Goal: Task Accomplishment & Management: Use online tool/utility

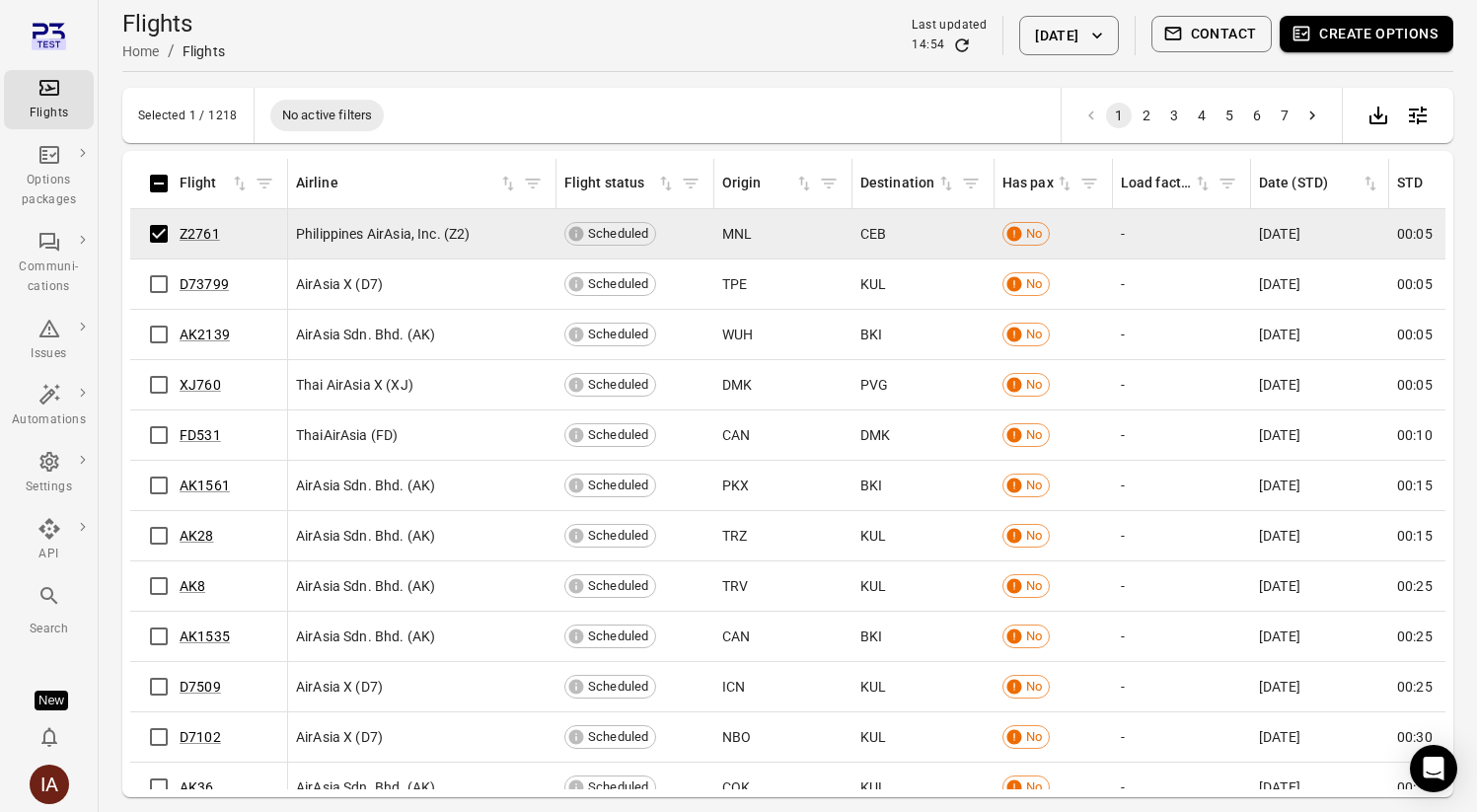
click at [1344, 35] on button "Create options" at bounding box center [1366, 34] width 173 height 37
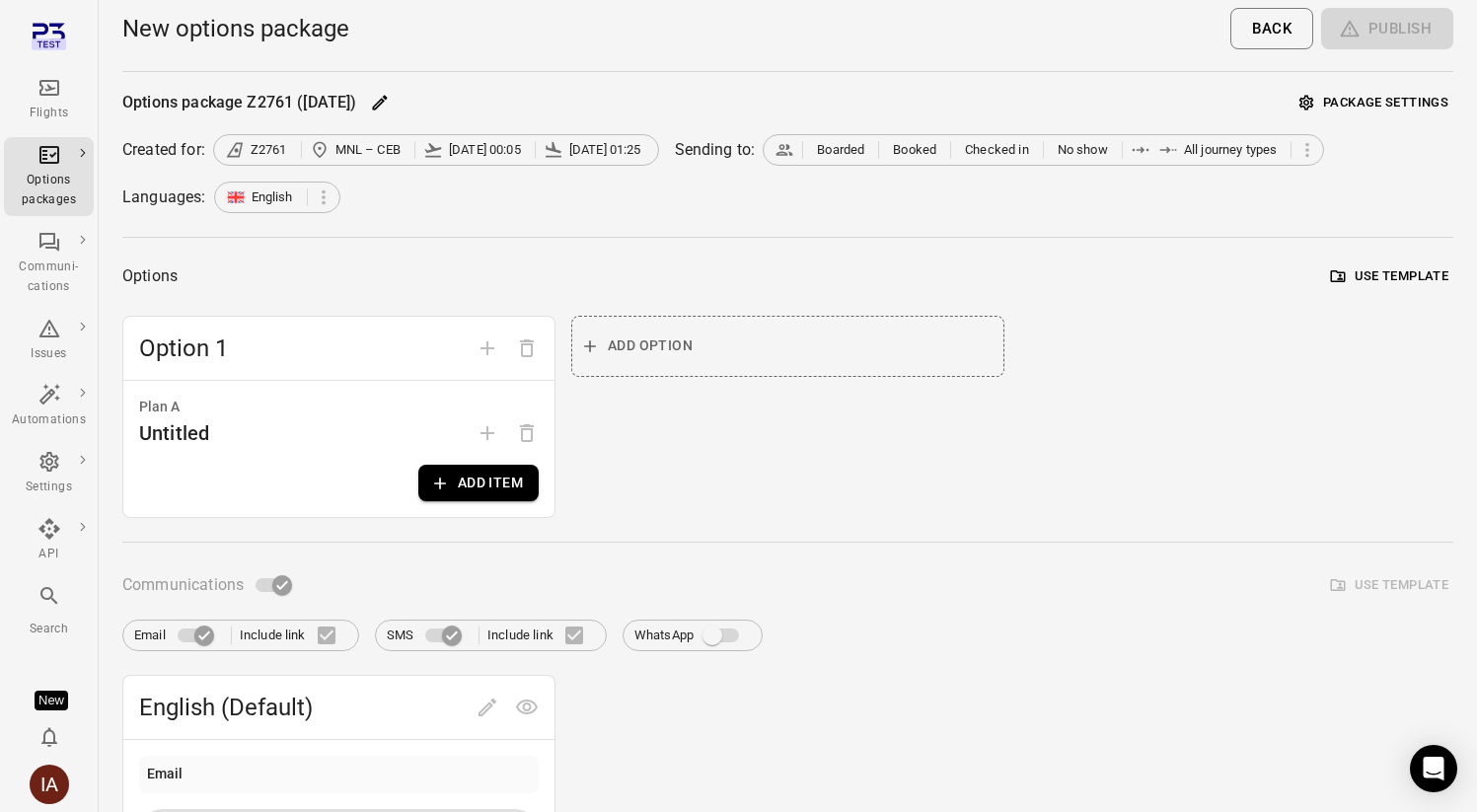
click at [455, 486] on button "Add item" at bounding box center [478, 482] width 121 height 37
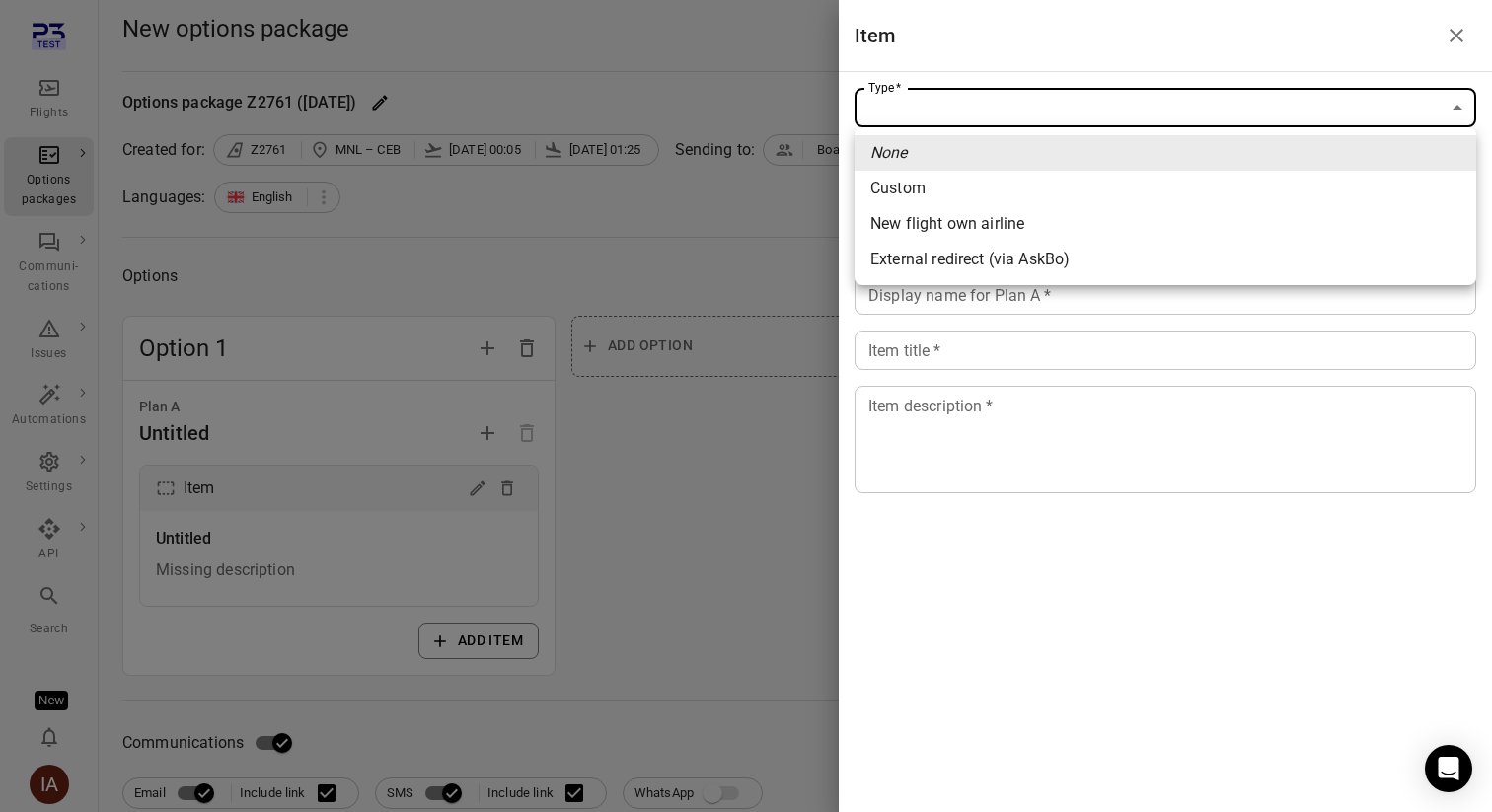
click at [1141, 219] on span "New flight own airline" at bounding box center [1165, 224] width 590 height 24
type input "**********"
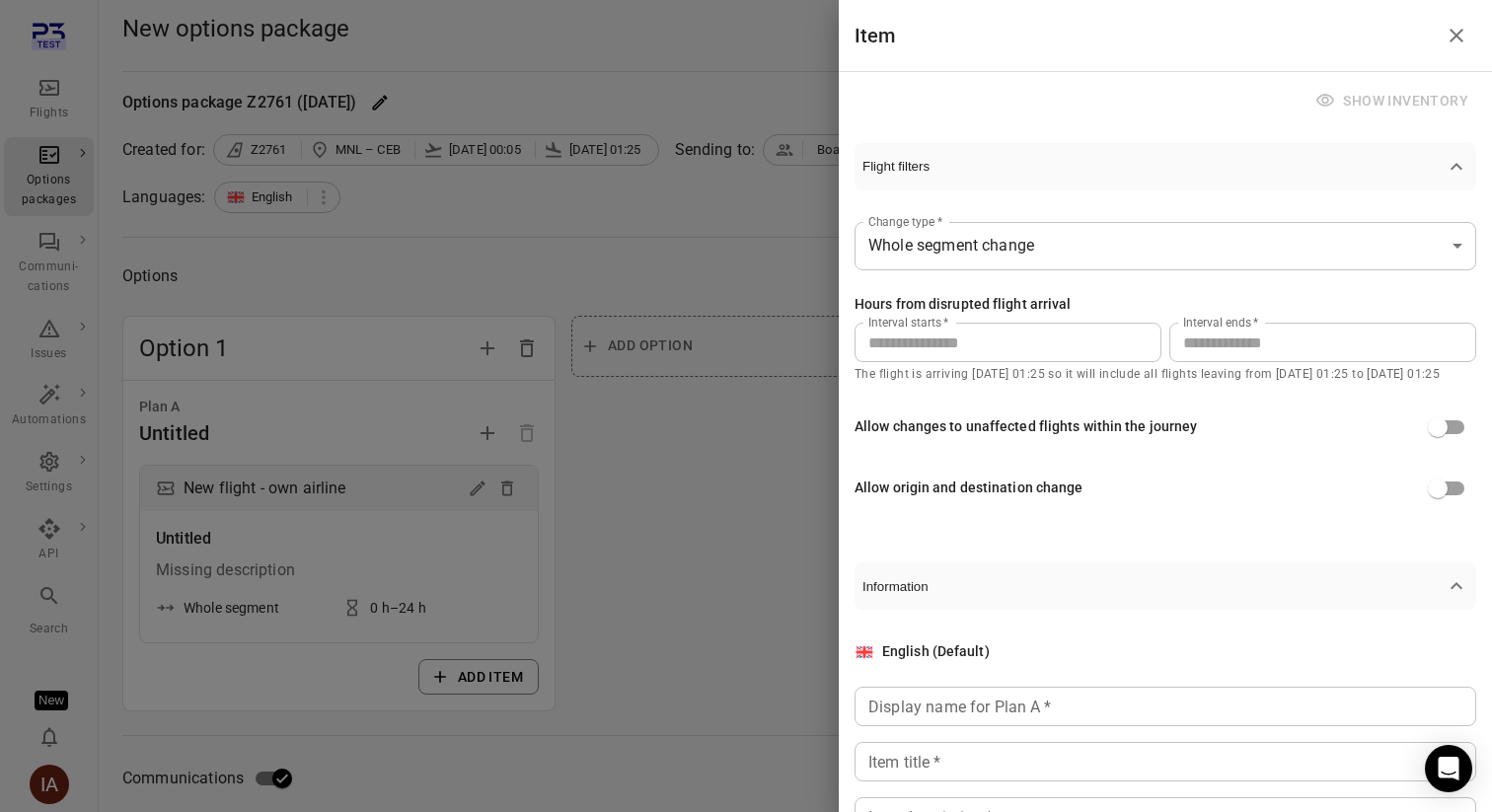
scroll to position [78, 0]
click at [1269, 424] on div "Allow changes to unaffected flights within the journey" at bounding box center [1166, 426] width 622 height 38
drag, startPoint x: 849, startPoint y: 422, endPoint x: 1200, endPoint y: 433, distance: 351.2
click at [1200, 433] on div "**********" at bounding box center [1166, 441] width 654 height 740
copy div "Allow changes to unaffected flights within the journey"
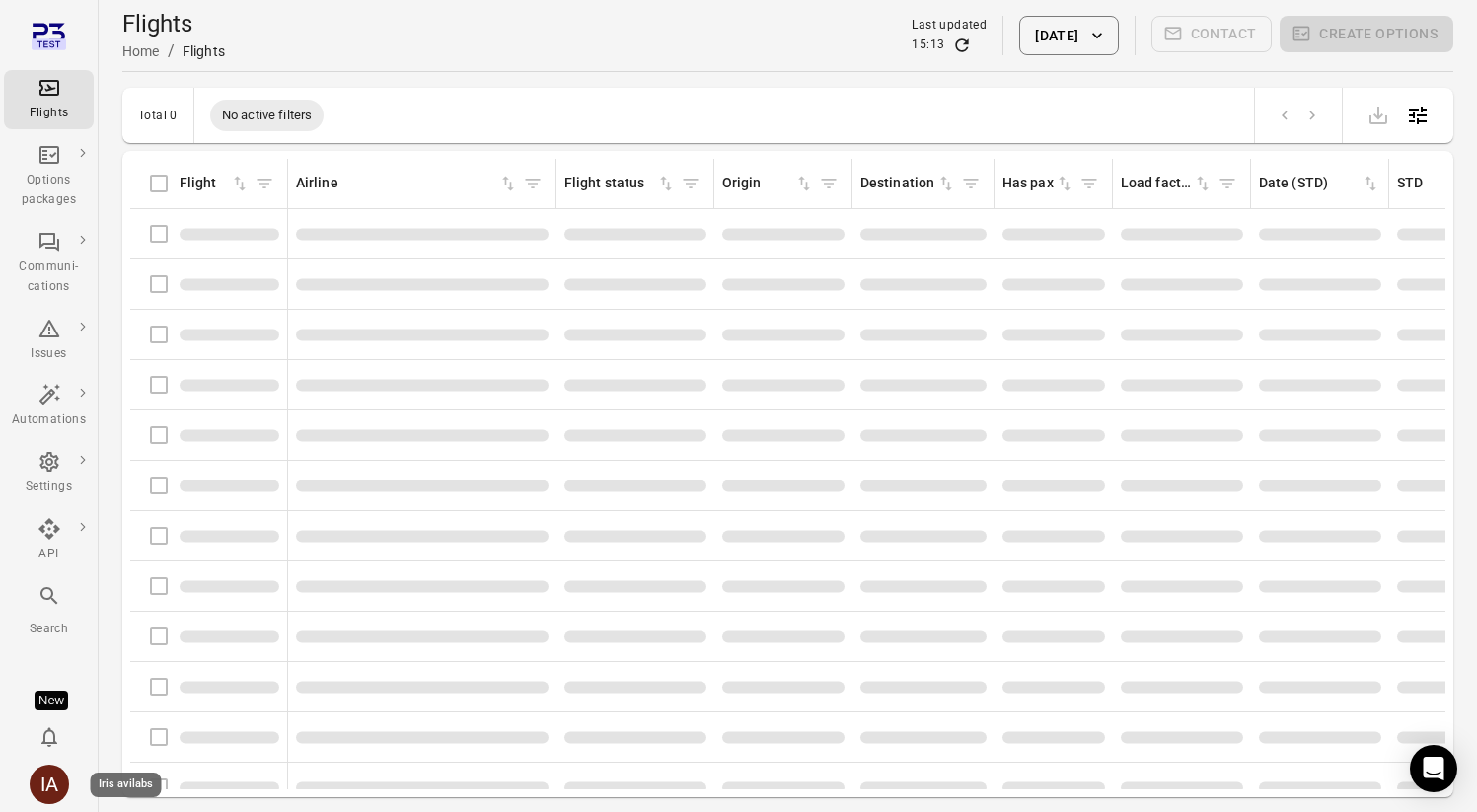
click at [41, 784] on div "IA" at bounding box center [50, 784] width 40 height 40
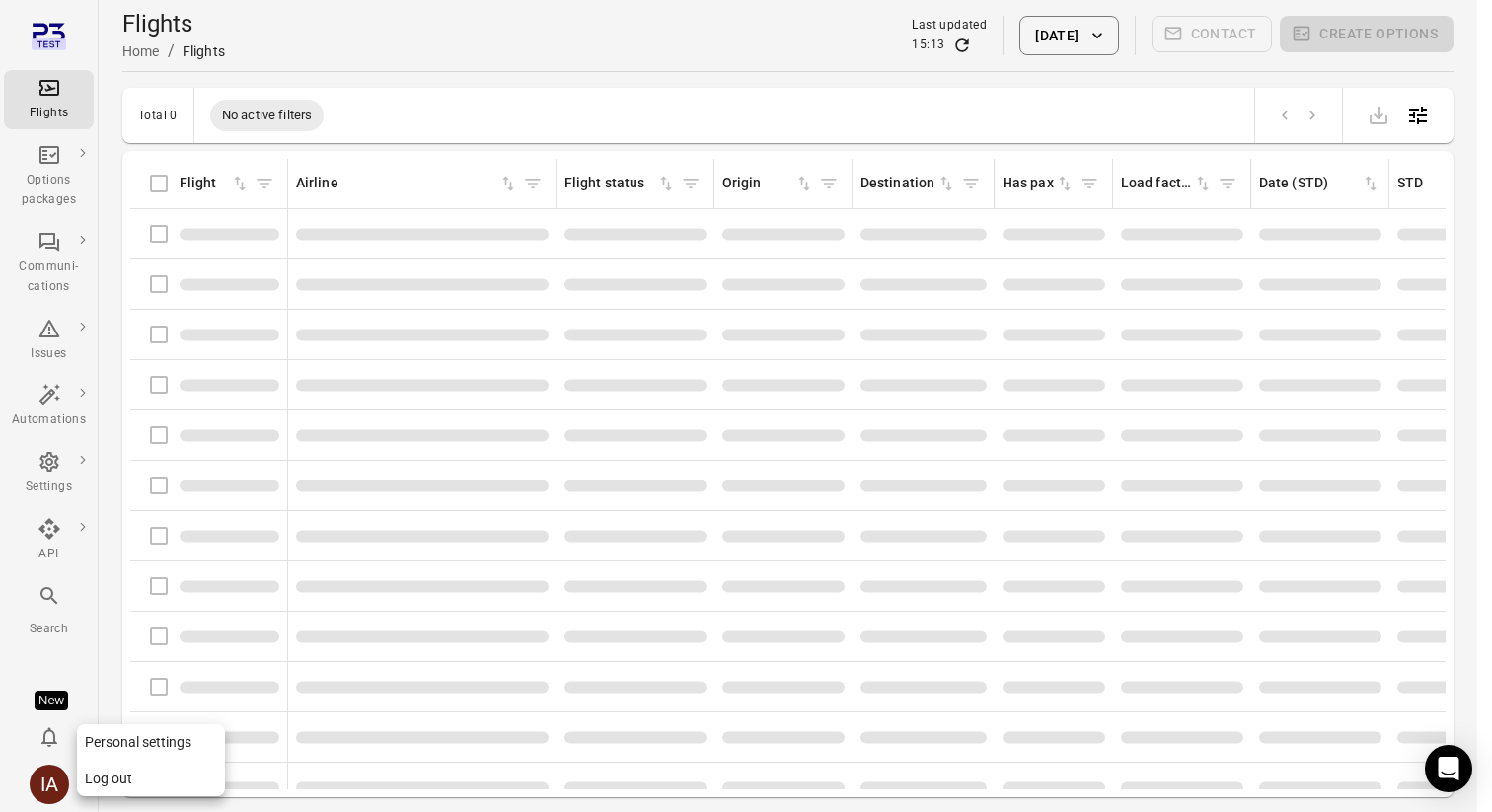
click at [117, 780] on button "Log out" at bounding box center [150, 778] width 149 height 37
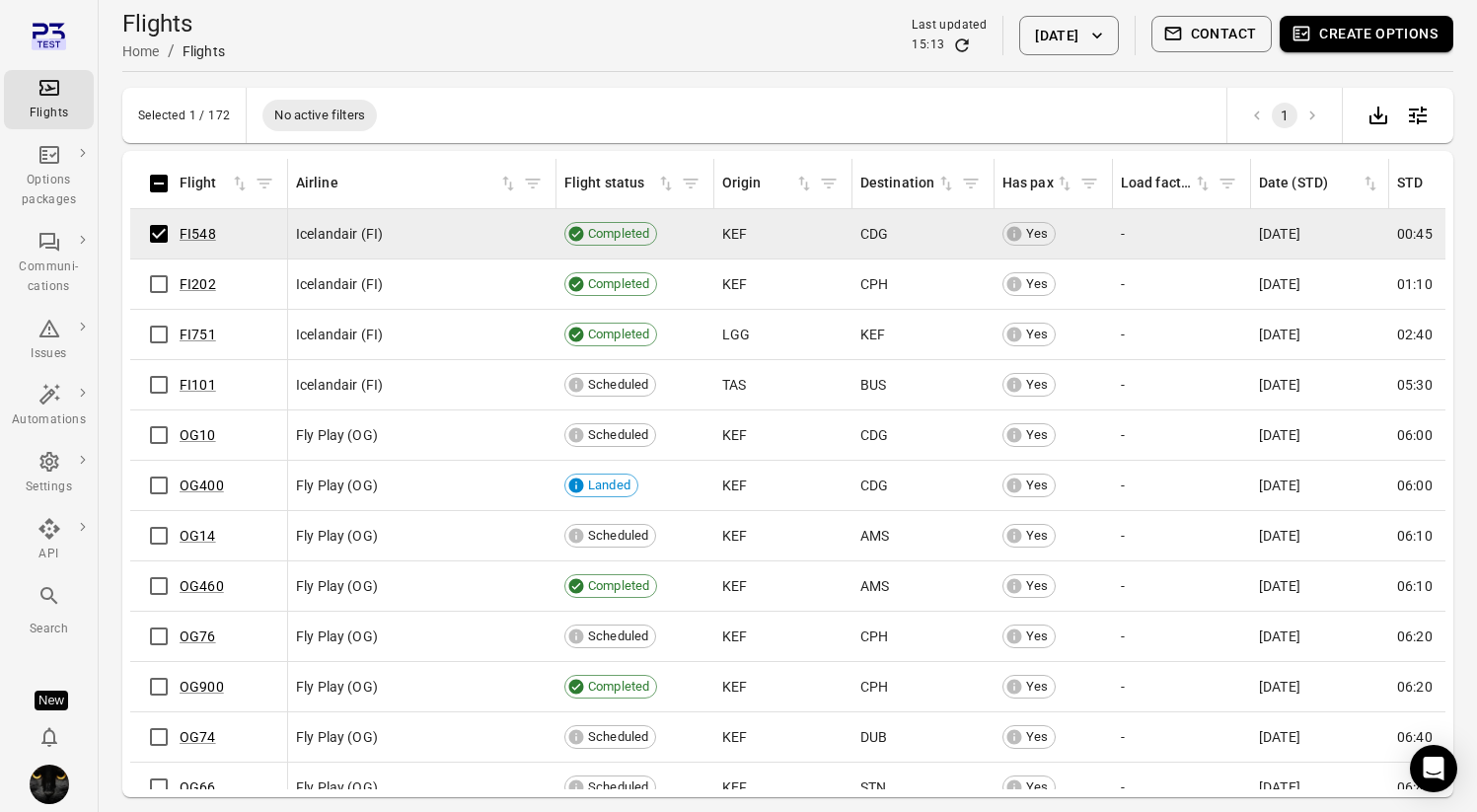
click at [1419, 27] on button "Create options" at bounding box center [1366, 34] width 173 height 37
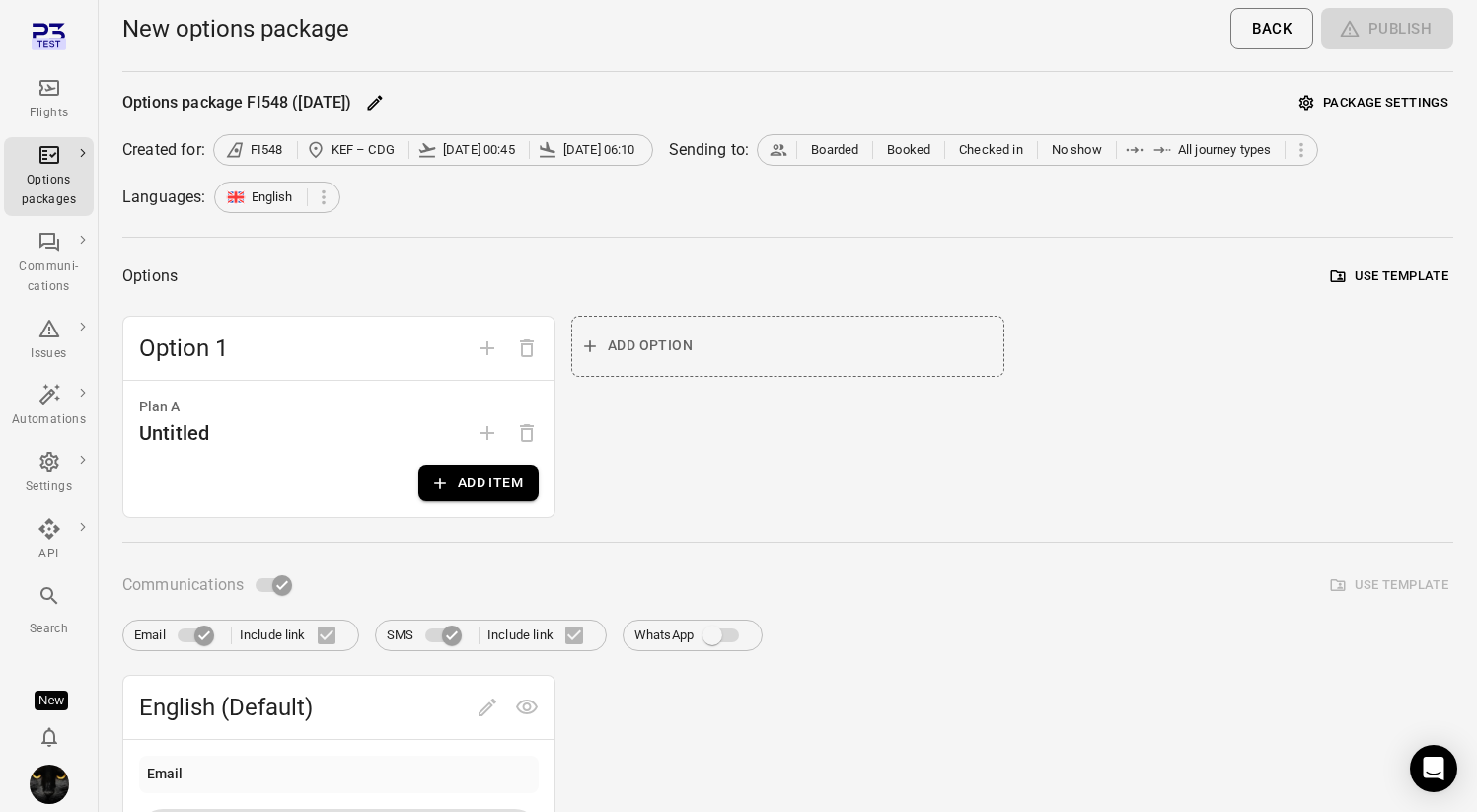
click at [493, 478] on button "Add item" at bounding box center [478, 482] width 121 height 37
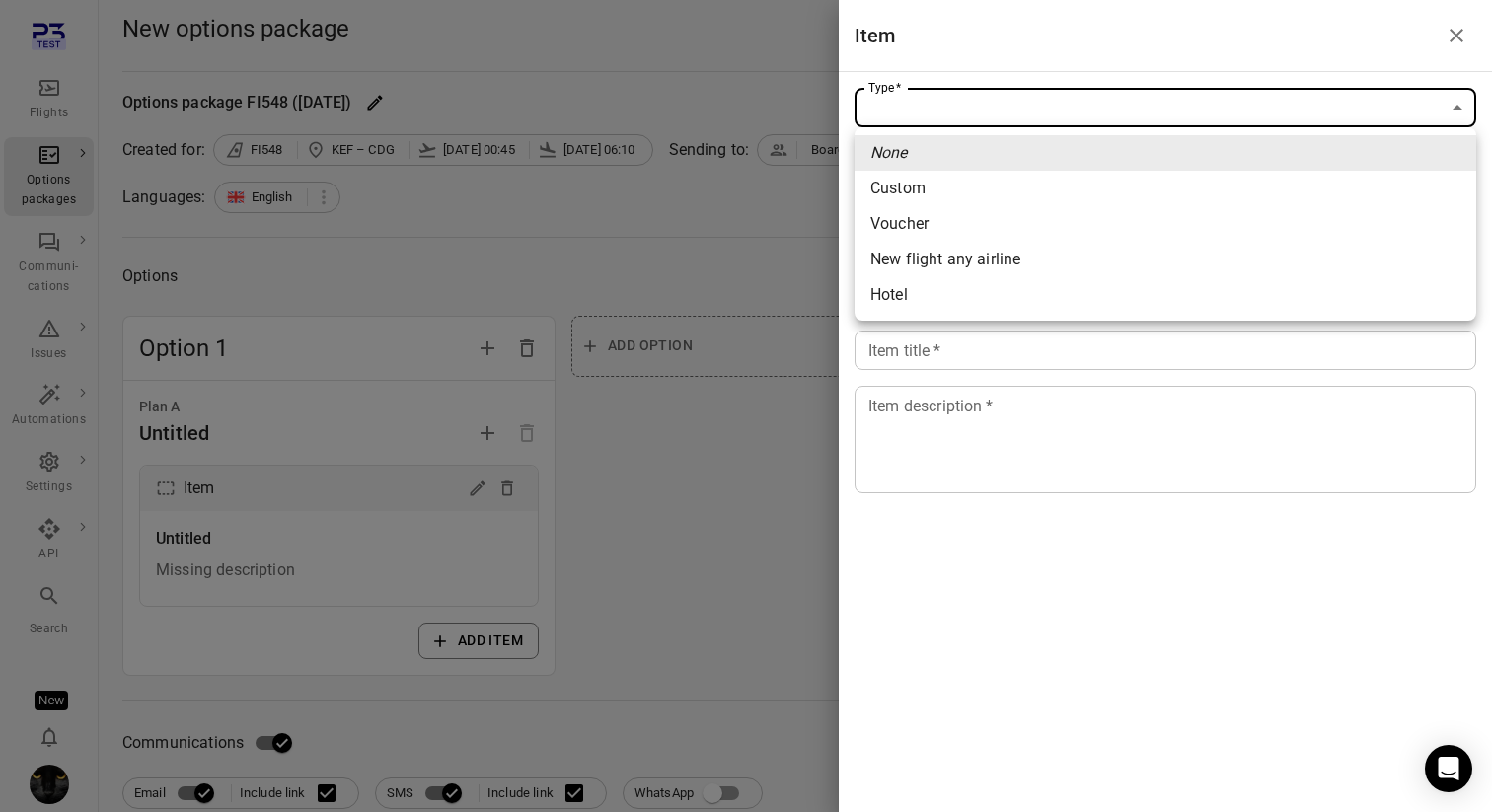
click at [1084, 254] on span "New flight any airline" at bounding box center [1165, 260] width 590 height 24
type input "**********"
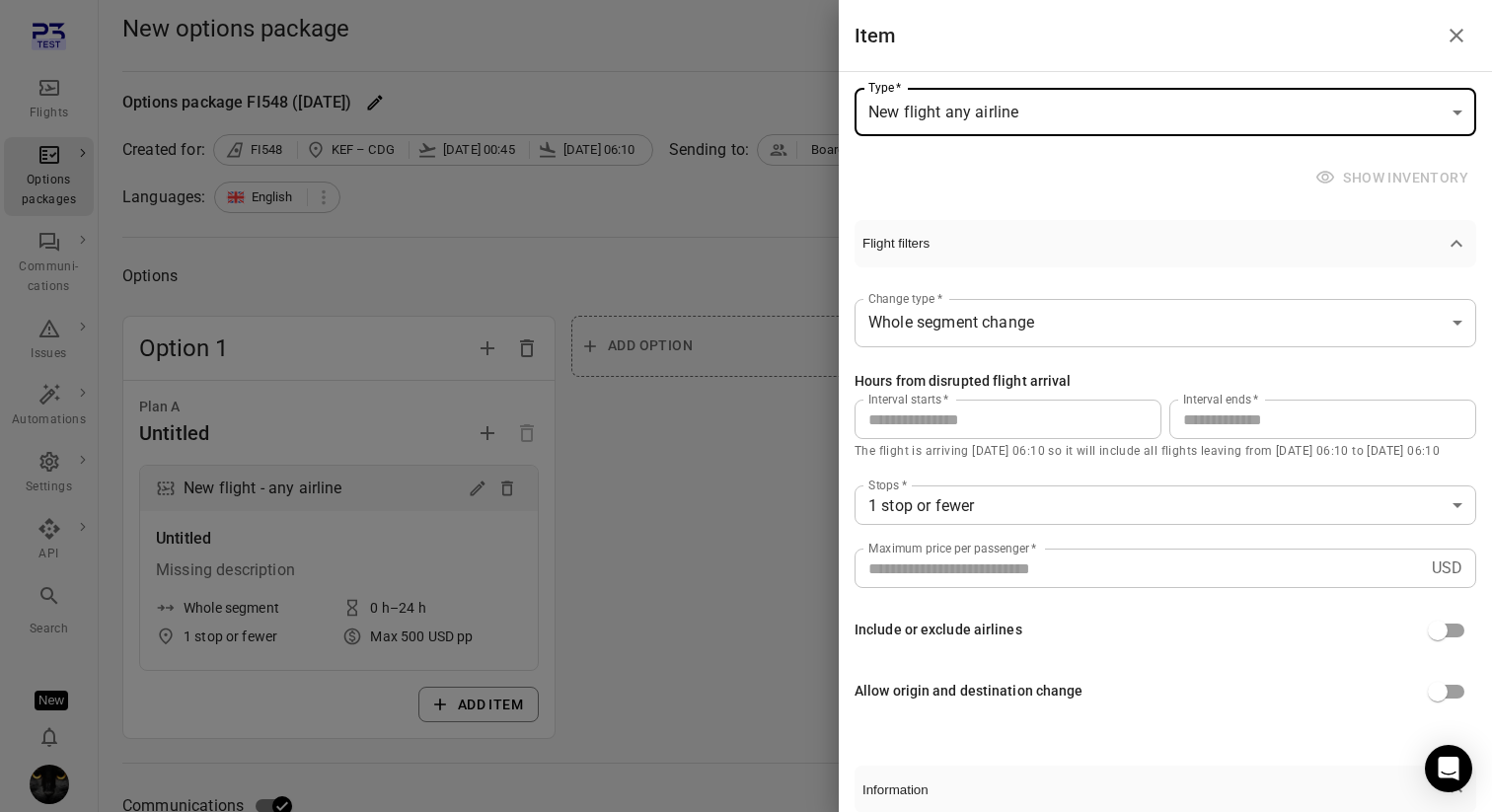
click at [687, 319] on div at bounding box center [746, 406] width 1492 height 812
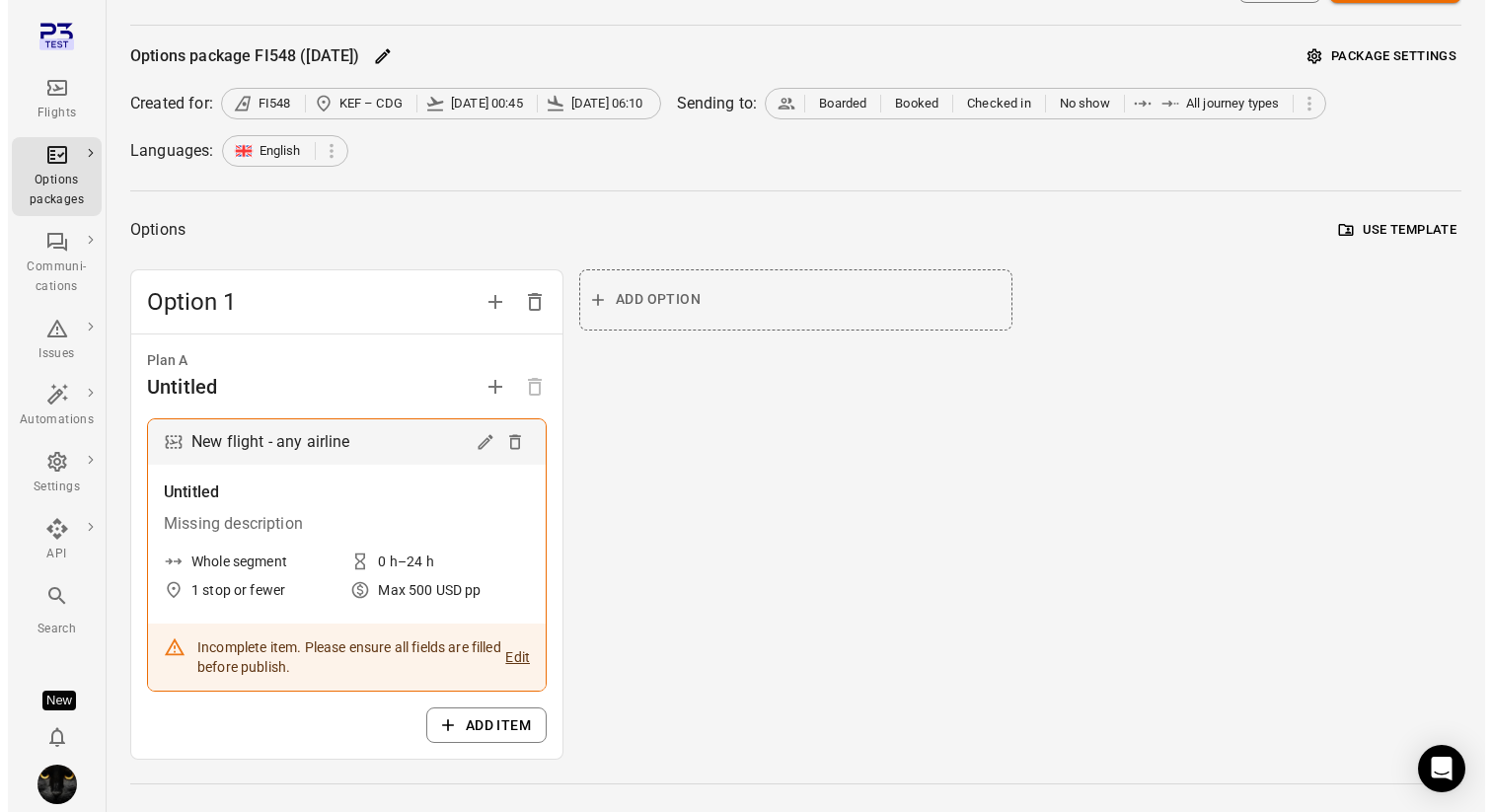
scroll to position [60, 0]
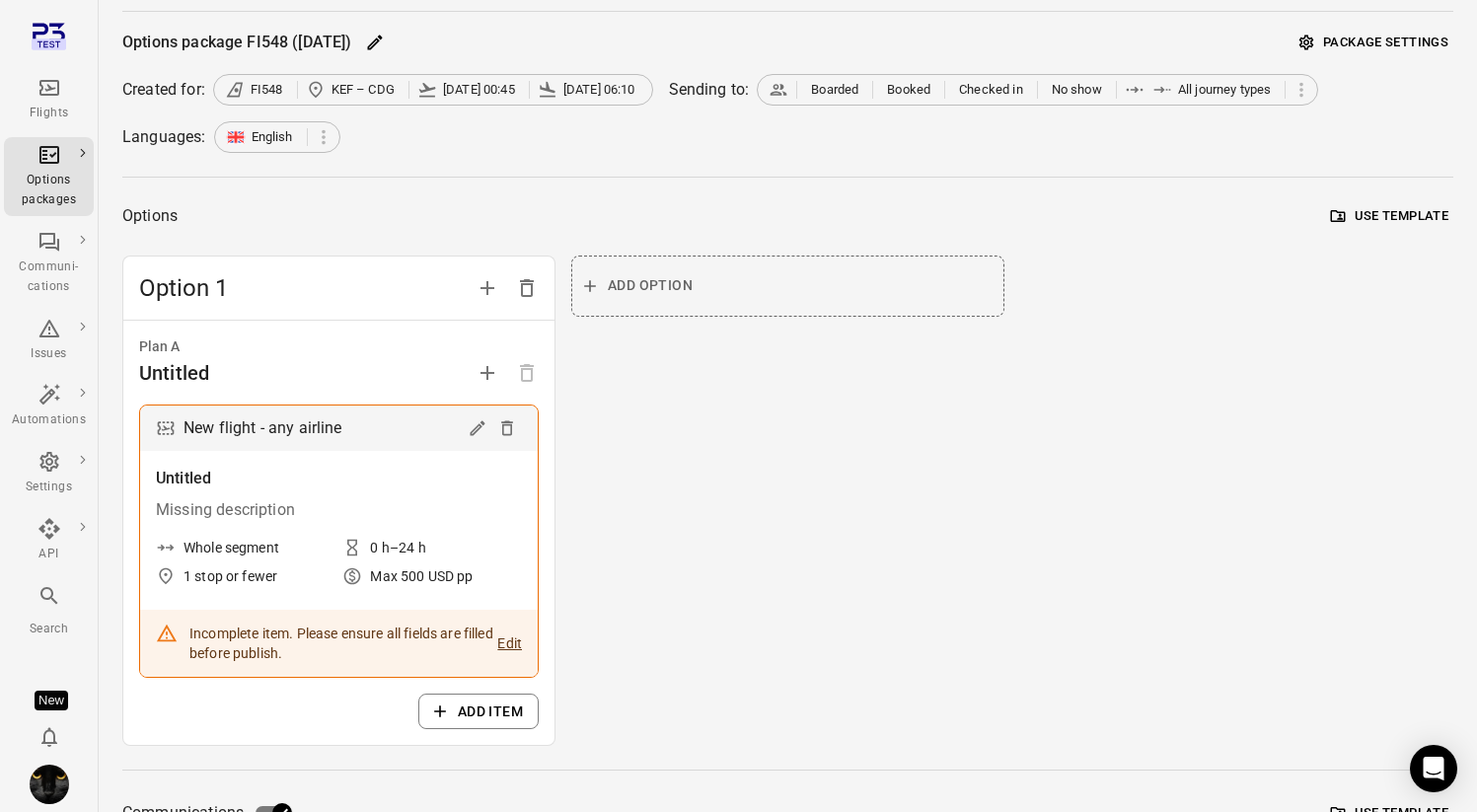
click at [459, 430] on div "New flight - any airline" at bounding box center [339, 428] width 398 height 46
click at [480, 427] on icon "Edit" at bounding box center [476, 428] width 15 height 15
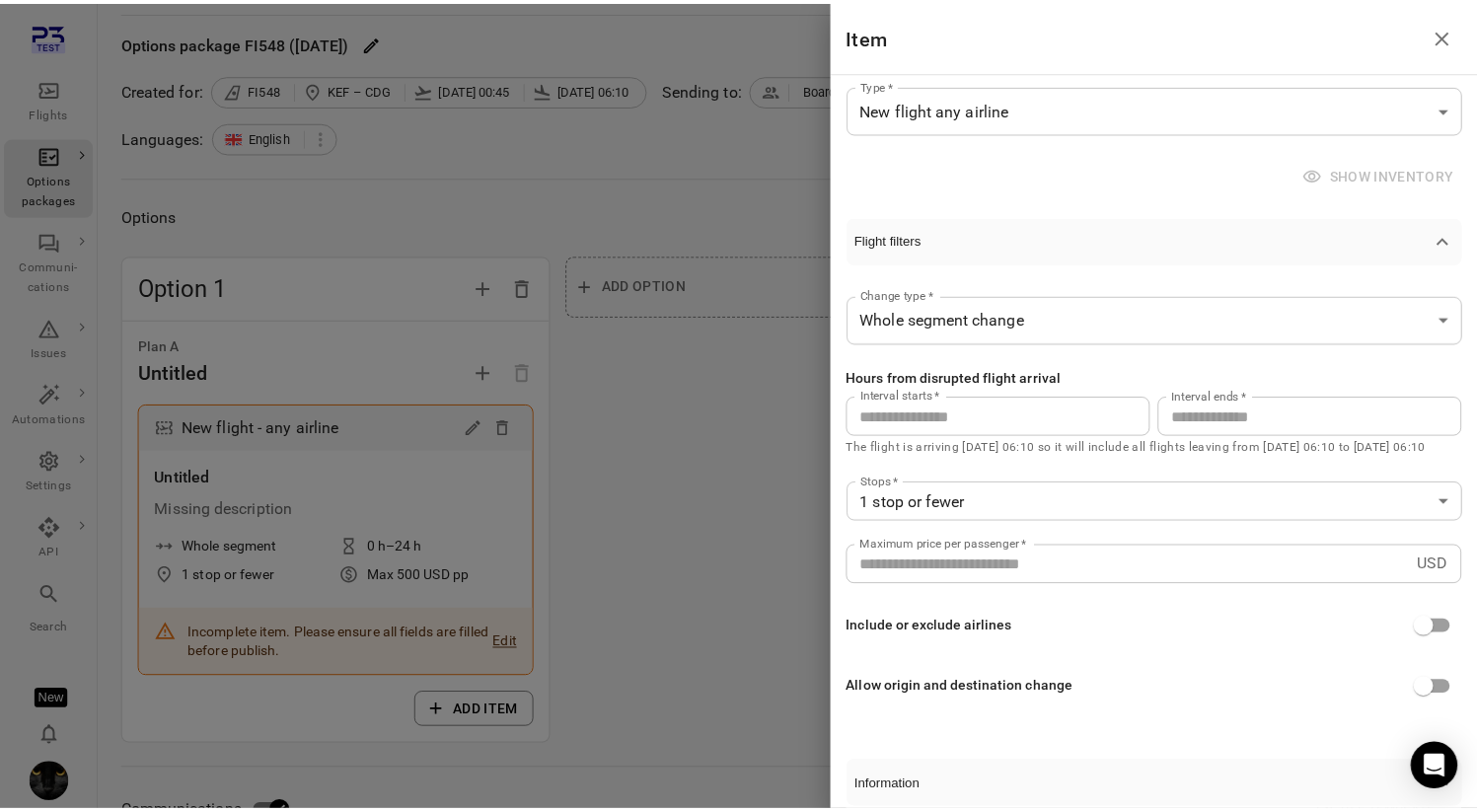
scroll to position [8, 0]
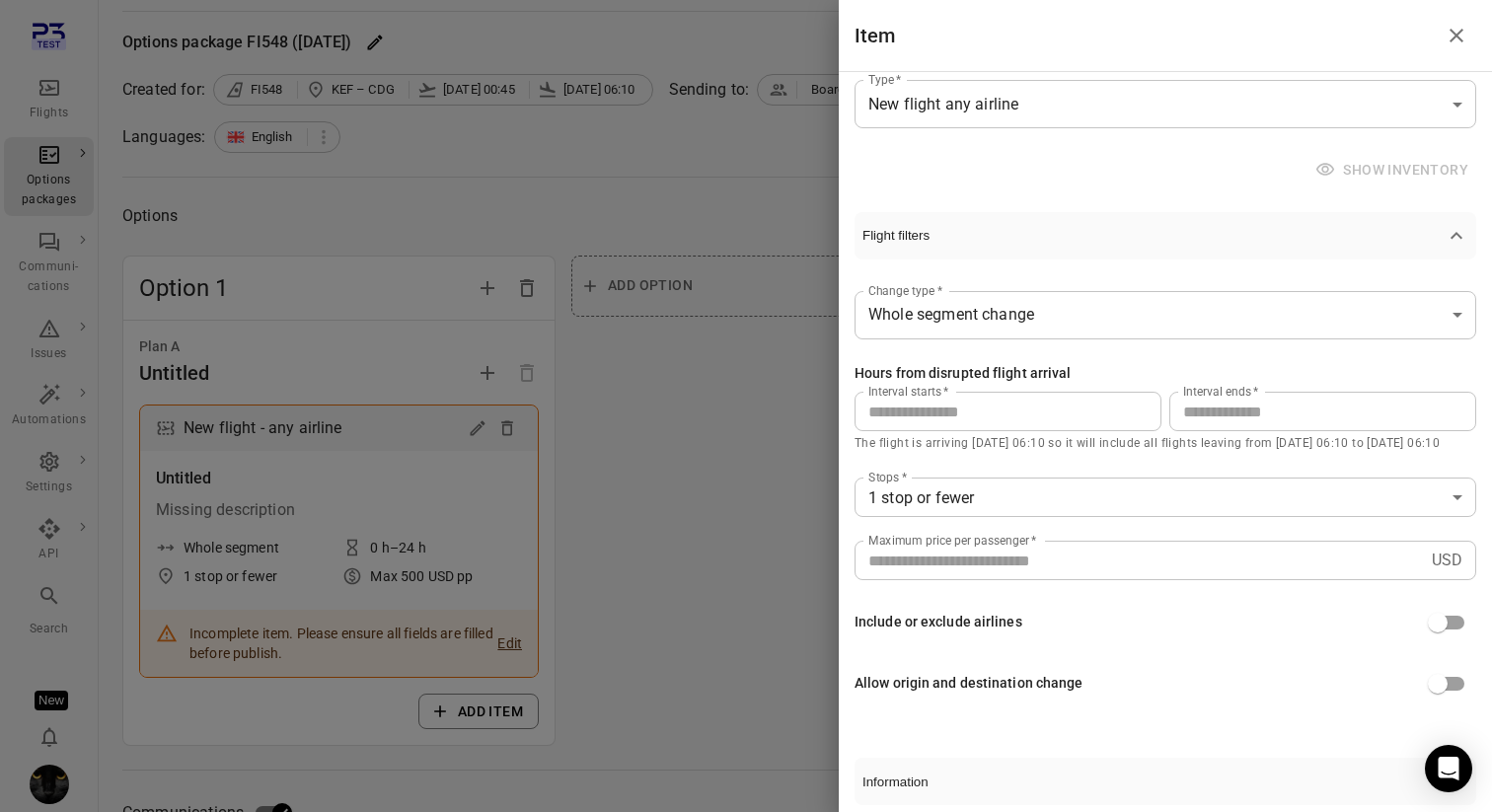
click at [39, 801] on div at bounding box center [746, 406] width 1492 height 812
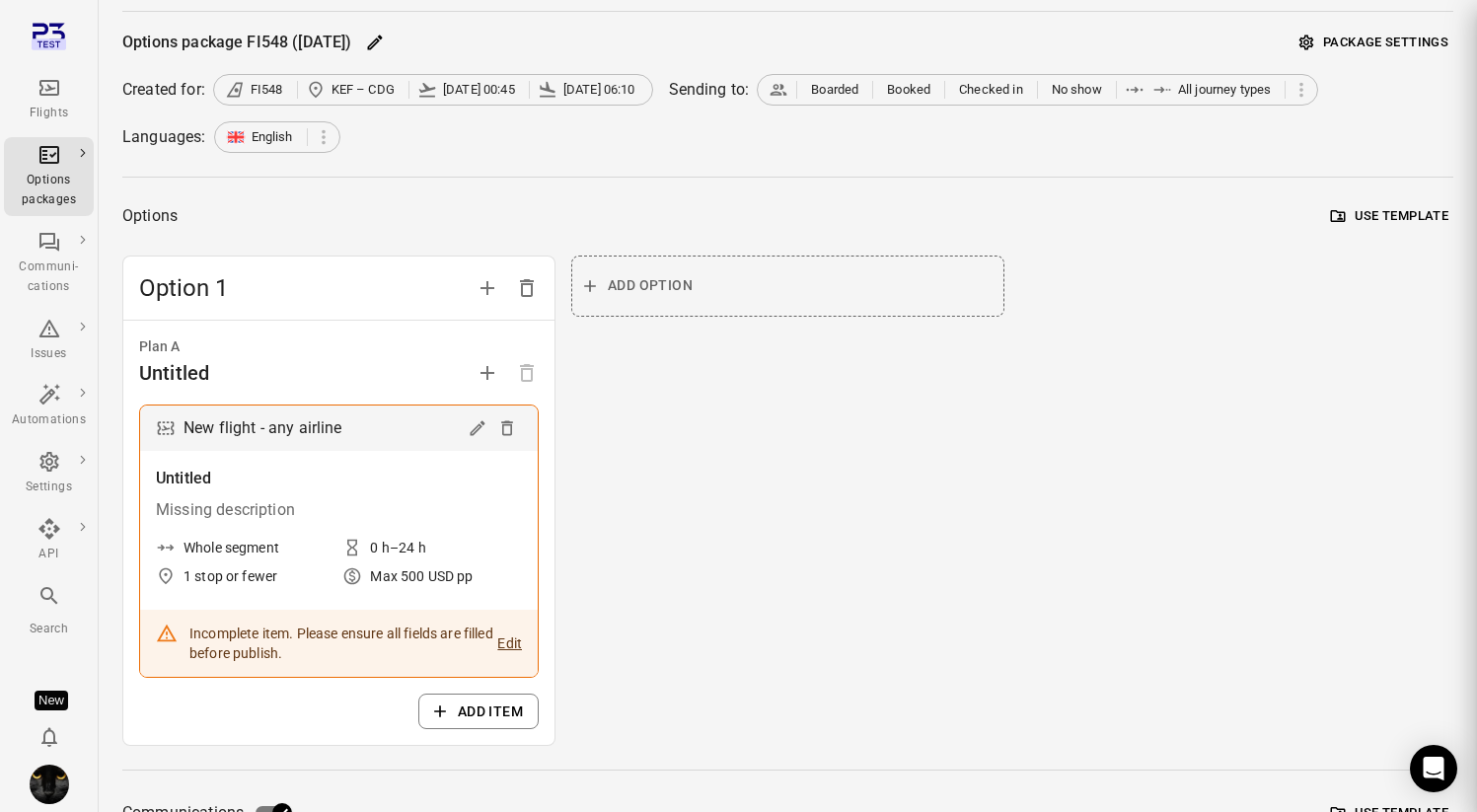
click at [53, 787] on img "Iris" at bounding box center [50, 784] width 40 height 40
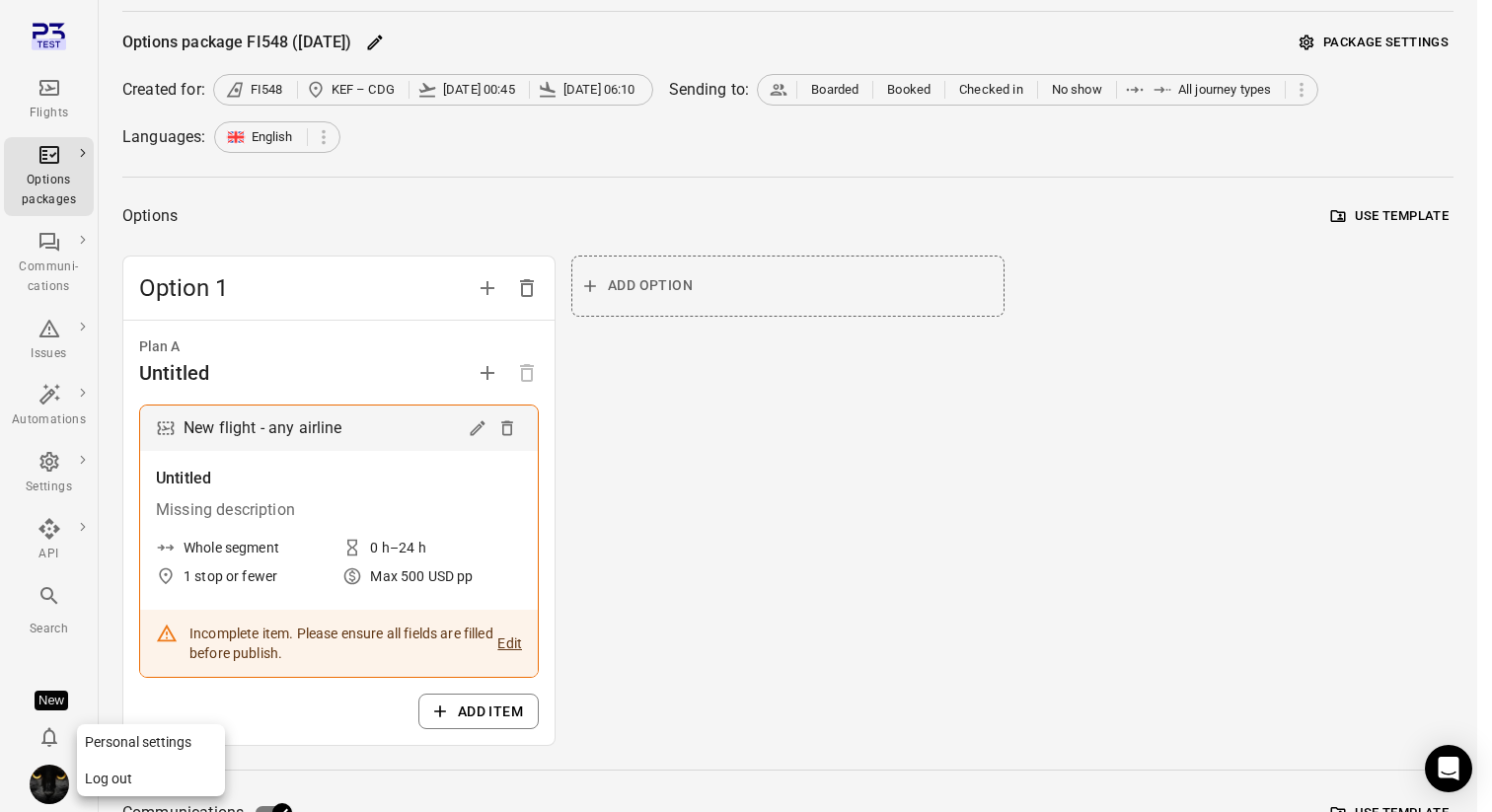
click at [103, 773] on button "Log out" at bounding box center [150, 778] width 149 height 37
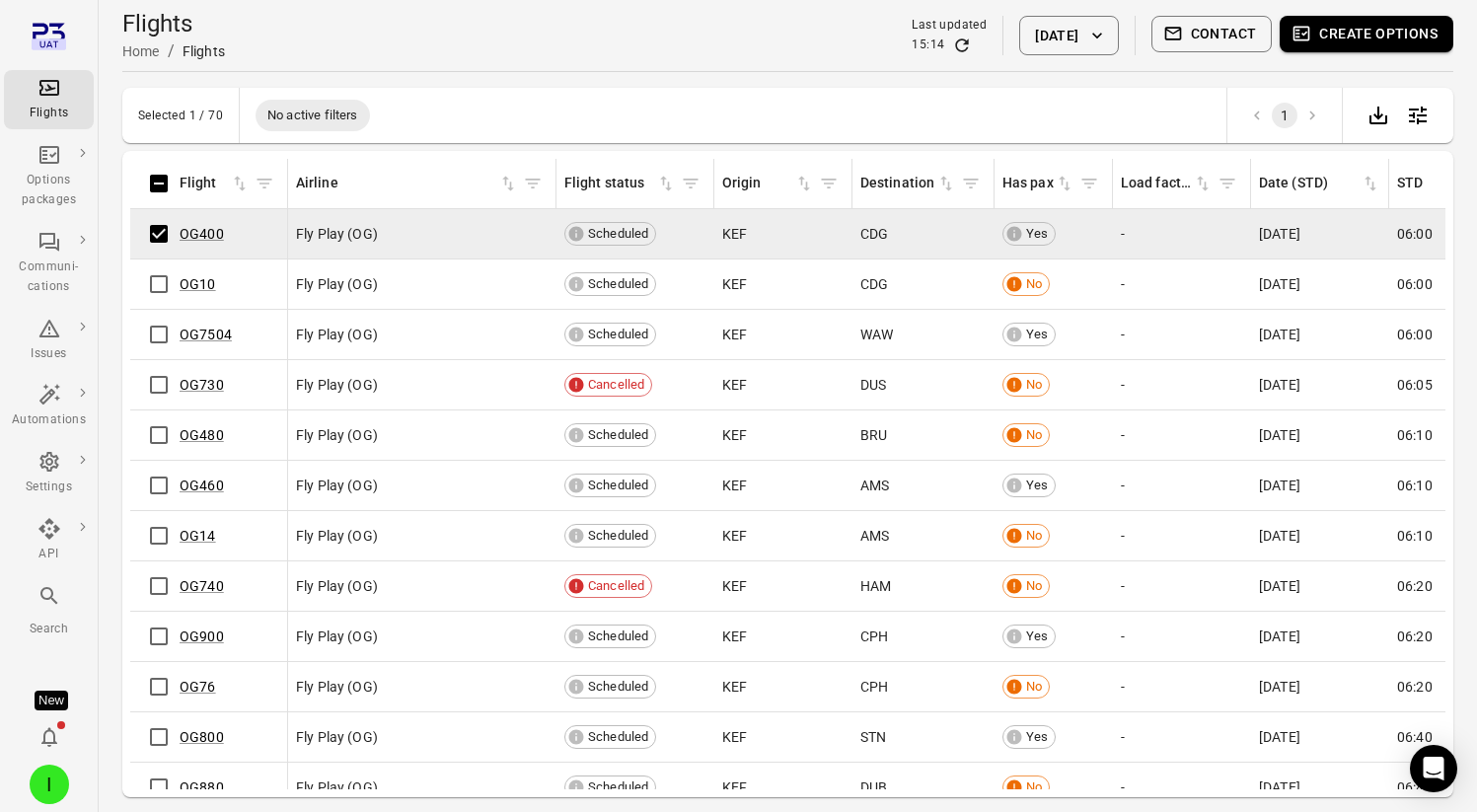
click at [1349, 50] on button "Create options" at bounding box center [1366, 34] width 173 height 37
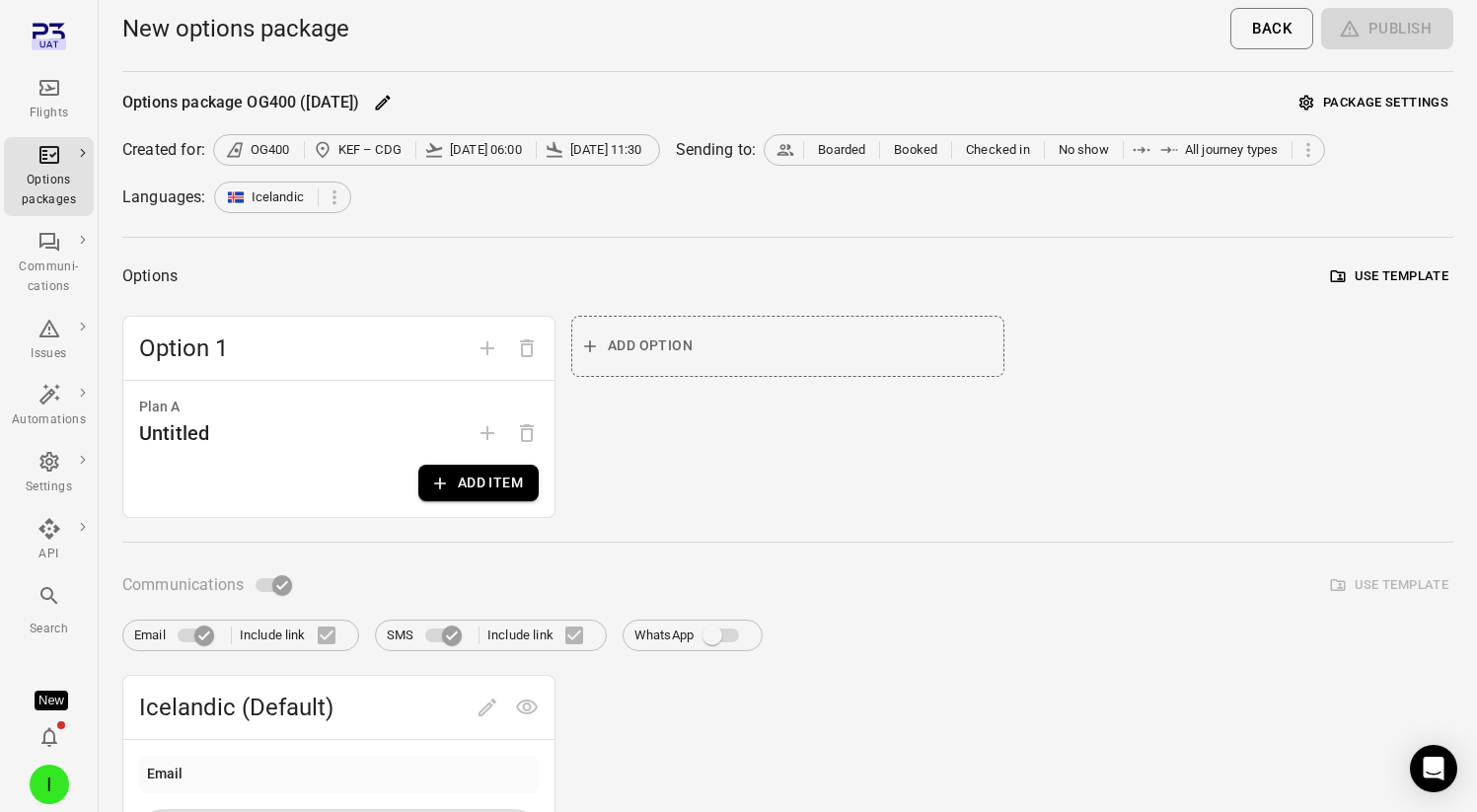
click at [467, 485] on button "Add item" at bounding box center [478, 482] width 121 height 37
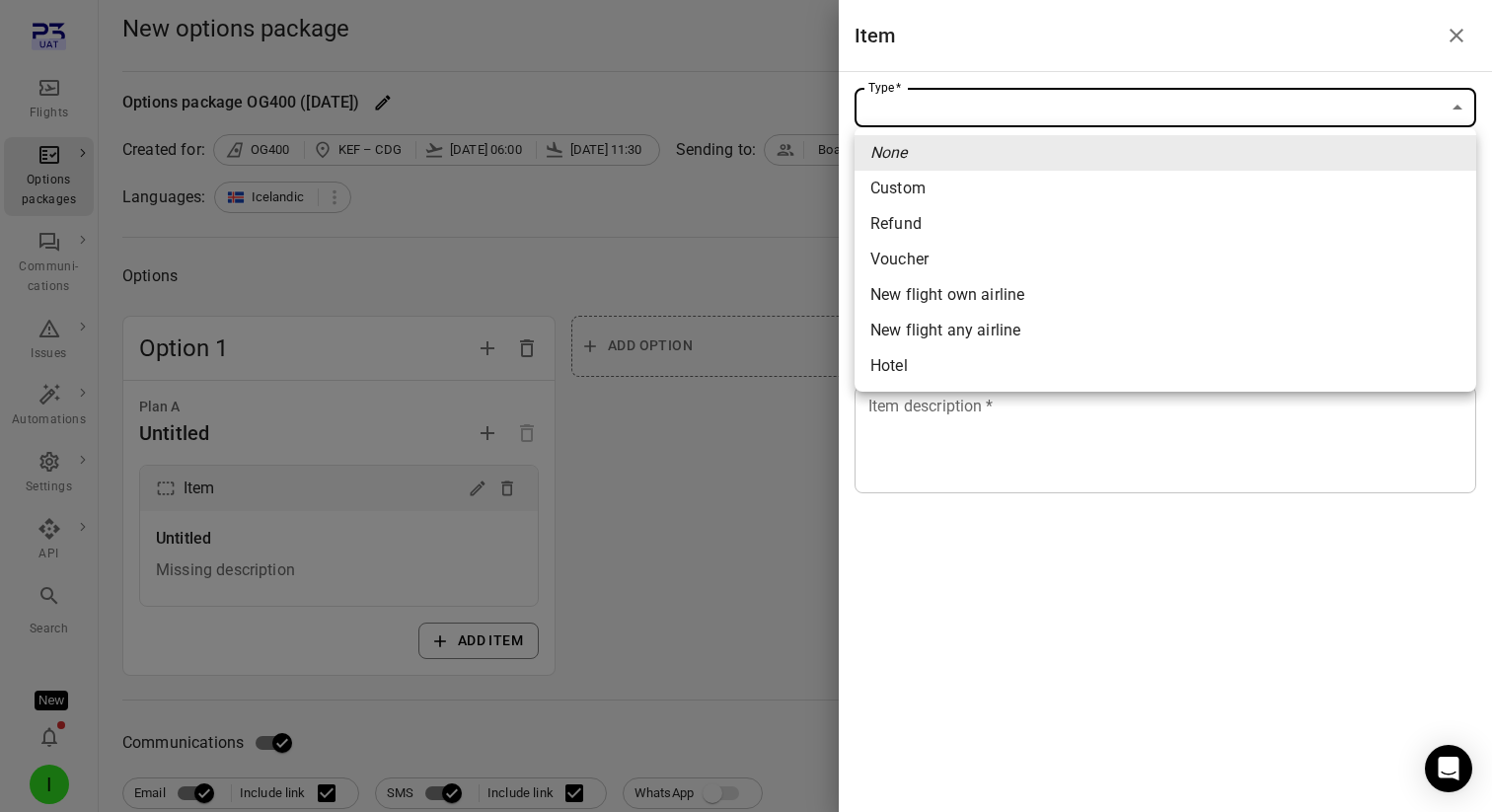
click at [1023, 279] on li "New flight own airline" at bounding box center [1166, 295] width 622 height 36
type input "**********"
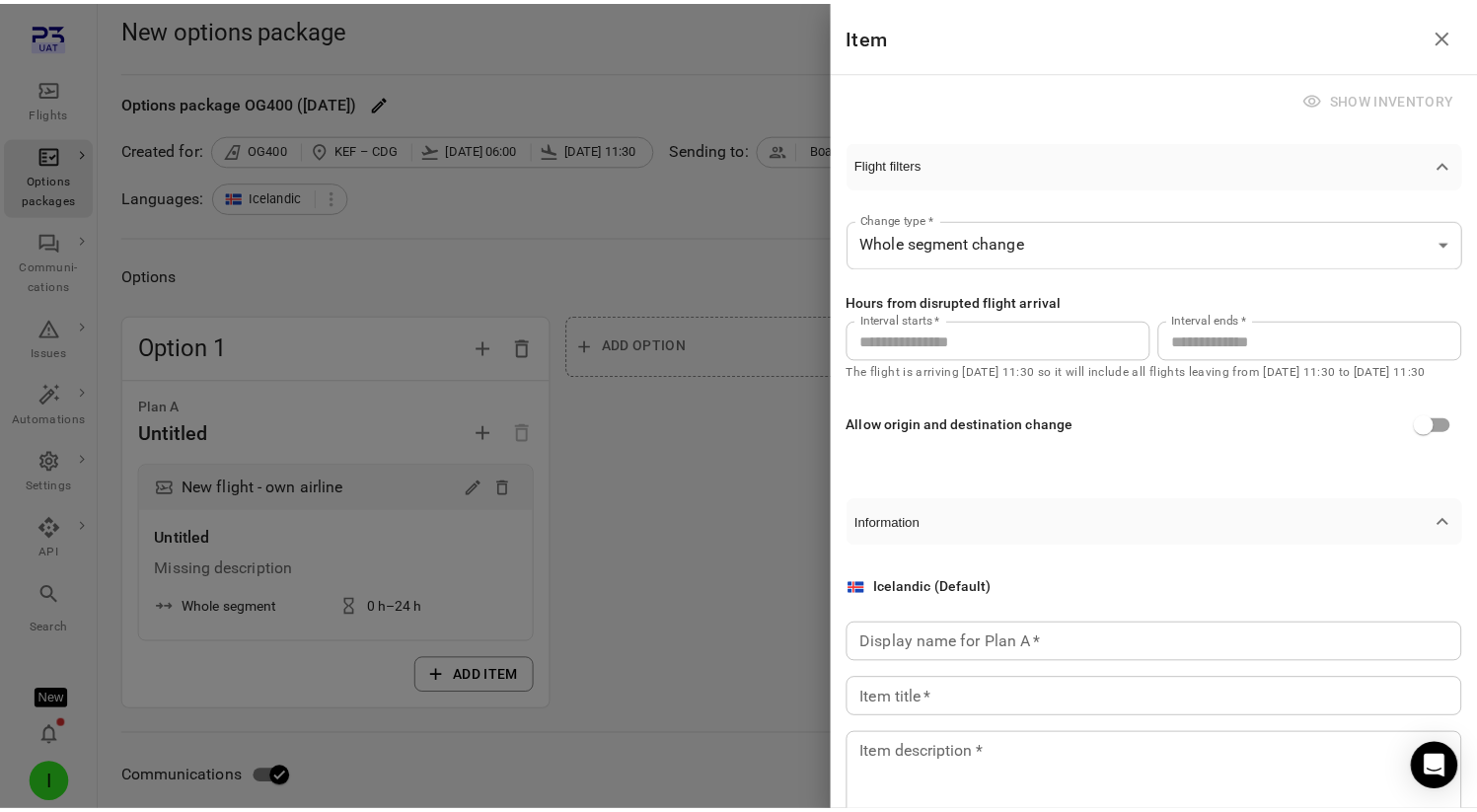
scroll to position [83, 0]
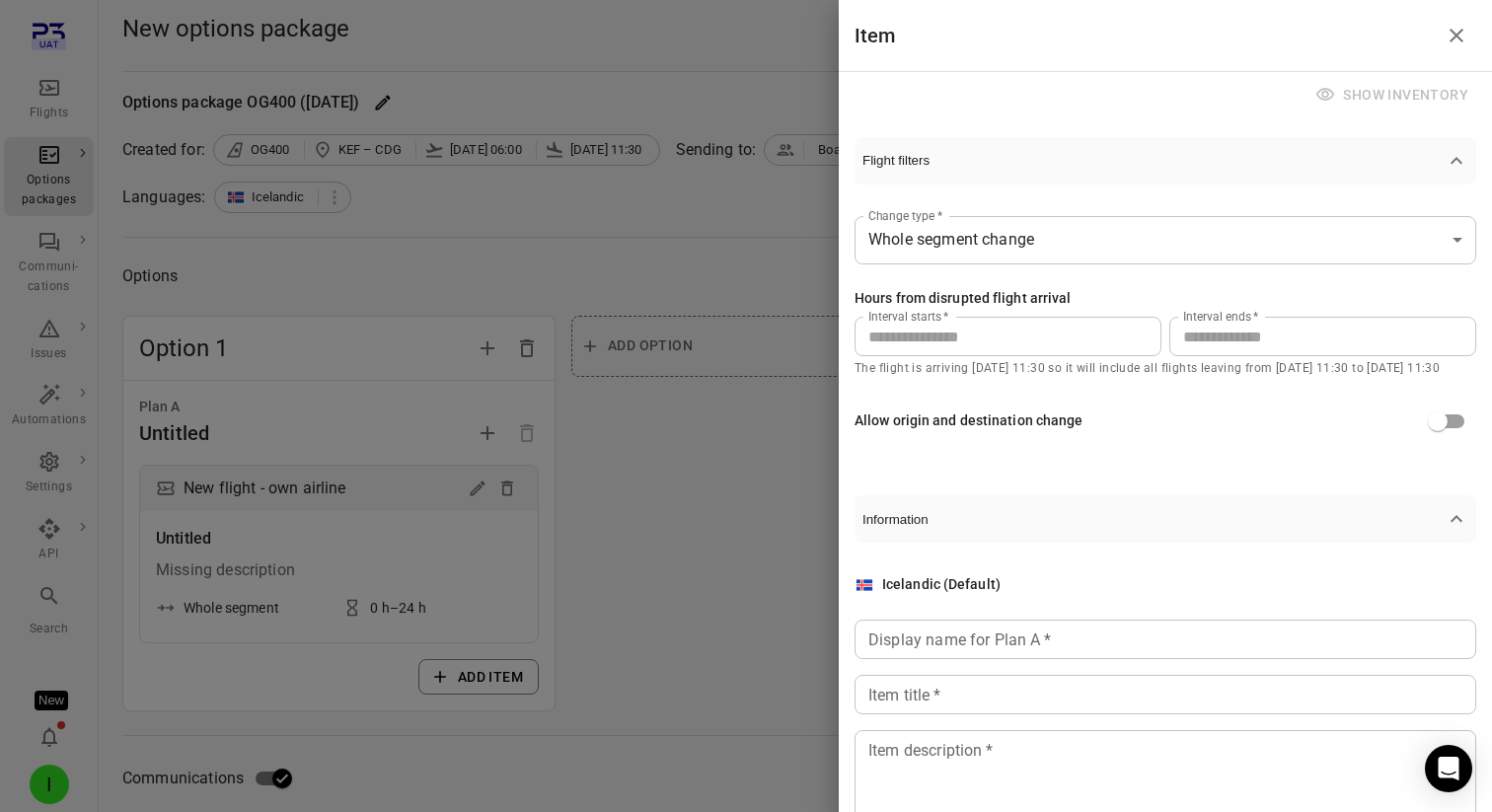
click at [46, 768] on div at bounding box center [746, 406] width 1492 height 812
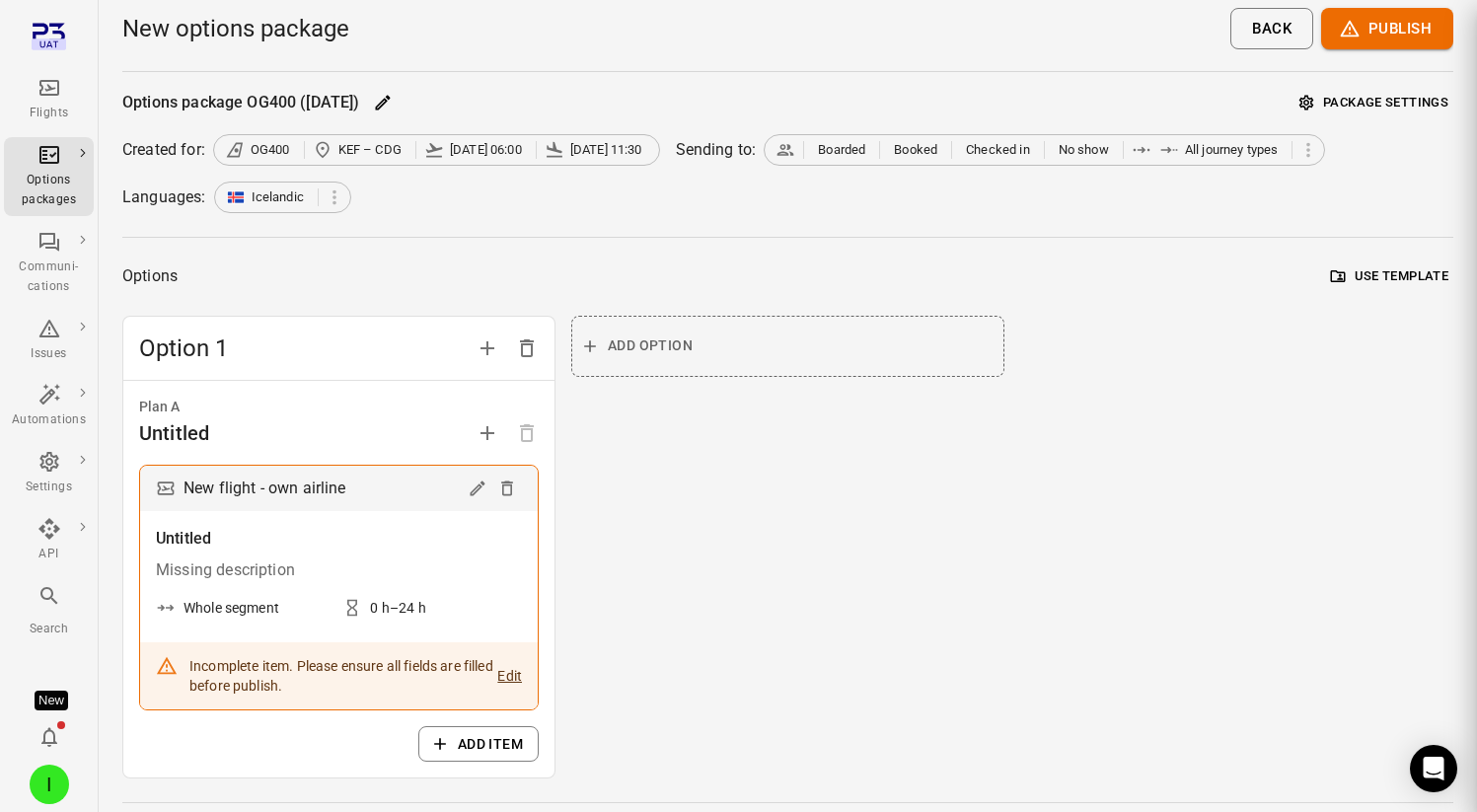
click at [47, 781] on div "I" at bounding box center [50, 784] width 40 height 40
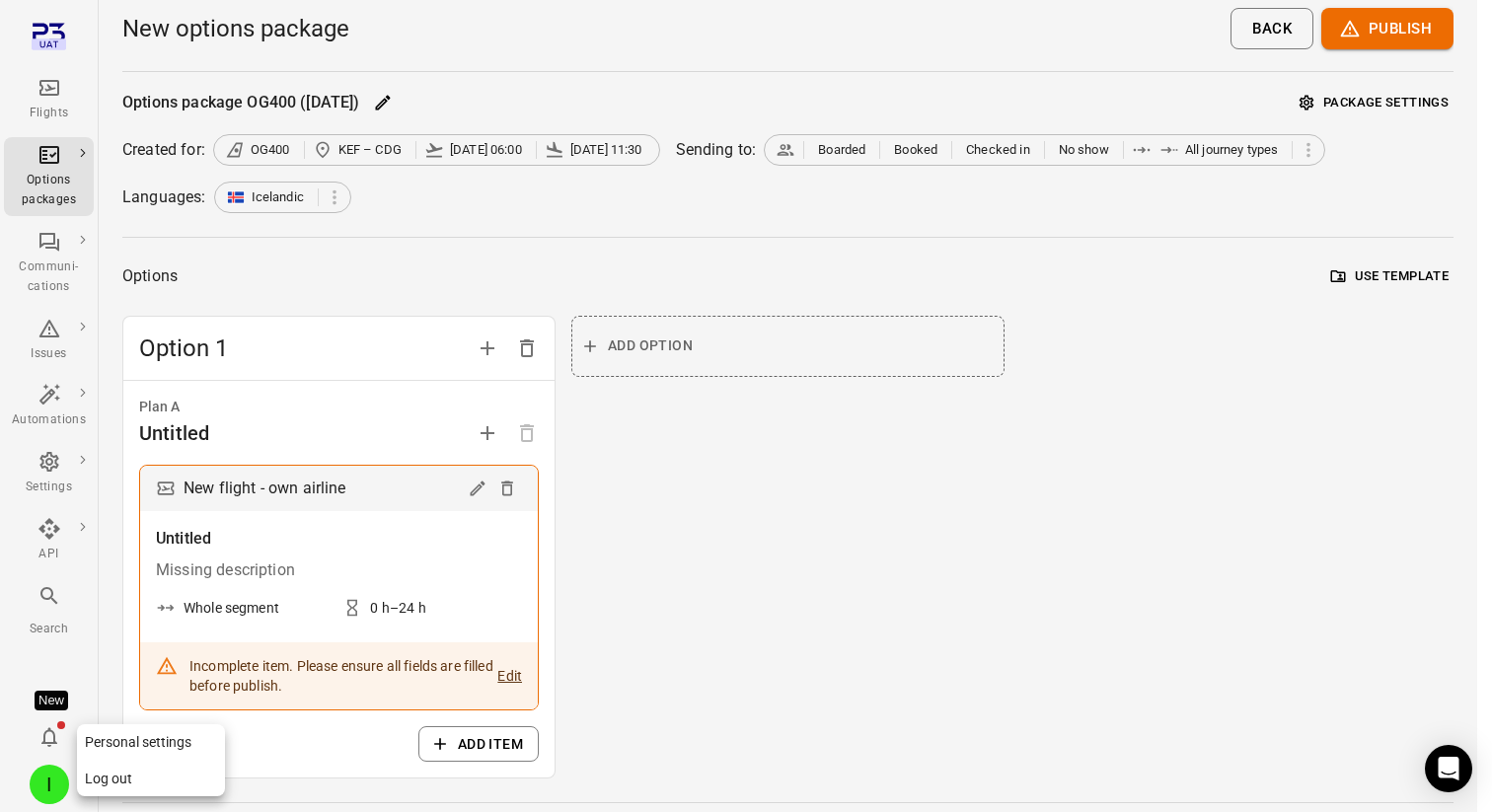
click at [122, 767] on button "Log out" at bounding box center [150, 778] width 149 height 37
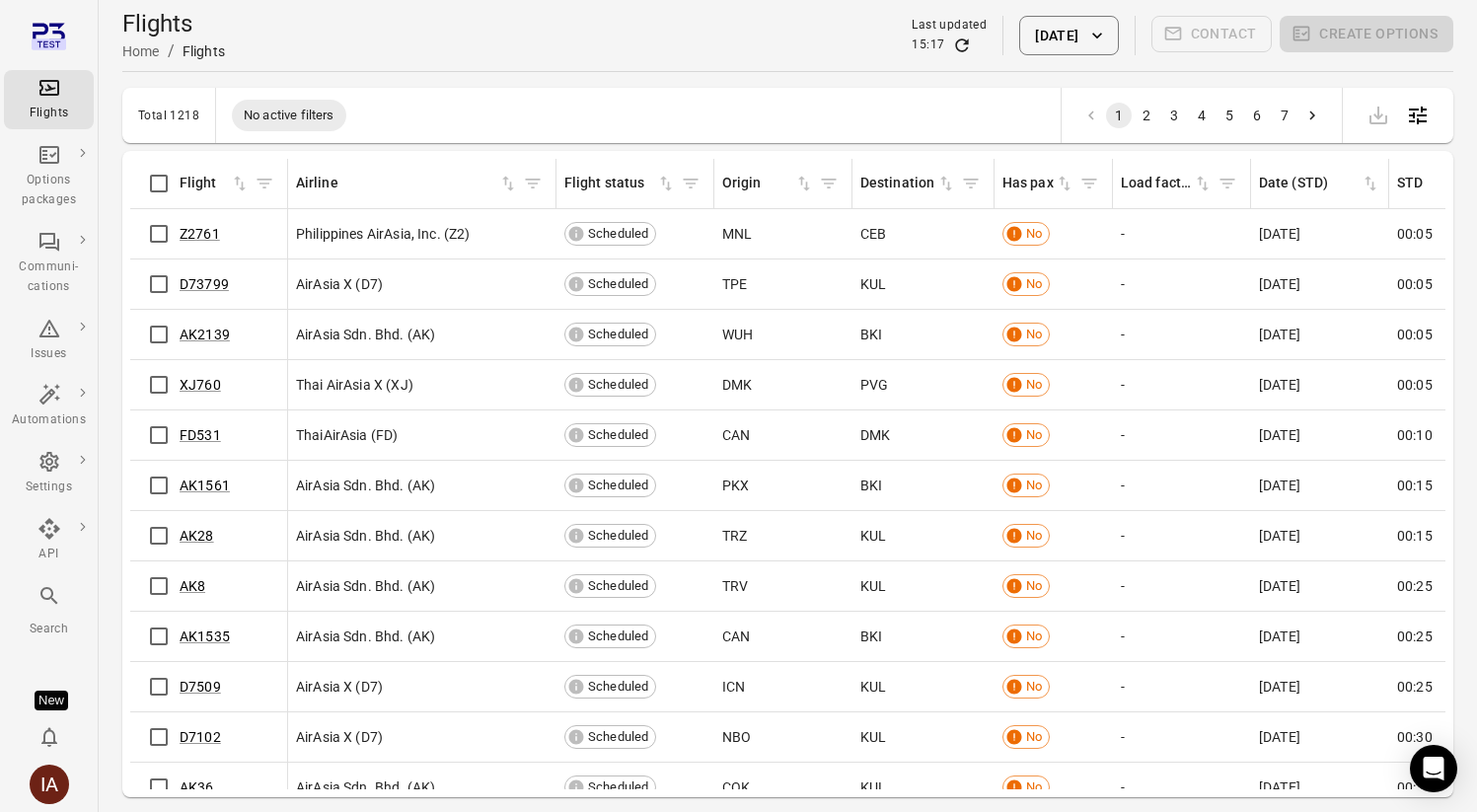
click at [1071, 29] on button "[DATE]" at bounding box center [1068, 36] width 99 height 40
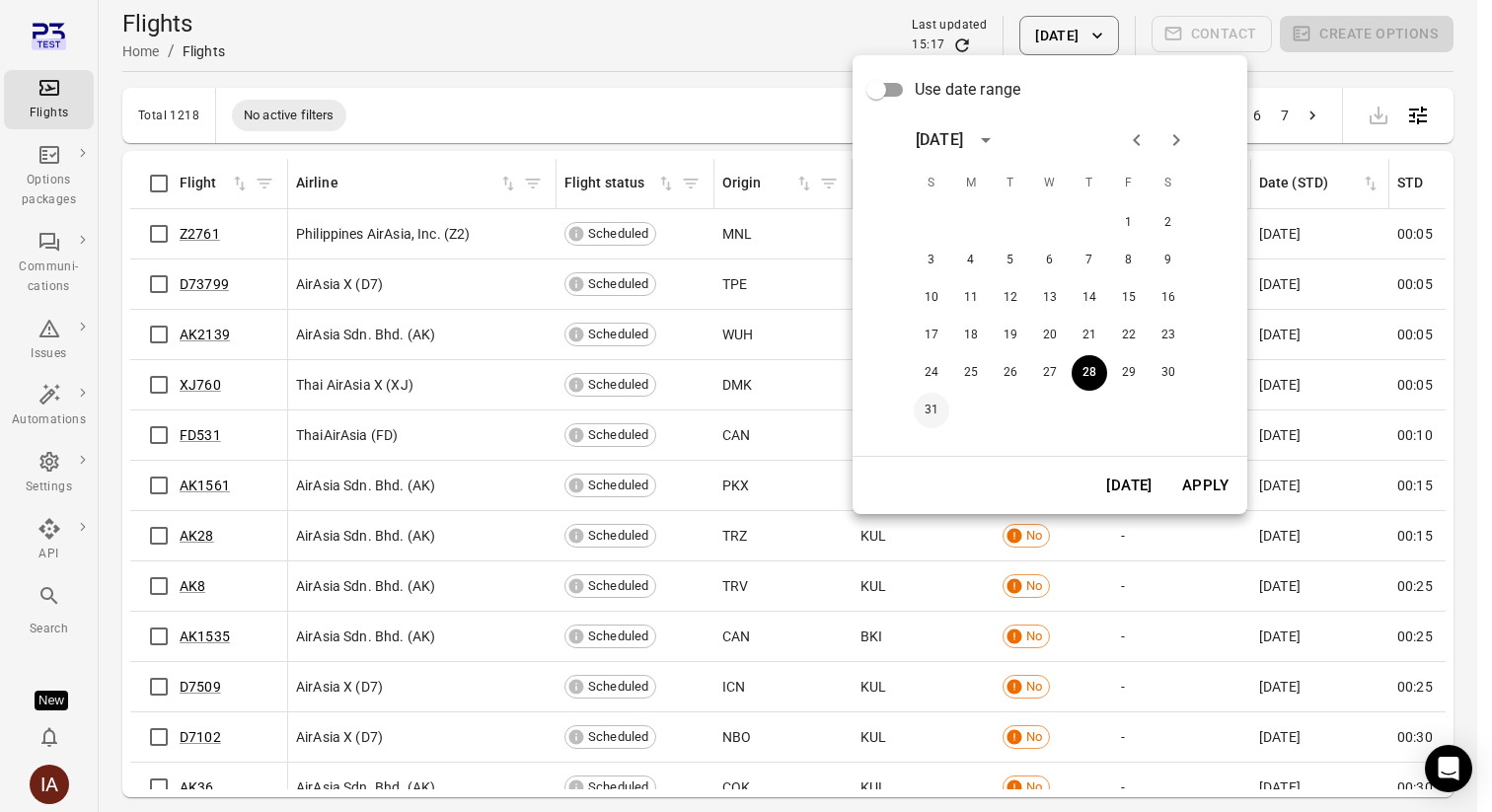
click at [935, 406] on button "31" at bounding box center [932, 410] width 36 height 36
click at [1223, 480] on button "Apply" at bounding box center [1205, 485] width 68 height 42
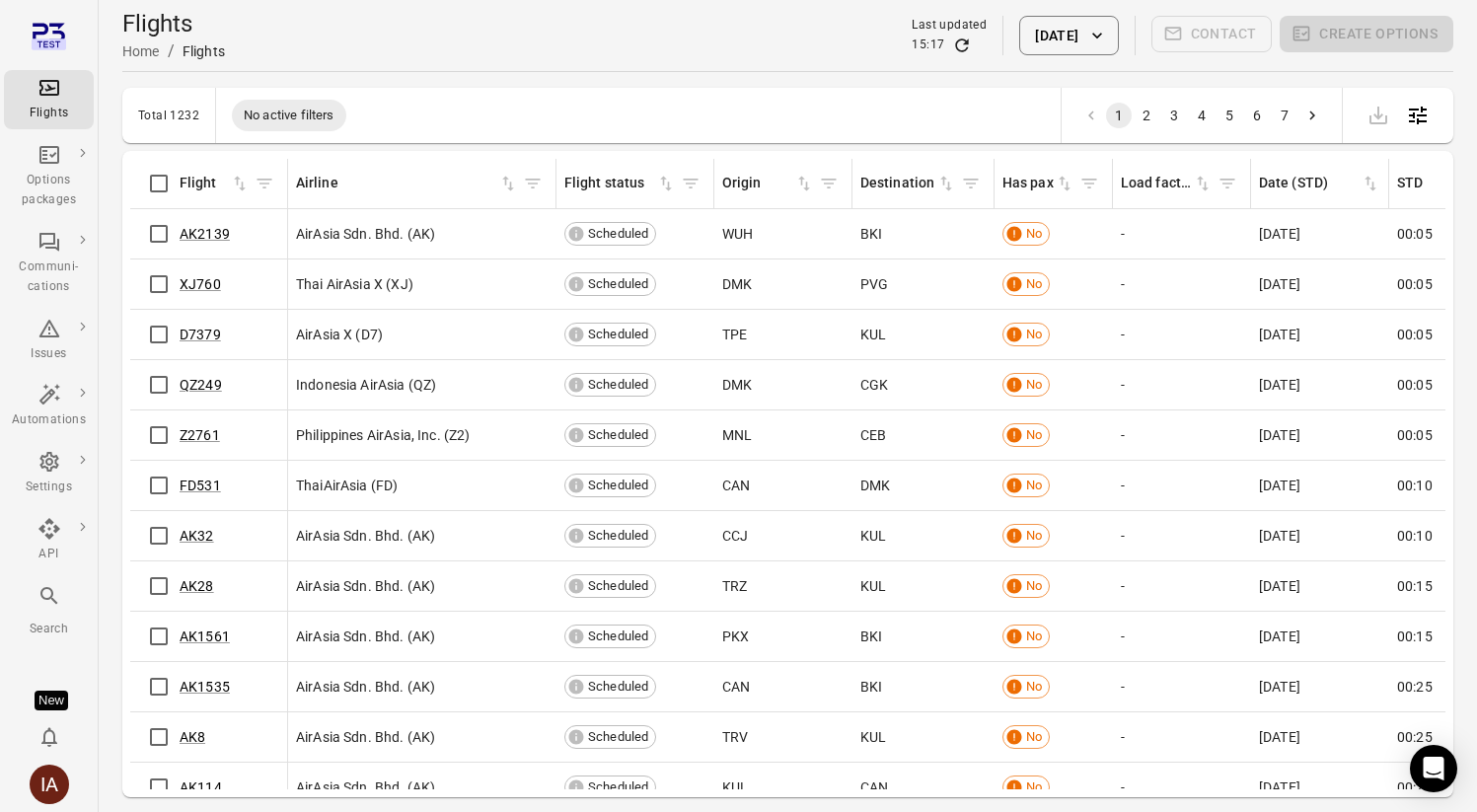
click at [1084, 37] on button "31 Aug 2025" at bounding box center [1068, 36] width 99 height 40
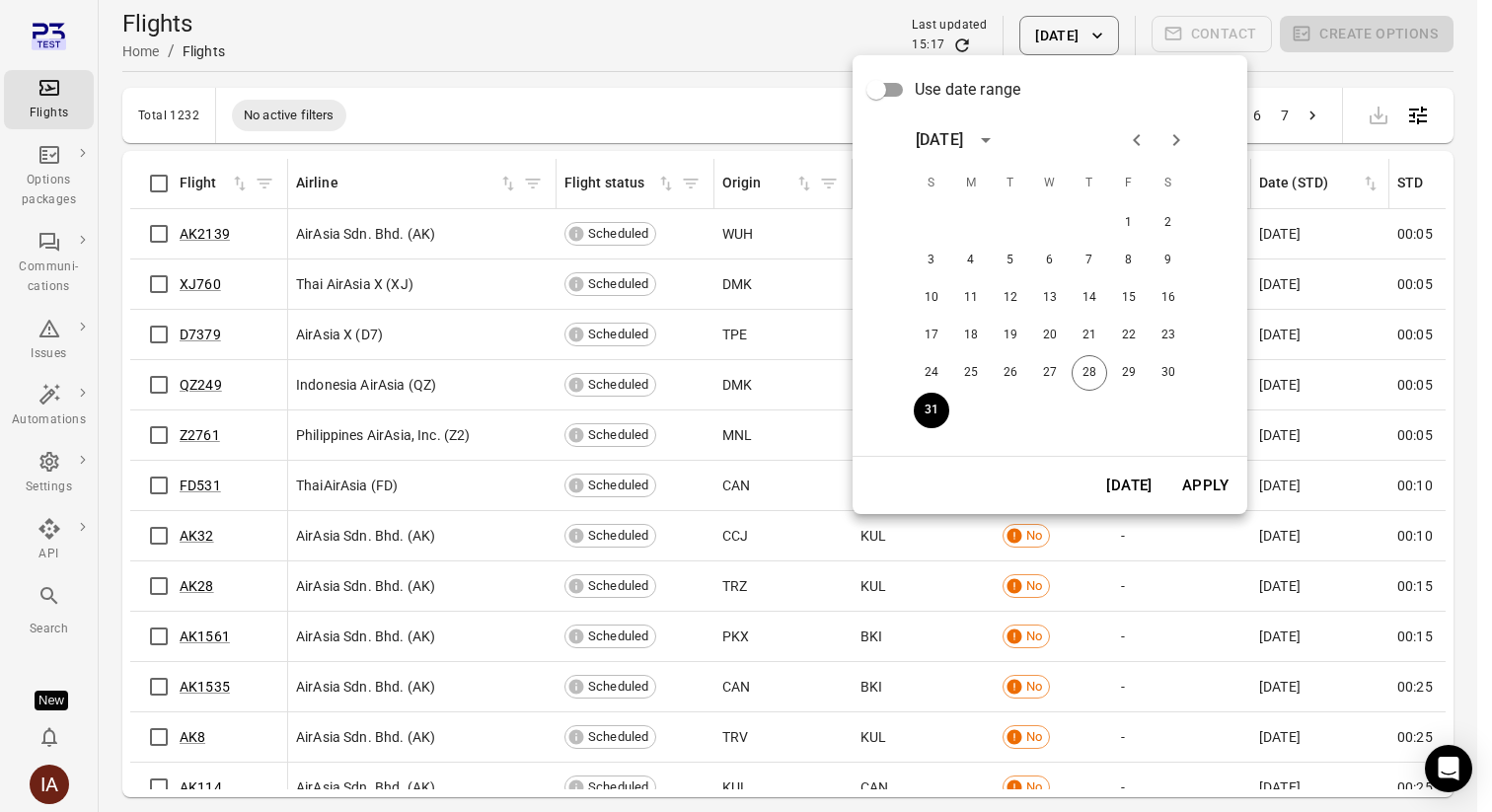
click at [1171, 127] on button "Next month" at bounding box center [1177, 140] width 40 height 40
click at [967, 218] on button "1" at bounding box center [972, 223] width 36 height 36
click at [1195, 473] on button "Apply" at bounding box center [1205, 485] width 68 height 42
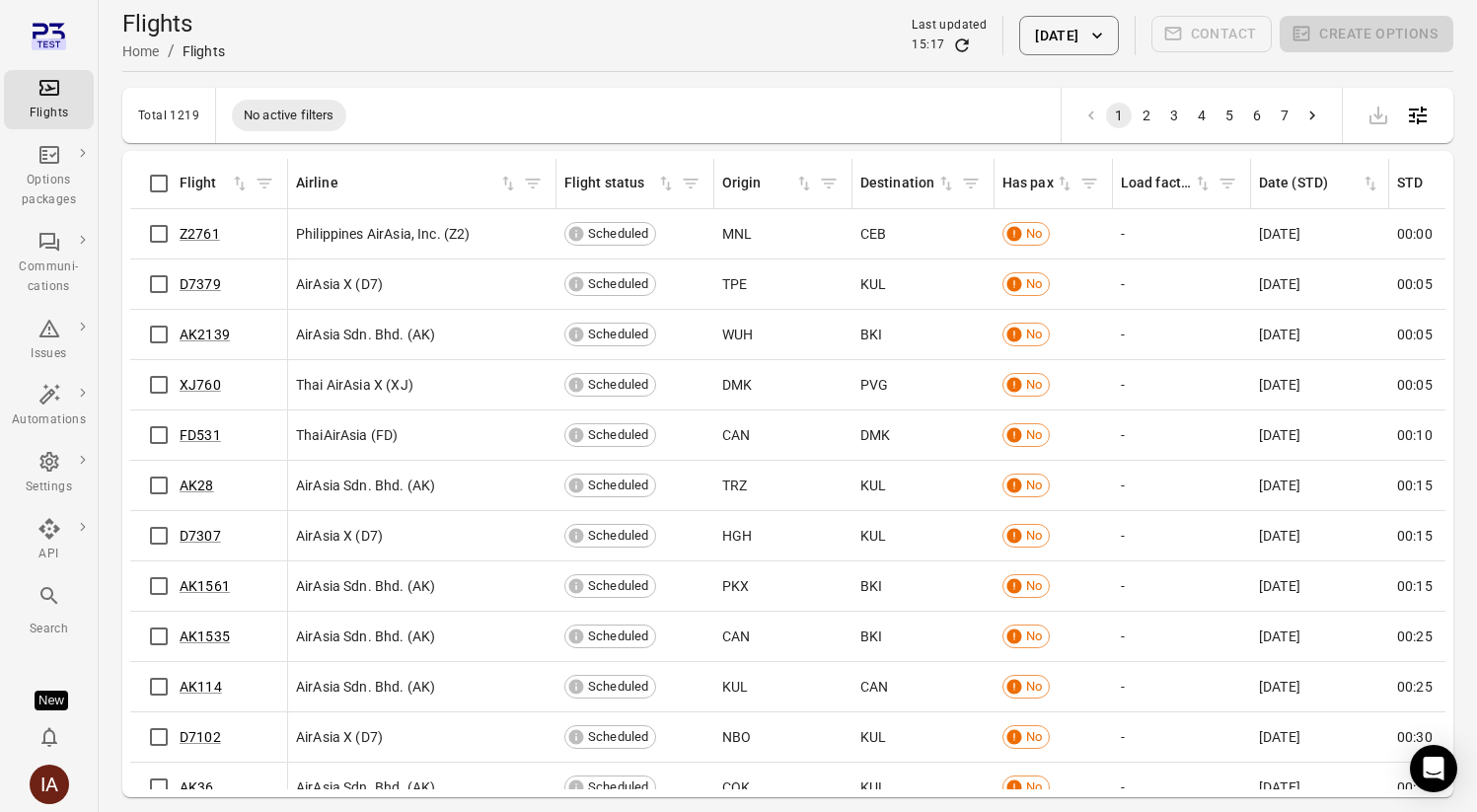
click at [1068, 33] on button "1 Sep 2025" at bounding box center [1068, 36] width 99 height 40
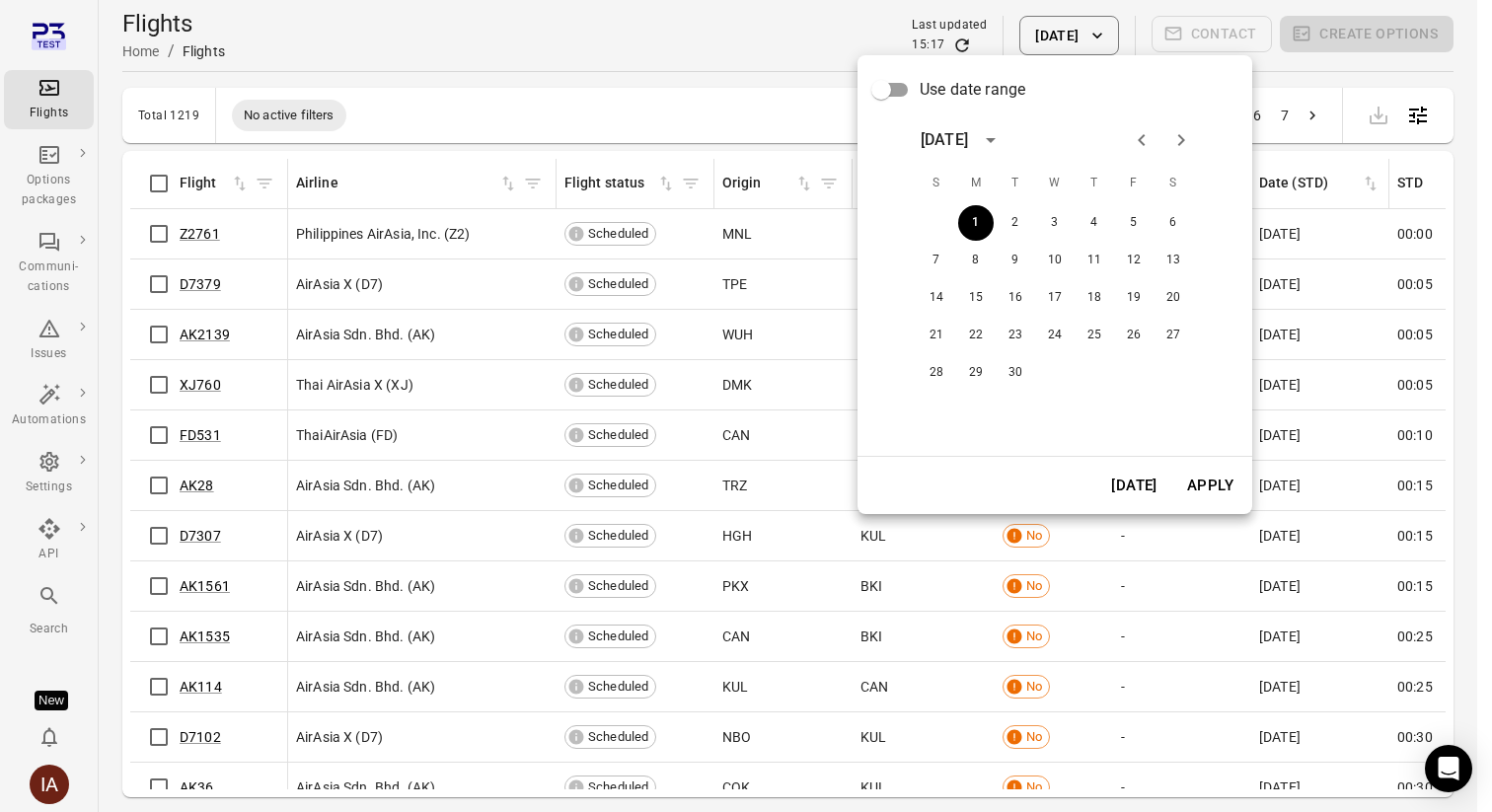
click at [1126, 476] on button "Today" at bounding box center [1134, 485] width 68 height 42
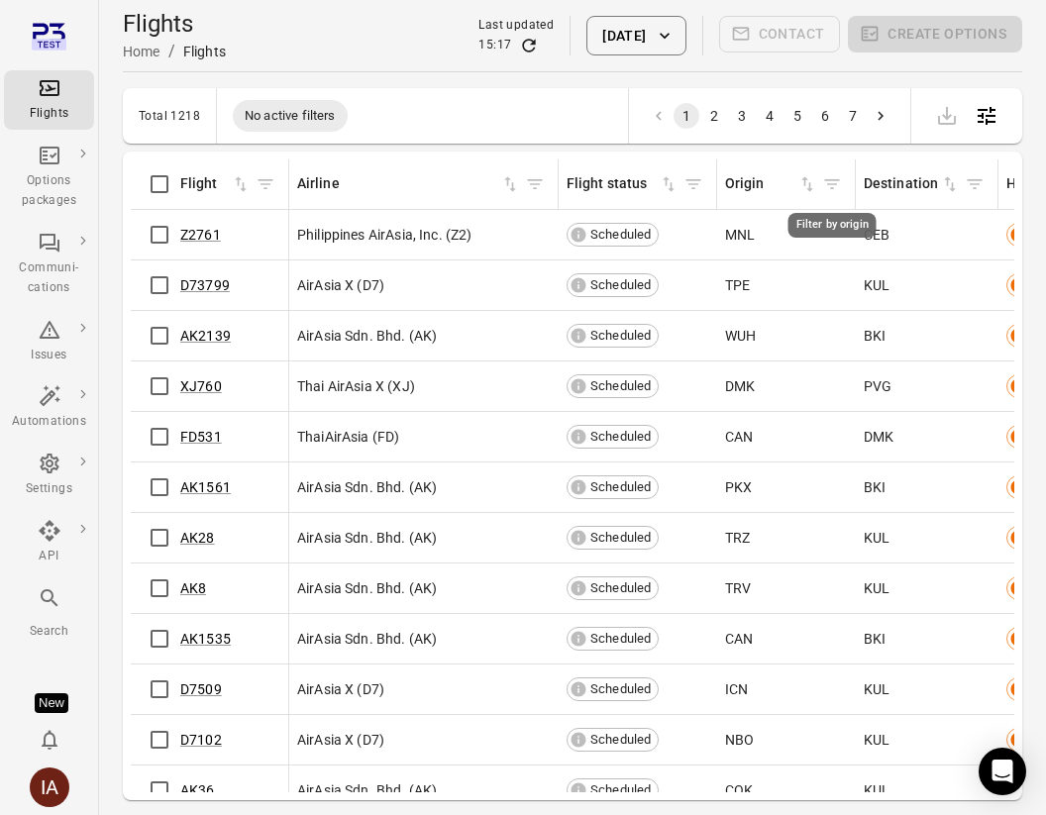
click at [830, 184] on icon "Filter by origin" at bounding box center [832, 184] width 15 height 10
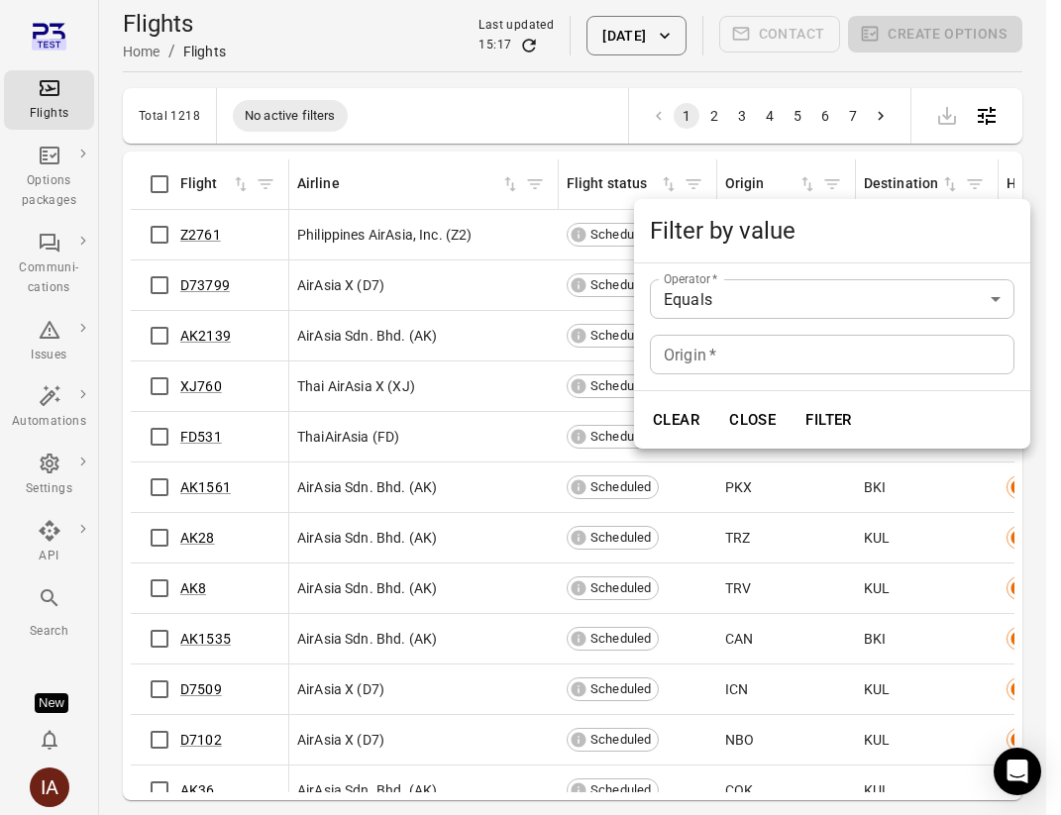
click at [698, 352] on div "Origin   * Origin   *" at bounding box center [832, 355] width 364 height 40
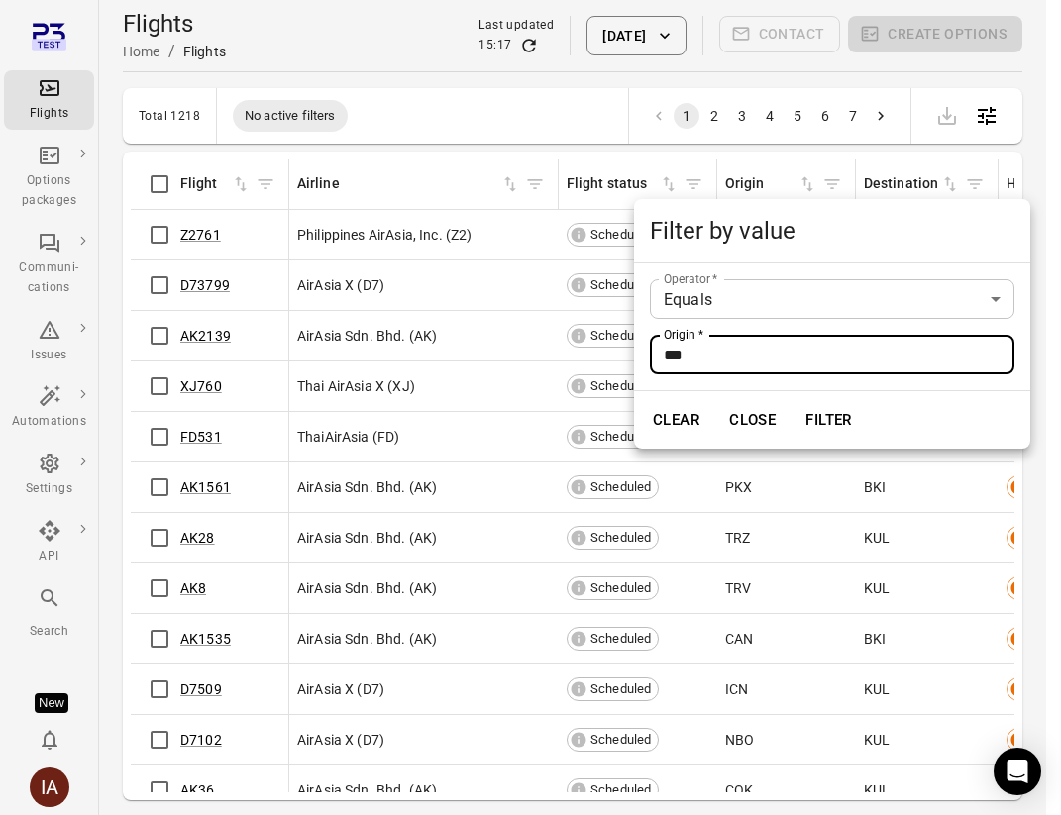
type input "***"
click at [794, 399] on button "Filter" at bounding box center [828, 420] width 68 height 42
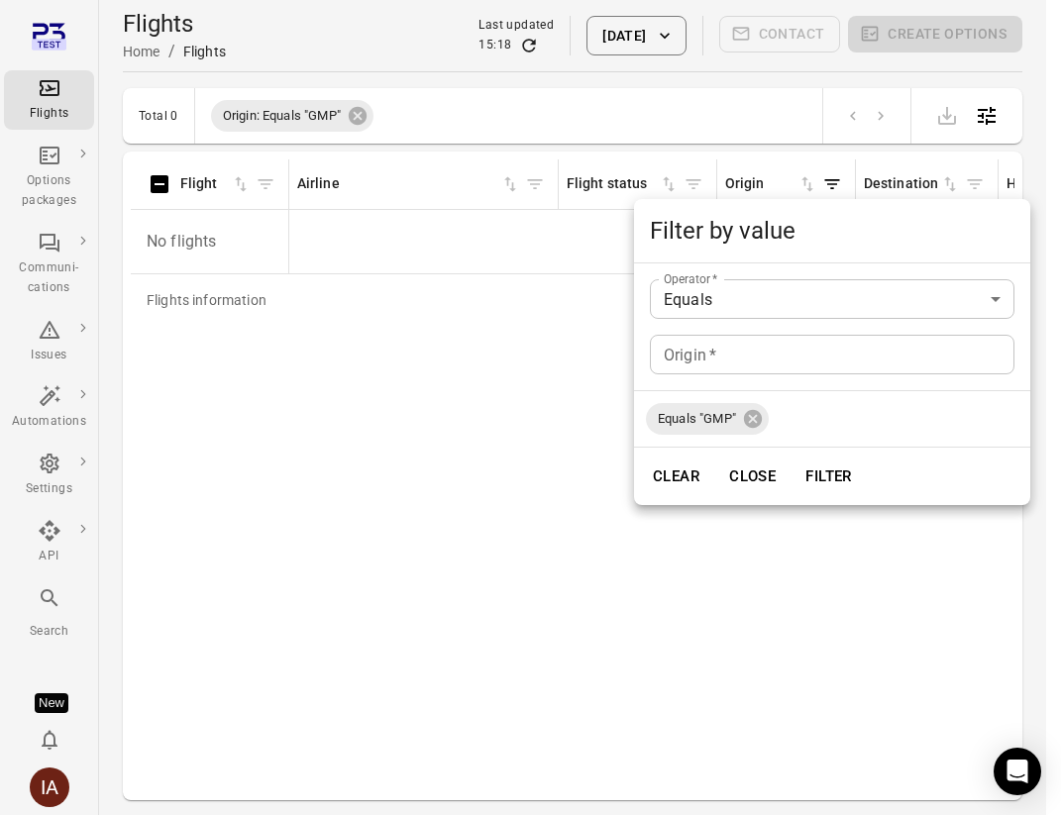
click at [540, 256] on div at bounding box center [530, 407] width 1061 height 815
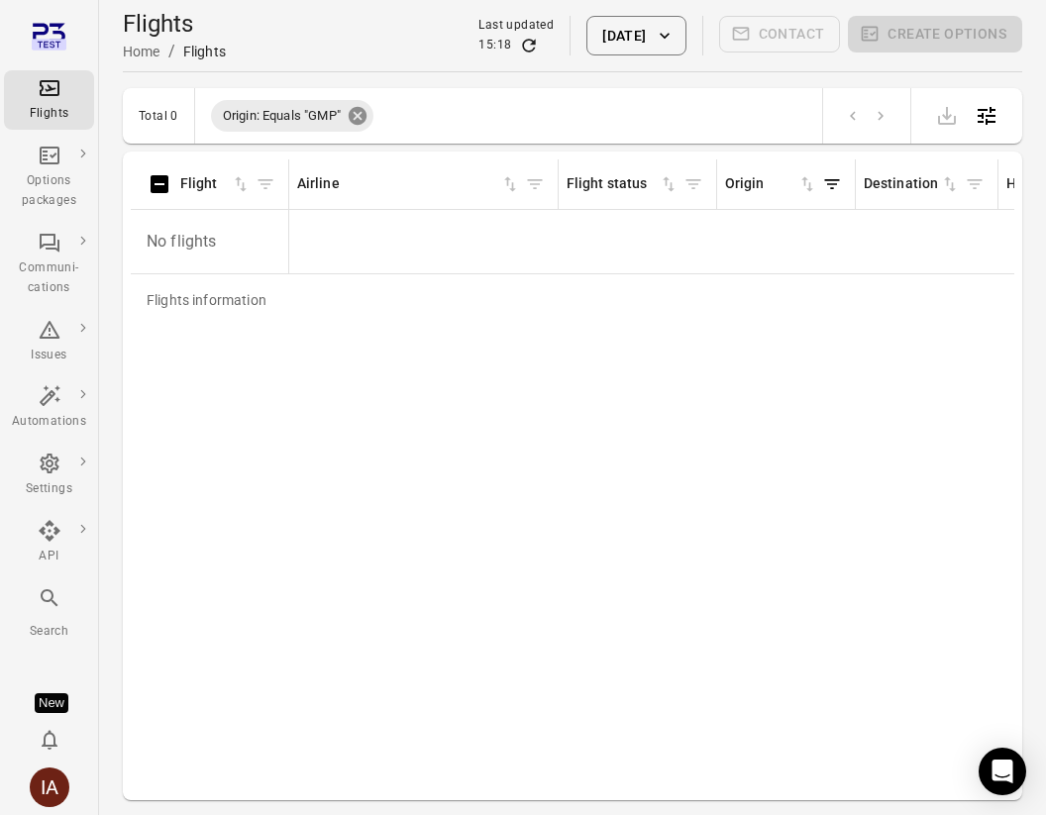
click at [354, 117] on icon at bounding box center [358, 116] width 18 height 18
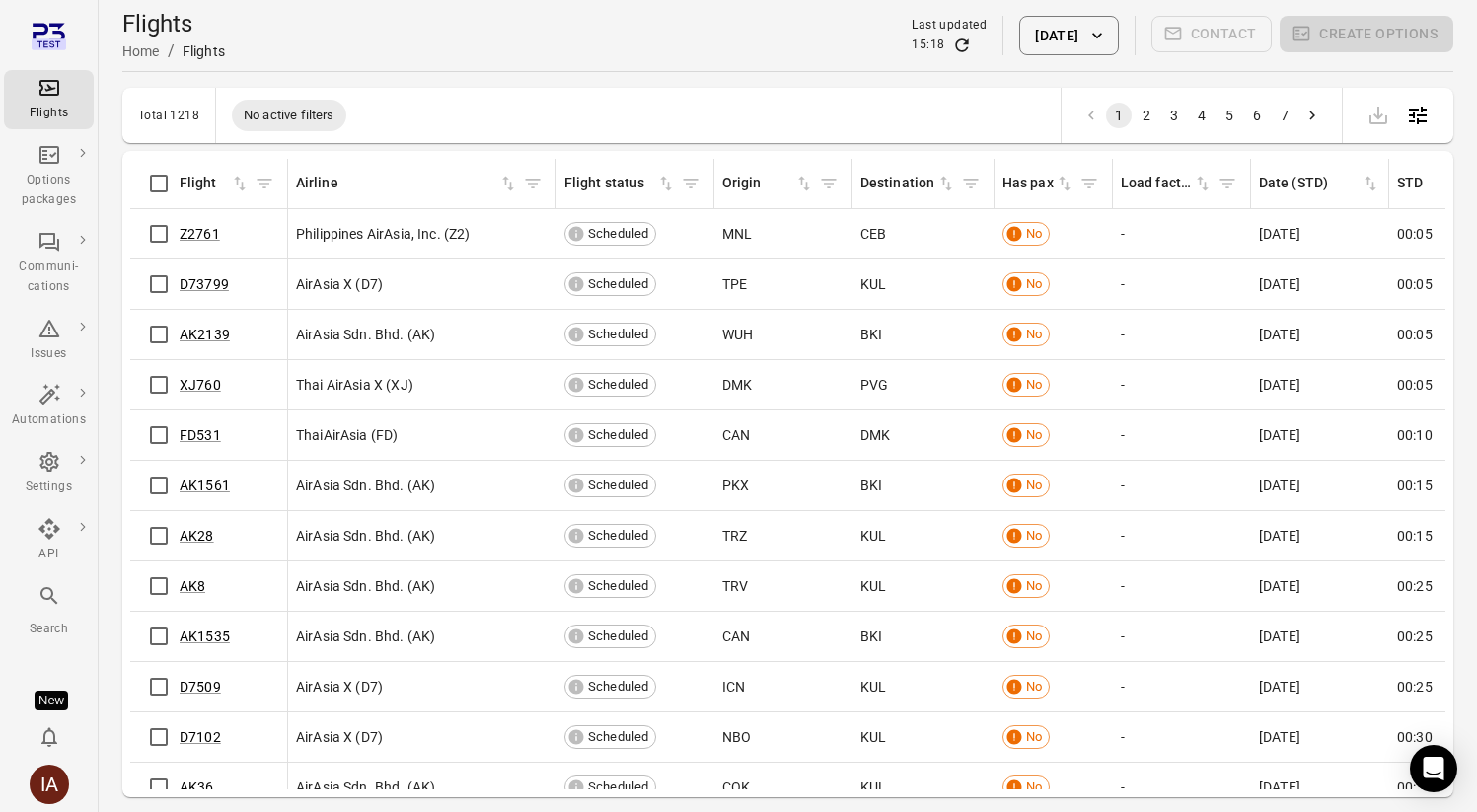
click at [1045, 29] on button "28 Aug 2025" at bounding box center [1068, 36] width 99 height 40
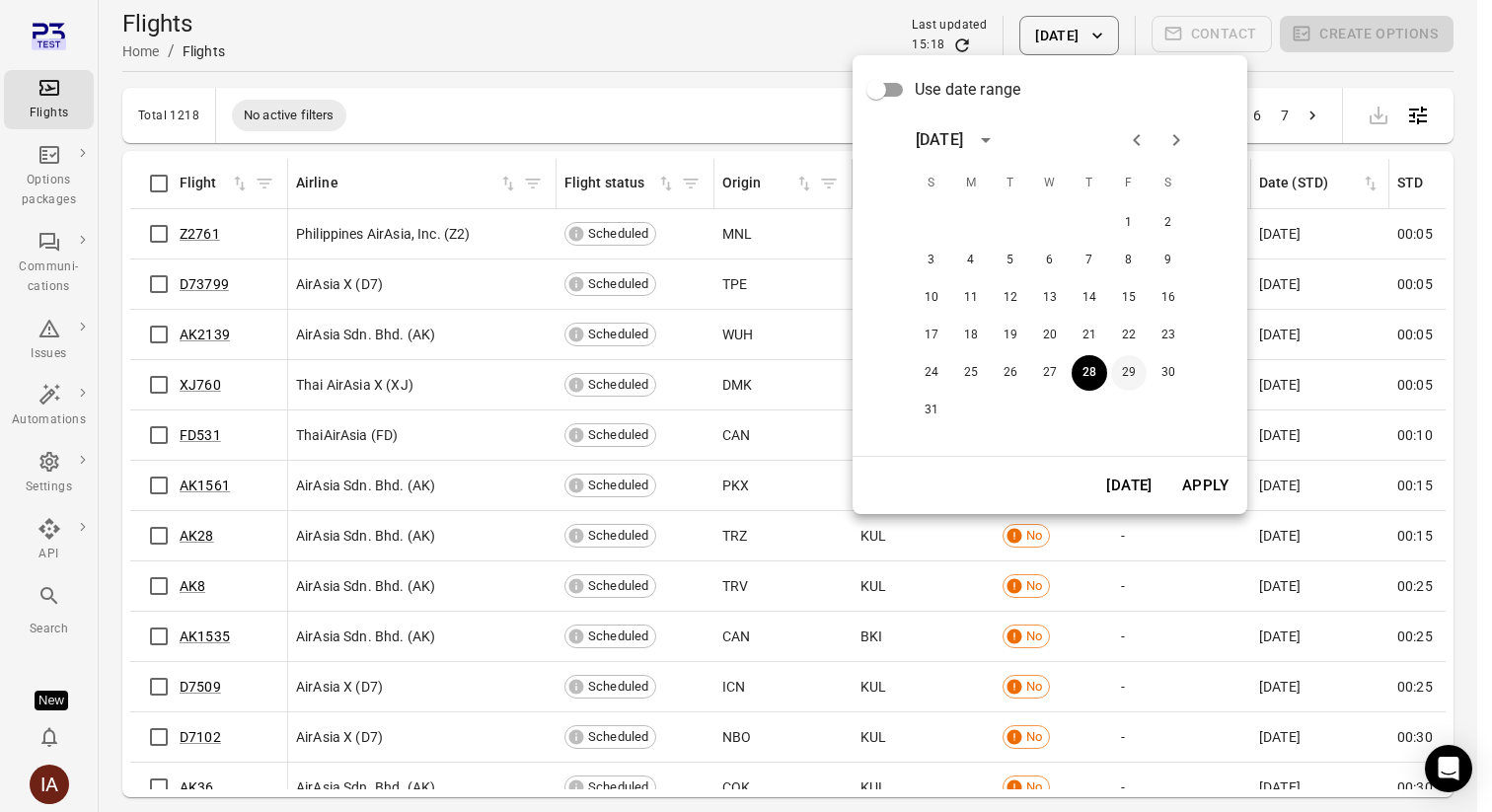
click at [1121, 366] on button "29" at bounding box center [1129, 373] width 36 height 36
click at [1216, 485] on button "Apply" at bounding box center [1205, 485] width 68 height 42
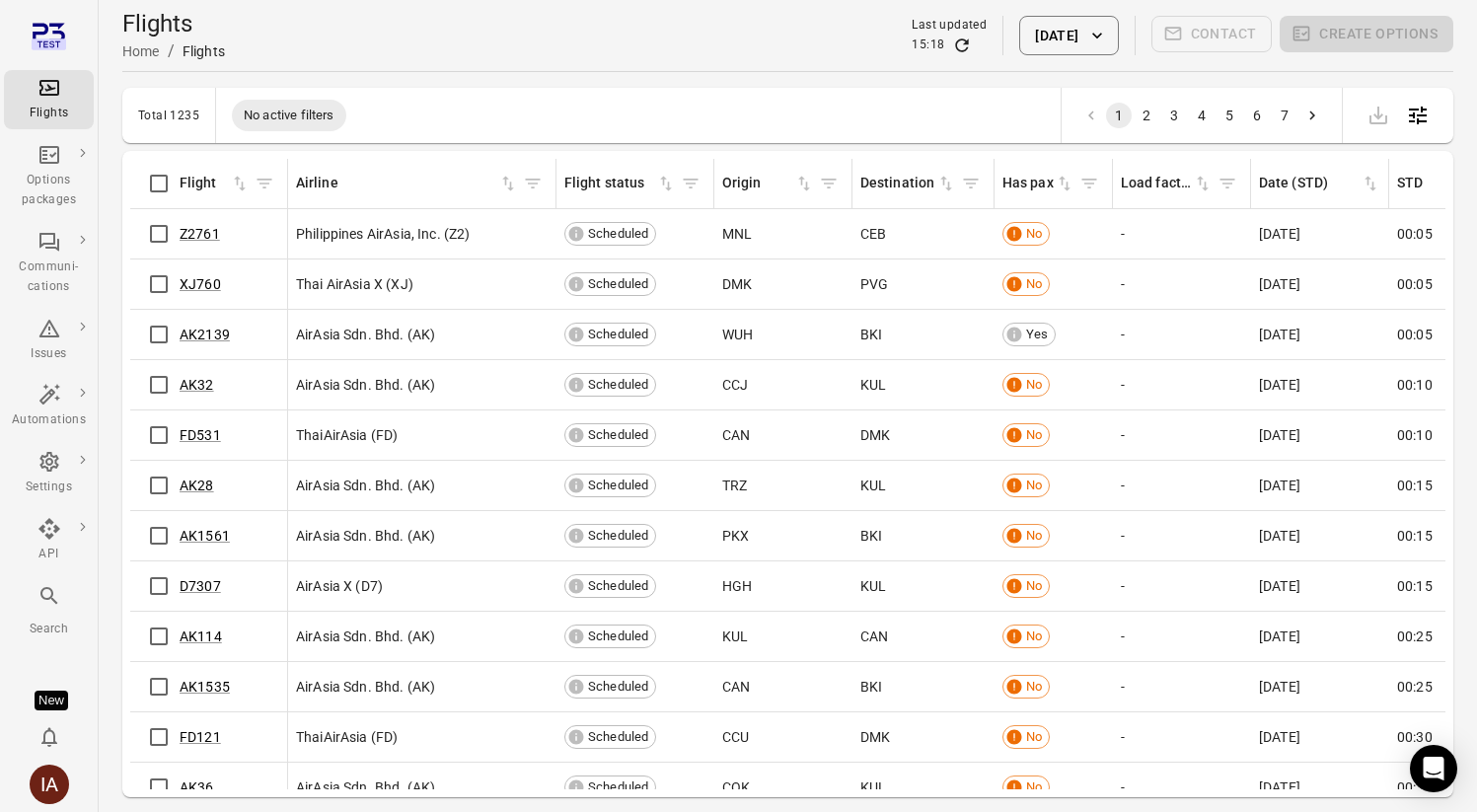
click at [1068, 11] on div "Flights Home / Flights Last updated 15:18 29 Aug 2025 Contact Create options" at bounding box center [788, 35] width 1331 height 55
click at [1053, 16] on button "29 Aug 2025" at bounding box center [1068, 36] width 99 height 40
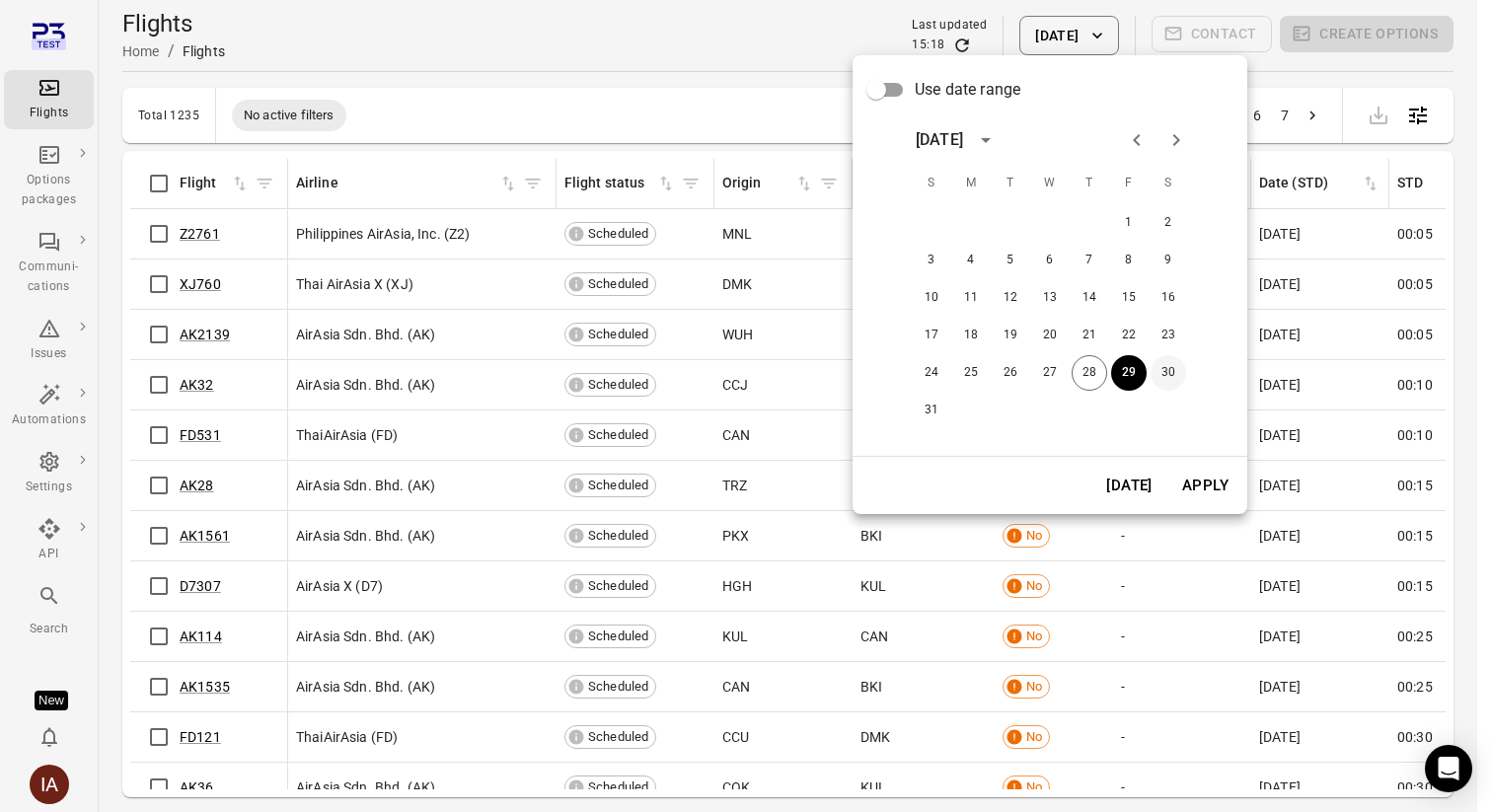
click at [1178, 378] on button "30" at bounding box center [1169, 373] width 36 height 36
click at [1213, 467] on button "Apply" at bounding box center [1205, 485] width 68 height 42
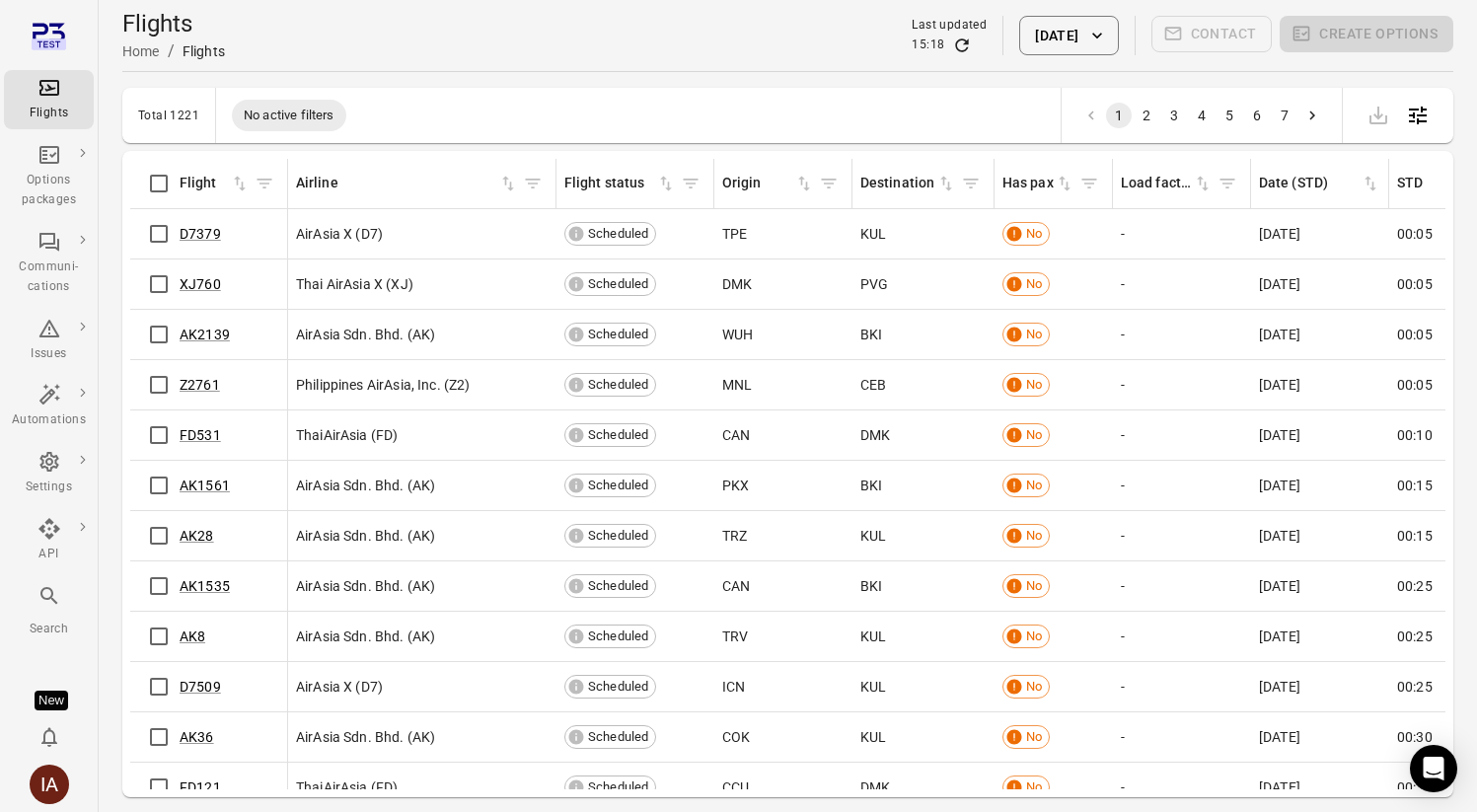
click at [1055, 39] on button "30 Aug 2025" at bounding box center [1068, 36] width 99 height 40
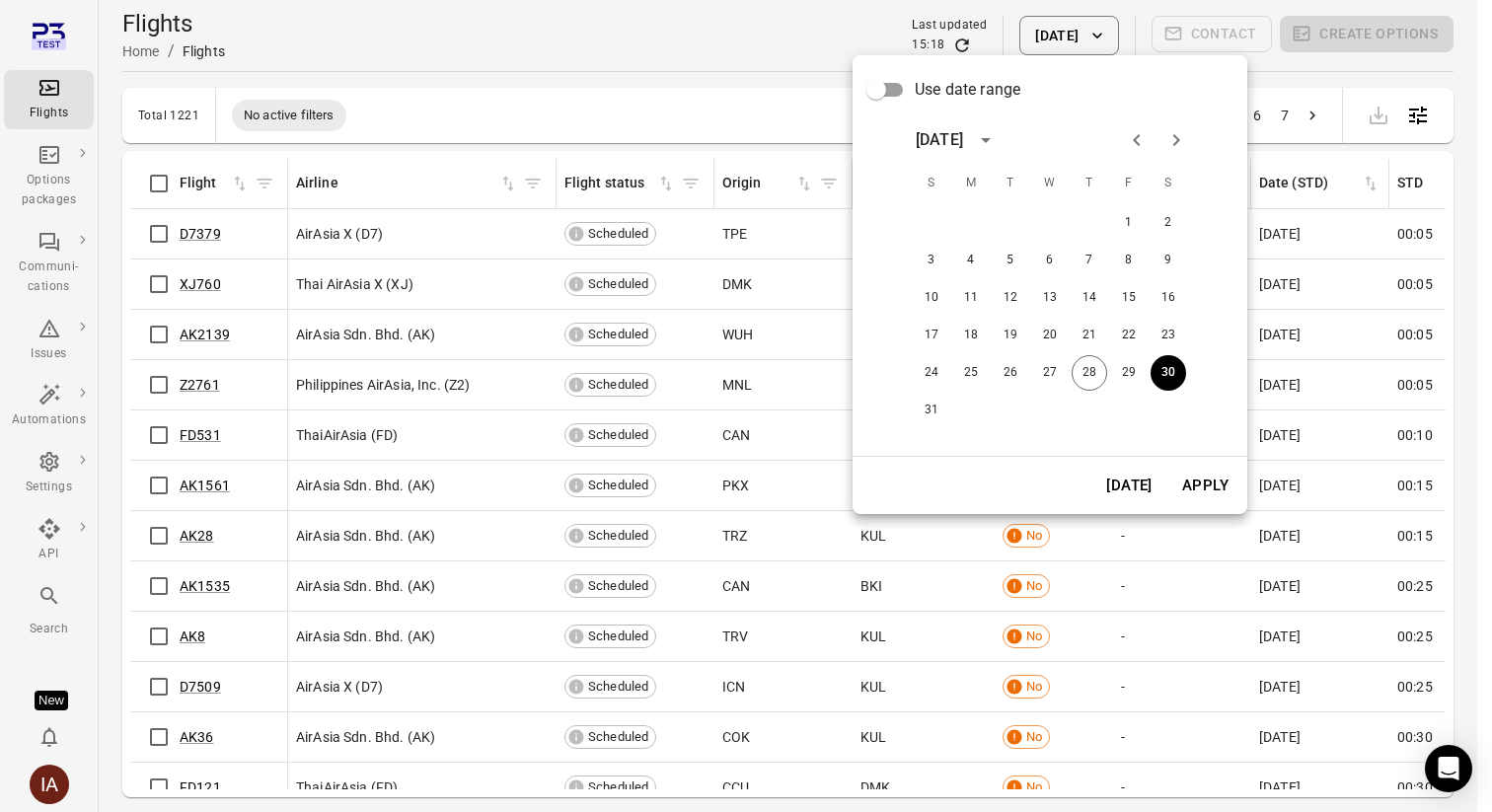
click at [1116, 498] on button "Today" at bounding box center [1129, 485] width 68 height 42
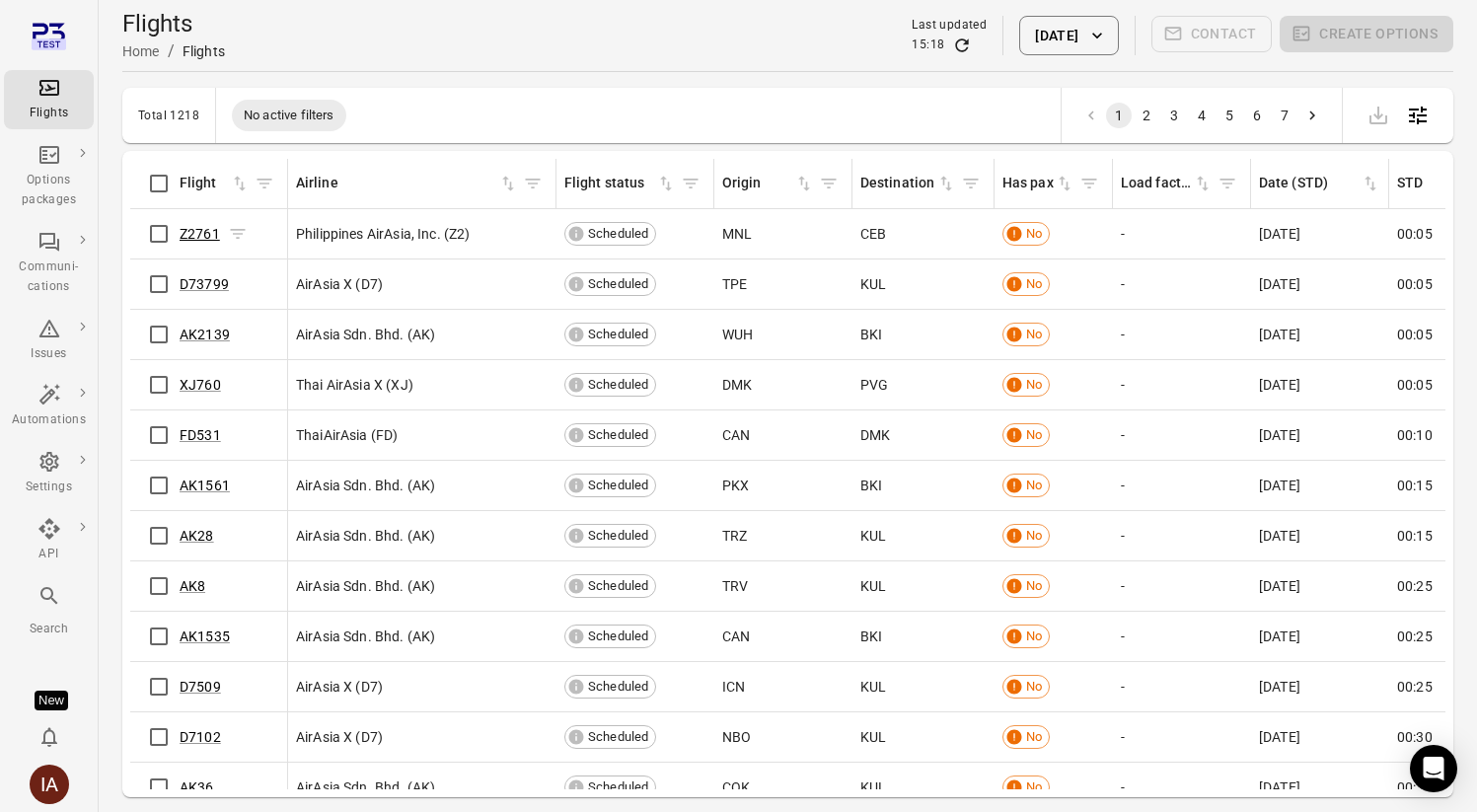
click at [195, 235] on link "Z2761" at bounding box center [199, 234] width 41 height 16
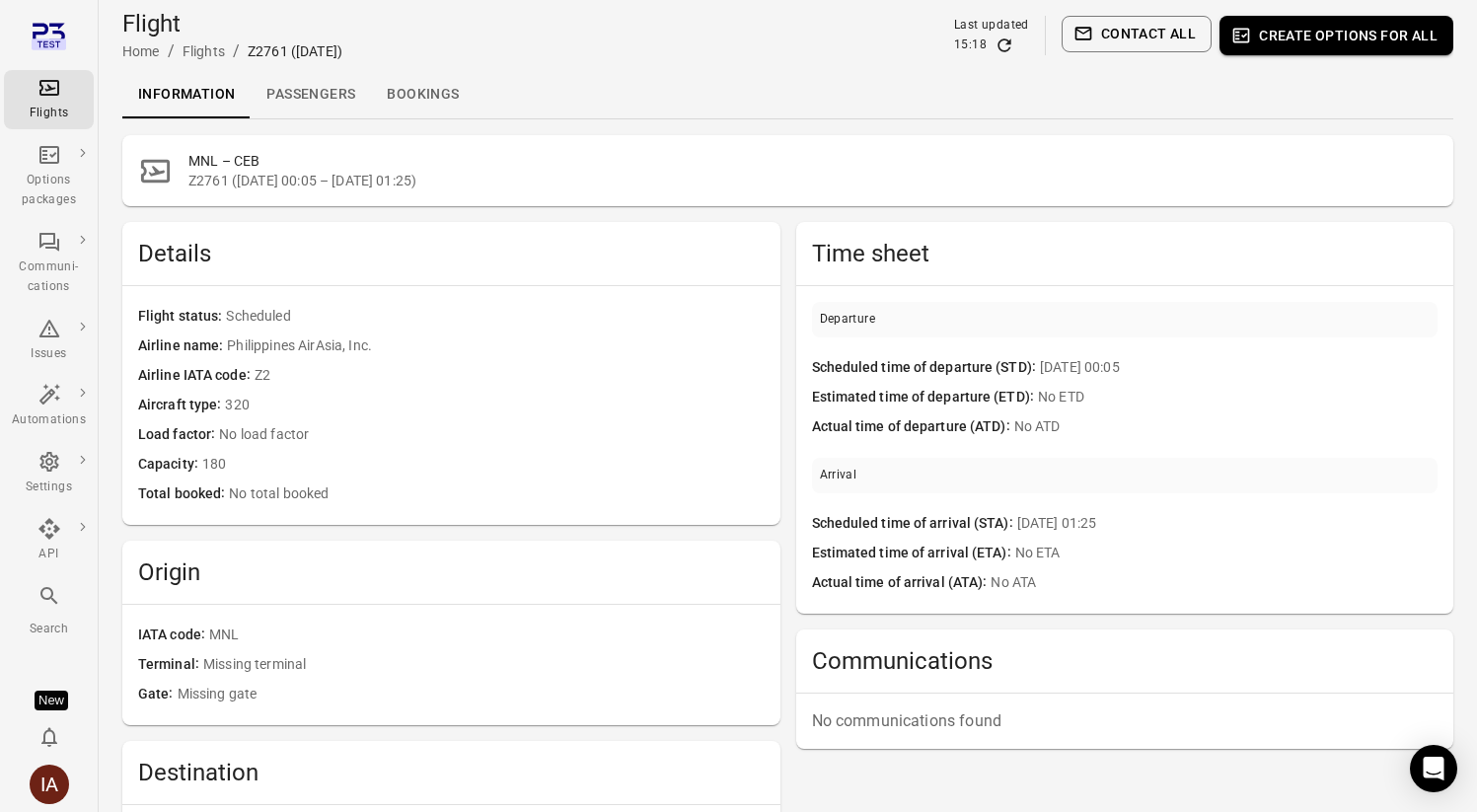
click at [306, 82] on link "Passengers" at bounding box center [311, 95] width 121 height 48
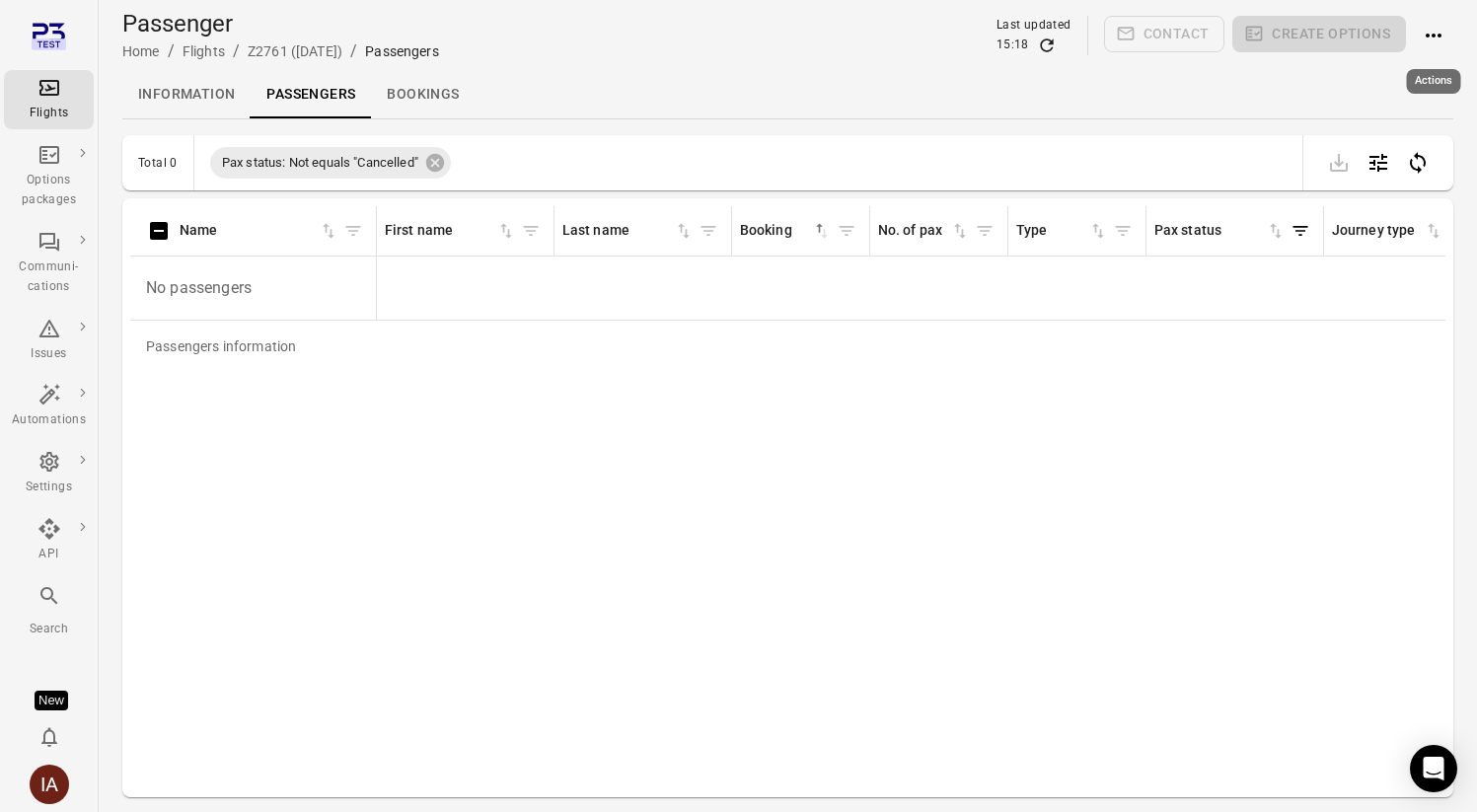
click at [1431, 32] on icon "Actions" at bounding box center [1434, 36] width 24 height 24
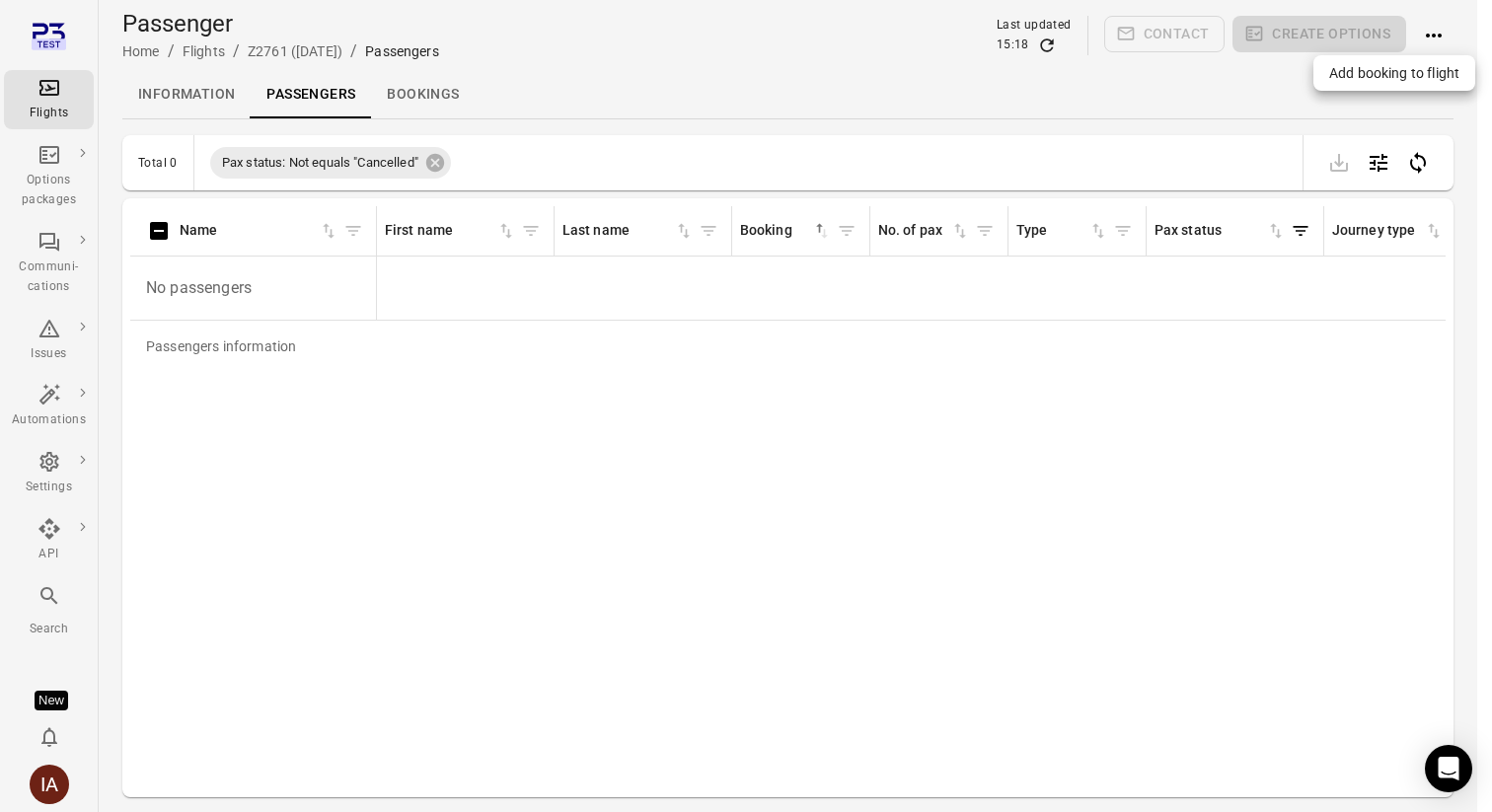
click at [1362, 76] on span "Add booking to flight" at bounding box center [1394, 73] width 131 height 20
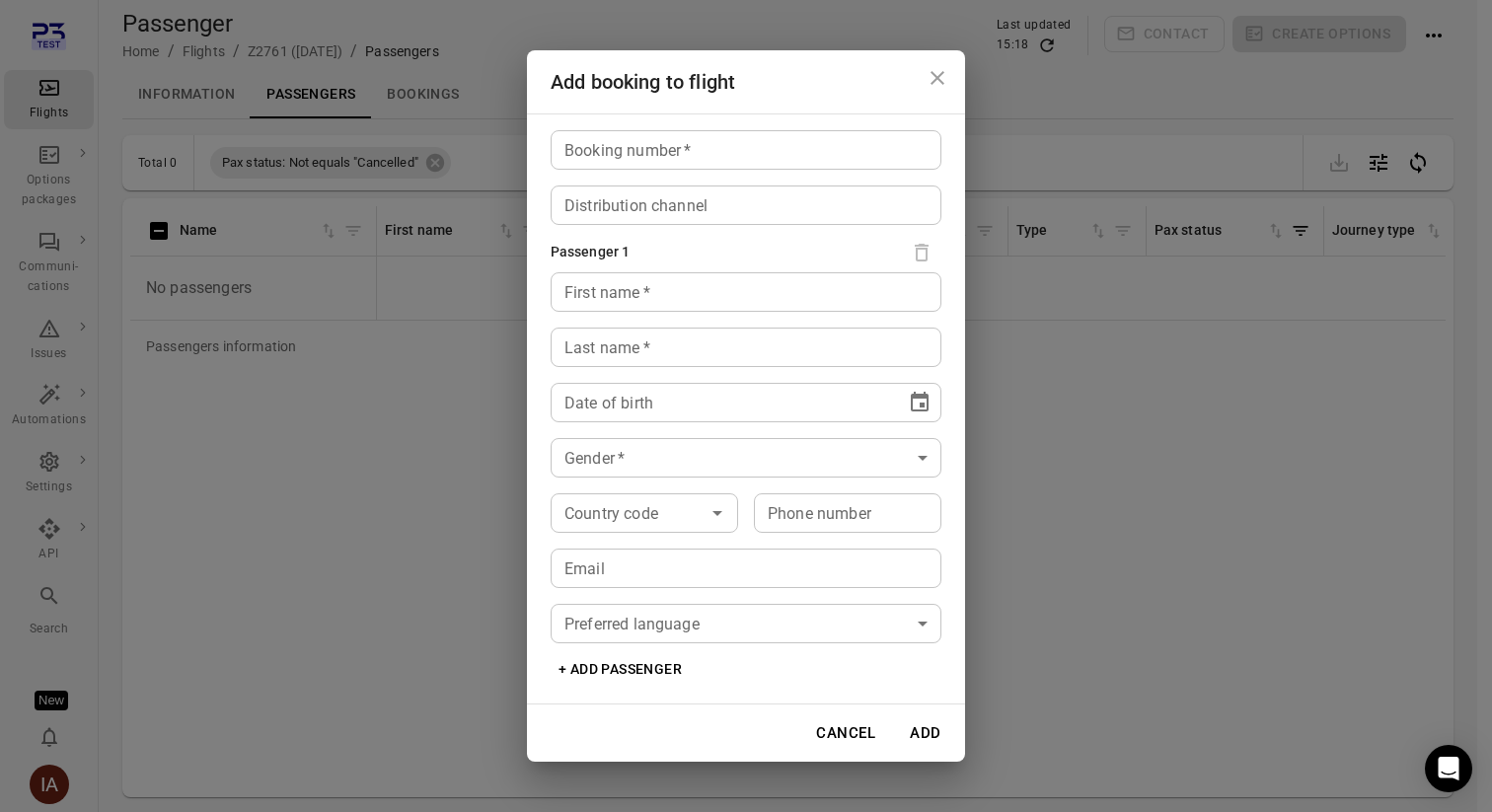
click at [667, 155] on div "Booking number   * Booking number   *" at bounding box center [746, 150] width 391 height 40
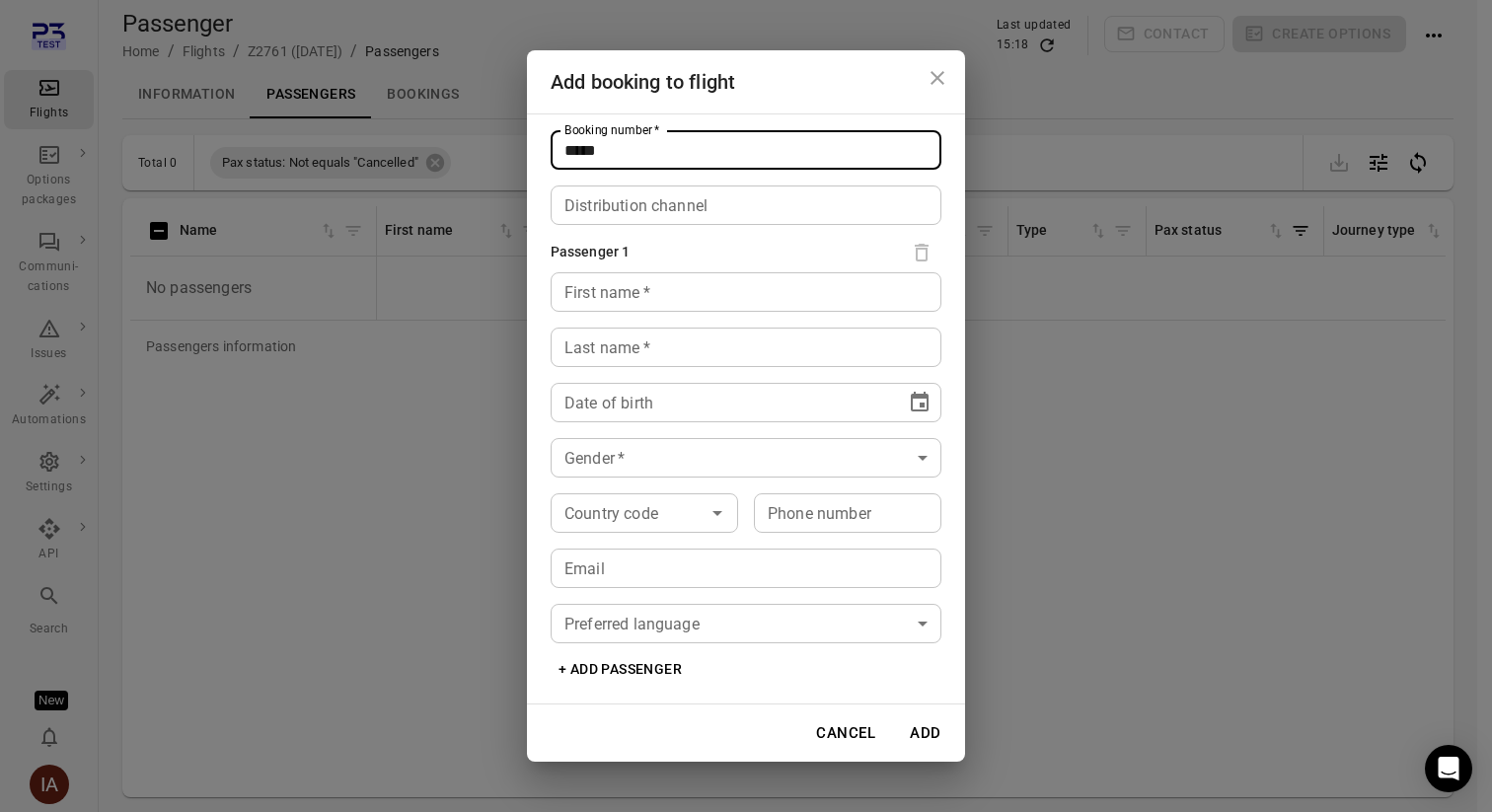
type input "*****"
click at [632, 292] on div "First name   * First name   *" at bounding box center [746, 292] width 391 height 40
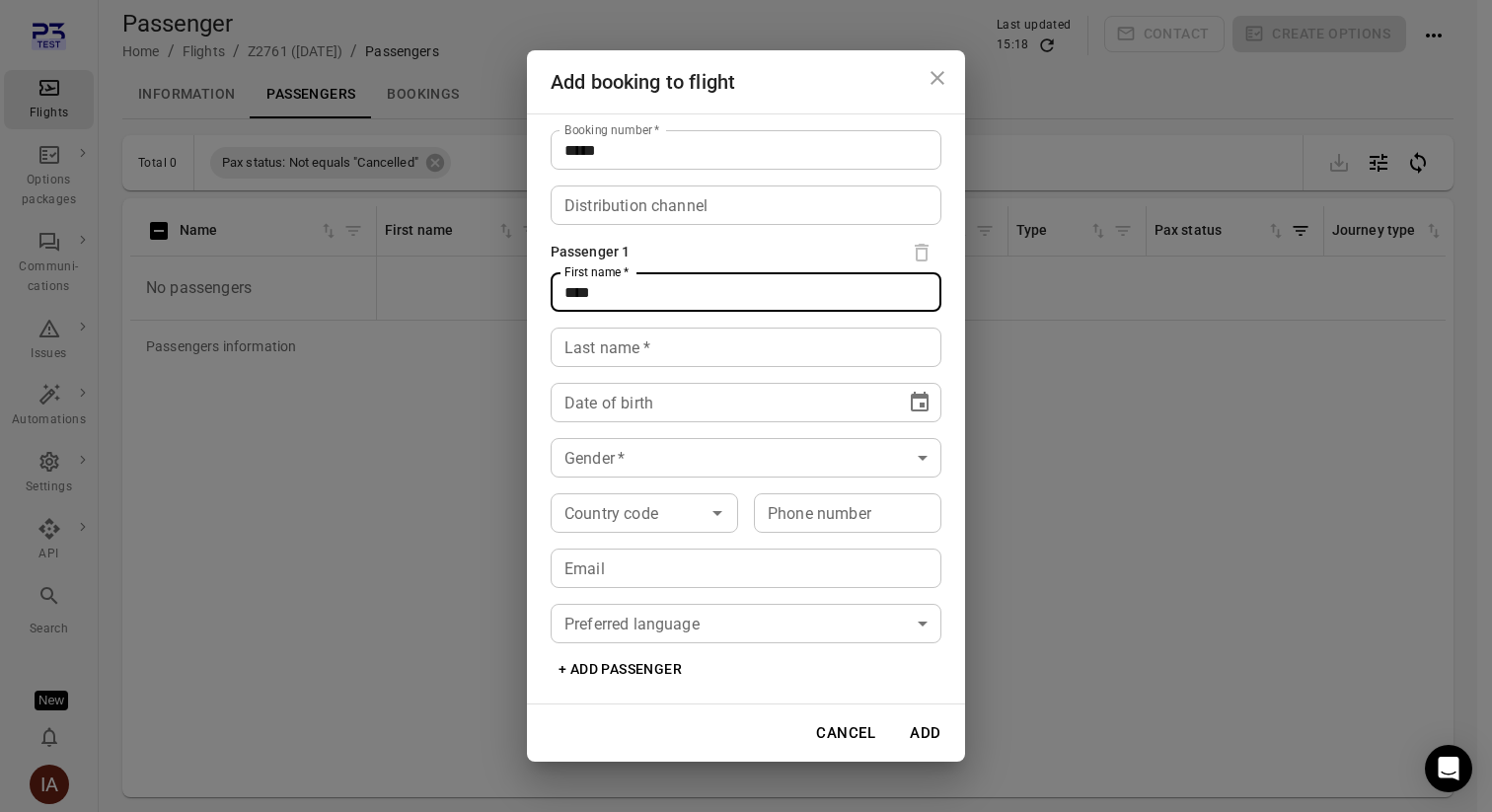
type input "****"
click at [591, 366] on input "Last name   *" at bounding box center [746, 348] width 391 height 40
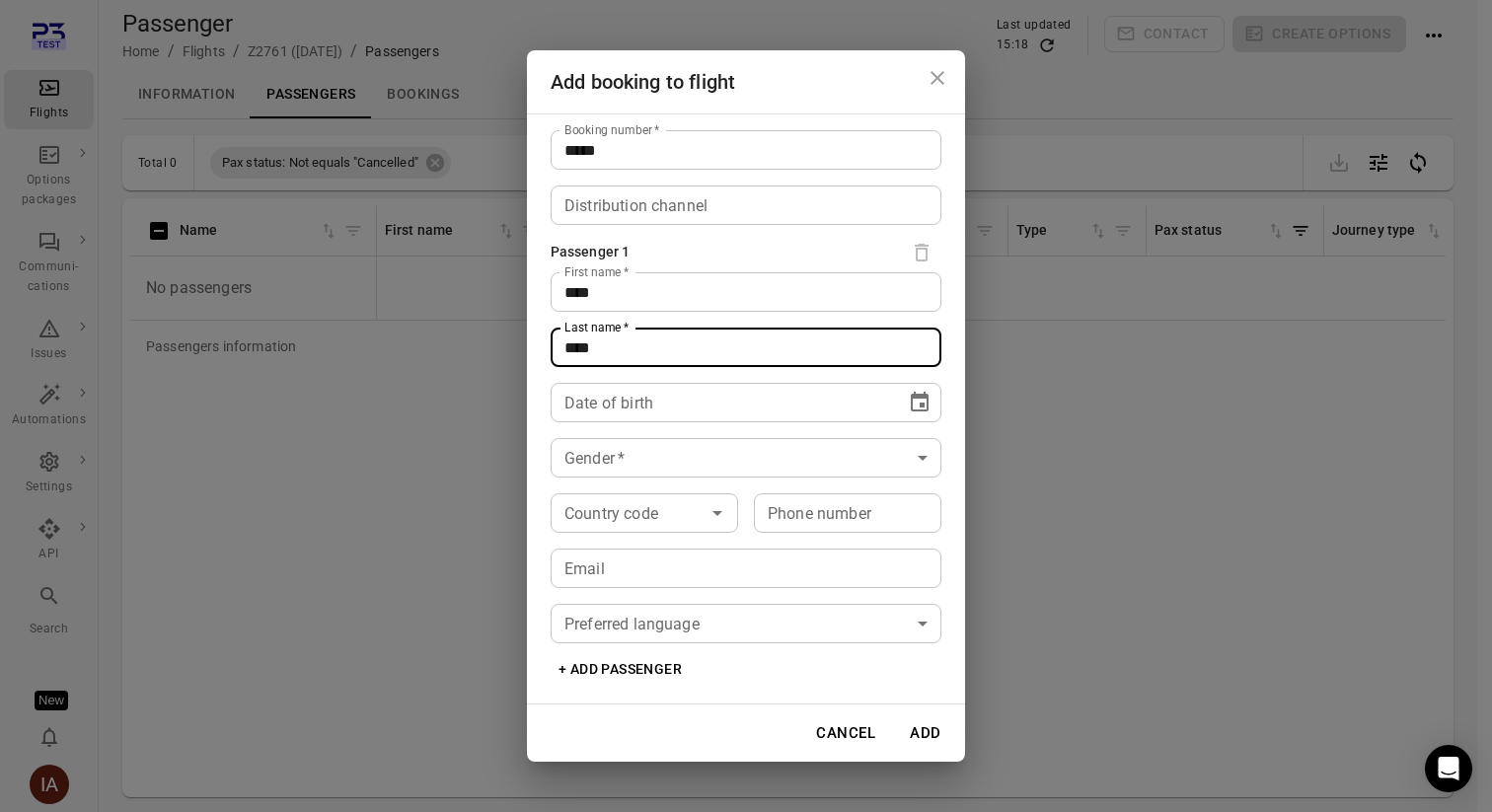
type input "****"
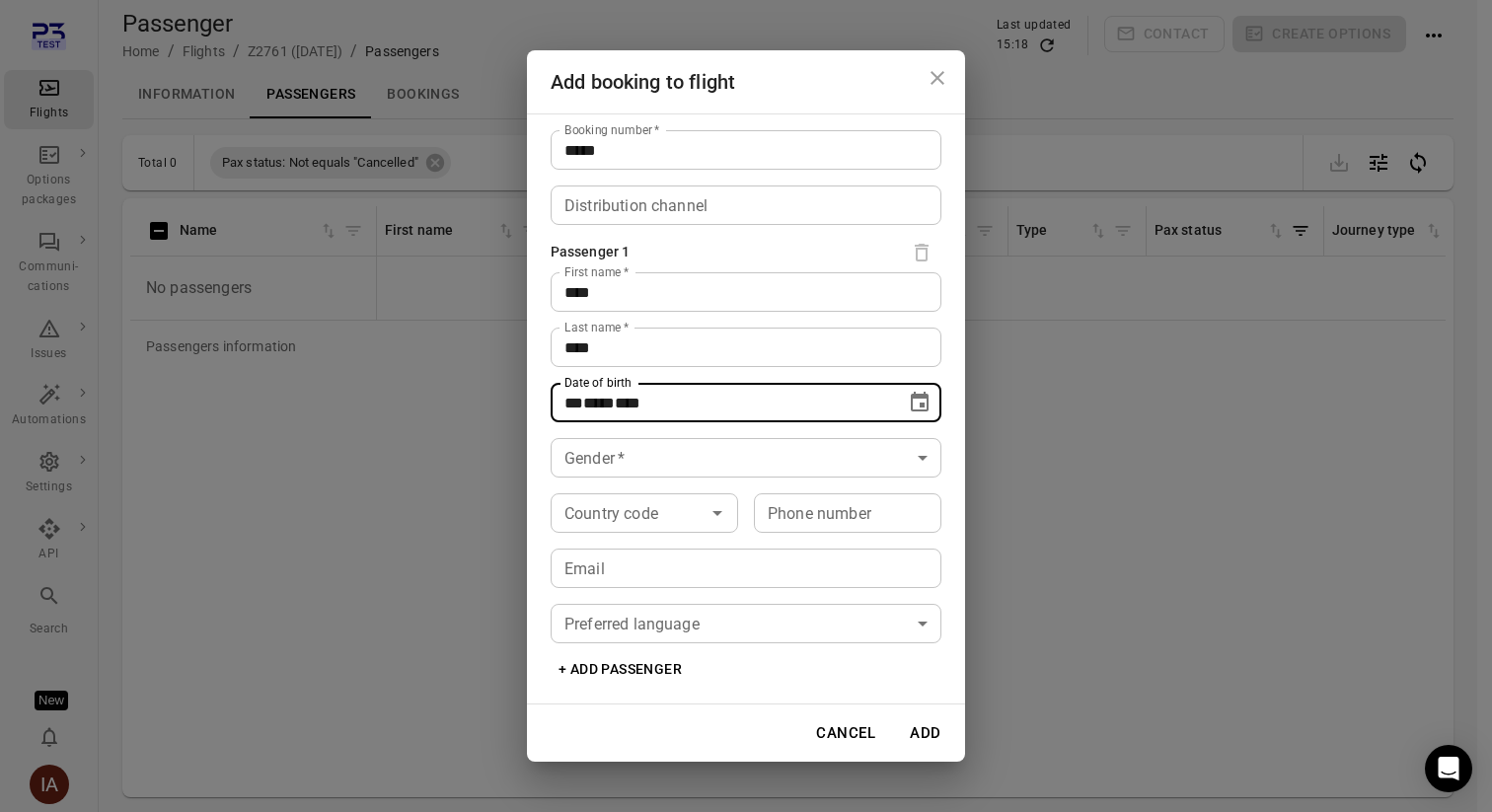
click at [593, 417] on div "** **** ****" at bounding box center [728, 403] width 328 height 40
click at [919, 403] on icon "Choose date" at bounding box center [920, 402] width 18 height 20
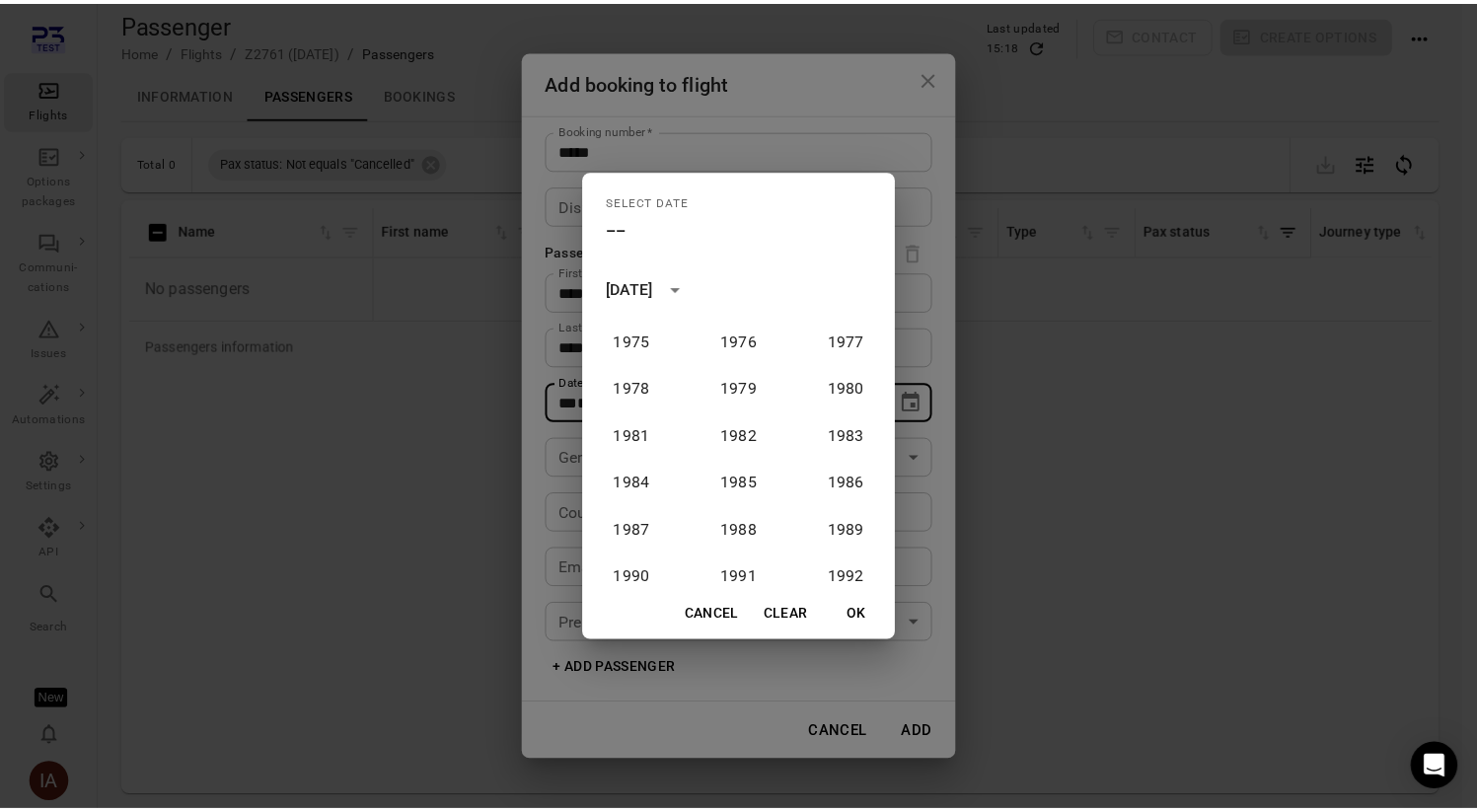
scroll to position [931, 0]
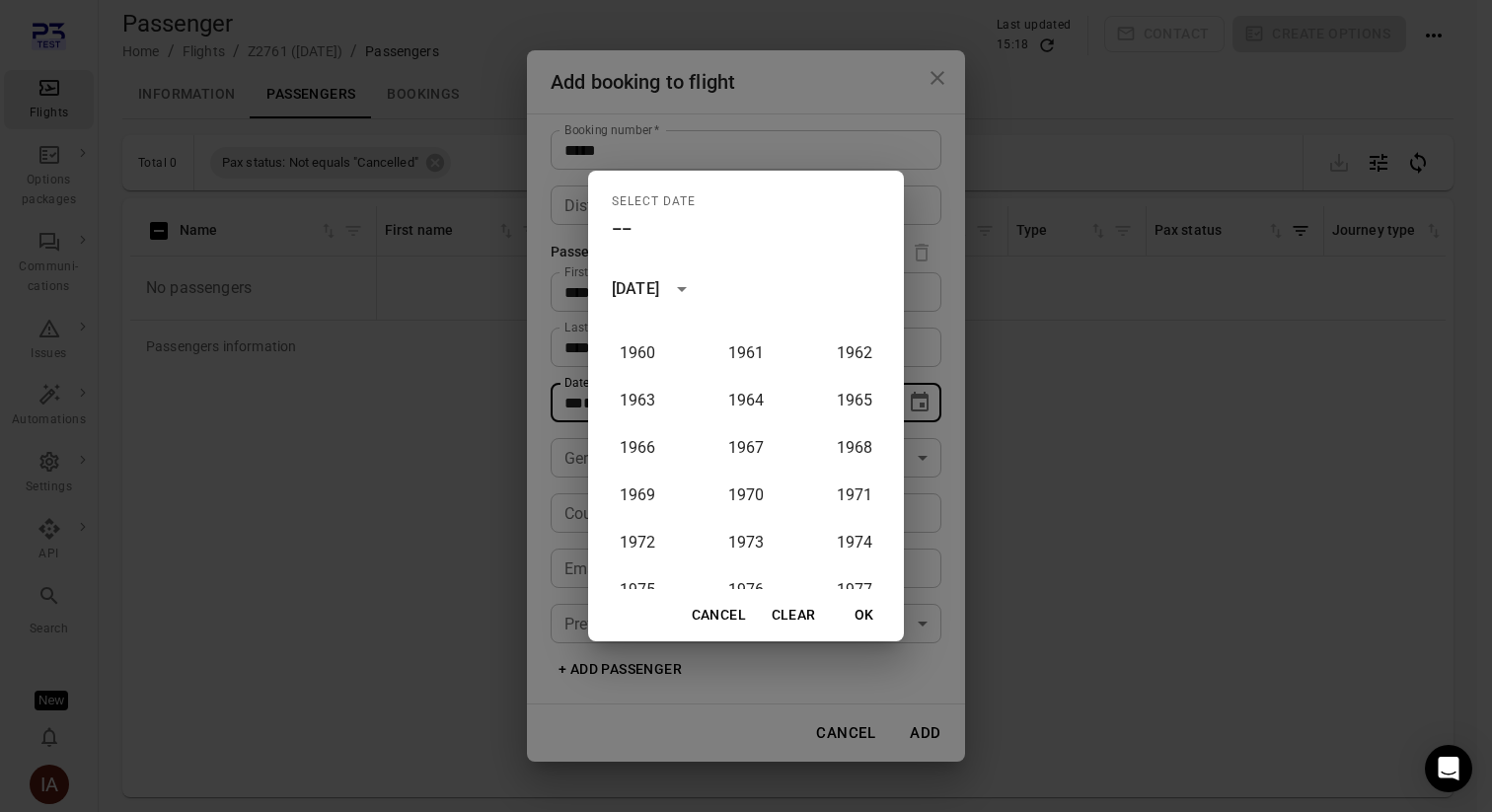
click at [756, 419] on div "1900 1901 1902 1903 1904 1905 1906 1907 1908 1909 1910 1911 1912 1913 1914 1915…" at bounding box center [746, 450] width 316 height 276
click at [742, 402] on button "1964" at bounding box center [746, 401] width 71 height 36
type input "**********"
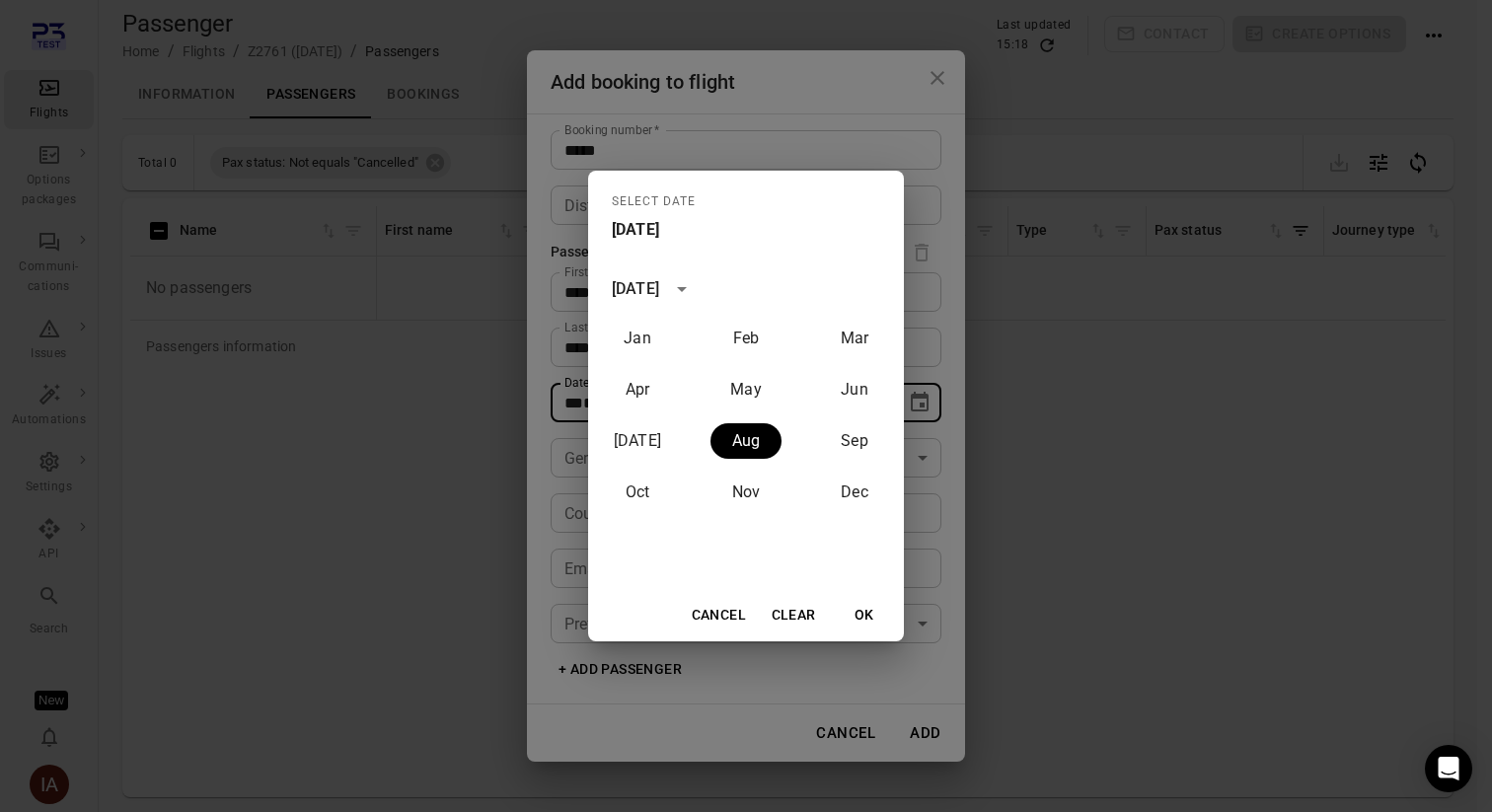
click at [881, 617] on button "OK" at bounding box center [864, 615] width 63 height 37
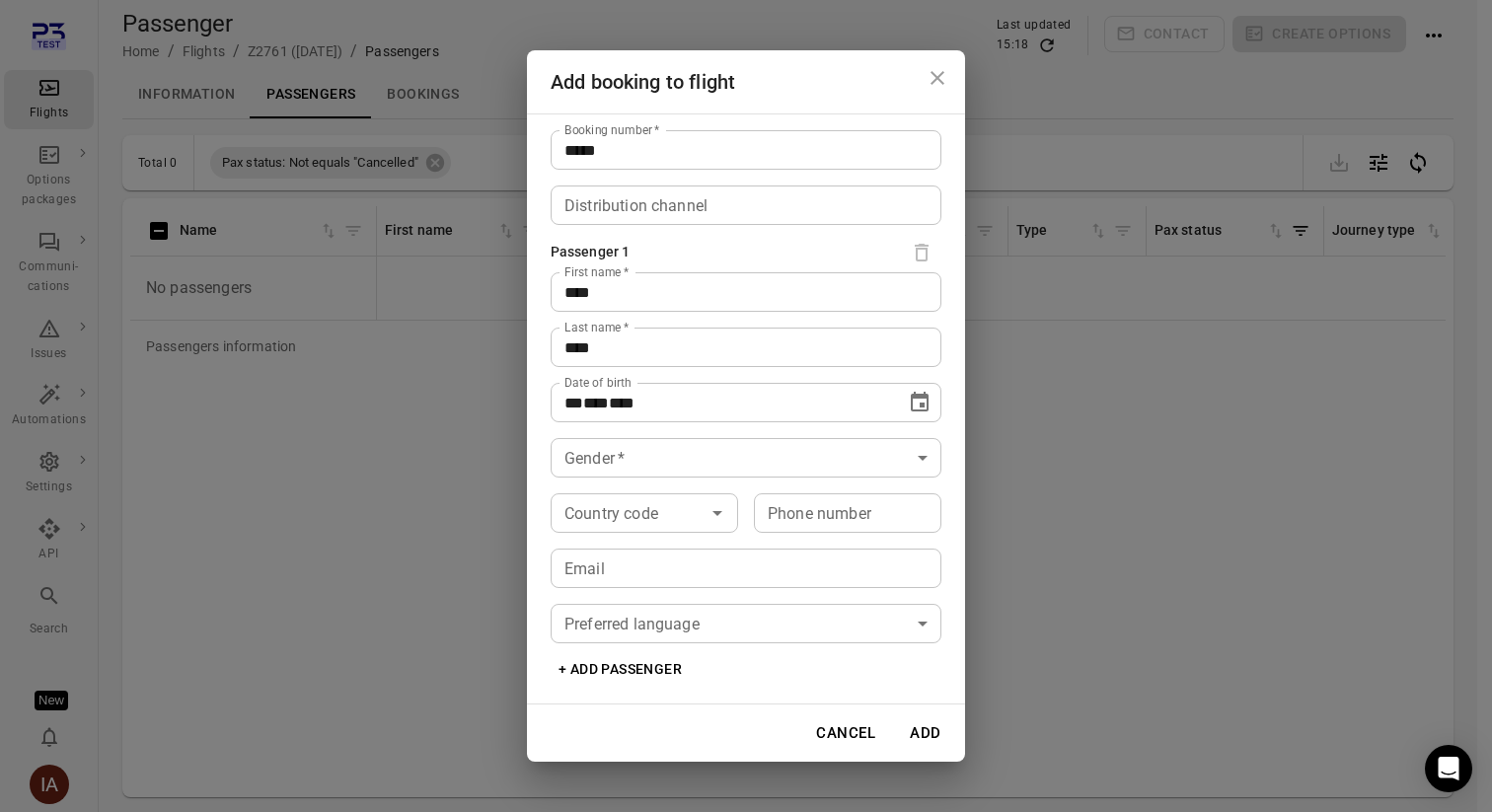
click at [743, 452] on body "**********" at bounding box center [746, 437] width 1492 height 876
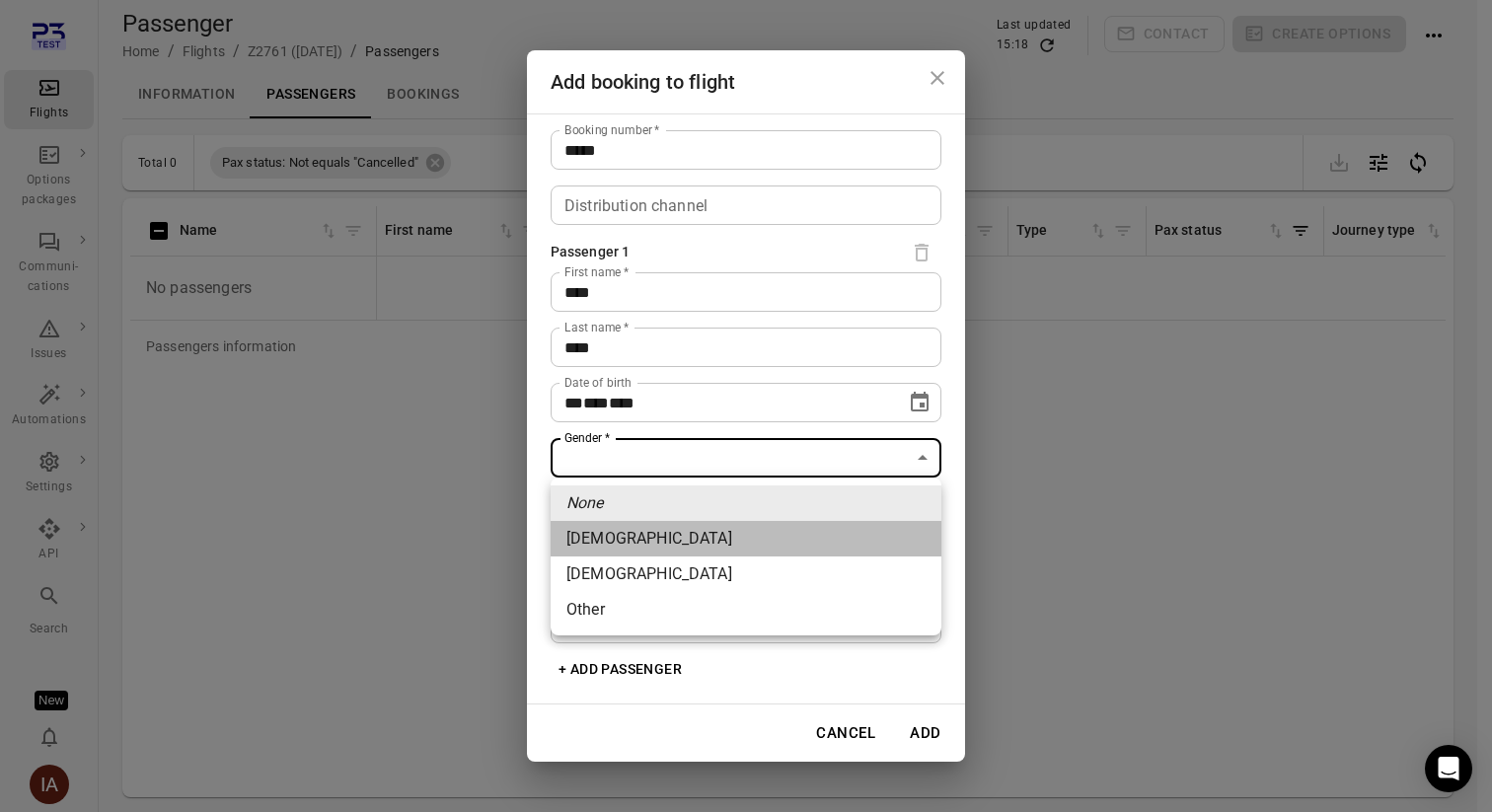
click at [706, 543] on li "Female" at bounding box center [746, 539] width 391 height 36
type input "******"
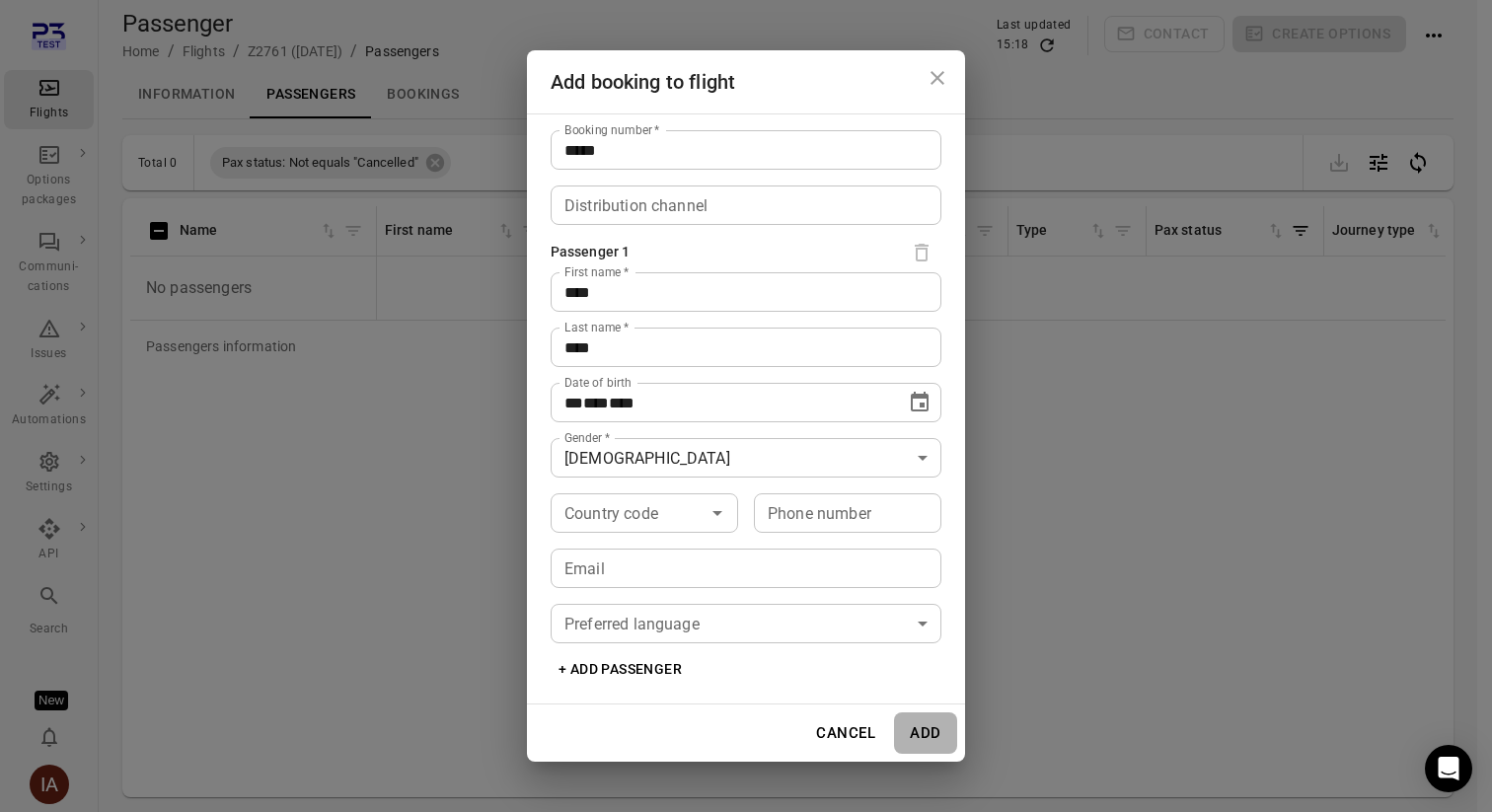
click at [924, 738] on button "Add" at bounding box center [925, 733] width 63 height 42
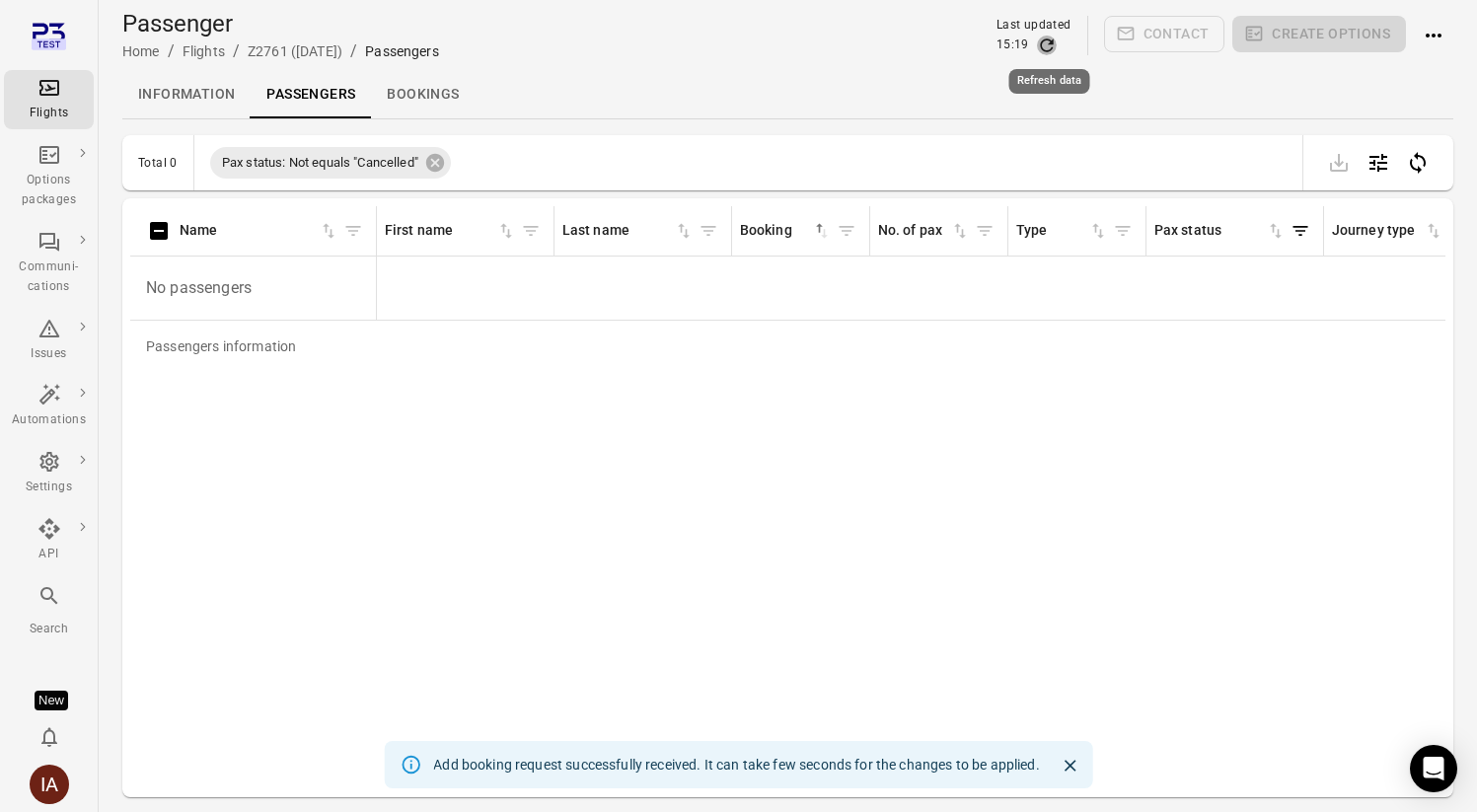
click at [1044, 45] on icon "Refresh data" at bounding box center [1047, 46] width 20 height 20
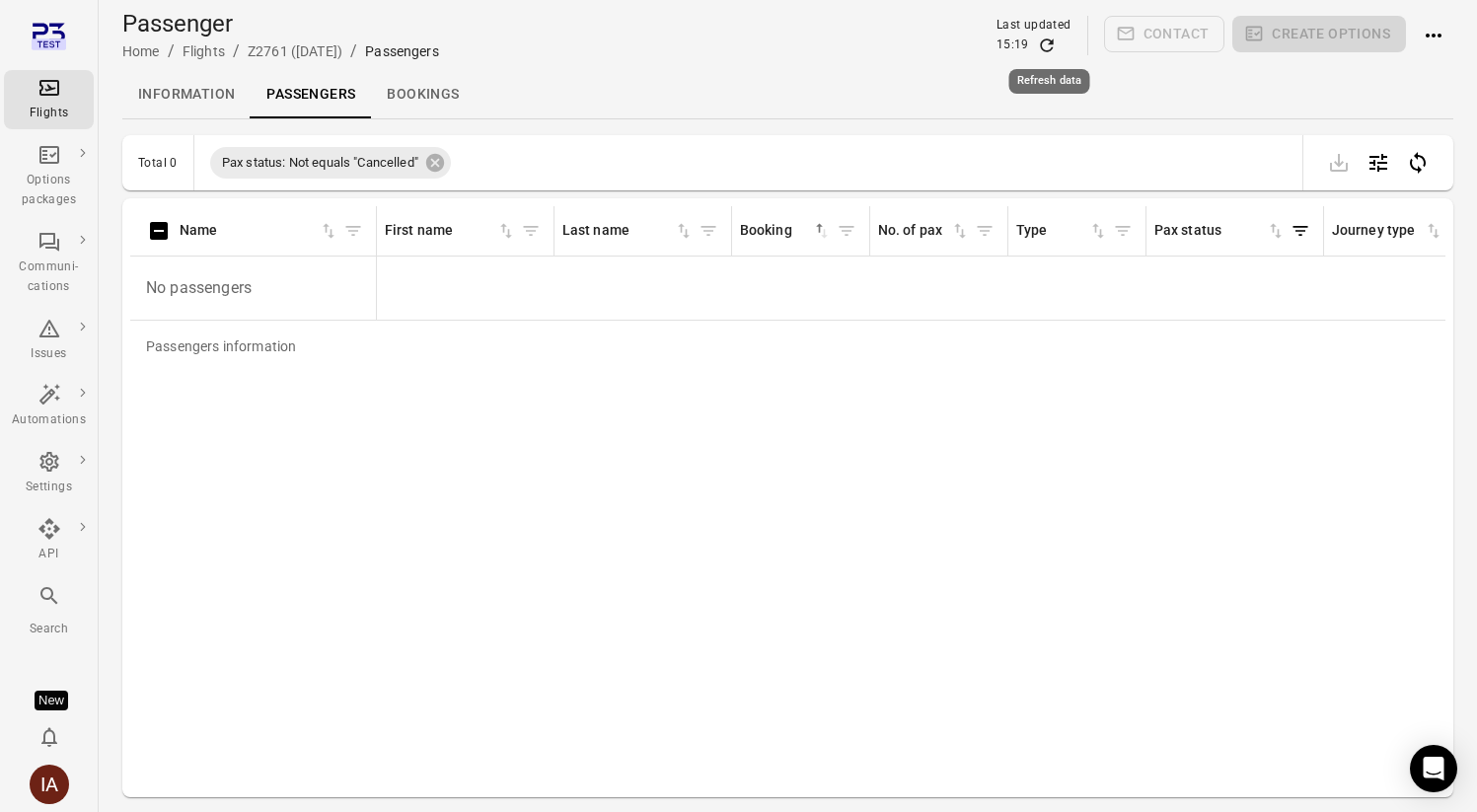
click at [1057, 50] on icon "Refresh data" at bounding box center [1047, 46] width 20 height 20
click at [1049, 40] on icon "Refresh data" at bounding box center [1046, 45] width 13 height 13
click at [1153, 445] on div "Passengers information Name First name Last name Booking sorted ascending No. o…" at bounding box center [788, 497] width 1316 height 583
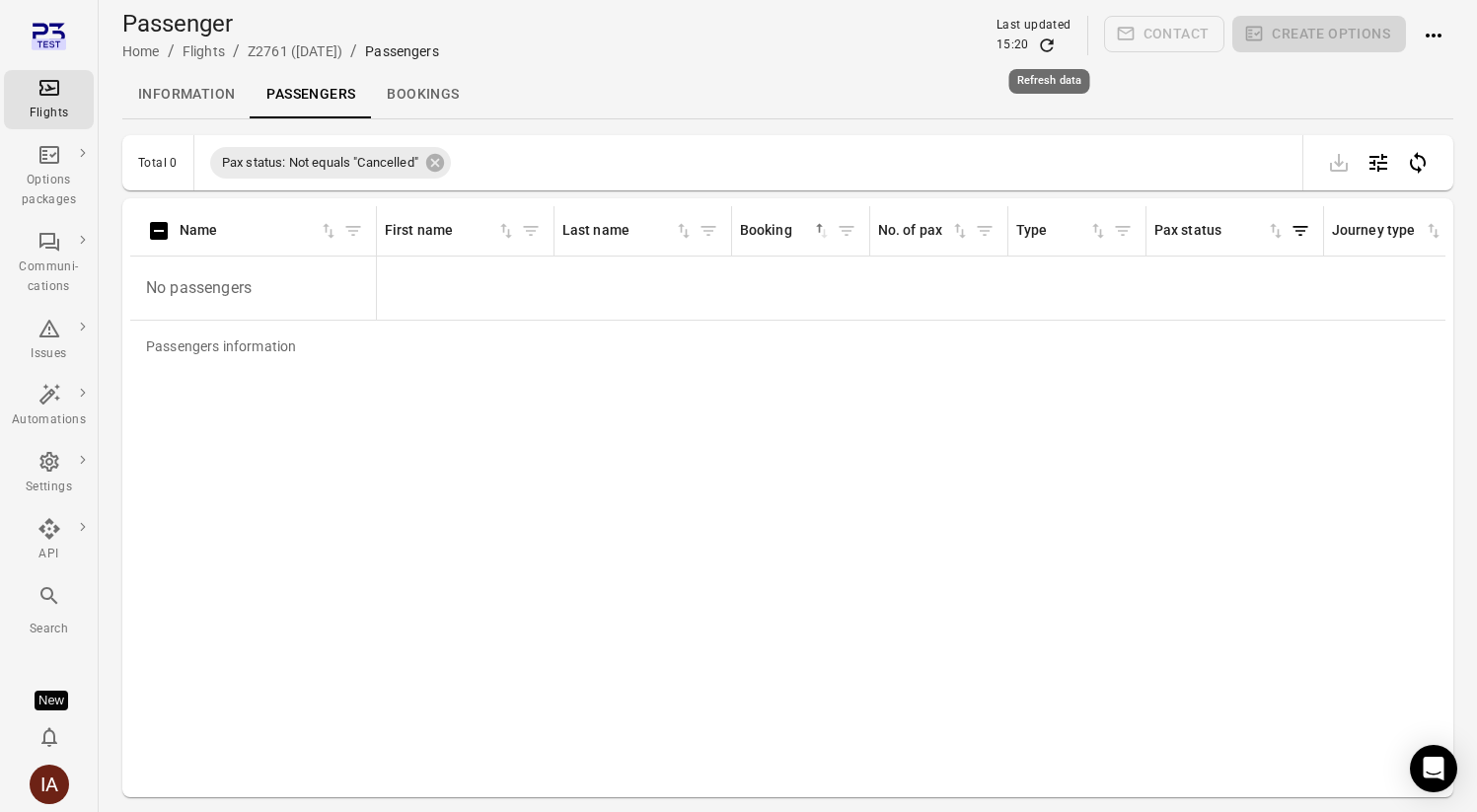
click at [1051, 48] on icon "Refresh data" at bounding box center [1047, 46] width 20 height 20
click at [1048, 48] on icon "Refresh data" at bounding box center [1047, 46] width 20 height 20
click at [945, 372] on div "Passengers information Name First name Last name Booking sorted ascending No. o…" at bounding box center [788, 497] width 1316 height 583
click at [1046, 36] on icon "Refresh data" at bounding box center [1047, 46] width 20 height 20
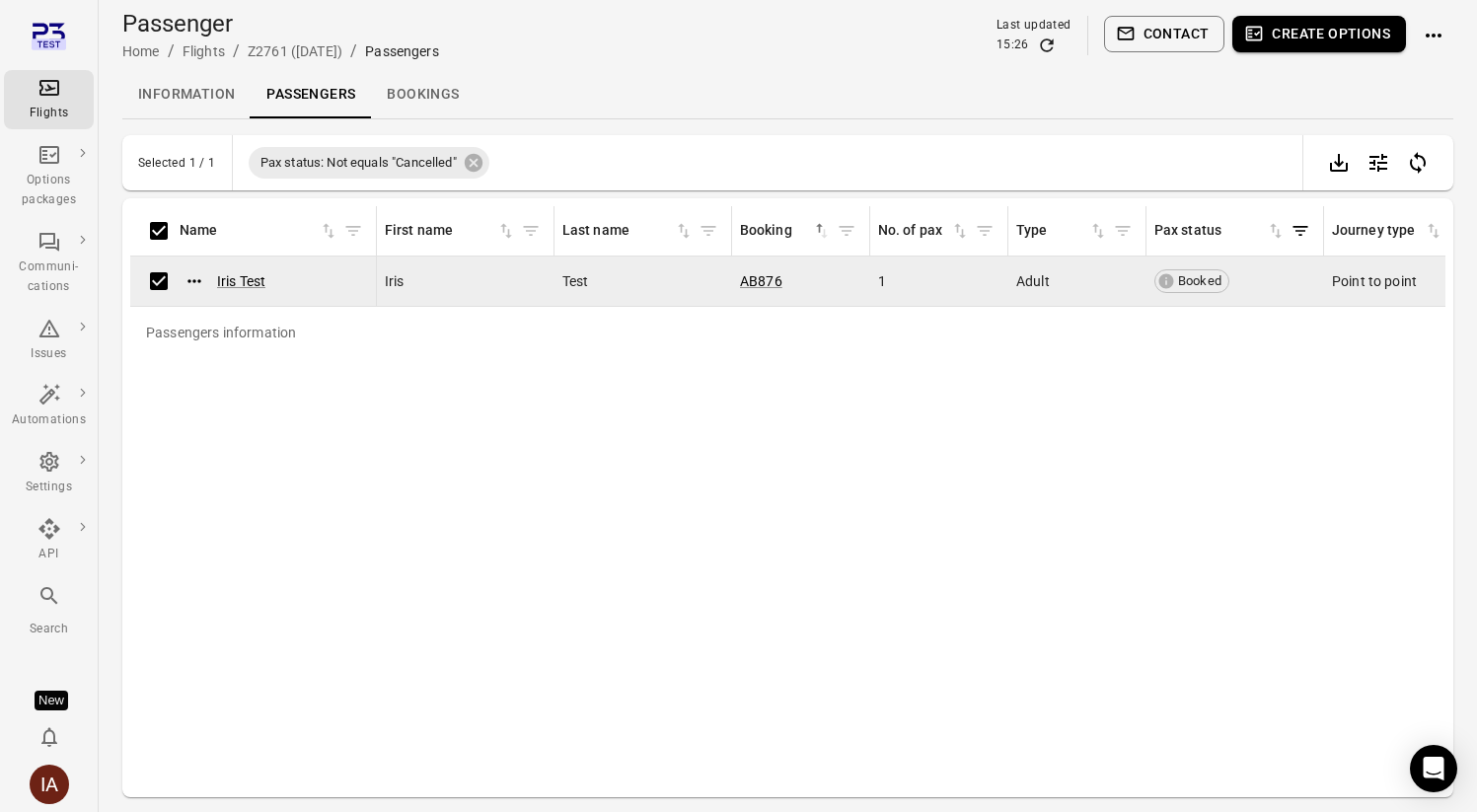
click at [1338, 34] on button "Create options" at bounding box center [1320, 34] width 173 height 37
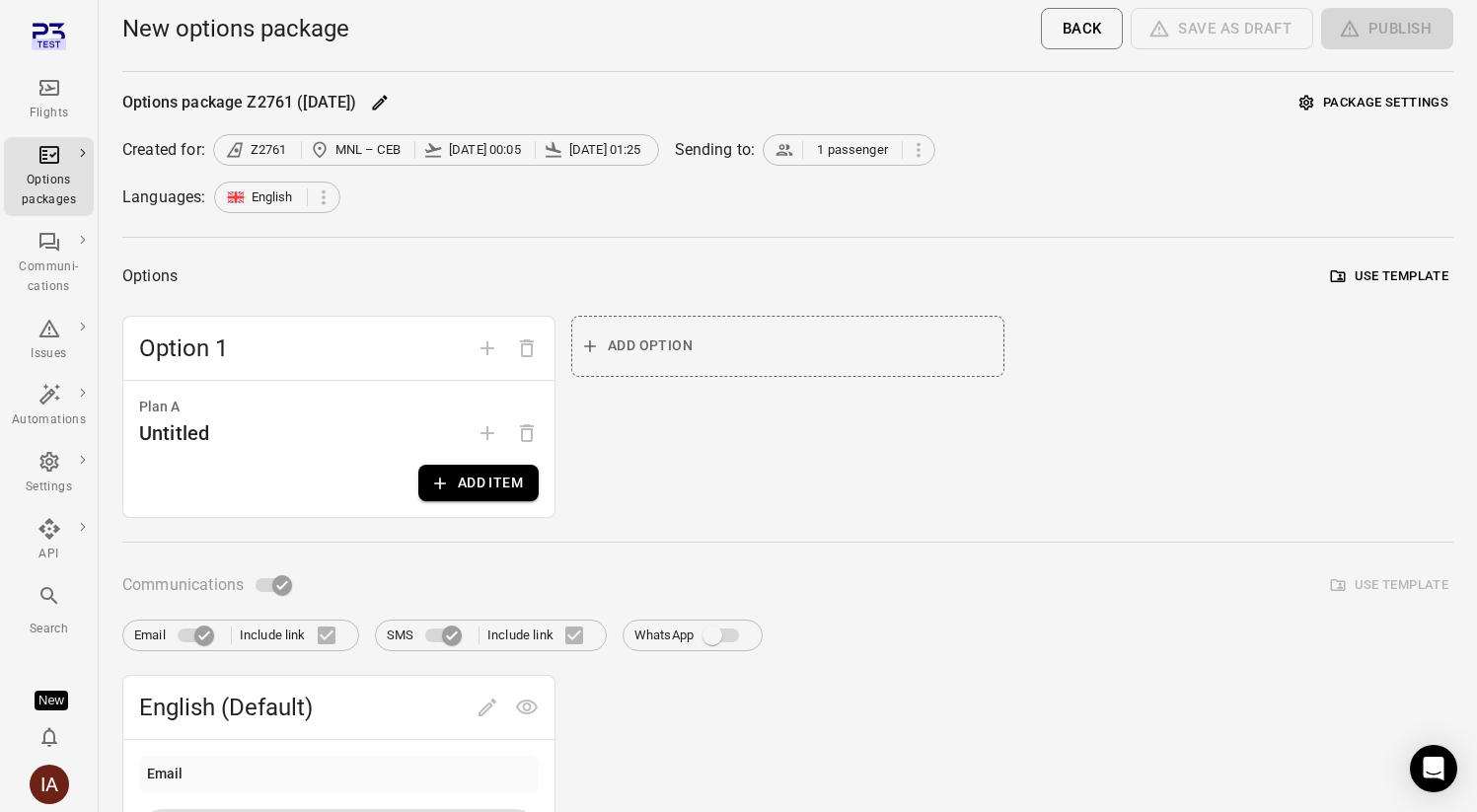
click at [489, 497] on button "Add item" at bounding box center [478, 482] width 121 height 37
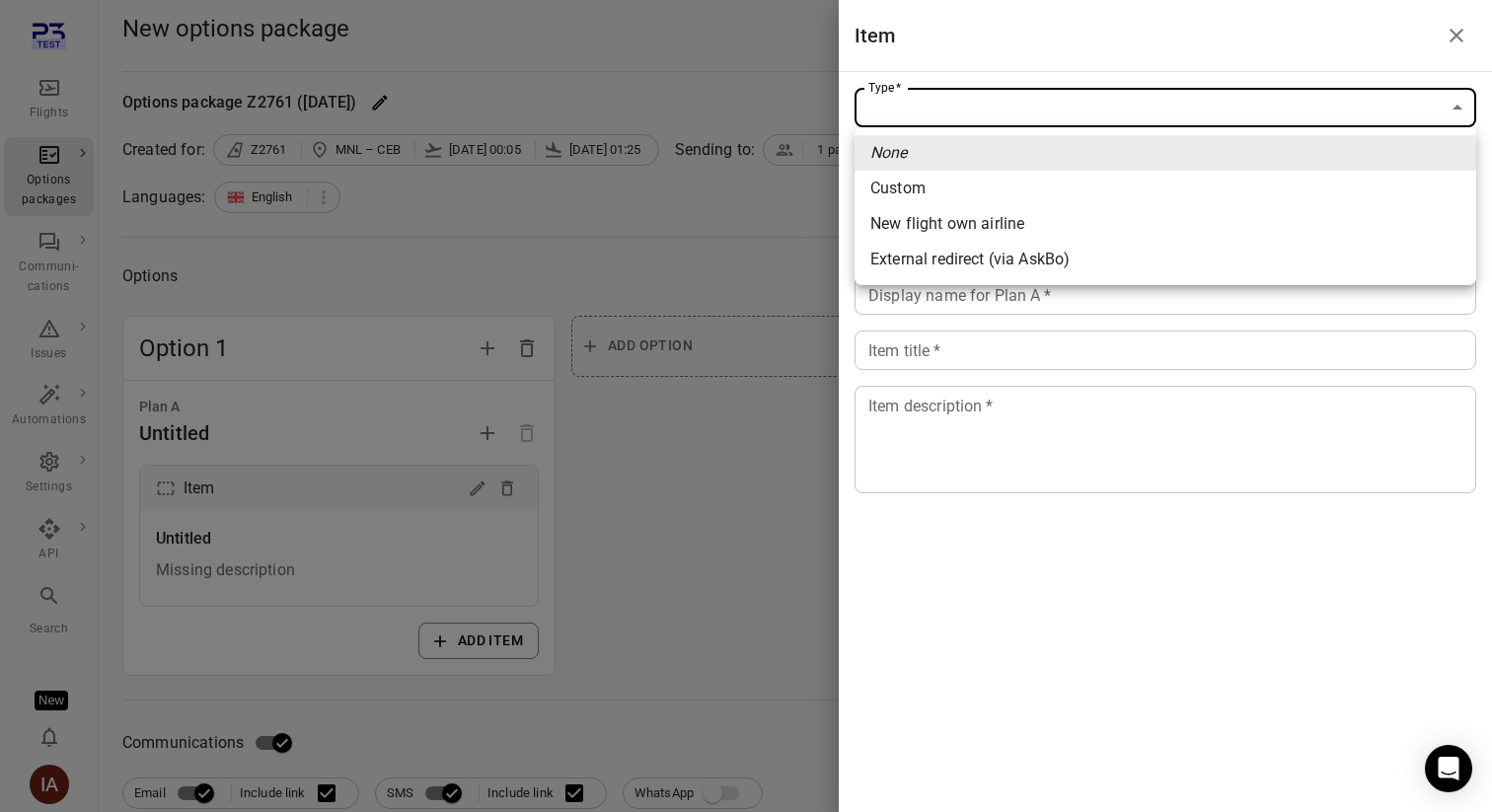
click at [1128, 221] on span "New flight own airline" at bounding box center [1165, 224] width 590 height 24
type input "**********"
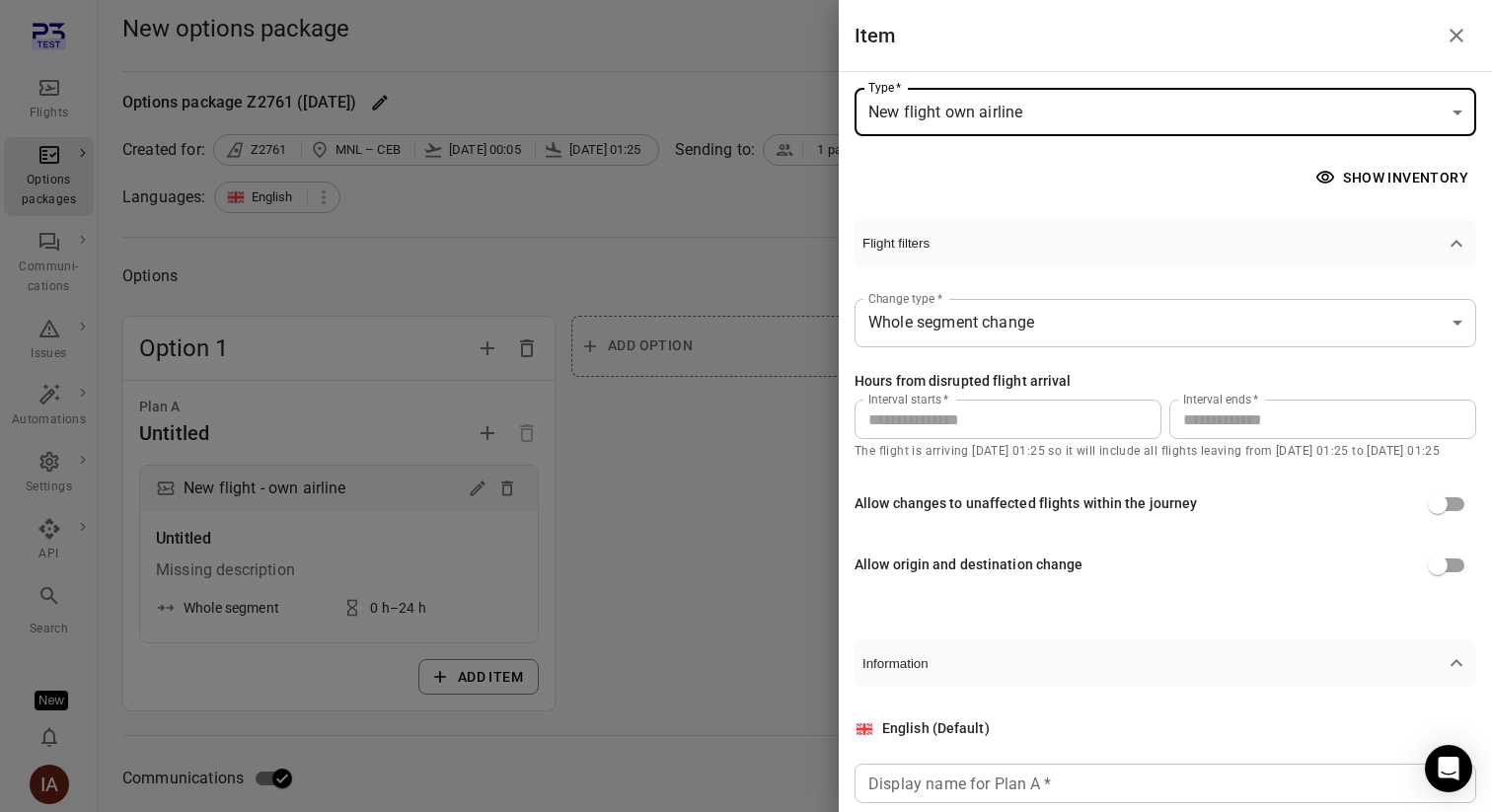
click at [1277, 408] on input "**" at bounding box center [1323, 419] width 307 height 40
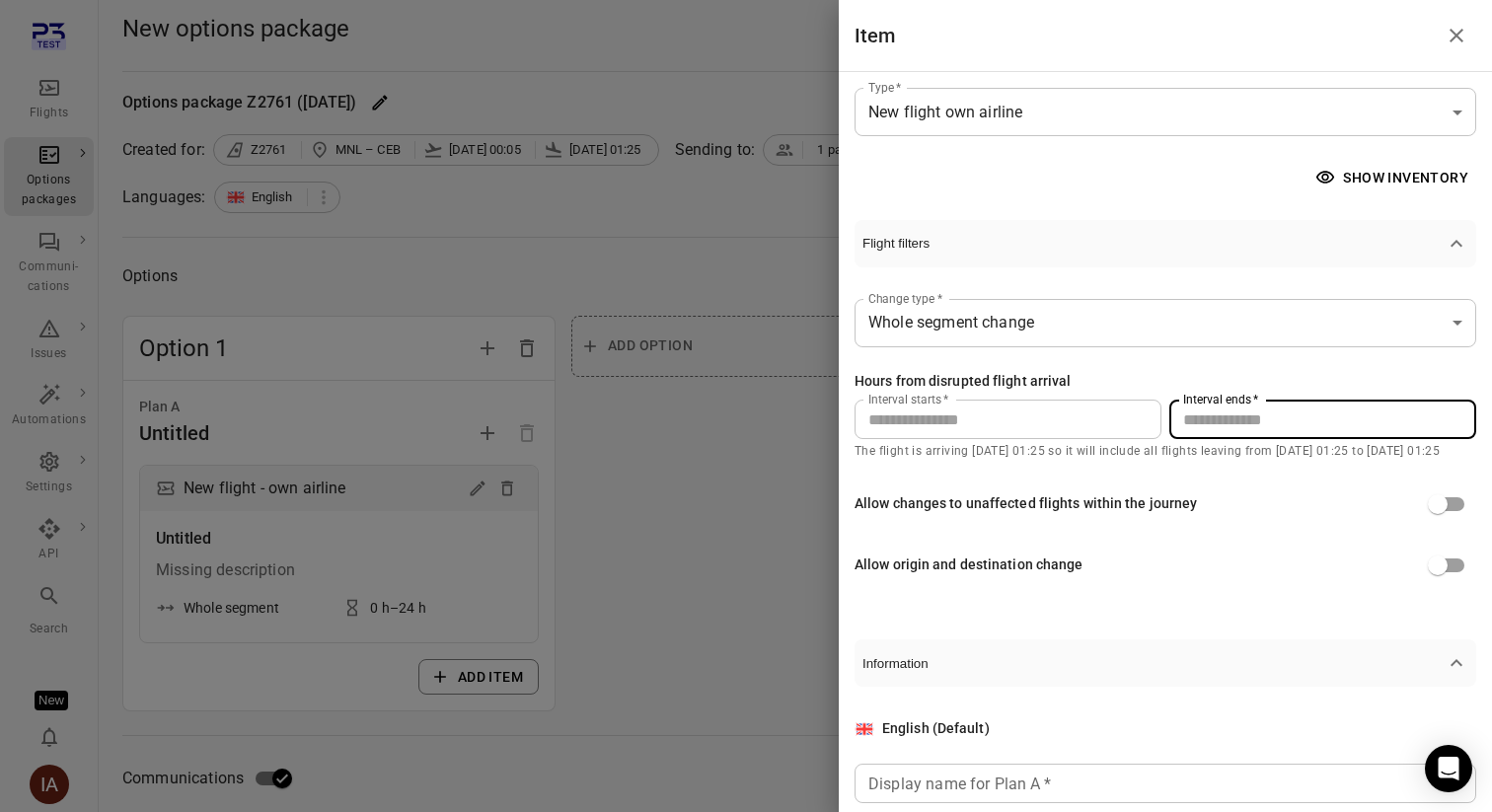
click at [1277, 408] on input "**" at bounding box center [1323, 419] width 307 height 40
type input "***"
click at [1311, 287] on div "**********" at bounding box center [1166, 441] width 622 height 350
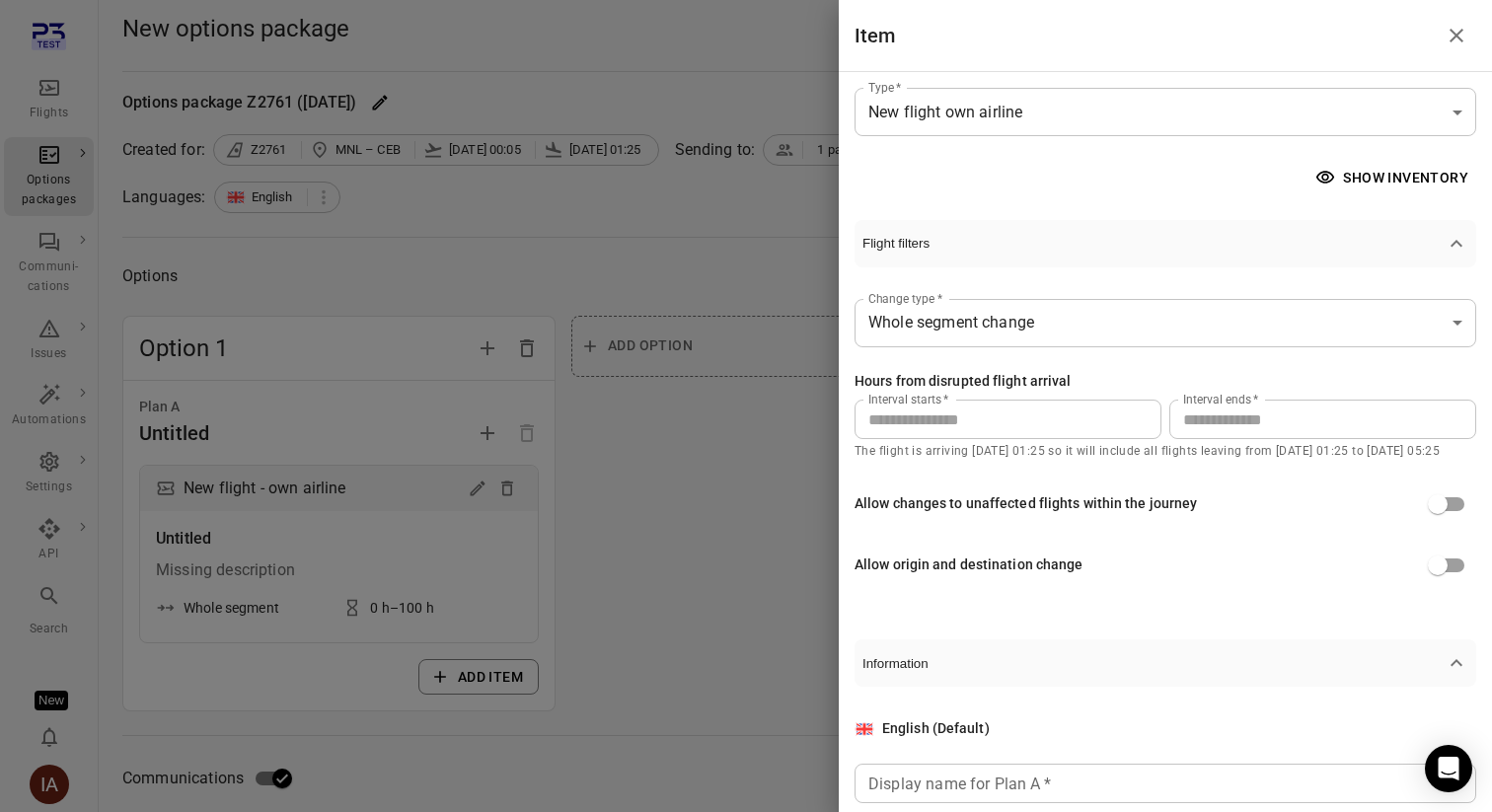
click at [1360, 183] on button "Show inventory" at bounding box center [1393, 177] width 164 height 37
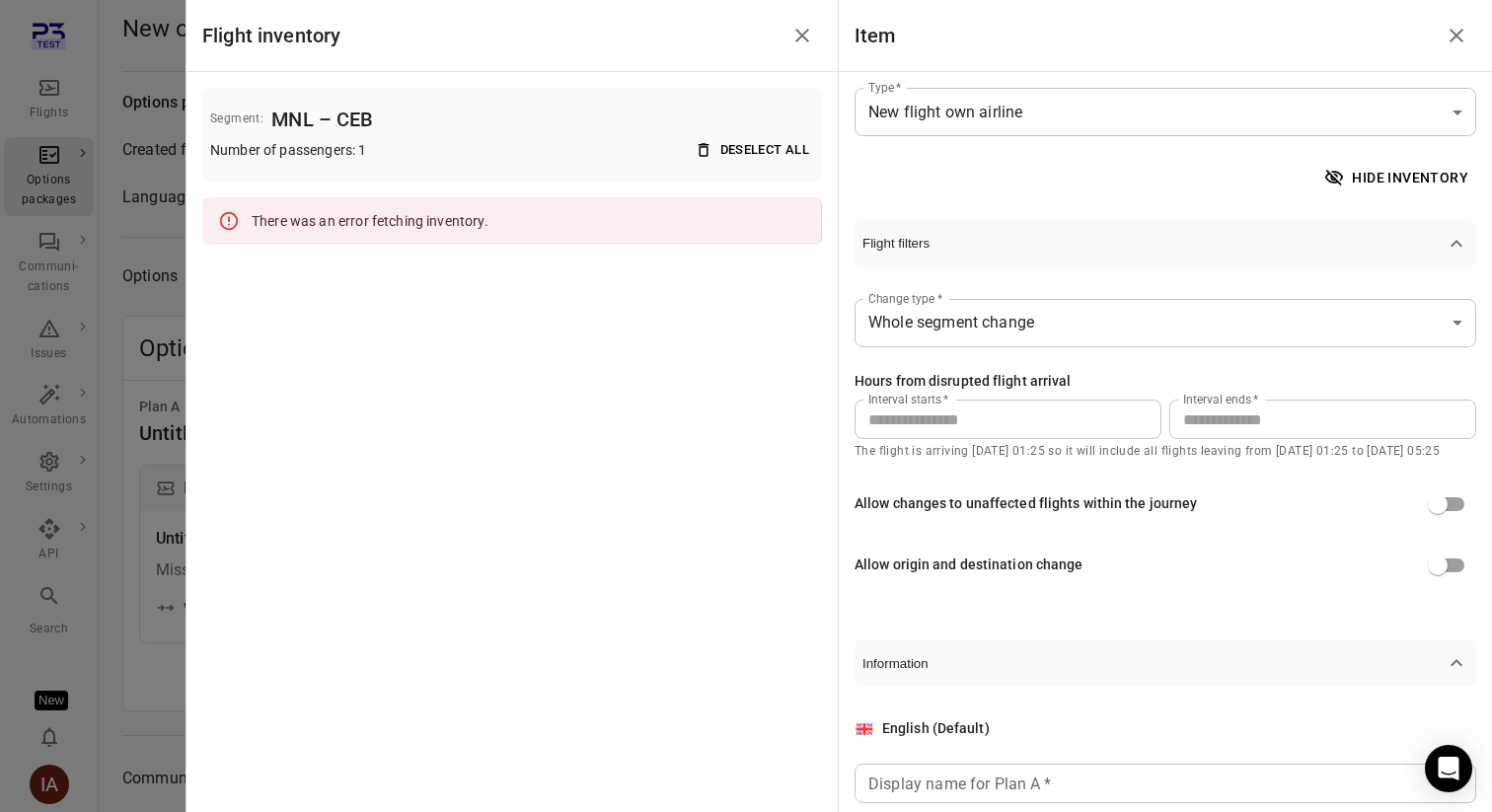
click at [58, 97] on div at bounding box center [746, 406] width 1492 height 812
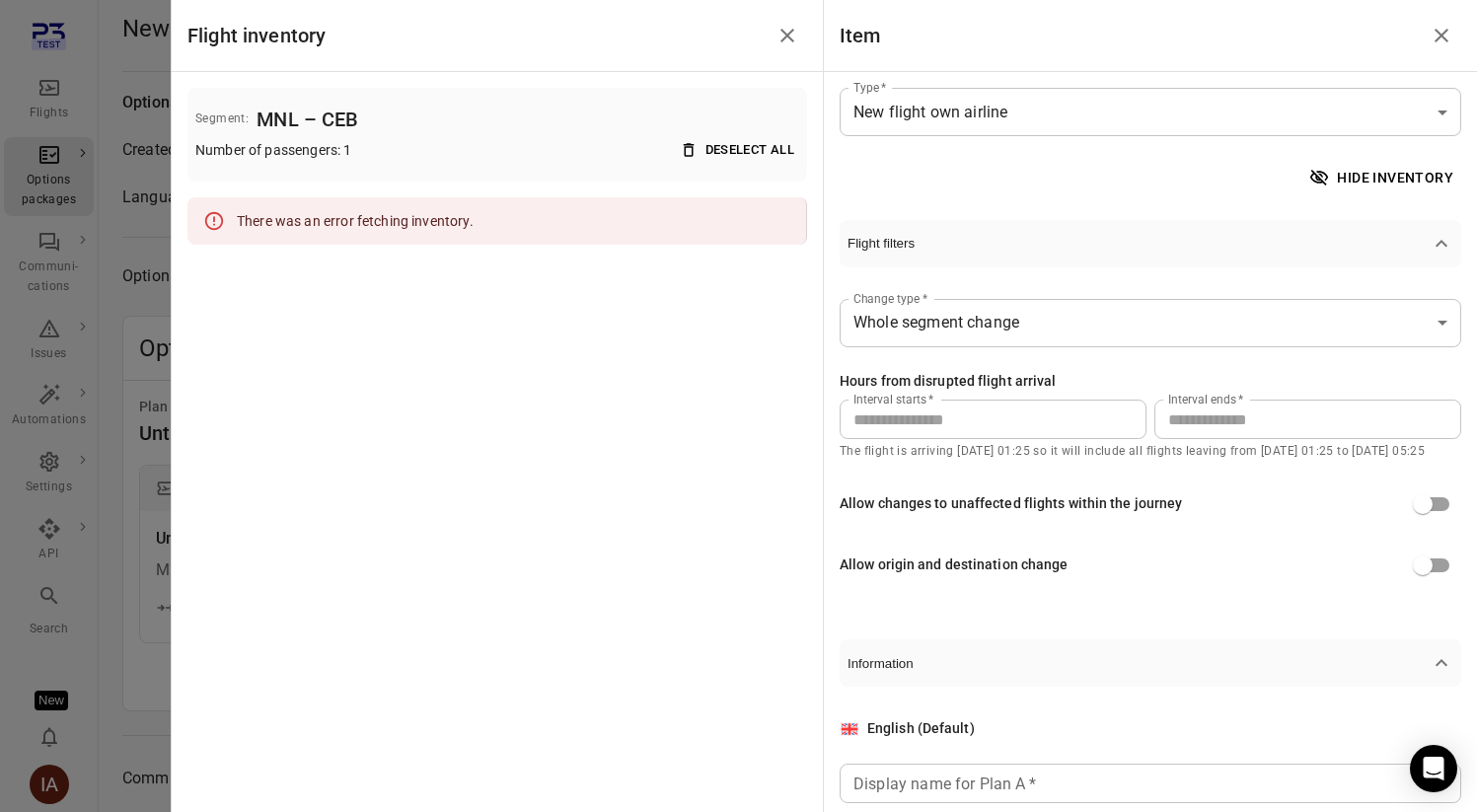
click at [58, 97] on div at bounding box center [738, 406] width 1477 height 812
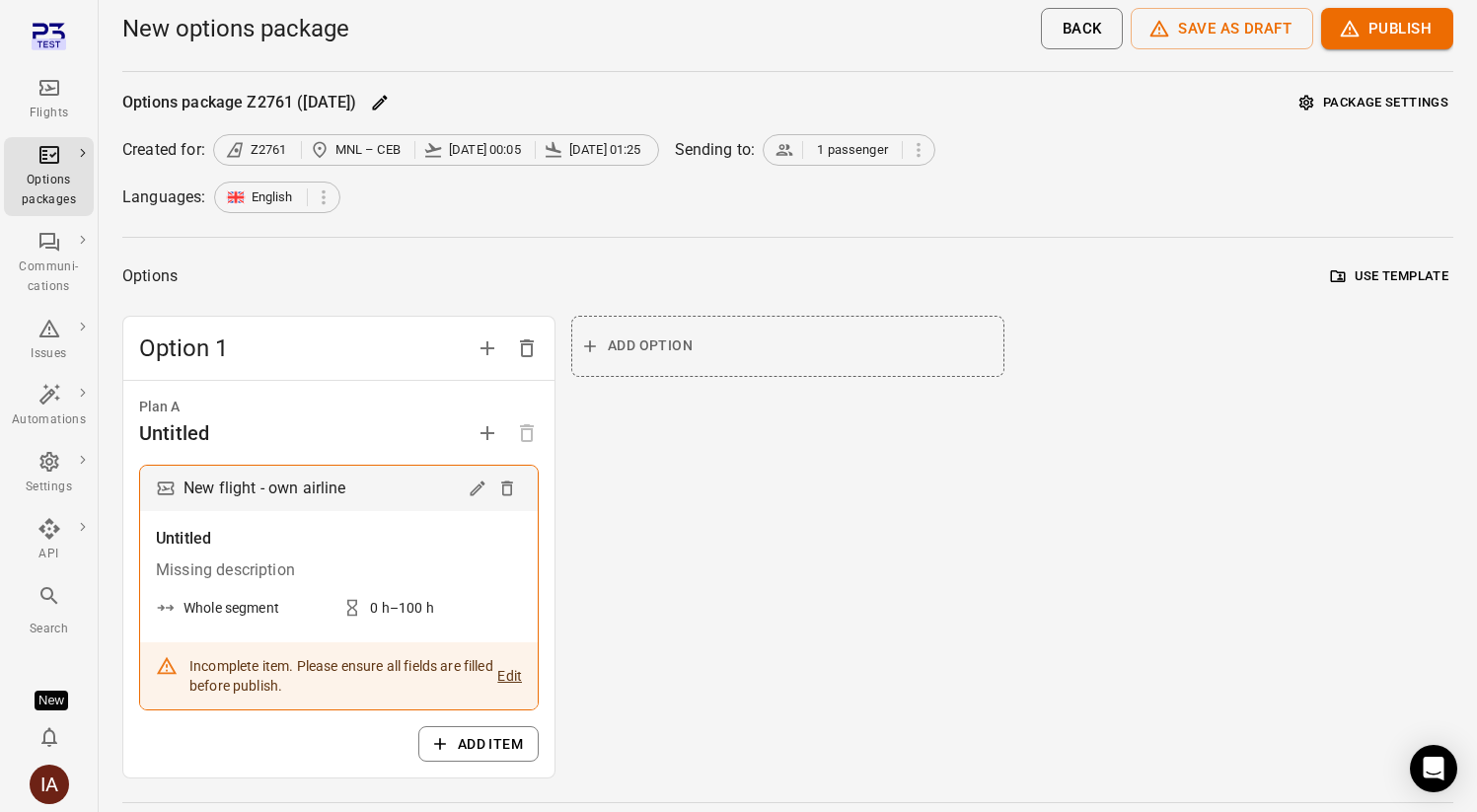
click at [58, 97] on icon "Main navigation" at bounding box center [50, 88] width 24 height 24
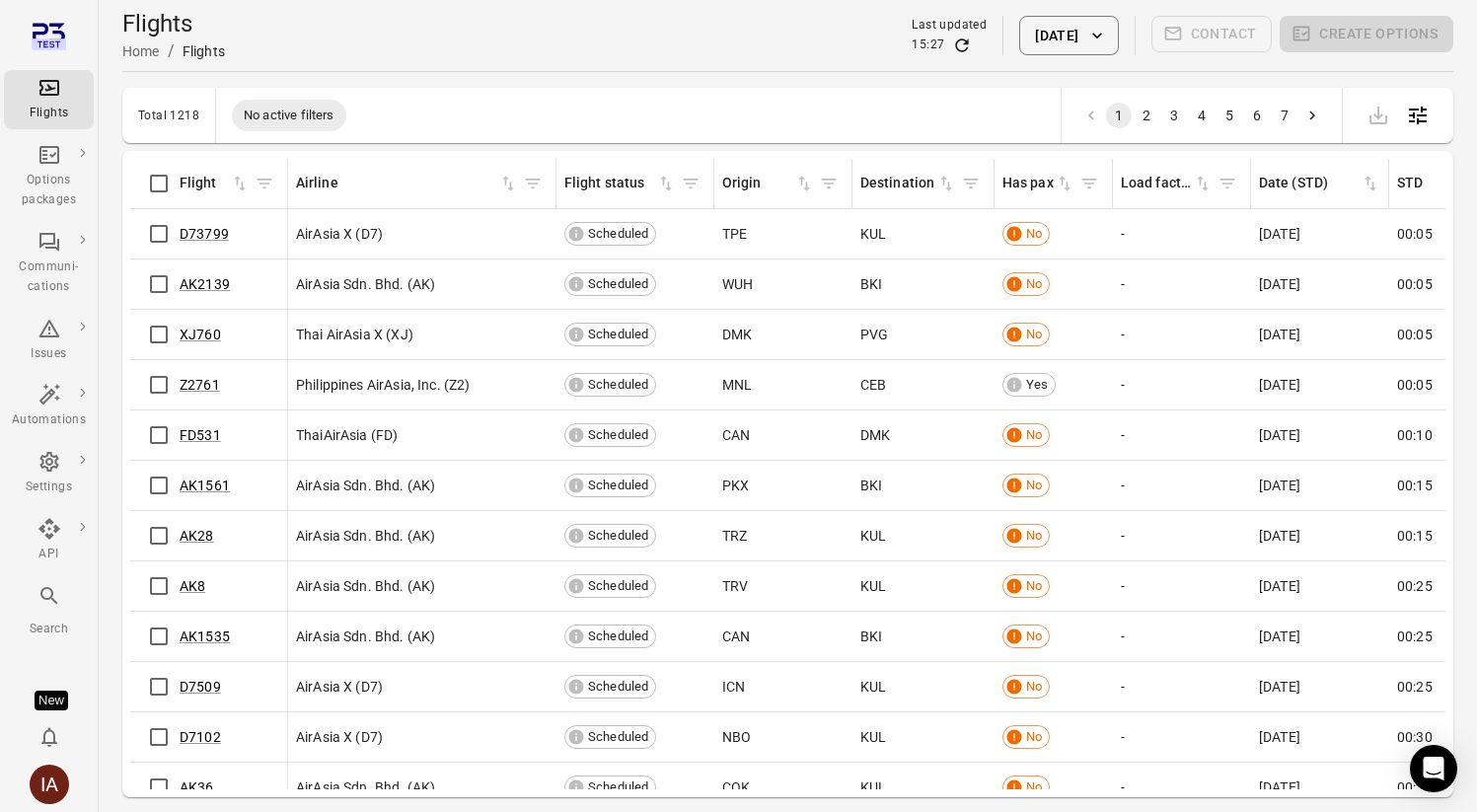
click at [1148, 119] on button "2" at bounding box center [1147, 116] width 26 height 26
click at [1075, 51] on button "28 Aug 2025" at bounding box center [1068, 36] width 99 height 40
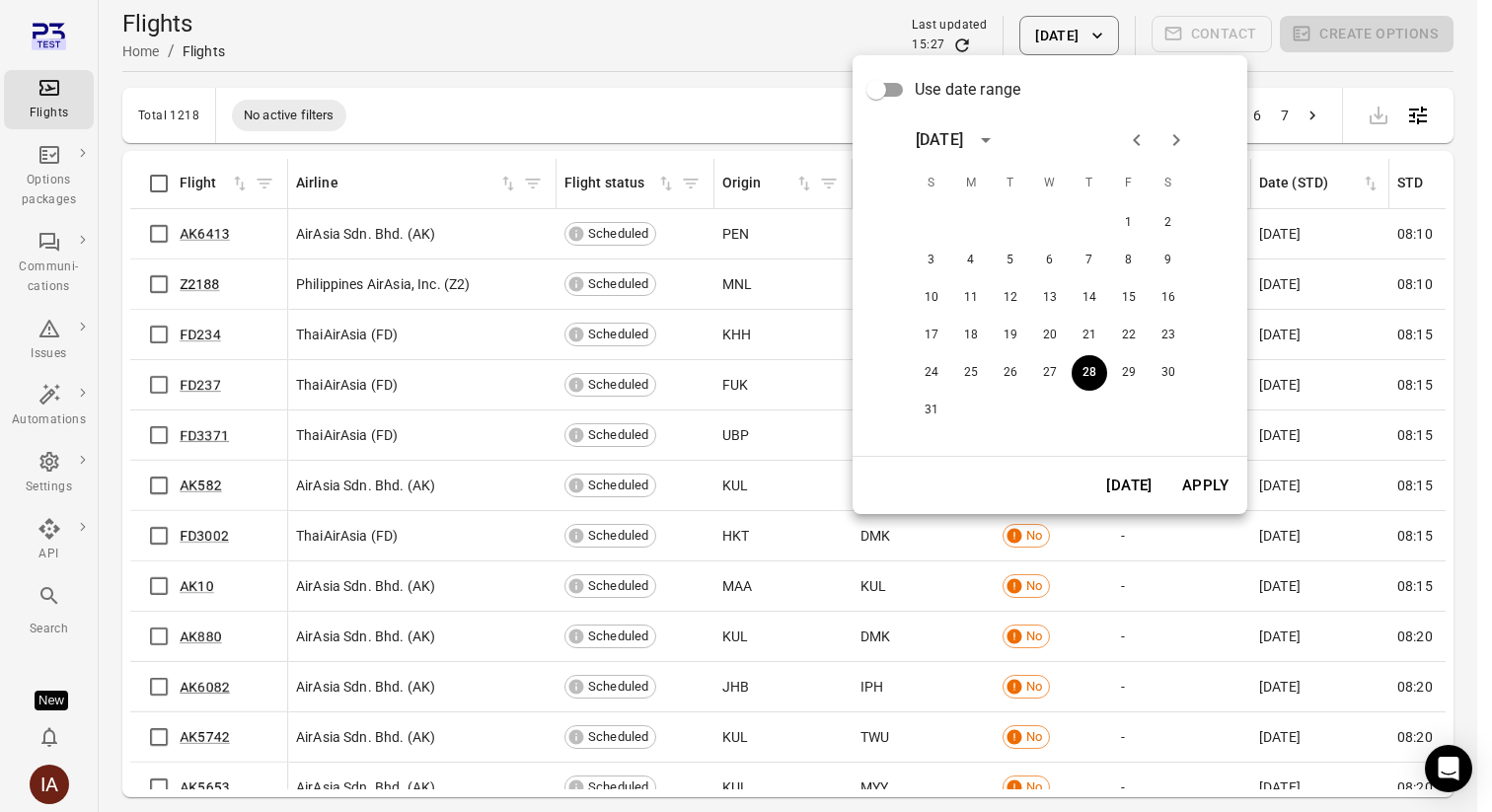
click at [1132, 484] on button "Today" at bounding box center [1129, 485] width 68 height 42
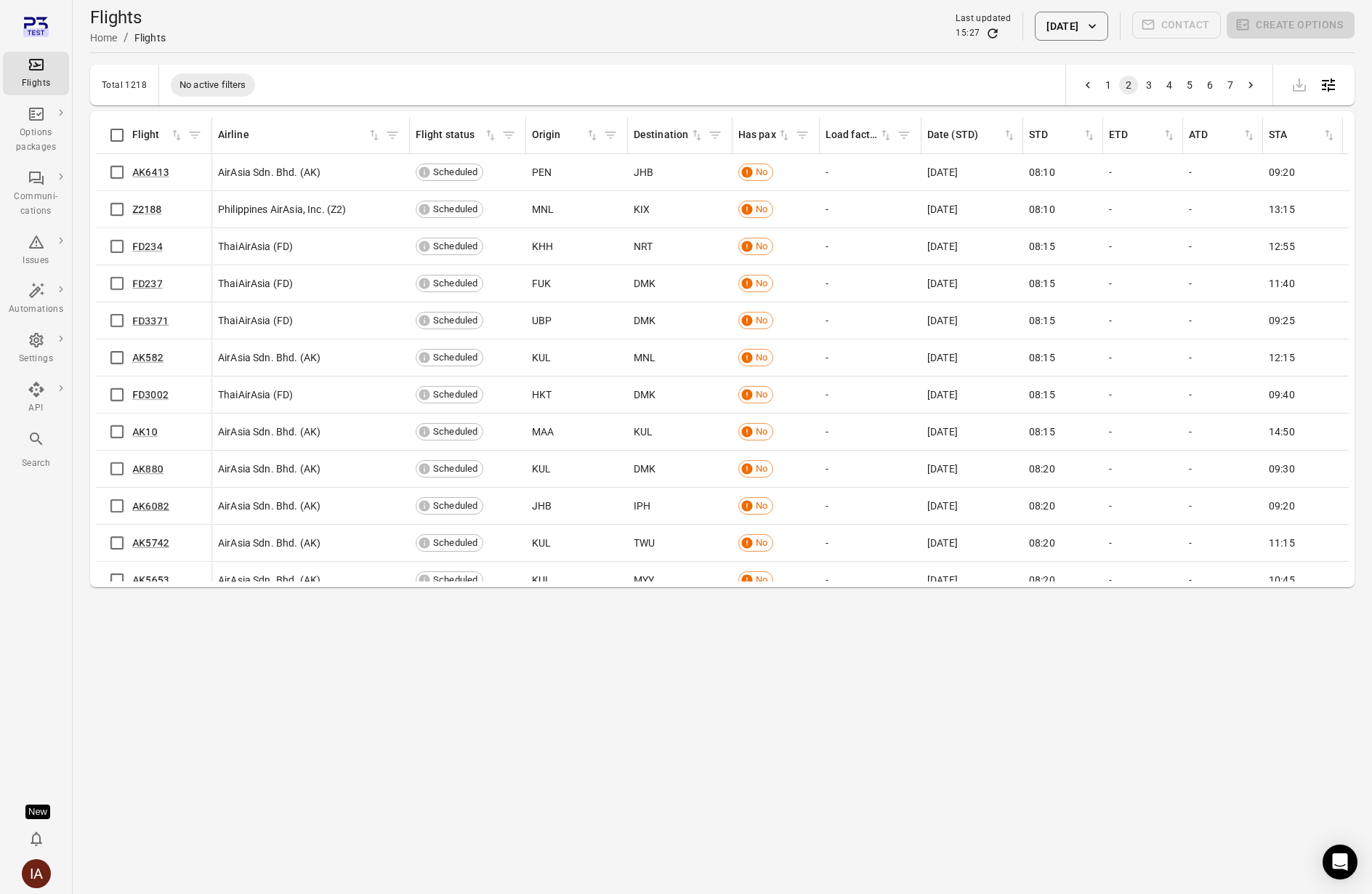
click at [37, 65] on icon "Main navigation" at bounding box center [37, 65] width 15 height 12
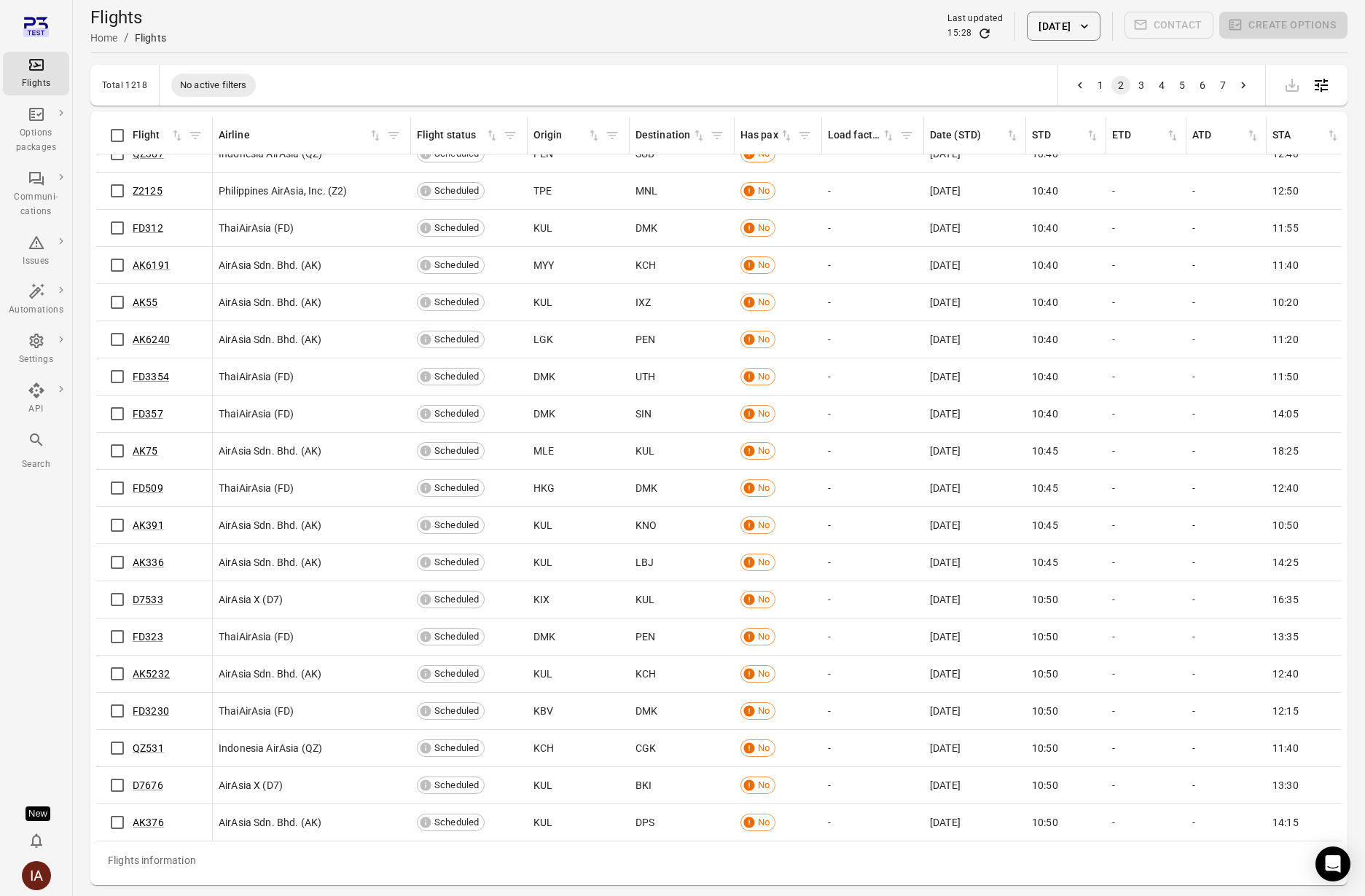
scroll to position [6623, 0]
click at [1077, 19] on button "28 Aug 2025" at bounding box center [1063, 26] width 73 height 29
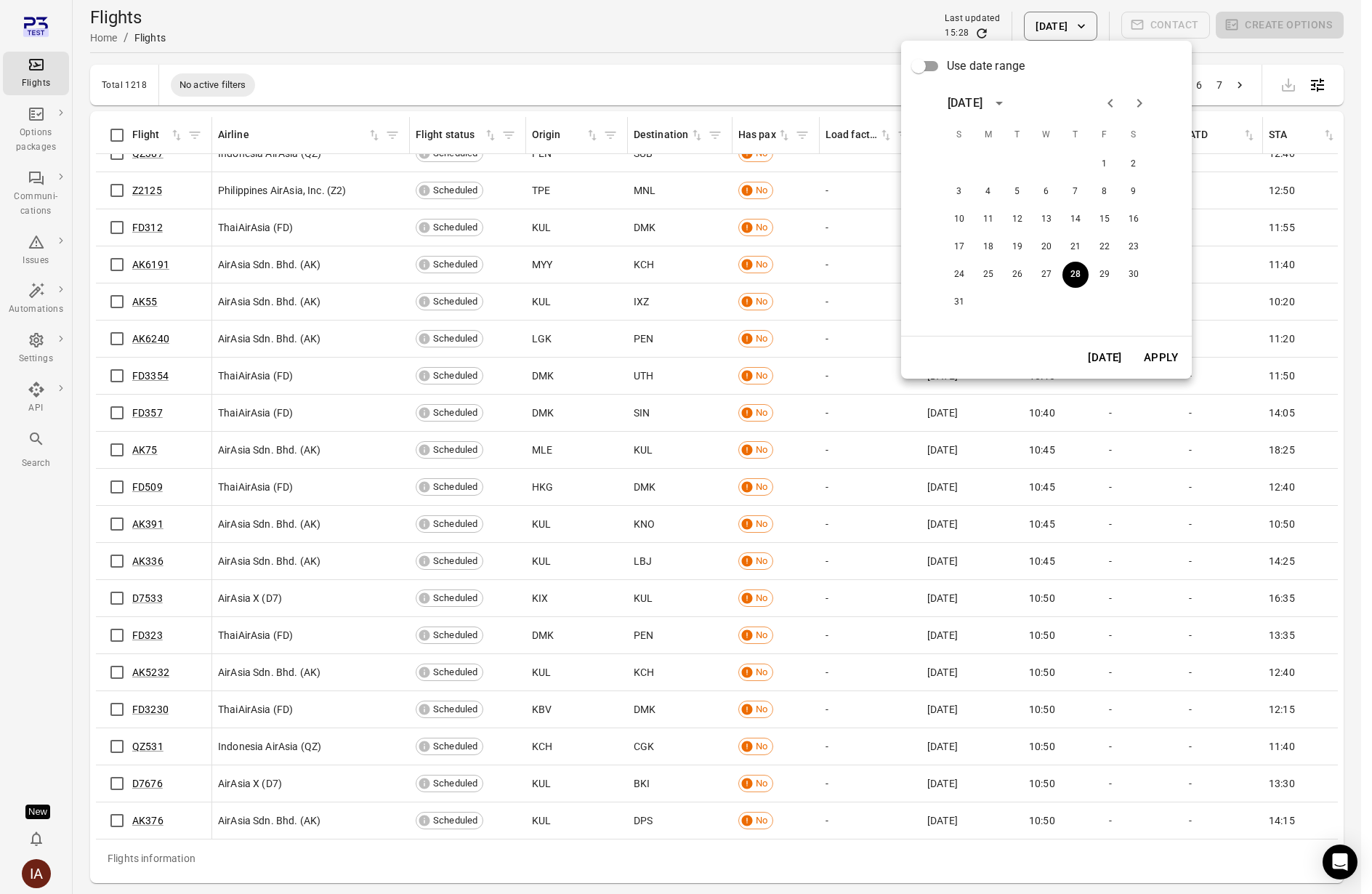
click at [1087, 350] on button "Today" at bounding box center [1104, 357] width 50 height 31
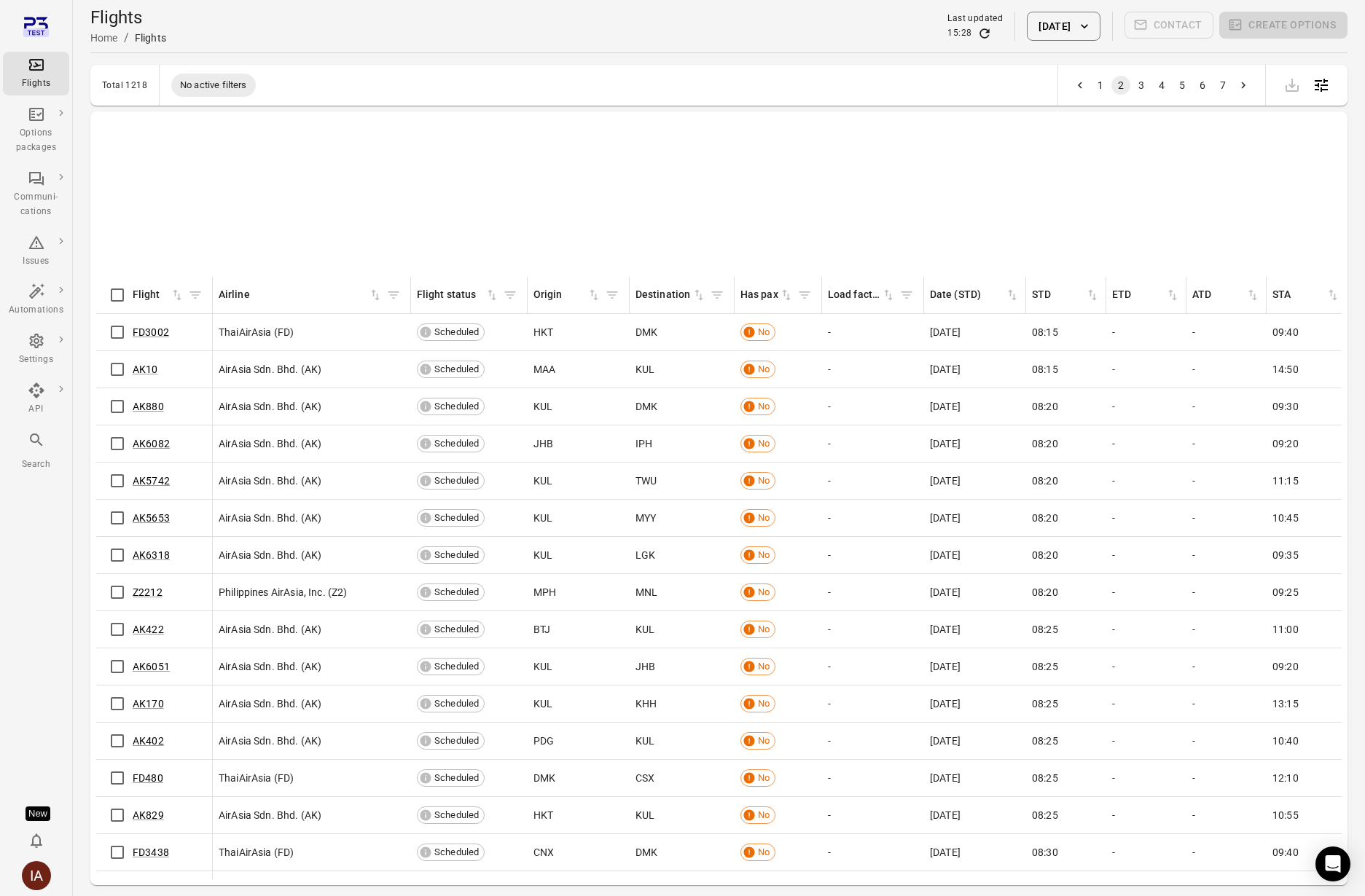
scroll to position [0, 0]
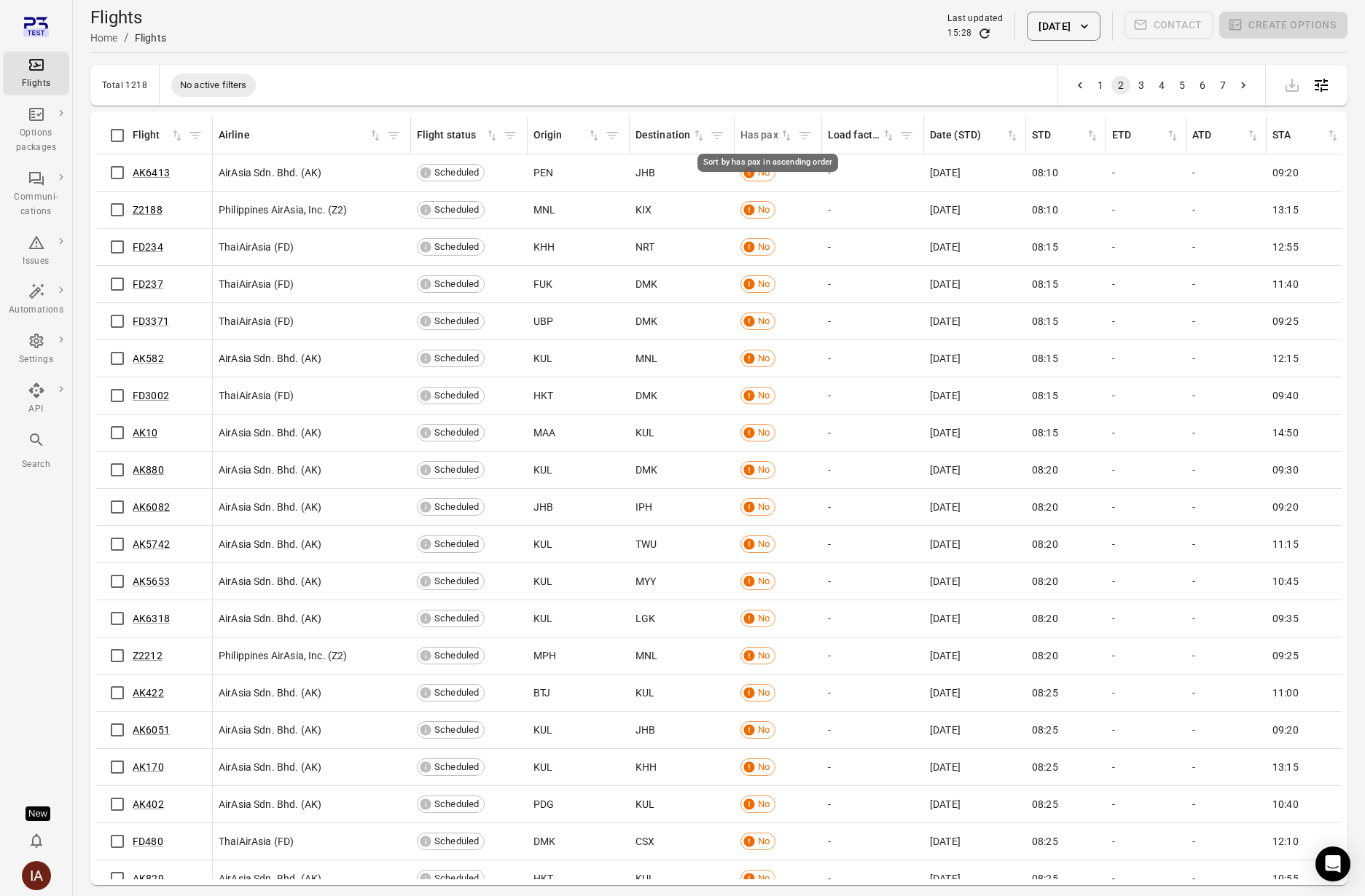
click at [787, 136] on icon "Sort by has pax in ascending order" at bounding box center [787, 135] width 9 height 11
click at [784, 132] on icon "Sort by has pax in descending order" at bounding box center [787, 135] width 15 height 15
click at [1090, 84] on button "7" at bounding box center [1223, 85] width 19 height 19
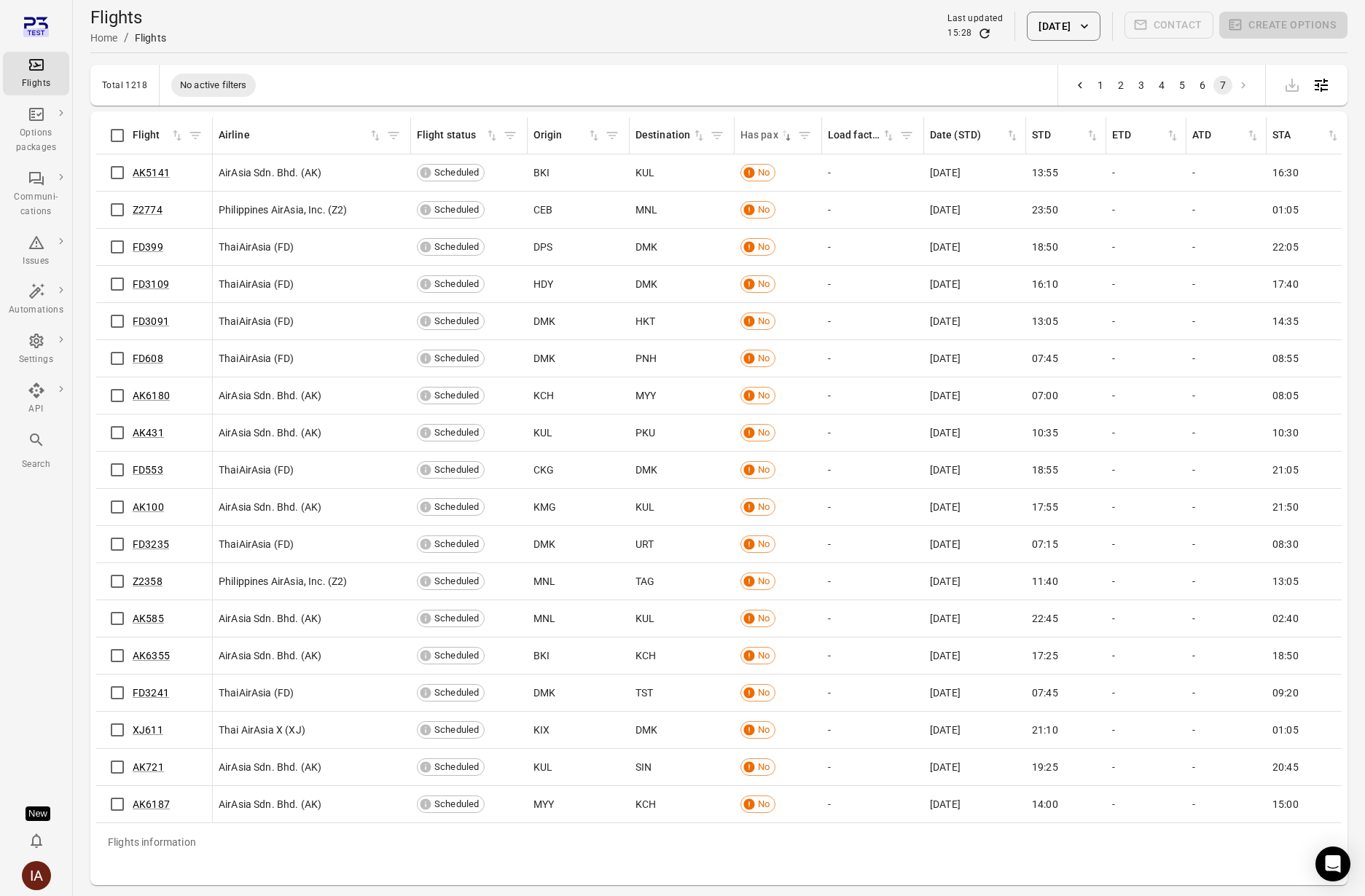
click at [1090, 87] on button "1" at bounding box center [1100, 85] width 19 height 19
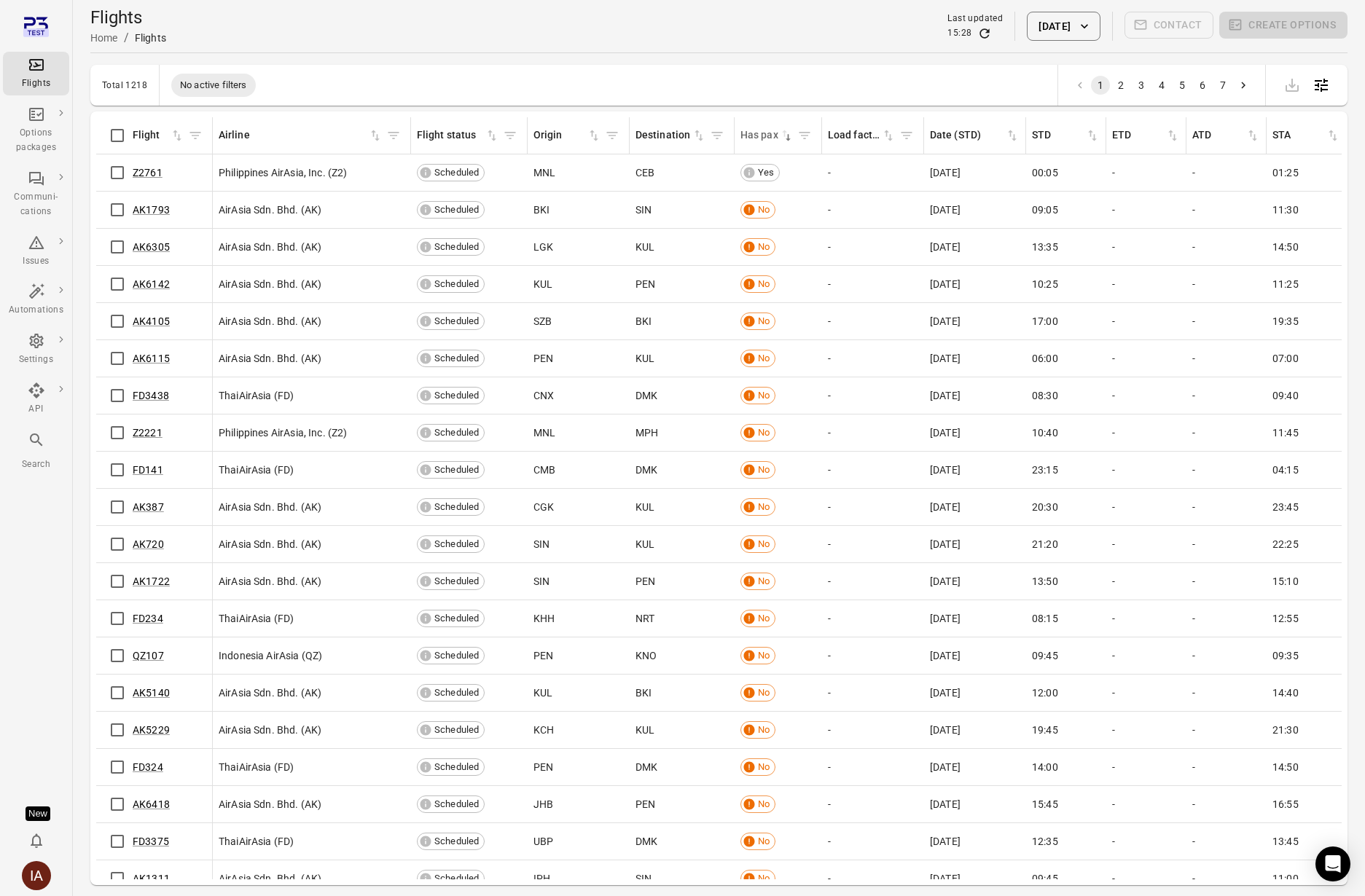
click at [980, 37] on icon "Refresh data" at bounding box center [985, 33] width 10 height 10
click at [977, 33] on icon "Refresh data" at bounding box center [985, 34] width 15 height 15
click at [980, 32] on icon "Refresh data" at bounding box center [985, 33] width 10 height 10
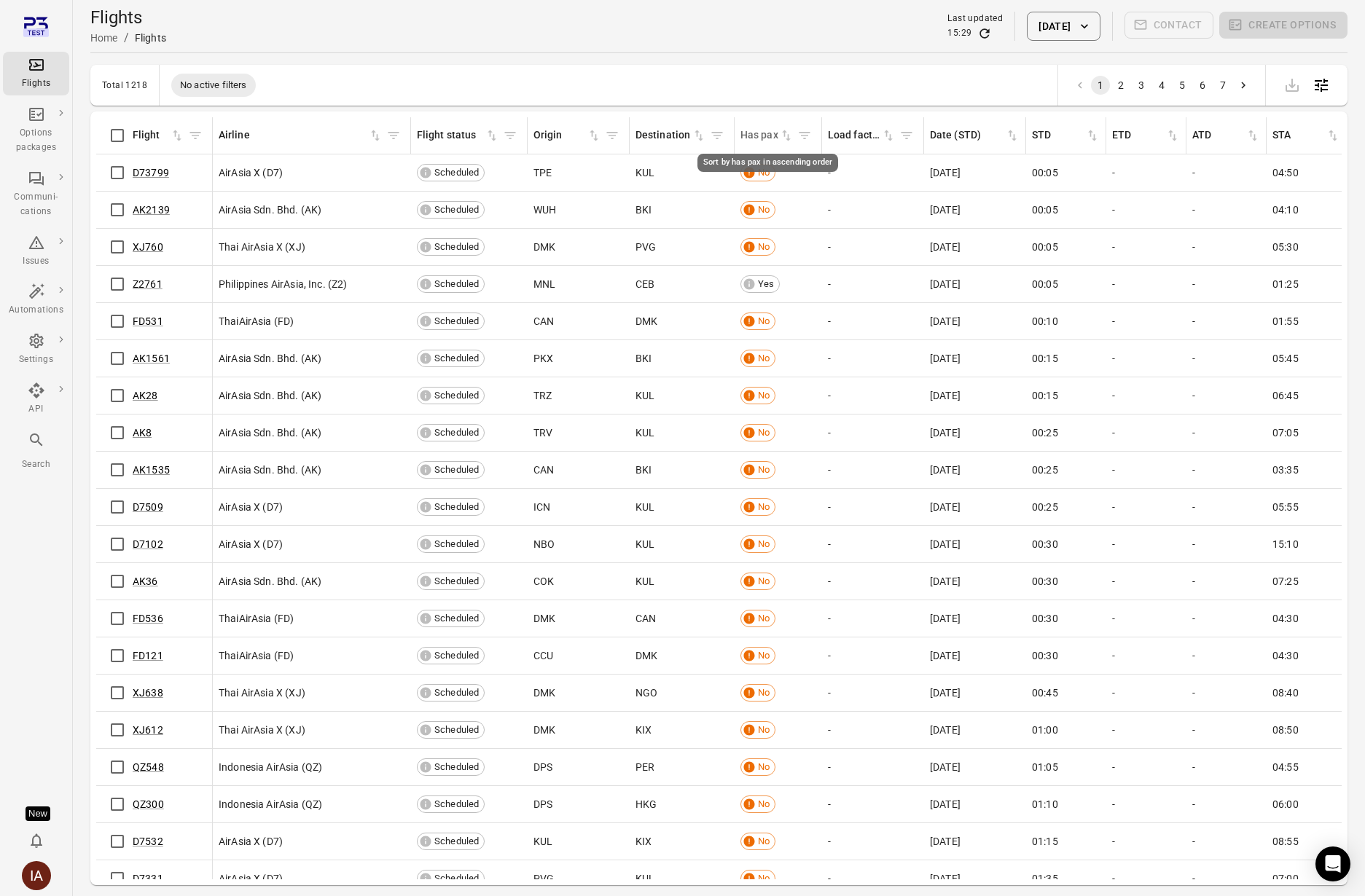
click at [783, 138] on icon "Sort by has pax in ascending order" at bounding box center [787, 135] width 15 height 15
click at [787, 135] on icon "Sort by has pax in descending order" at bounding box center [787, 137] width 5 height 7
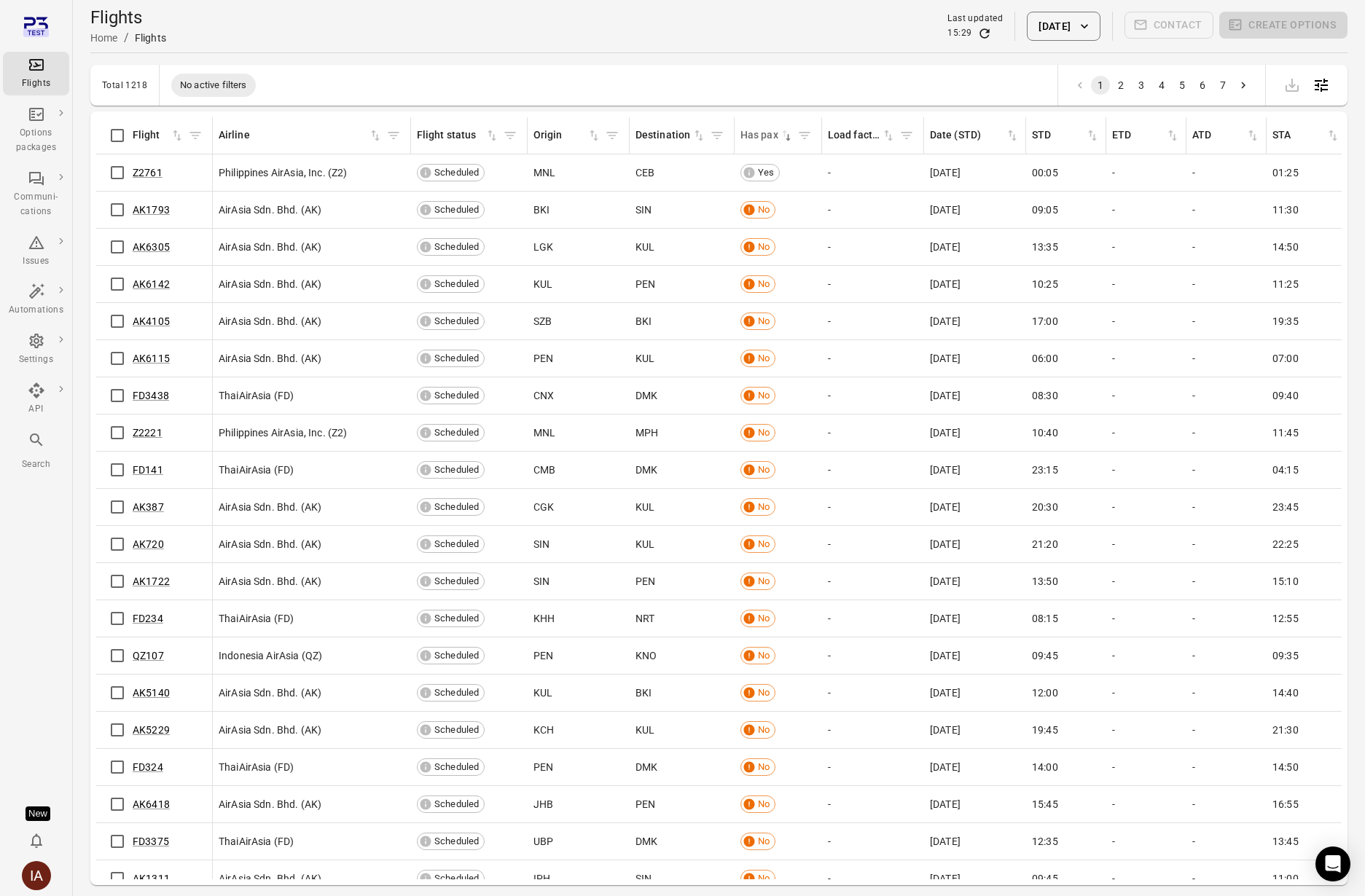
click at [962, 36] on div "15:29" at bounding box center [974, 34] width 55 height 15
click at [980, 29] on icon "Refresh data" at bounding box center [985, 33] width 10 height 10
click at [980, 37] on icon "Refresh data" at bounding box center [985, 33] width 10 height 10
click at [150, 323] on link "D7327" at bounding box center [148, 321] width 31 height 12
click at [146, 286] on link "Z2774" at bounding box center [147, 284] width 30 height 12
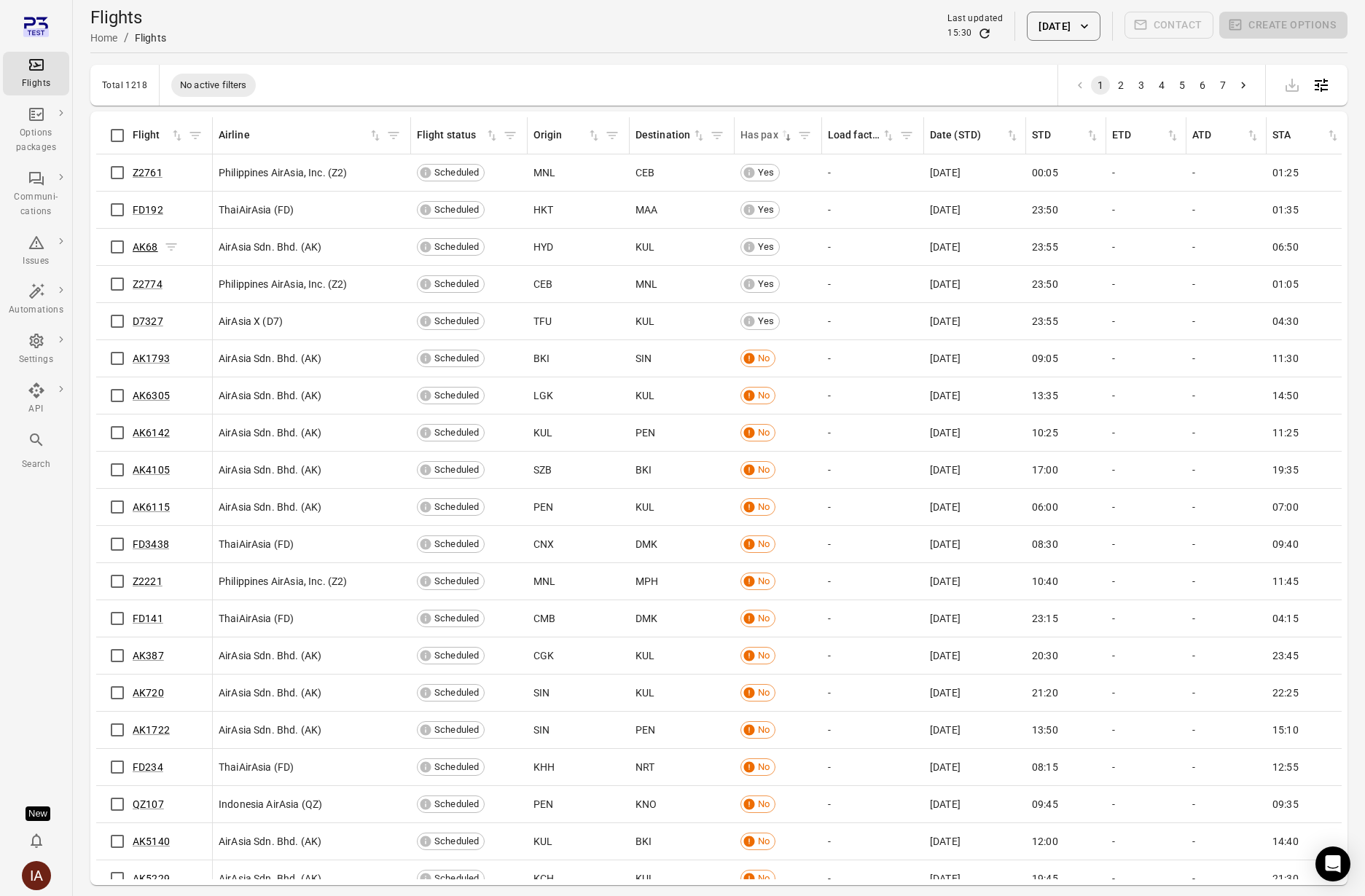
click at [138, 245] on link "AK68" at bounding box center [145, 247] width 26 height 12
click at [138, 204] on link "FD192" at bounding box center [148, 210] width 31 height 12
click at [141, 166] on span "Z2761" at bounding box center [147, 173] width 30 height 15
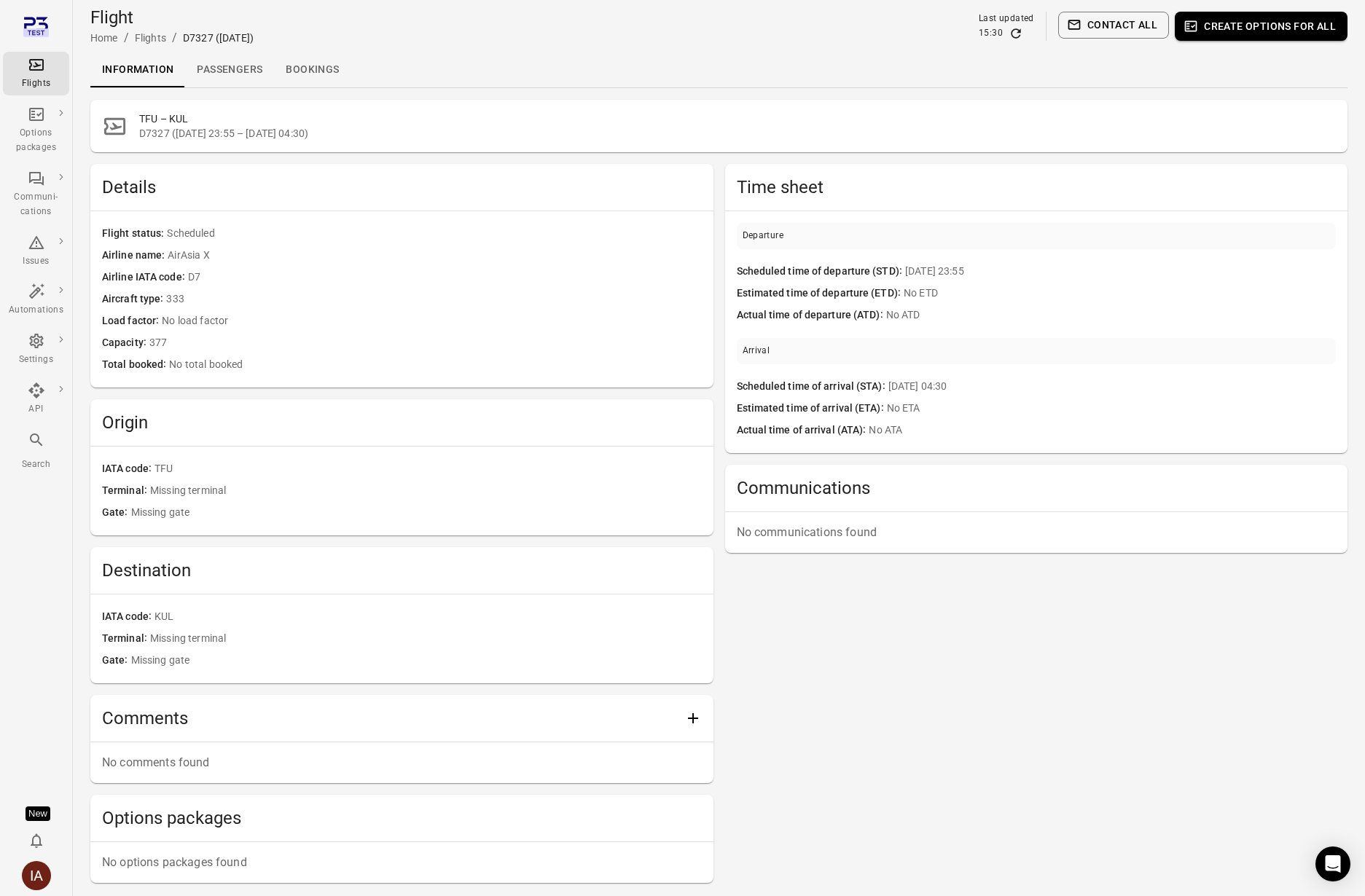
click at [238, 68] on link "Passengers" at bounding box center [230, 70] width 89 height 35
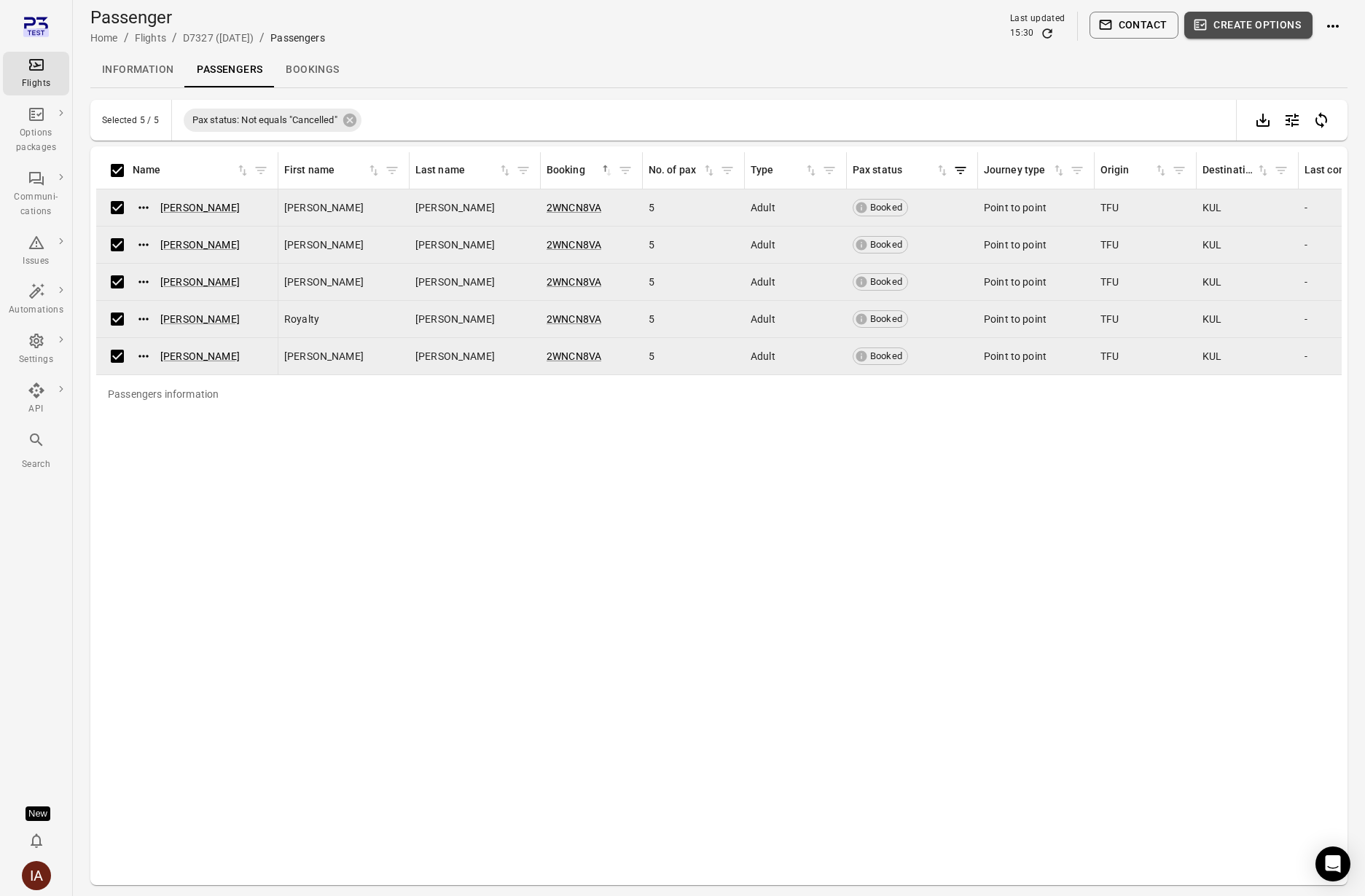
click at [1242, 24] on button "Create options" at bounding box center [1248, 25] width 128 height 27
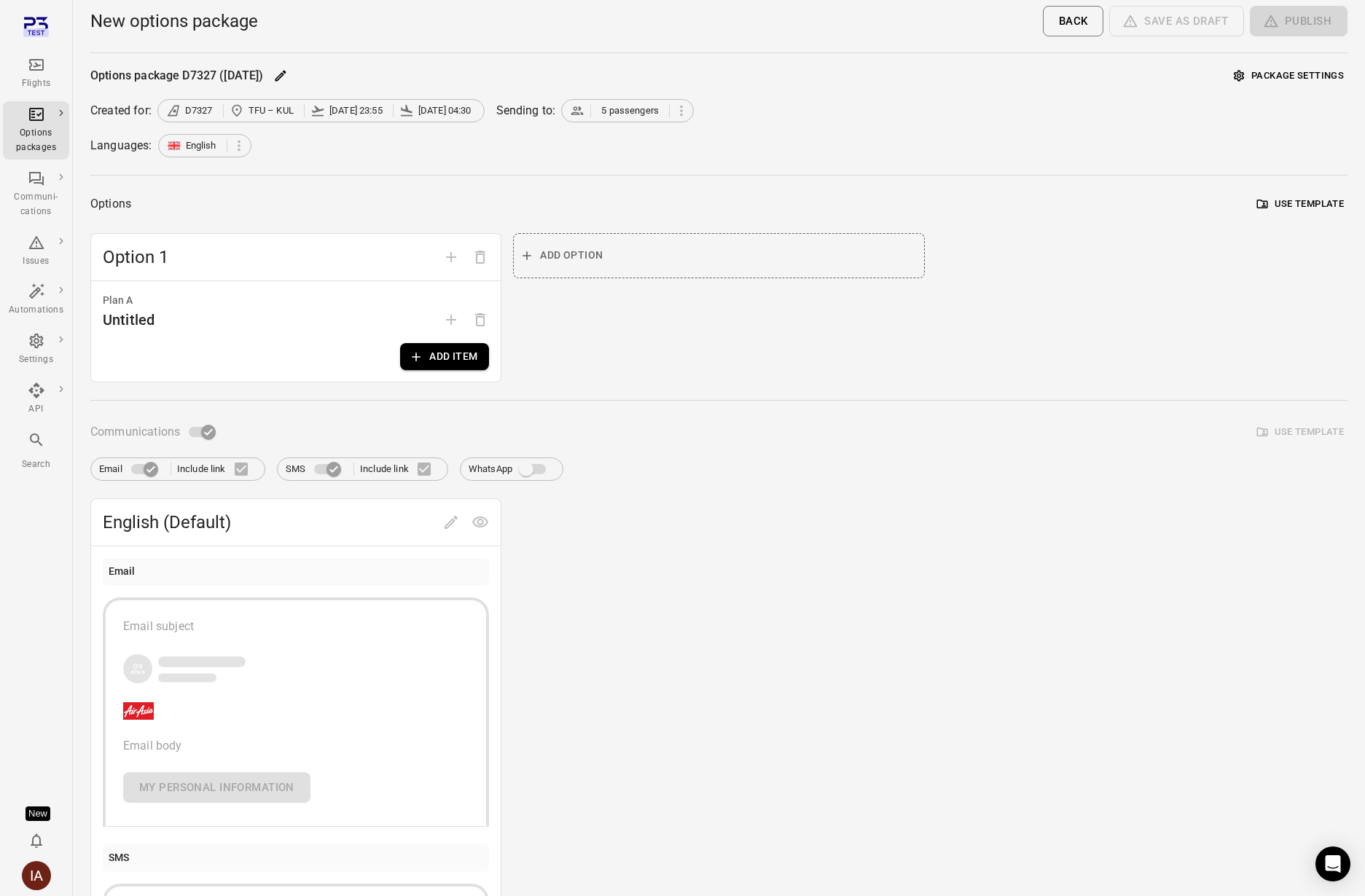
click at [422, 362] on icon "button" at bounding box center [416, 357] width 15 height 15
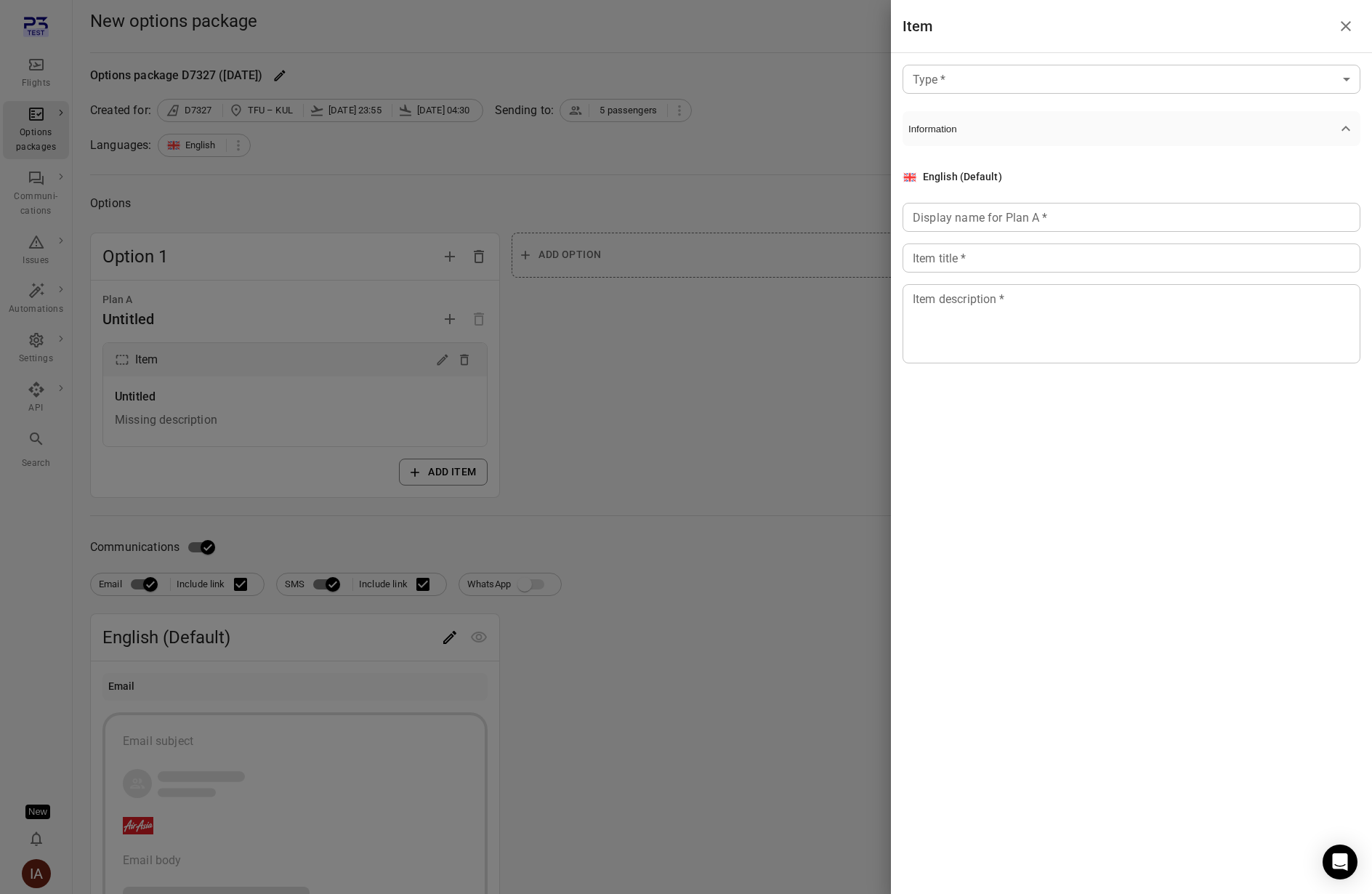
click at [959, 84] on body "Flights Options packages Communi-cations Issues Automations Settings API Search…" at bounding box center [686, 622] width 1372 height 1243
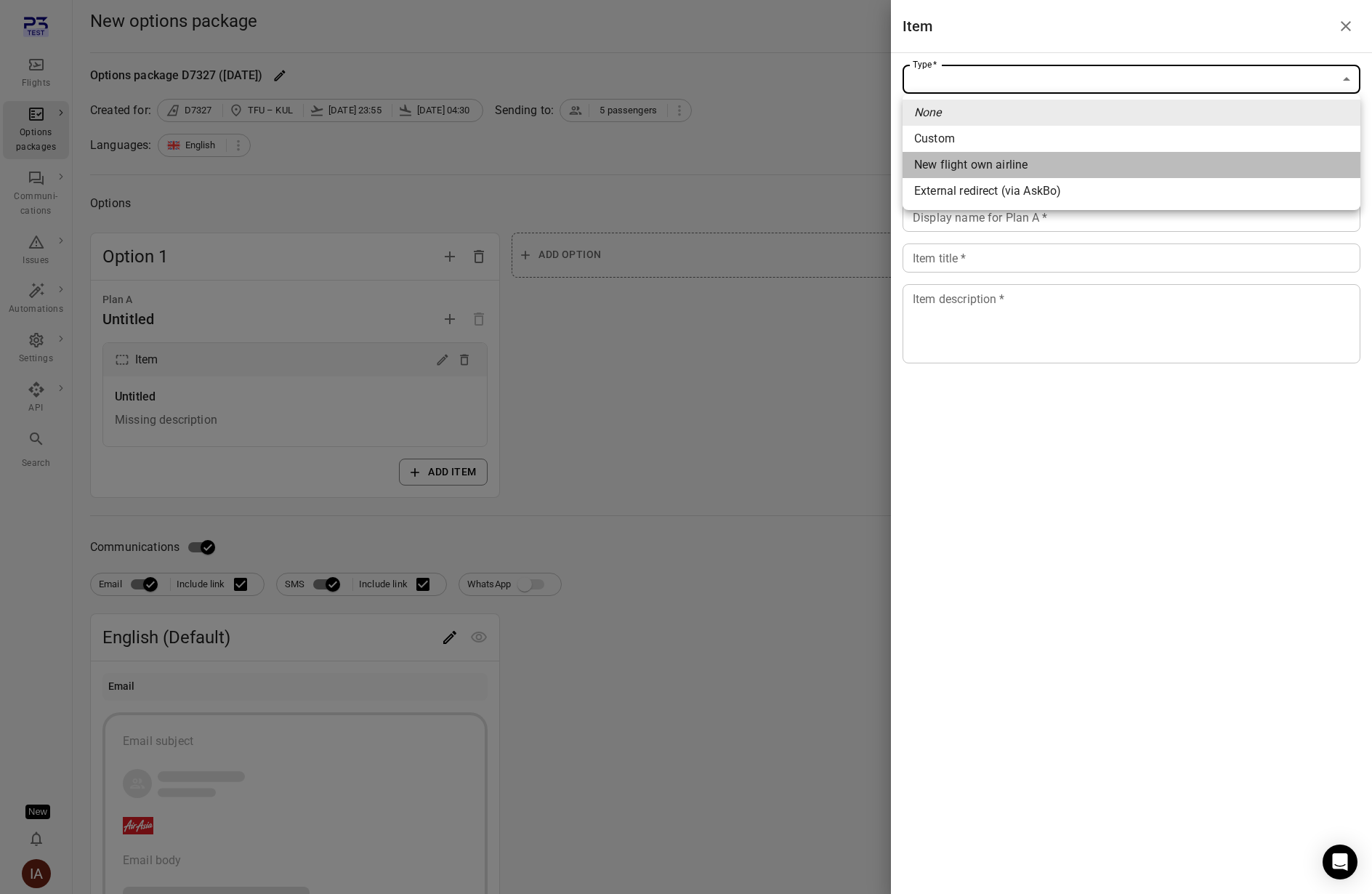
click at [963, 166] on span "New flight own airline" at bounding box center [1131, 165] width 434 height 18
type input "**********"
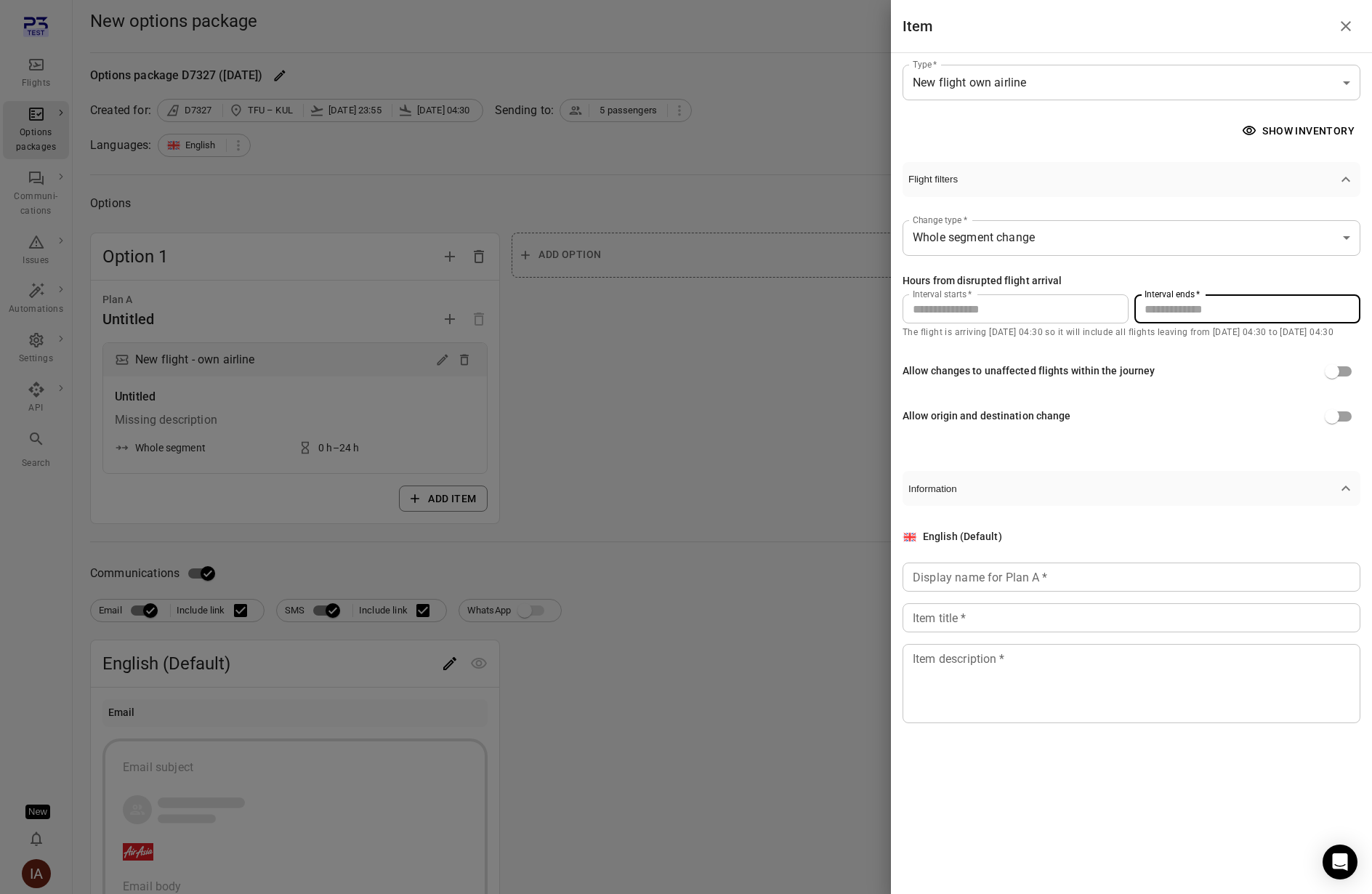
drag, startPoint x: 1181, startPoint y: 315, endPoint x: 1138, endPoint y: 307, distance: 43.7
click at [1139, 310] on input "**" at bounding box center [1247, 309] width 226 height 29
click at [1250, 139] on button "Show inventory" at bounding box center [1299, 131] width 121 height 27
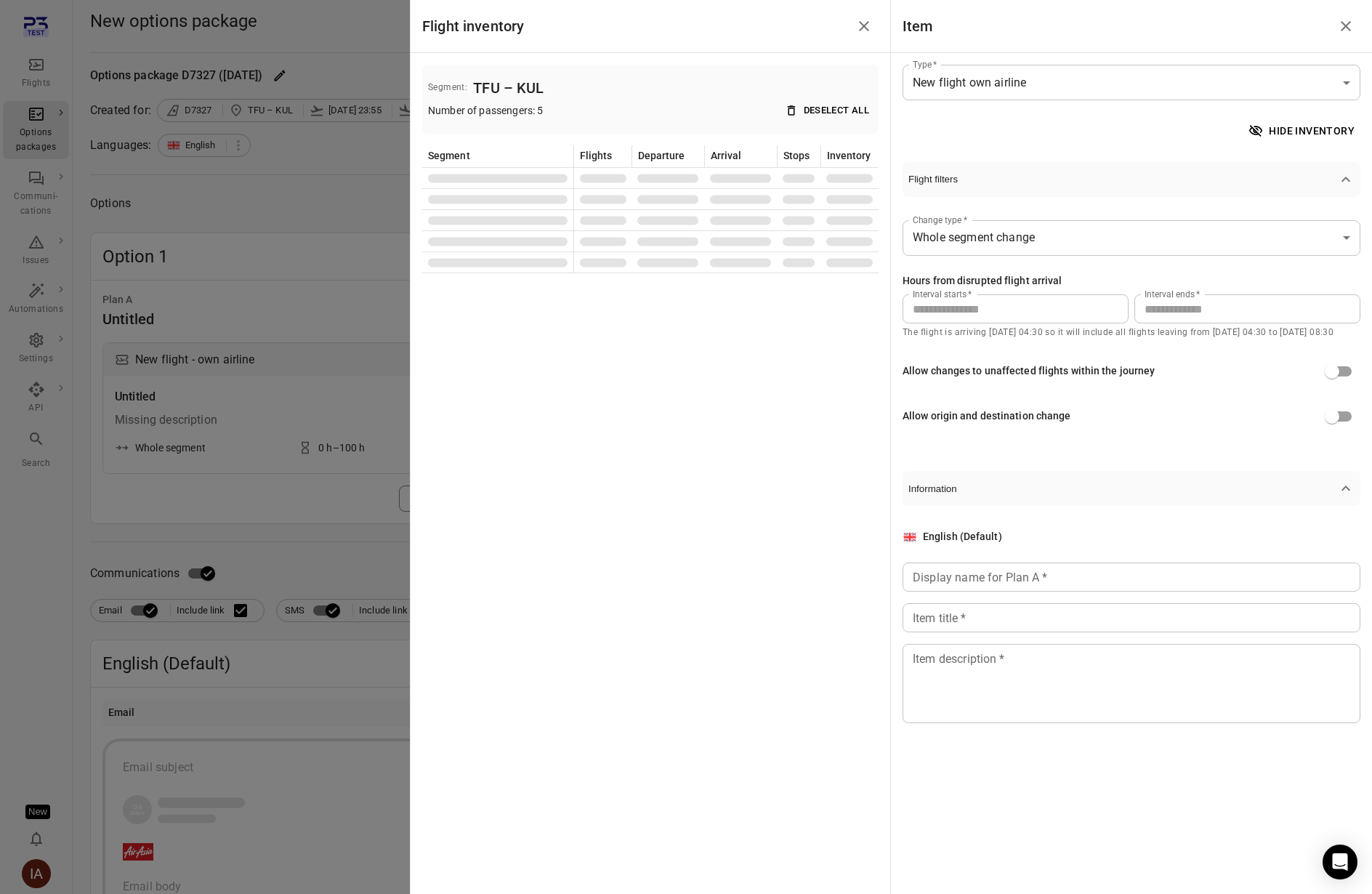
click at [1272, 127] on button "Hide inventory" at bounding box center [1302, 131] width 114 height 27
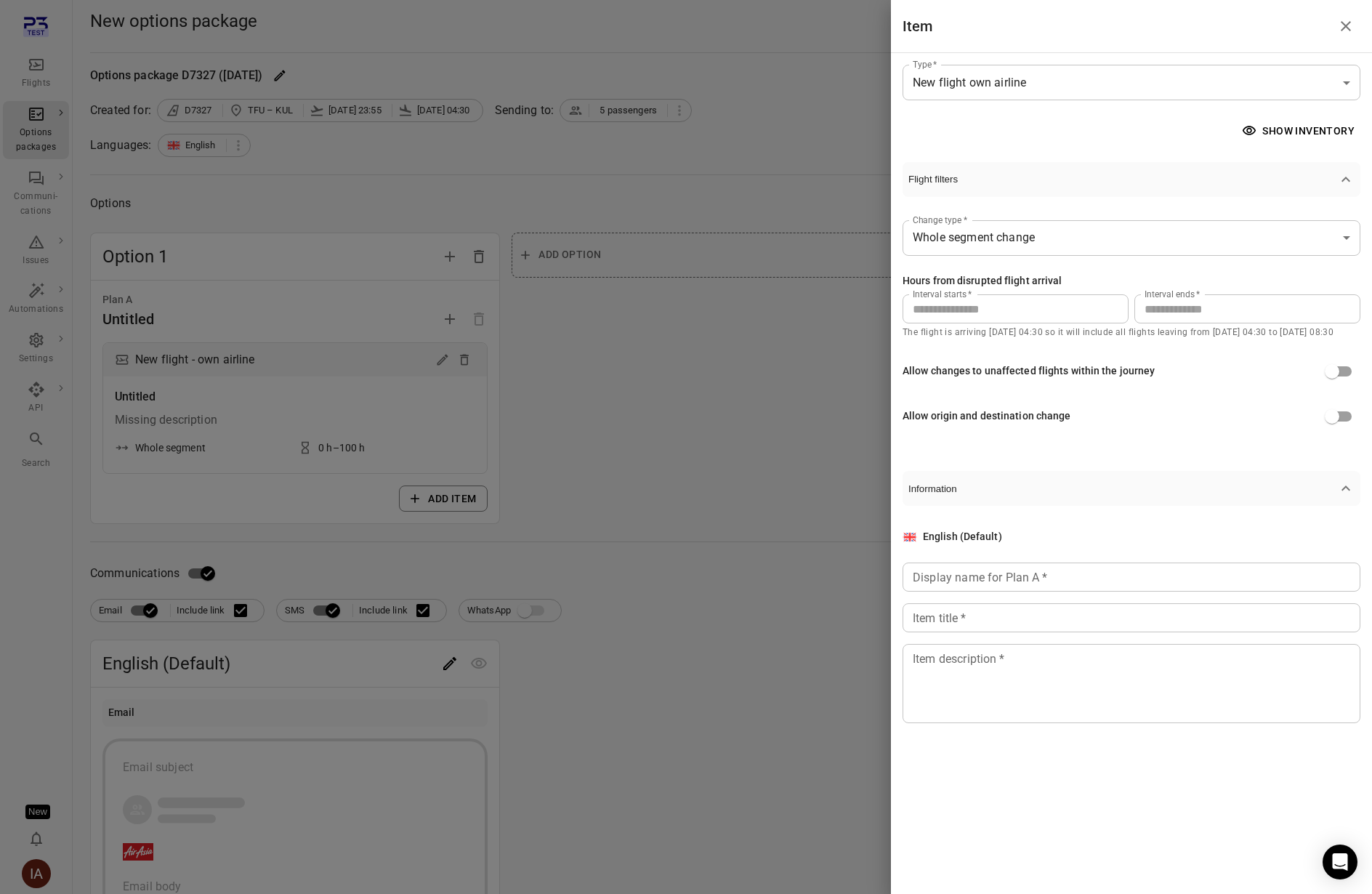
click at [1271, 128] on button "Show inventory" at bounding box center [1299, 131] width 121 height 27
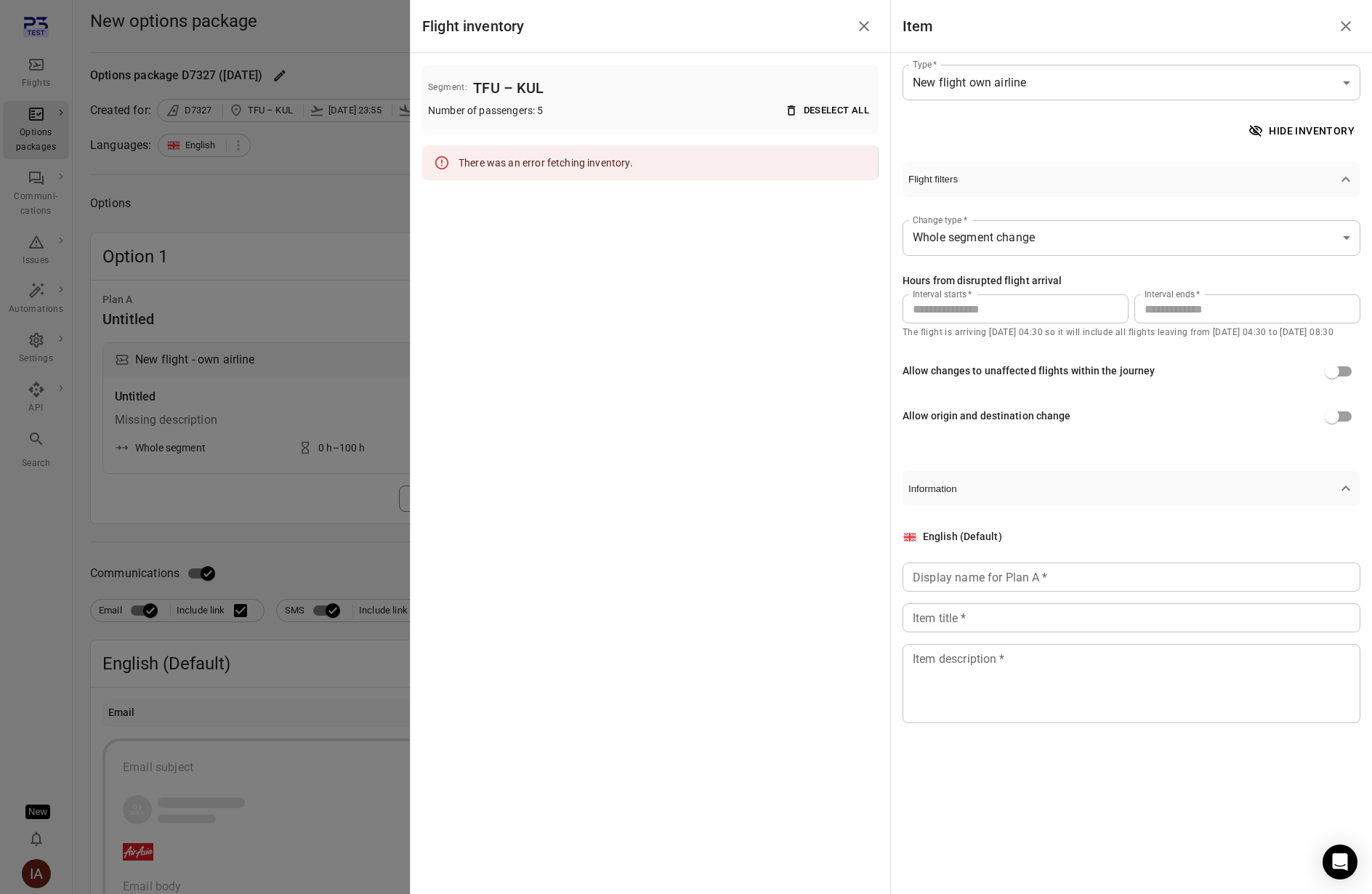
drag, startPoint x: 1194, startPoint y: 312, endPoint x: 919, endPoint y: 261, distance: 279.7
click at [922, 266] on div "**********" at bounding box center [1131, 325] width 458 height 258
type input "***"
click at [1145, 446] on div "**********" at bounding box center [1131, 325] width 458 height 258
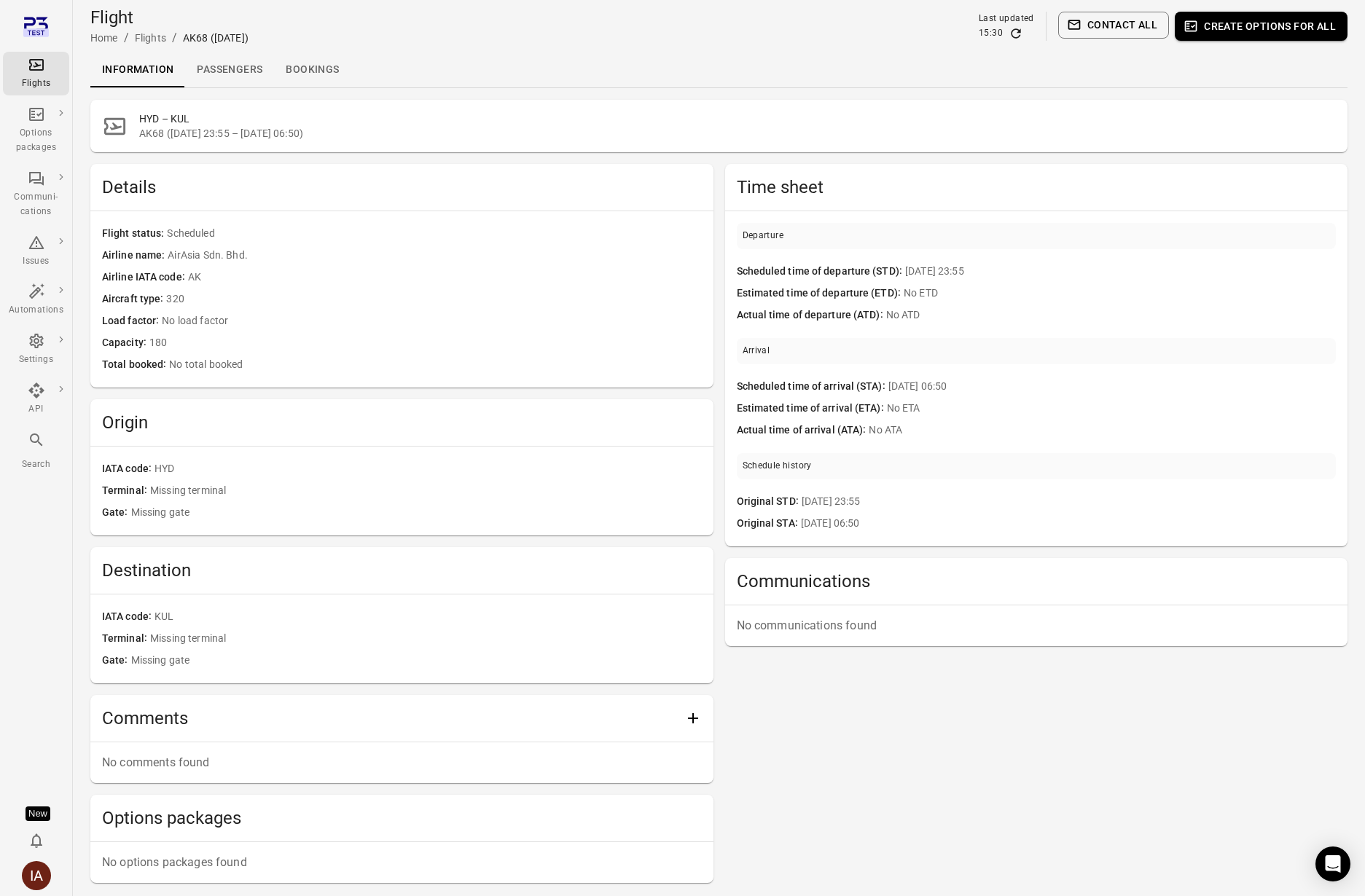
click at [197, 73] on link "Passengers" at bounding box center [230, 70] width 89 height 35
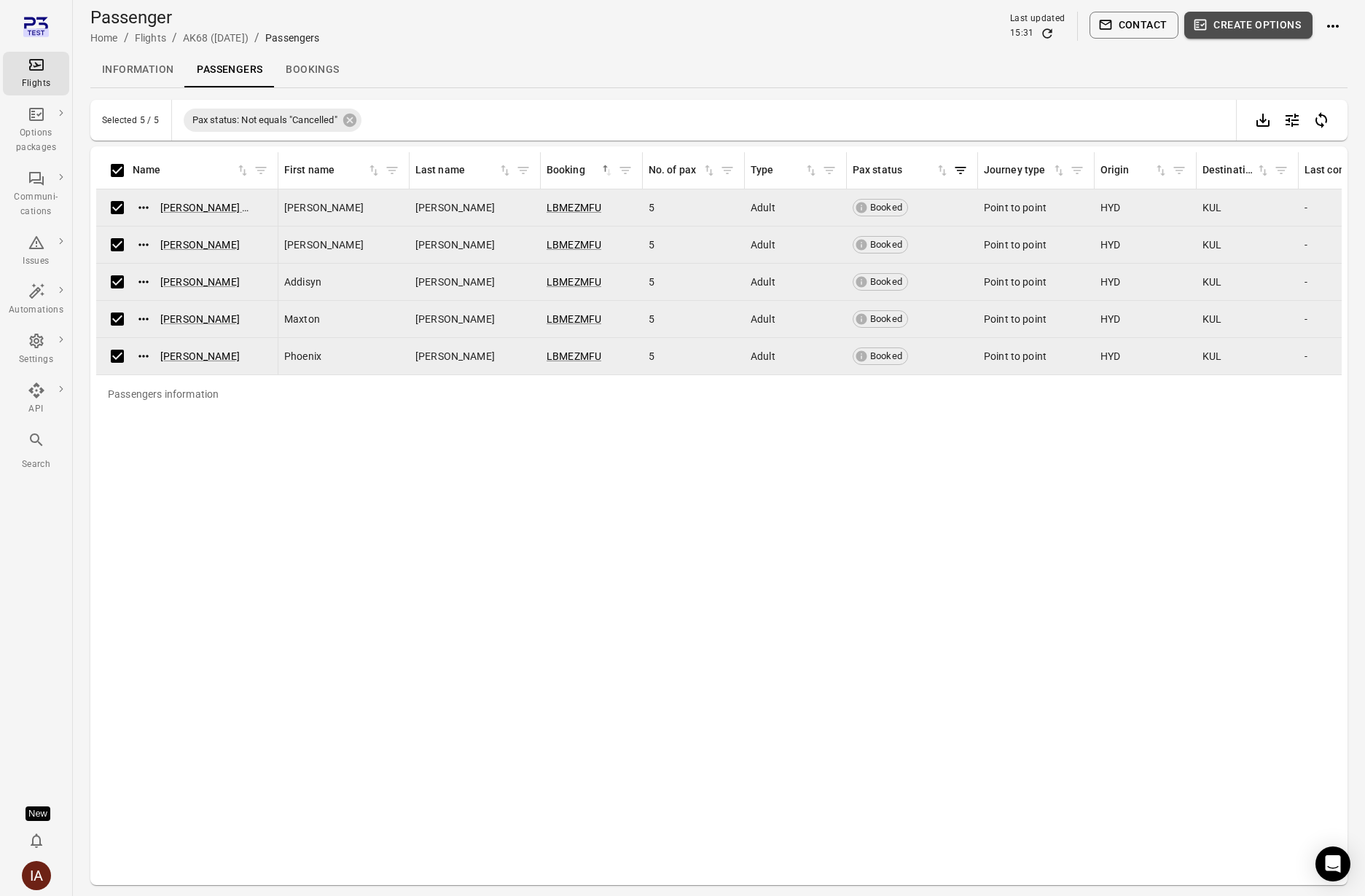
click at [1251, 25] on button "Create options" at bounding box center [1248, 25] width 128 height 27
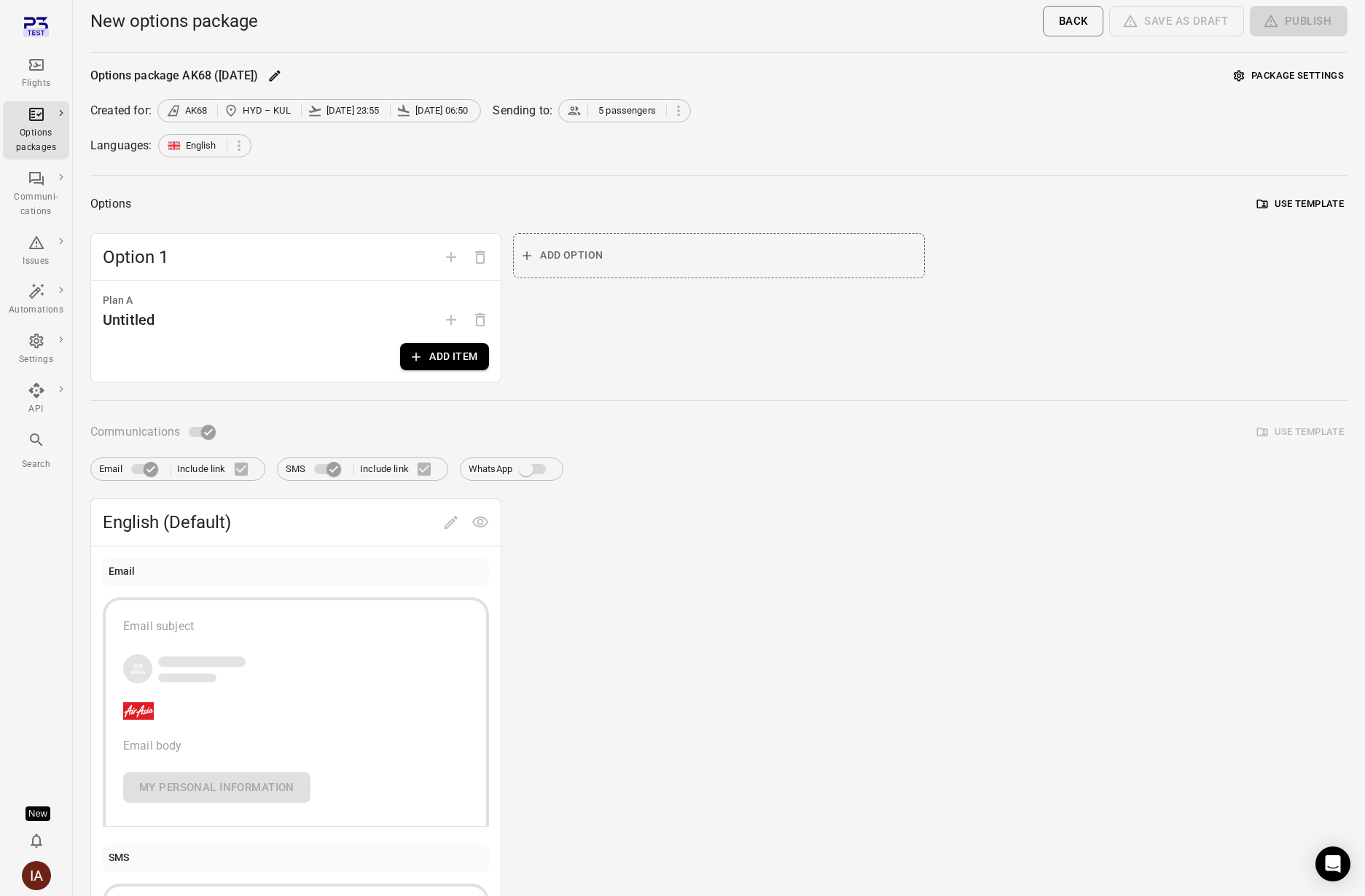
click at [427, 359] on button "Add item" at bounding box center [444, 356] width 89 height 27
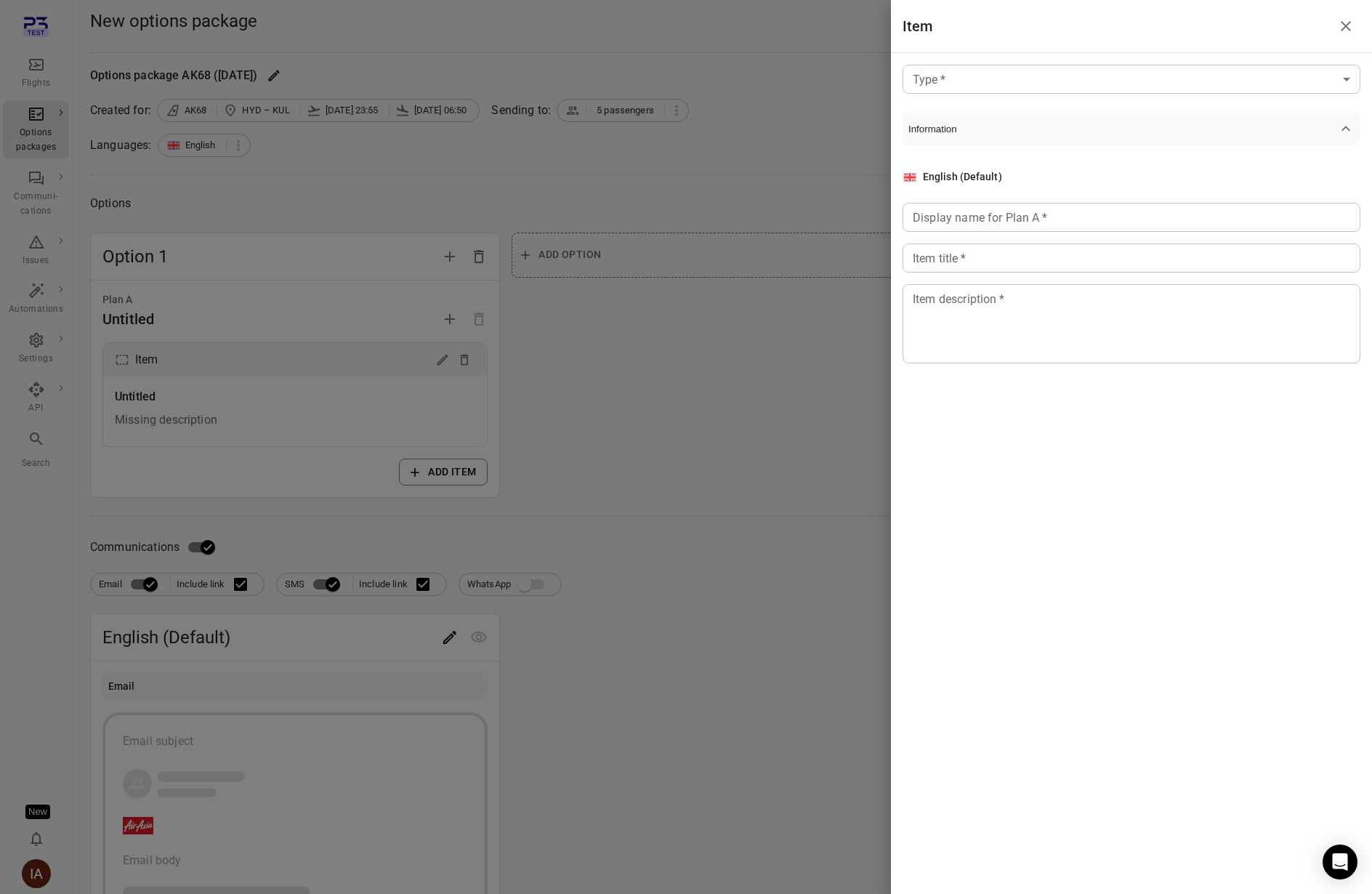
click at [1219, 86] on body "Flights Options packages Communi-cations Issues Automations Settings API Search…" at bounding box center [686, 622] width 1372 height 1243
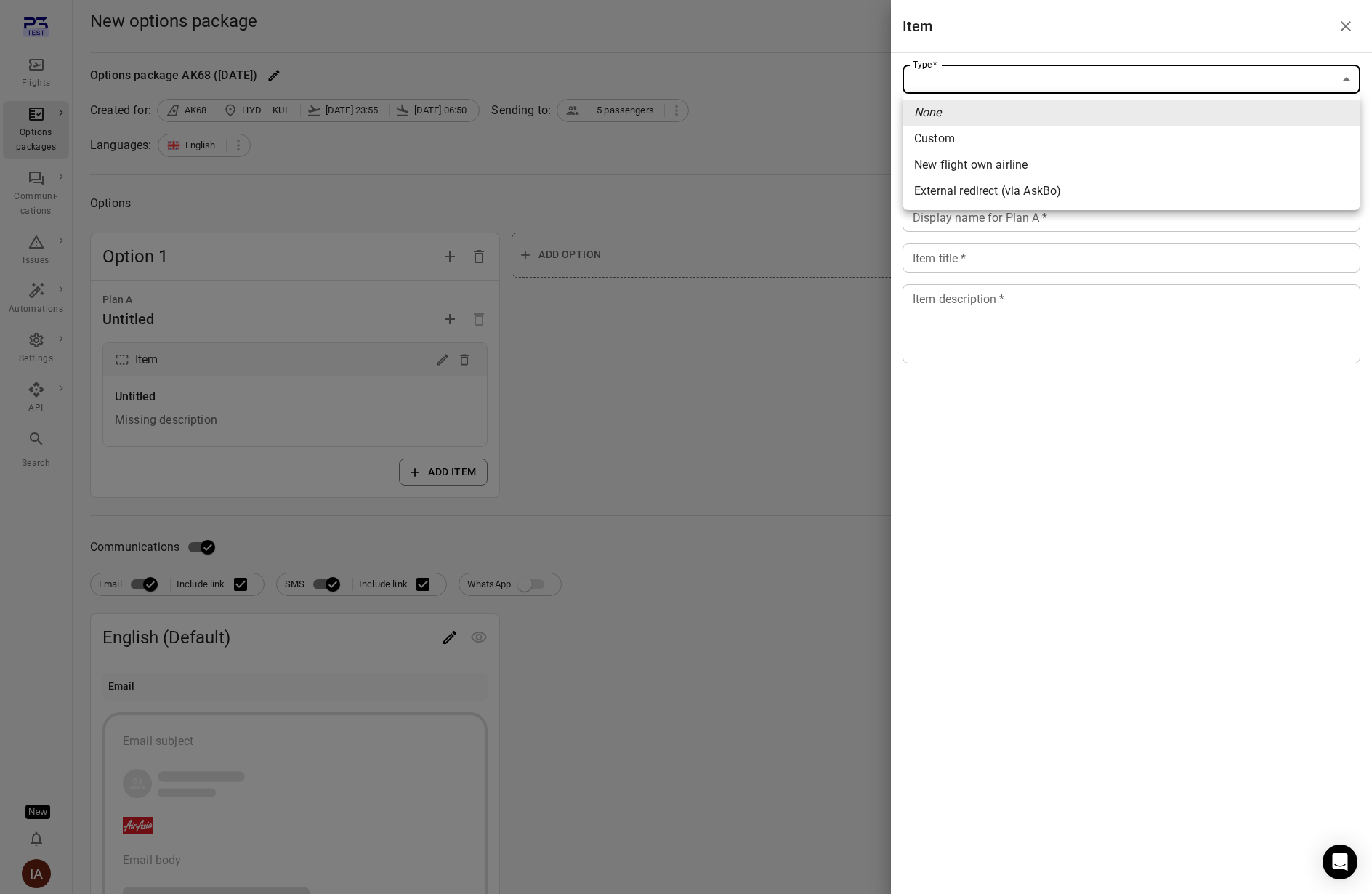
click at [1156, 169] on span "New flight own airline" at bounding box center [1131, 165] width 434 height 18
type input "**********"
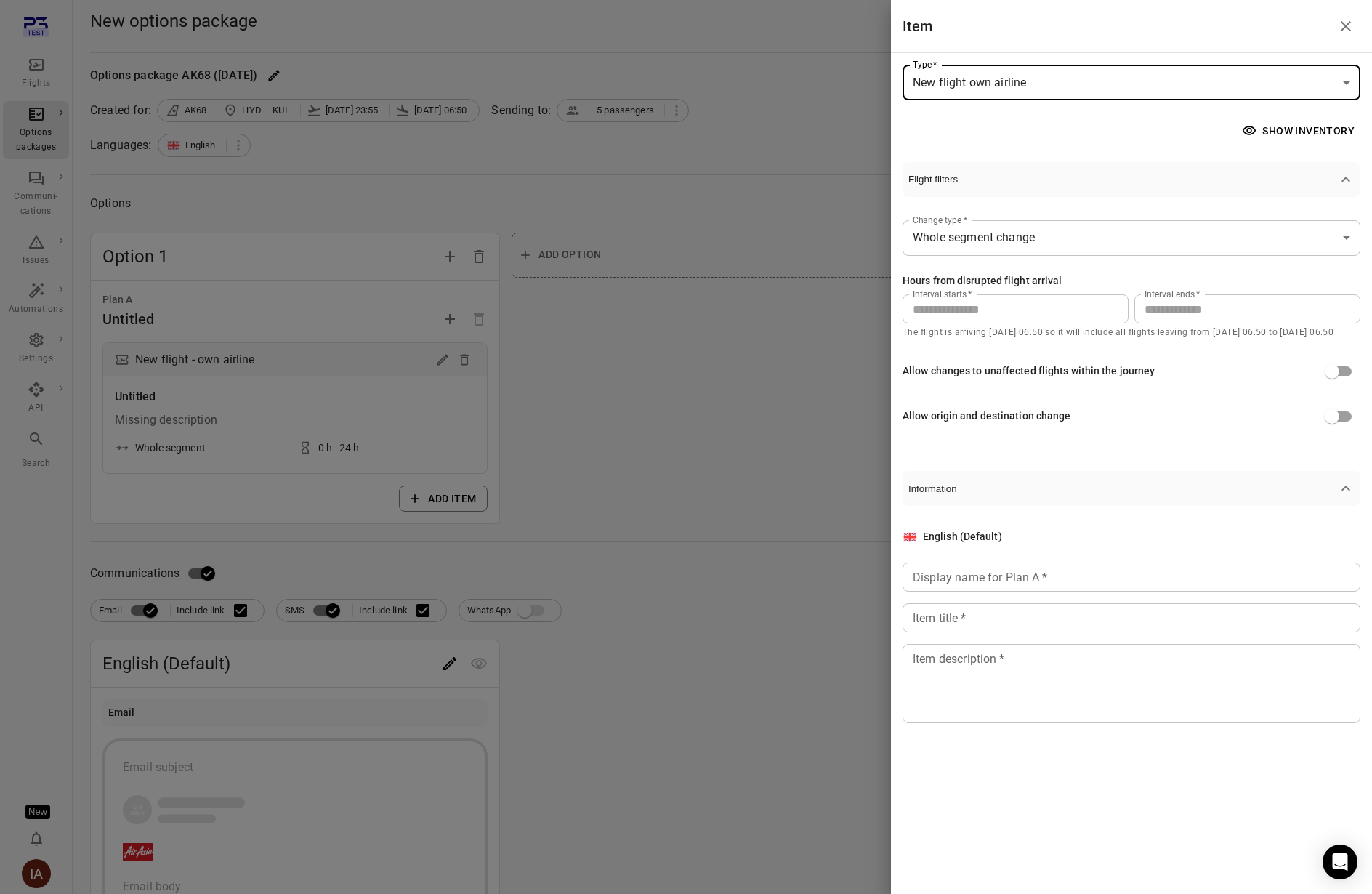
click at [1313, 307] on input "**" at bounding box center [1247, 309] width 226 height 29
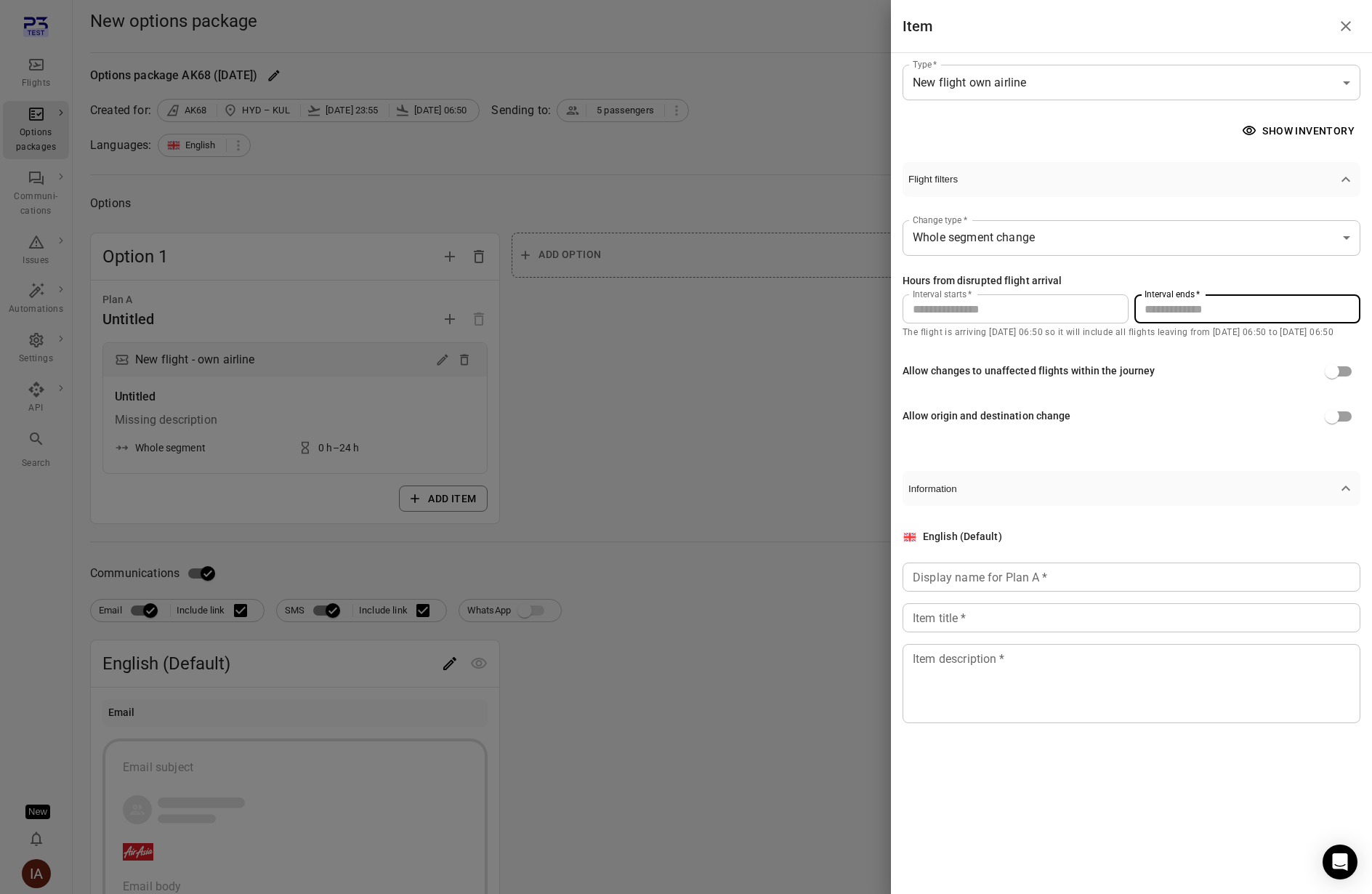
click at [1313, 307] on input "**" at bounding box center [1247, 309] width 226 height 29
click at [1298, 271] on div "**********" at bounding box center [1131, 325] width 458 height 258
drag, startPoint x: 1105, startPoint y: 306, endPoint x: 1098, endPoint y: 305, distance: 7.1
click at [1098, 305] on div "Interval starts   * * Interval starts   * Interval ends   * *** Interval ends  …" at bounding box center [1131, 309] width 458 height 29
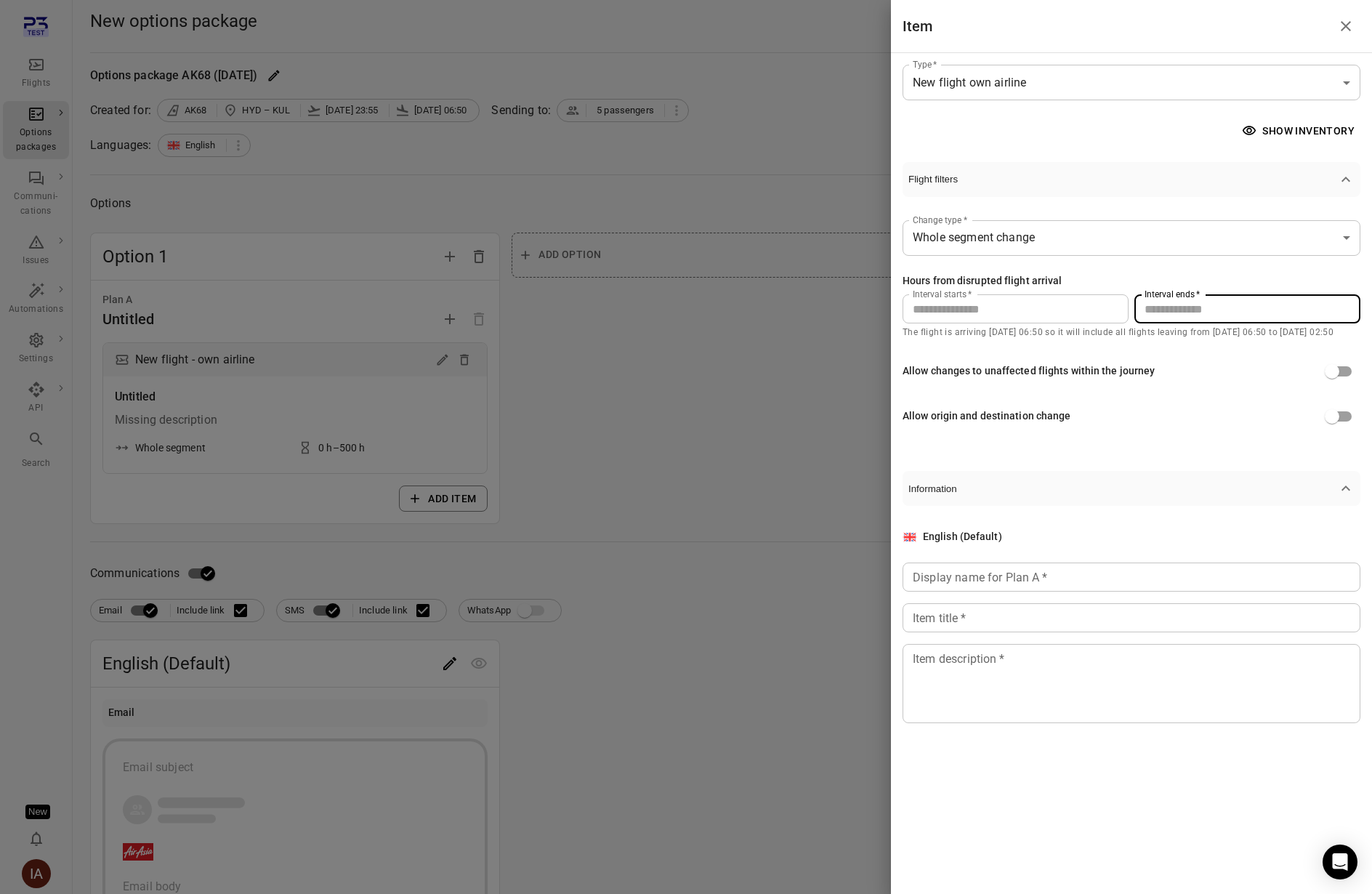
type input "***"
click at [1131, 264] on div "**********" at bounding box center [1131, 325] width 458 height 258
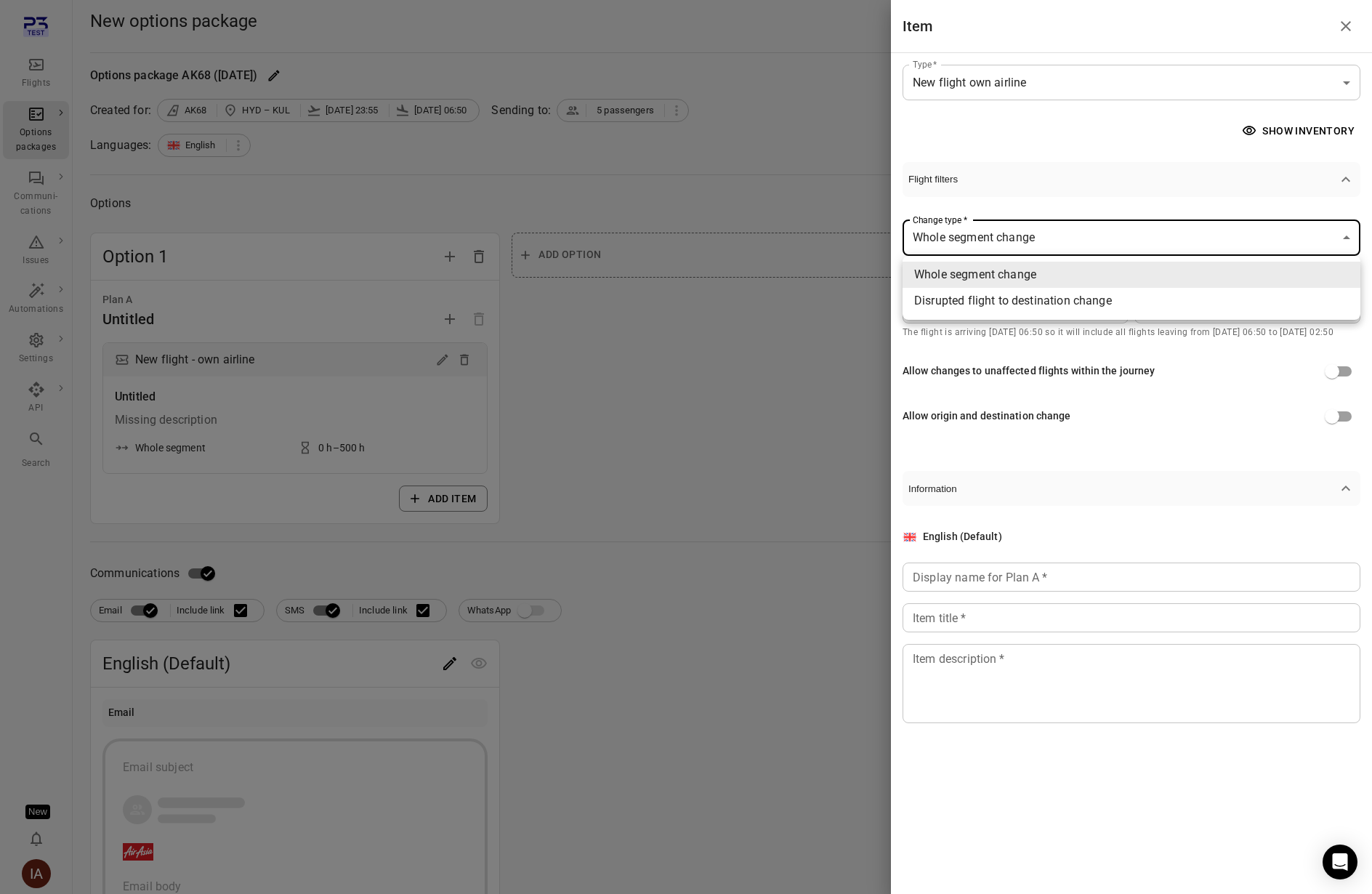
click at [1221, 244] on body "**********" at bounding box center [686, 635] width 1372 height 1270
click at [1188, 189] on div at bounding box center [686, 447] width 1372 height 894
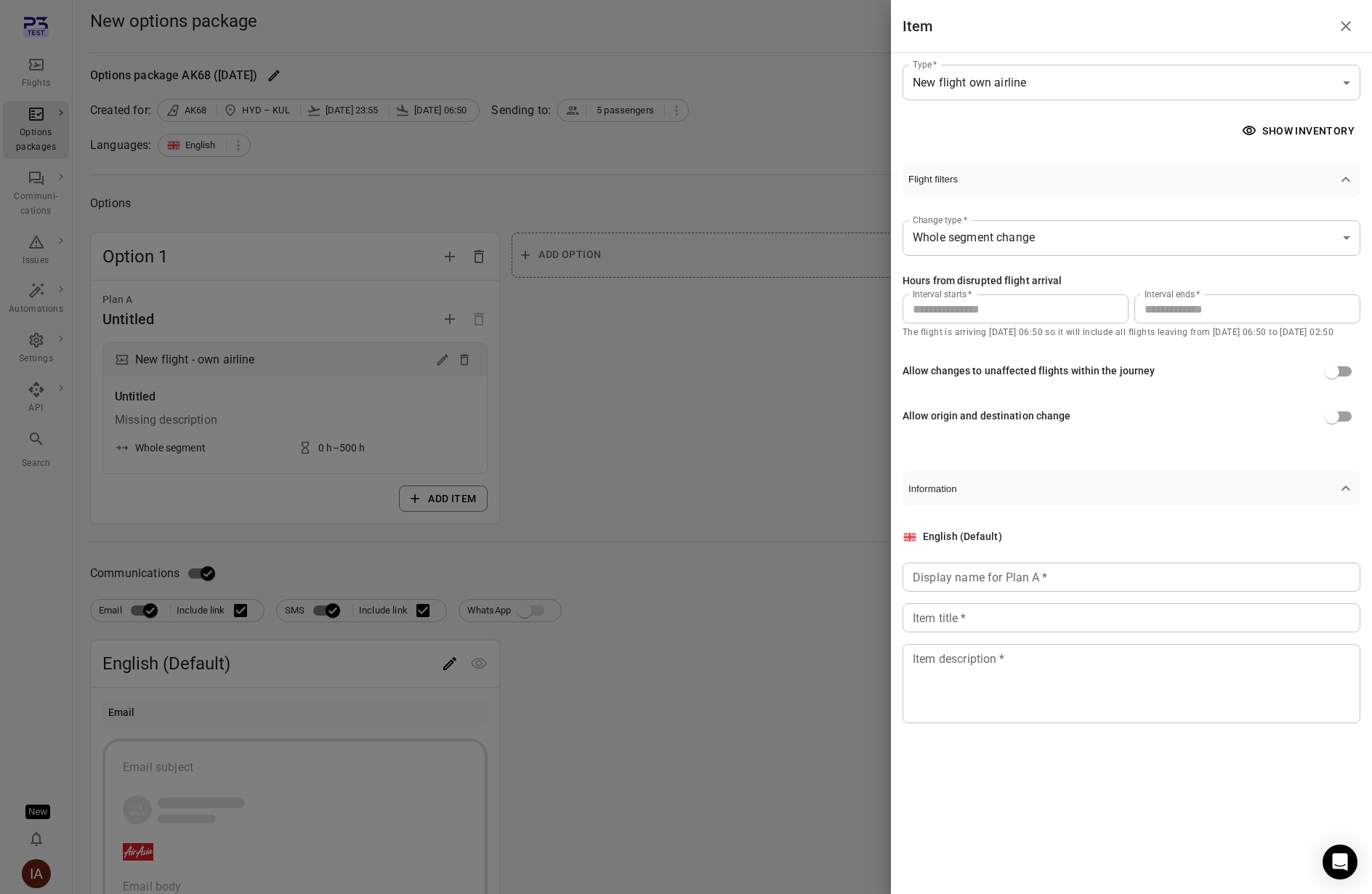
click at [1269, 112] on div "**********" at bounding box center [1131, 405] width 481 height 705
click at [1284, 128] on button "Show inventory" at bounding box center [1299, 131] width 121 height 27
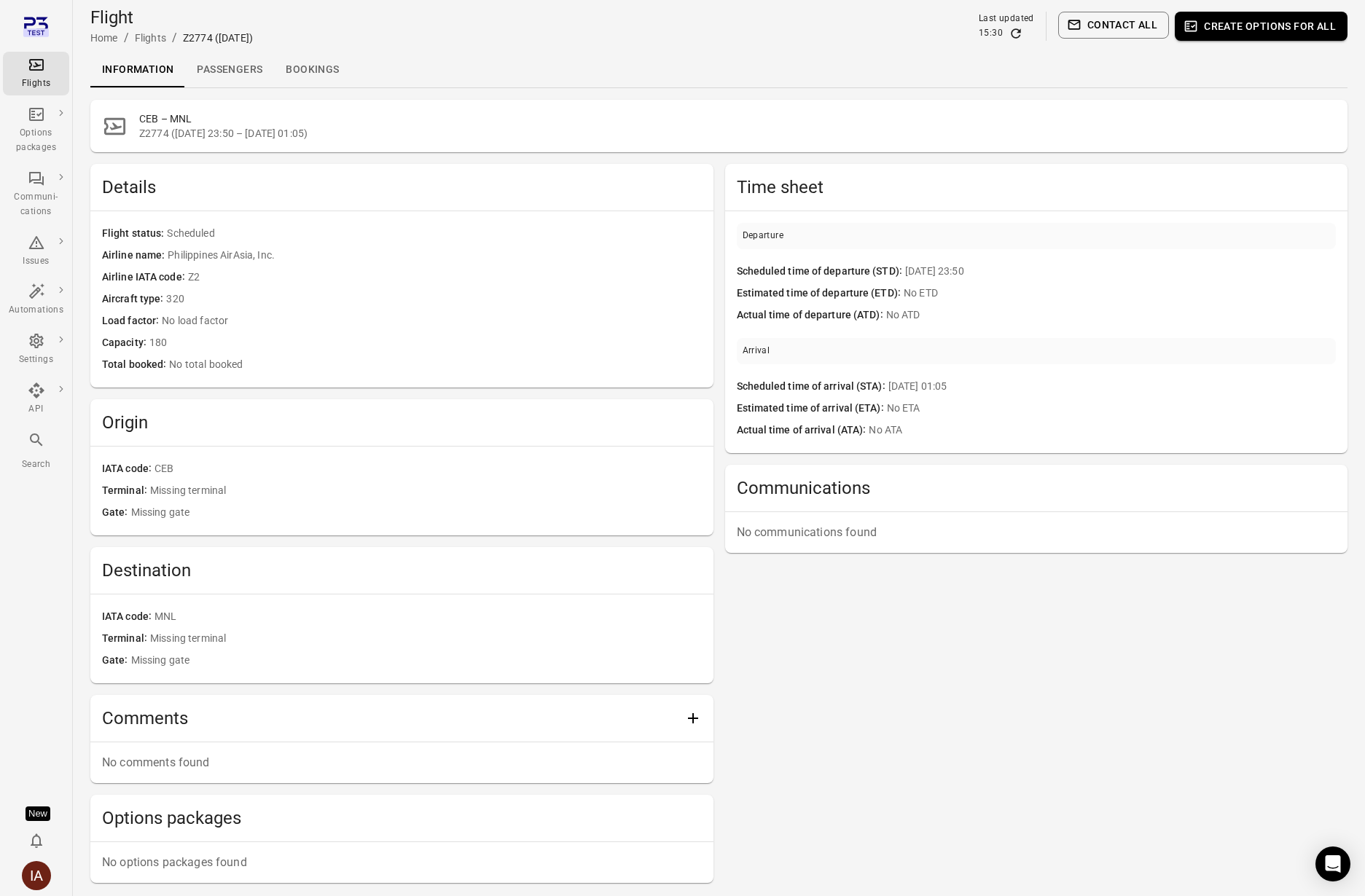
click at [230, 68] on link "Passengers" at bounding box center [230, 70] width 89 height 35
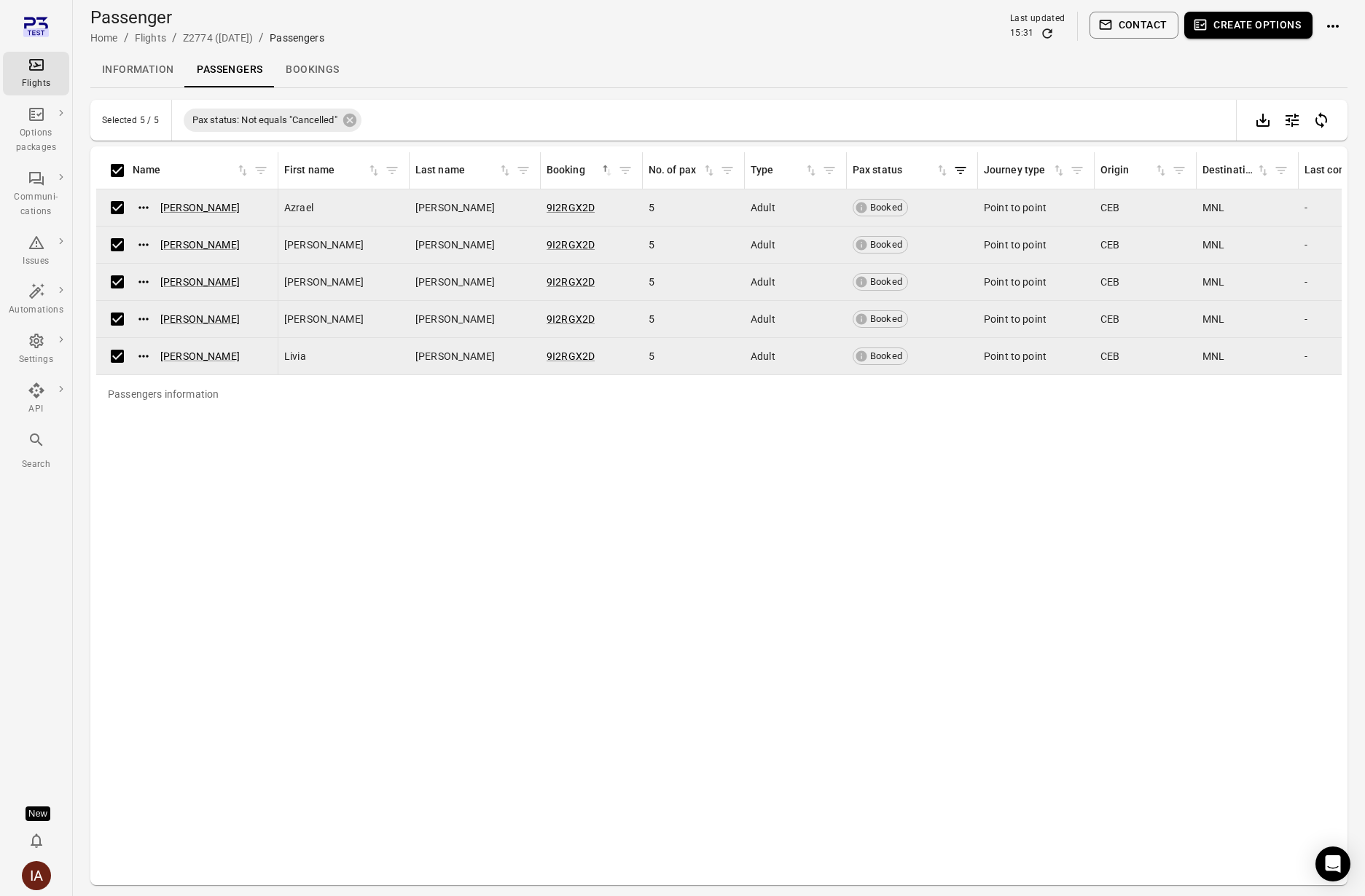
click at [1215, 28] on button "Create options" at bounding box center [1248, 25] width 128 height 27
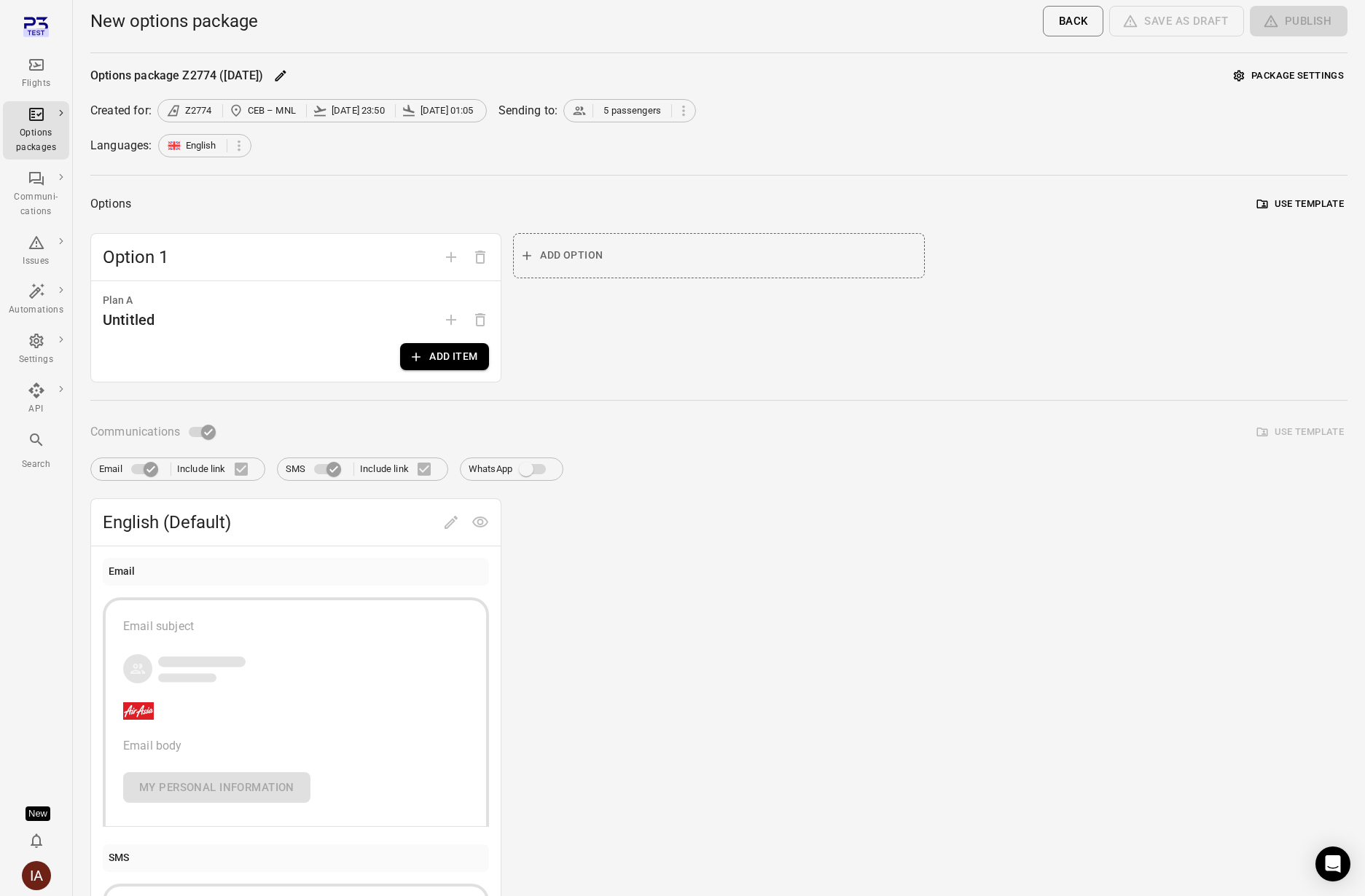
click at [419, 355] on icon "button" at bounding box center [416, 357] width 15 height 15
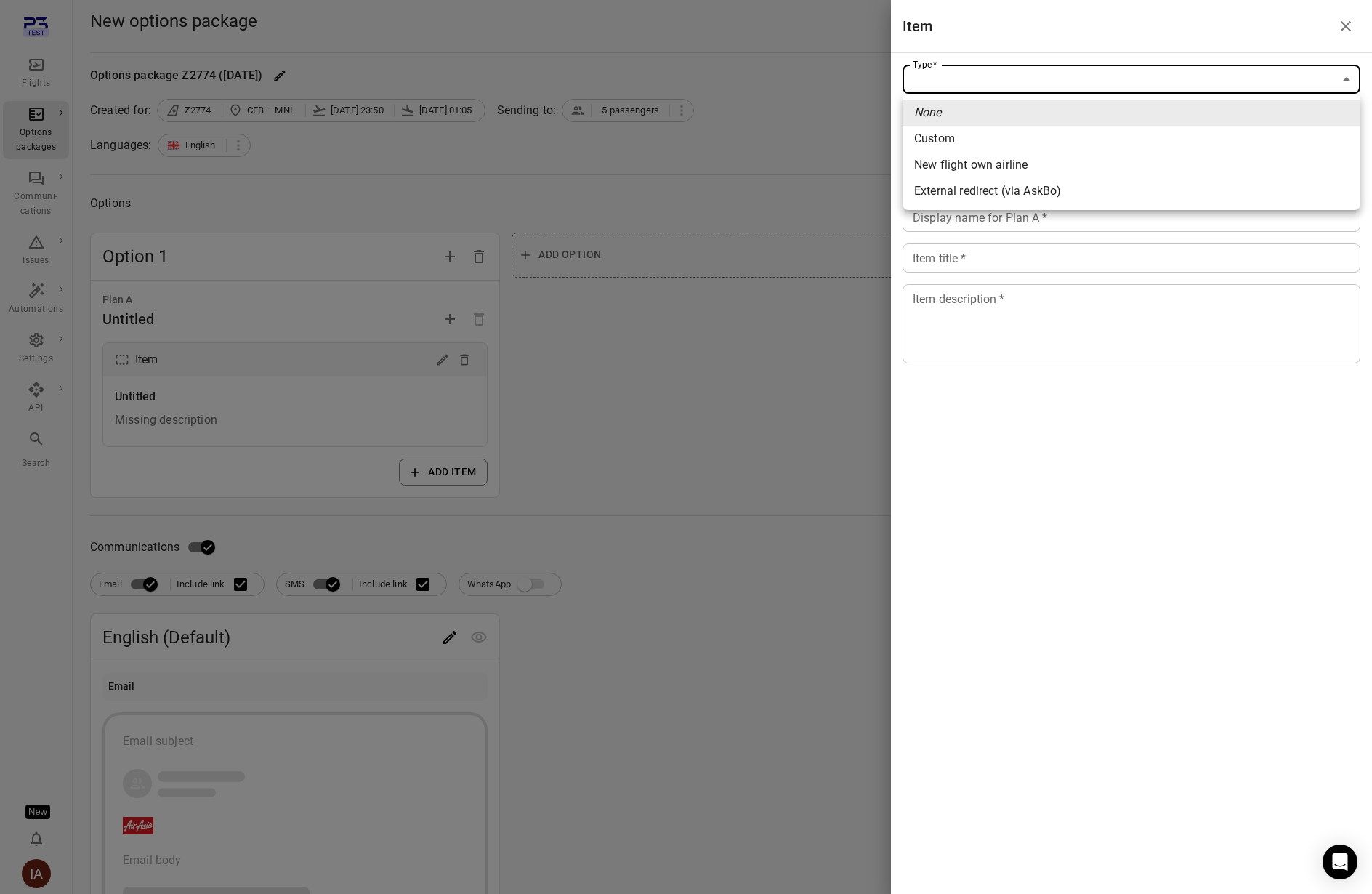
click at [1167, 73] on body "Flights Options packages Communi-cations Issues Automations Settings API Search…" at bounding box center [686, 622] width 1372 height 1243
click at [1156, 164] on span "New flight own airline" at bounding box center [1131, 165] width 434 height 18
type input "**********"
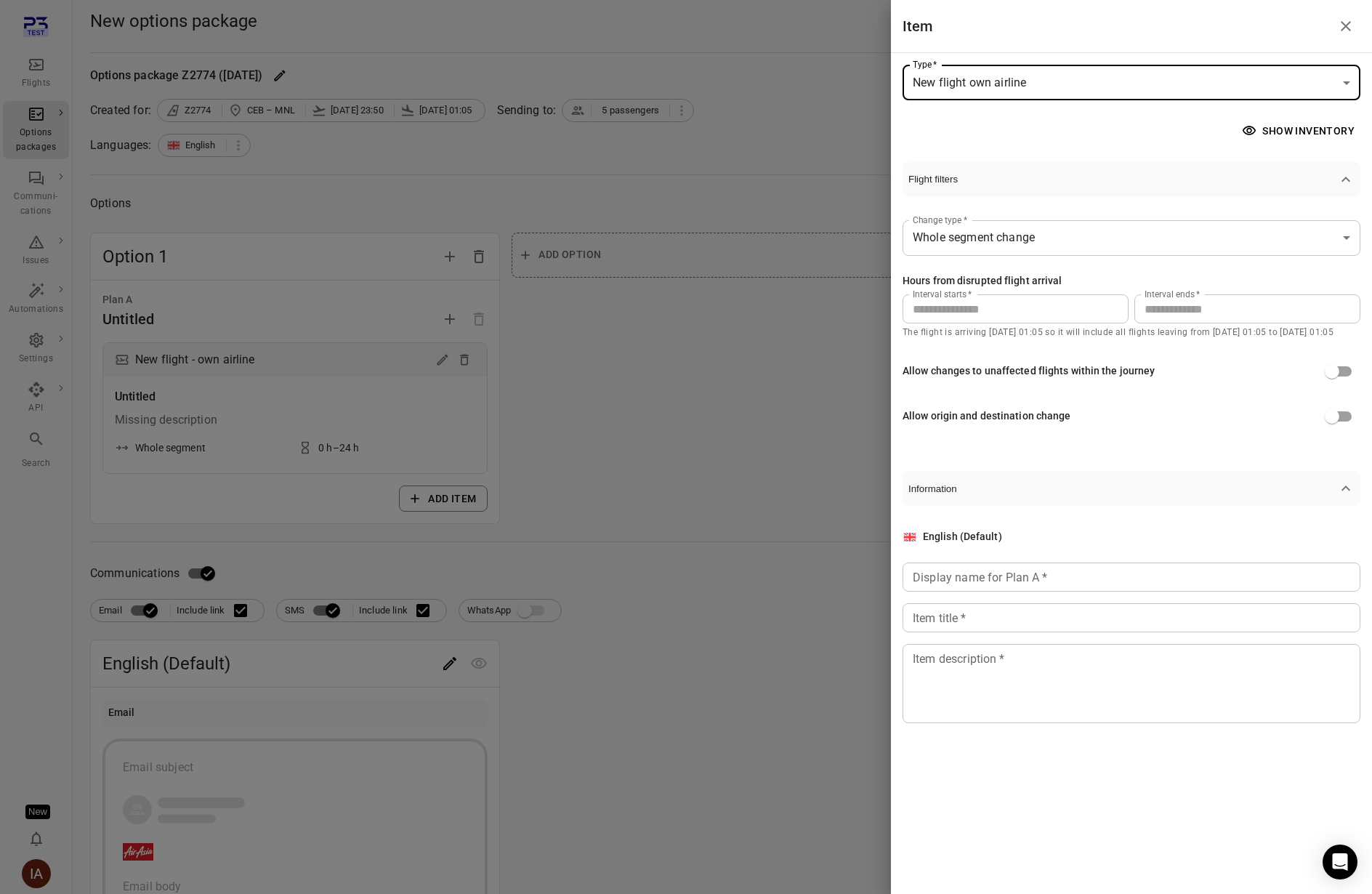
drag, startPoint x: 1080, startPoint y: 302, endPoint x: 1001, endPoint y: 275, distance: 83.5
click at [1000, 286] on div "Hours from disrupted flight arrival Interval starts   * * Interval starts   * I…" at bounding box center [1131, 298] width 458 height 51
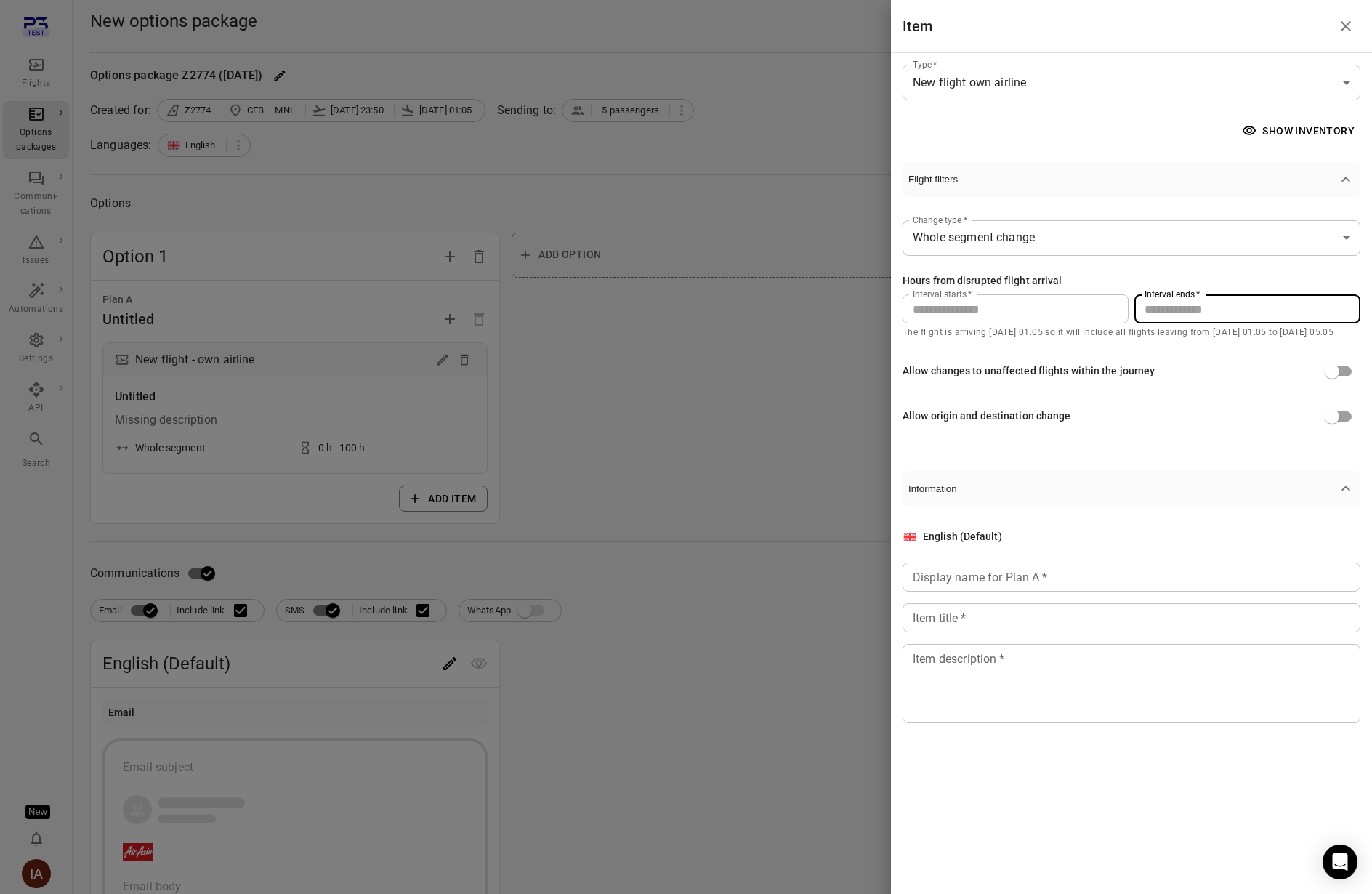
type input "***"
click at [1238, 131] on div "Show inventory" at bounding box center [1131, 131] width 458 height 27
click at [1299, 129] on button "Show inventory" at bounding box center [1299, 131] width 121 height 27
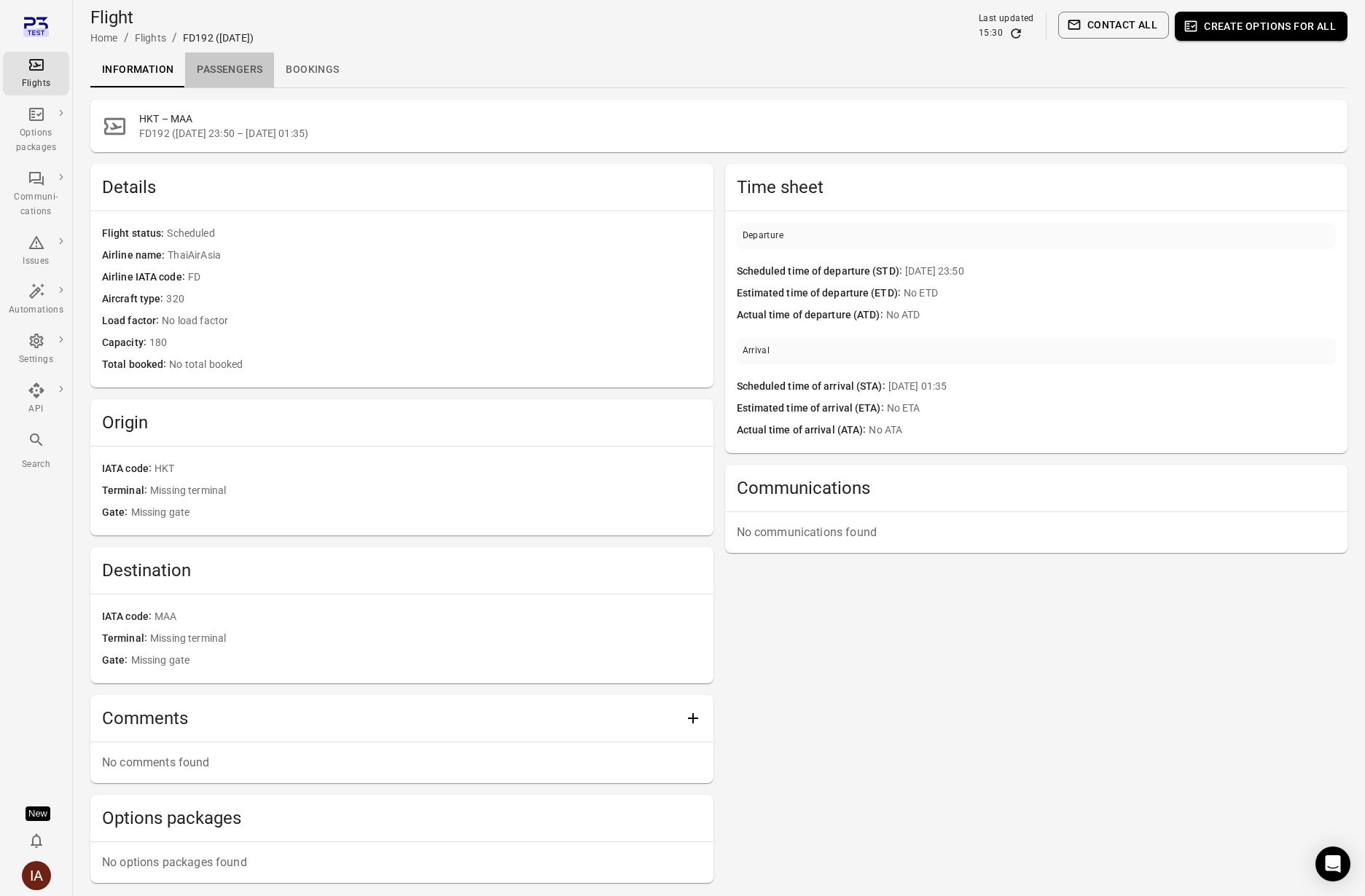
click at [216, 64] on link "Passengers" at bounding box center [230, 70] width 89 height 35
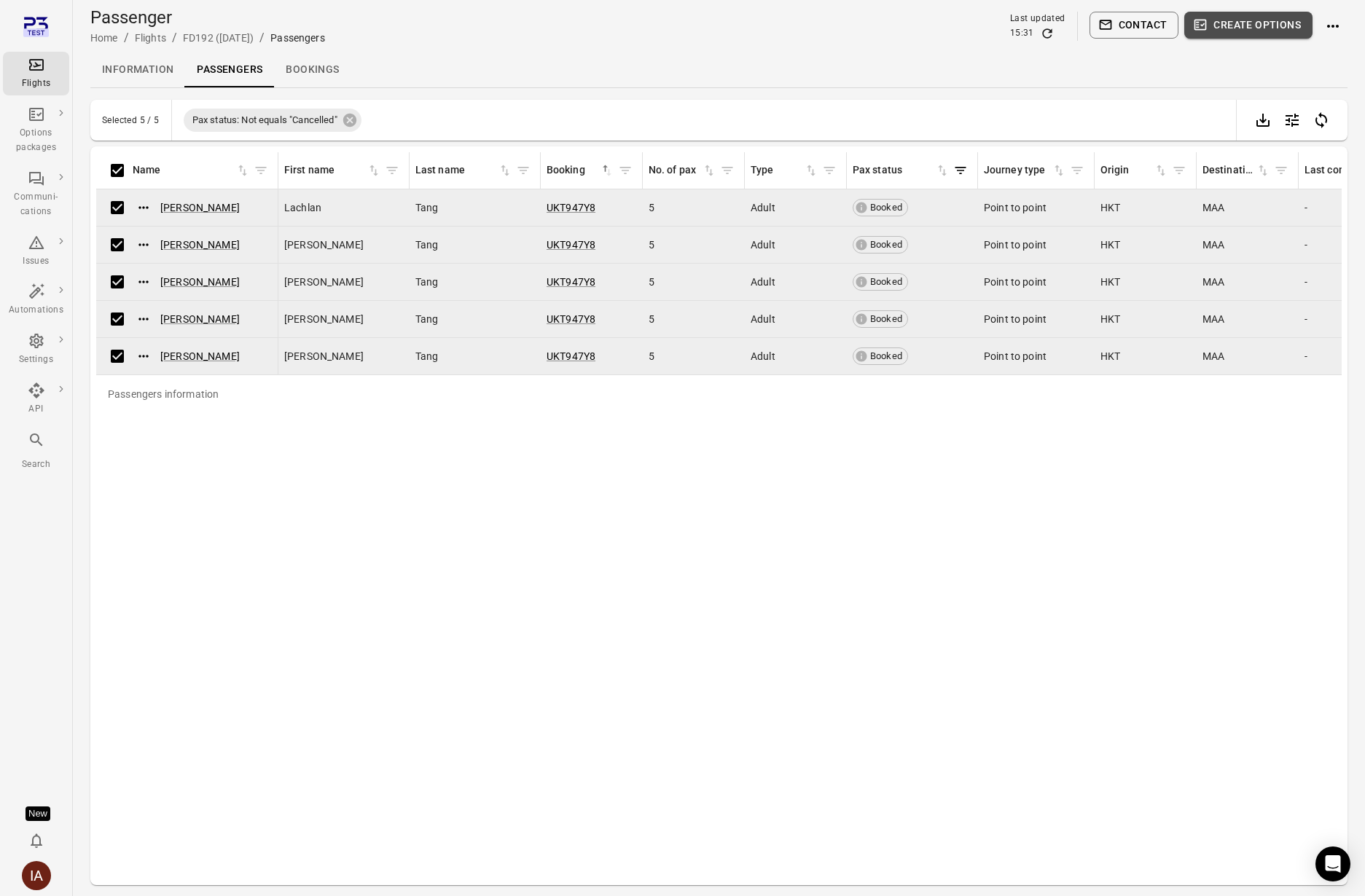
click at [1257, 22] on button "Create options" at bounding box center [1248, 25] width 128 height 27
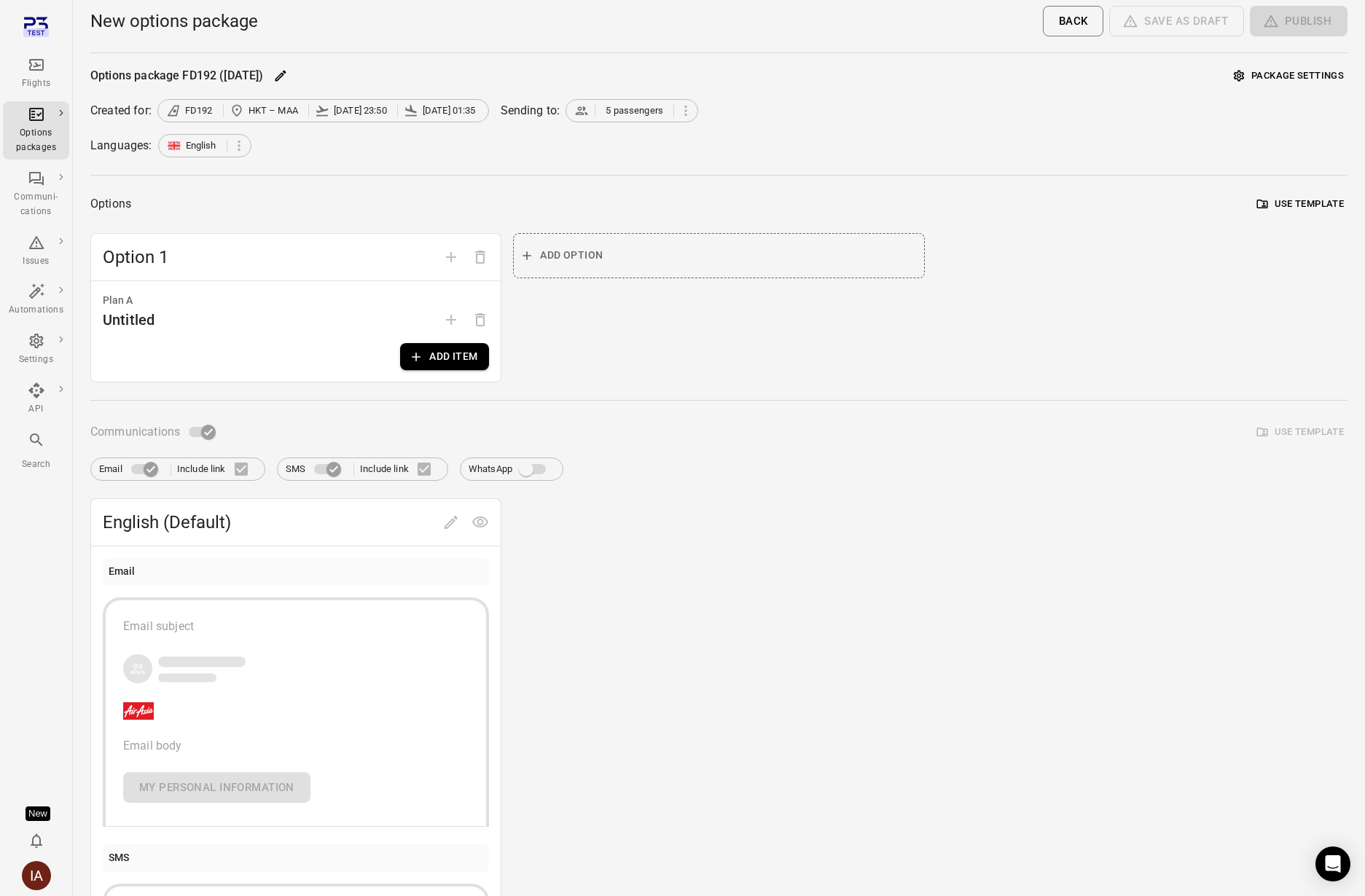
click at [447, 359] on button "Add item" at bounding box center [444, 356] width 89 height 27
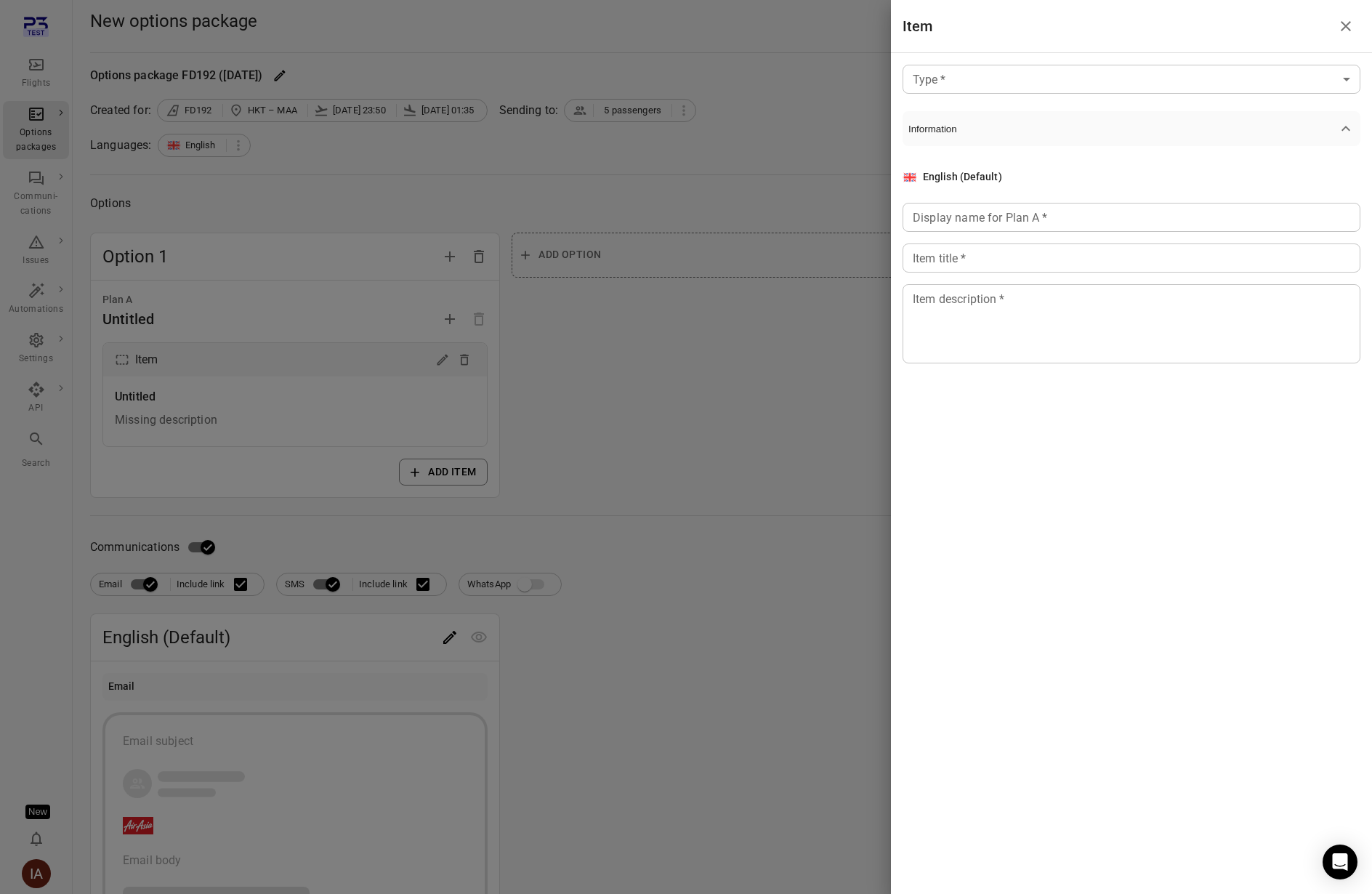
click at [1101, 79] on body "Flights Options packages Communi-cations Issues Automations Settings API Search…" at bounding box center [686, 622] width 1372 height 1243
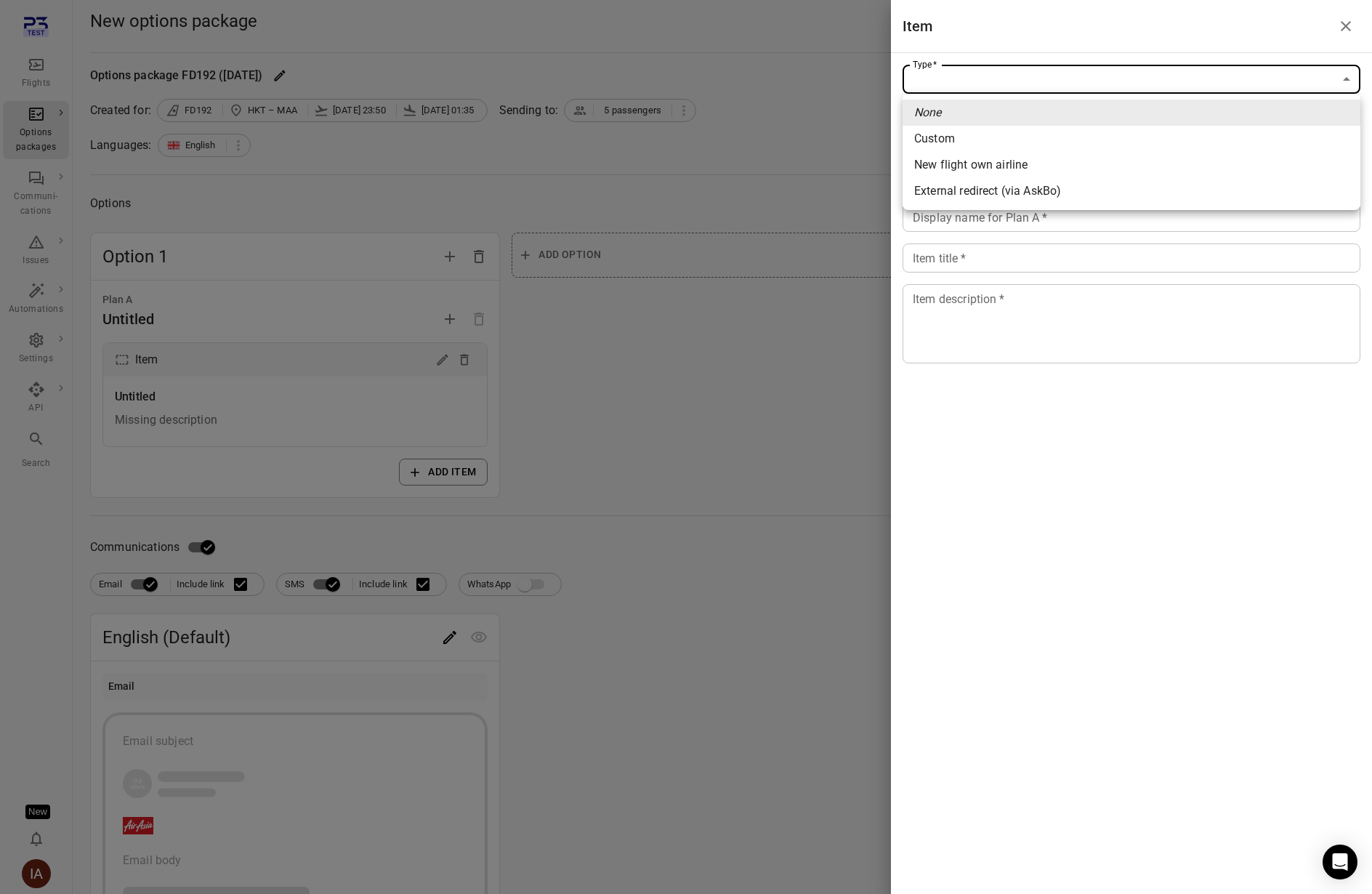
click at [1108, 163] on span "New flight own airline" at bounding box center [1131, 165] width 434 height 18
type input "**********"
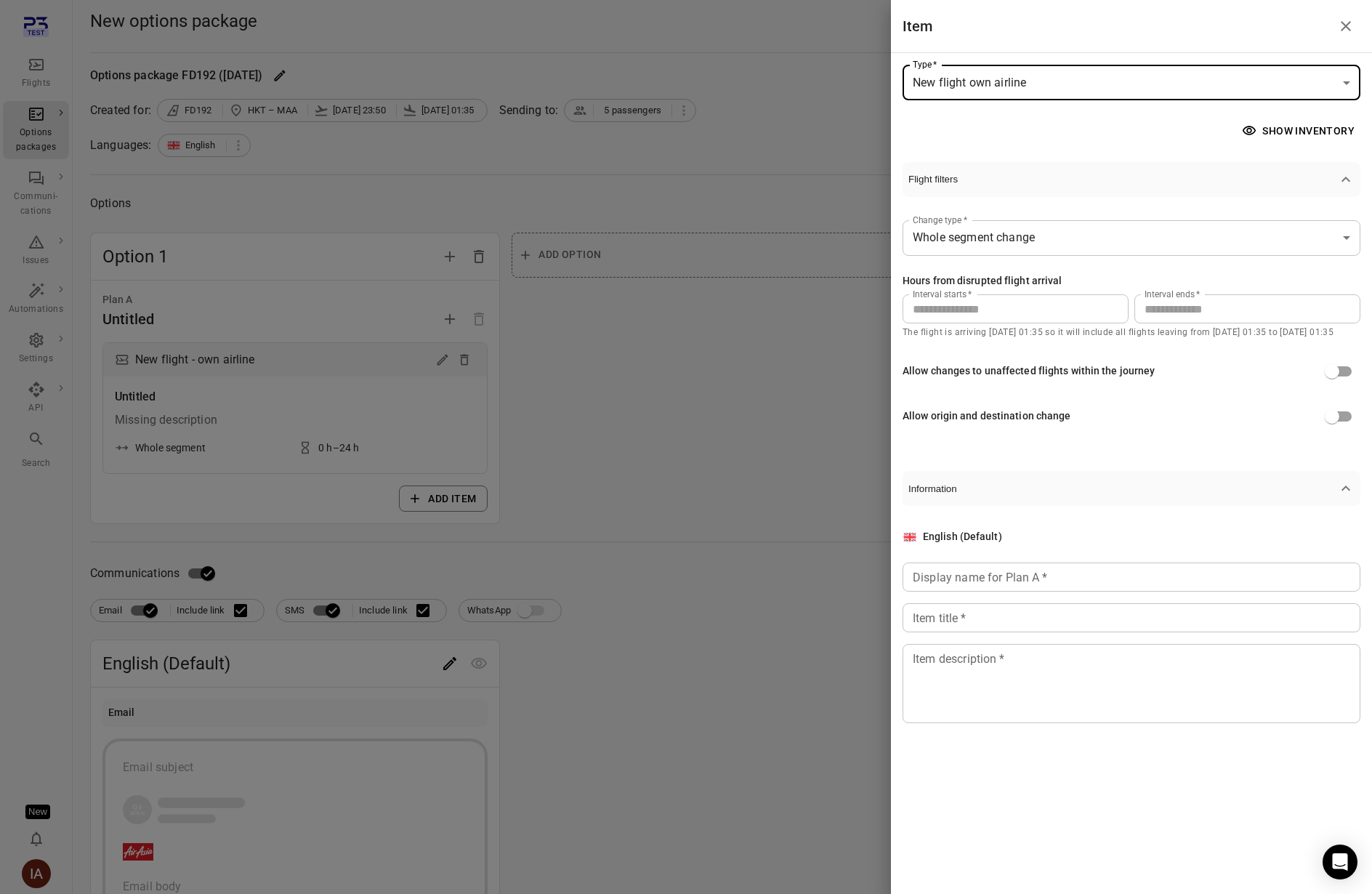
drag, startPoint x: 1186, startPoint y: 313, endPoint x: 984, endPoint y: 291, distance: 203.2
click at [985, 291] on div "Hours from disrupted flight arrival Interval starts   * * Interval starts   * I…" at bounding box center [1131, 298] width 458 height 51
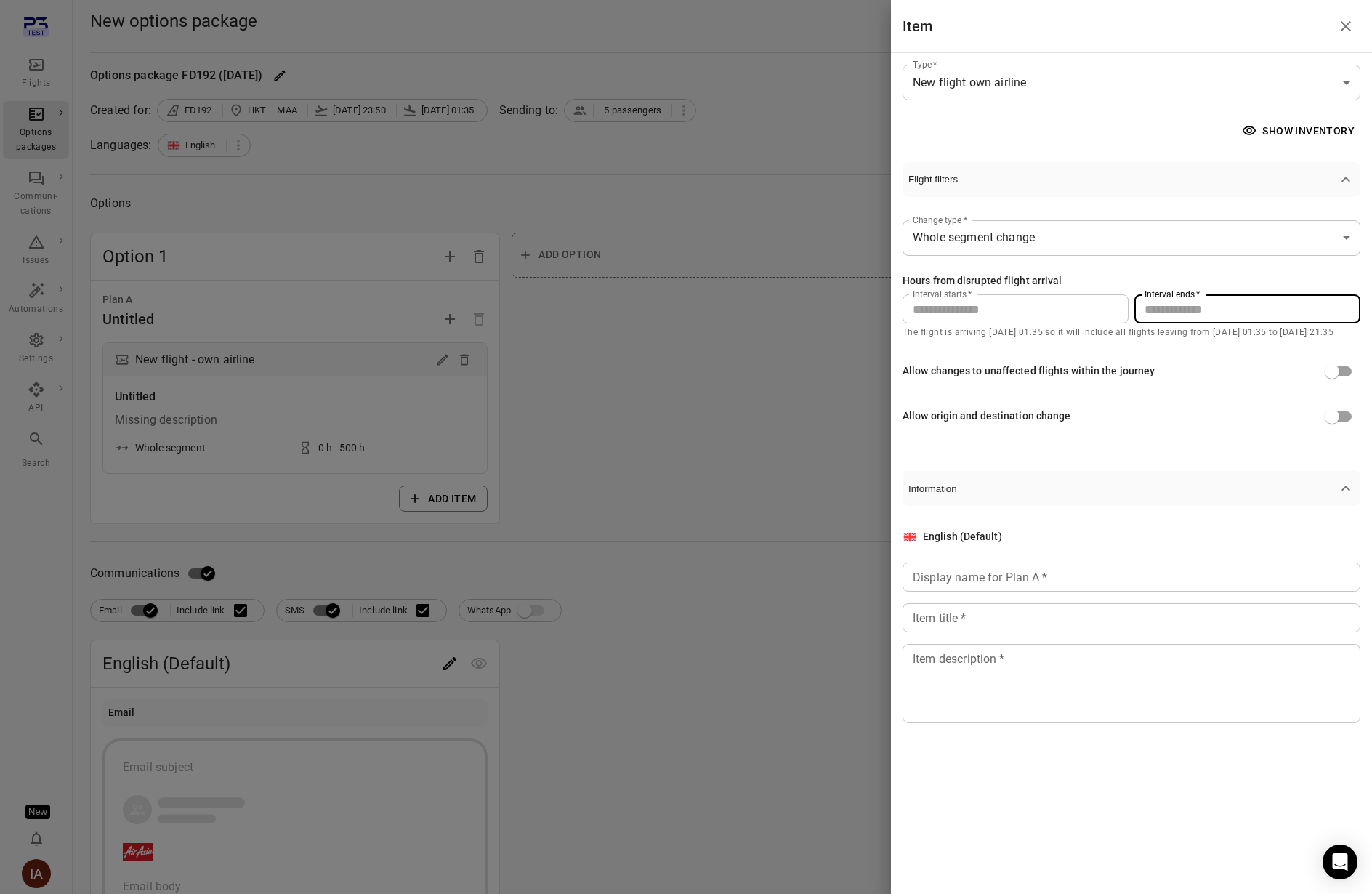
type input "***"
click at [1026, 268] on div "**********" at bounding box center [1131, 325] width 458 height 258
click at [1287, 124] on button "Show inventory" at bounding box center [1299, 131] width 121 height 27
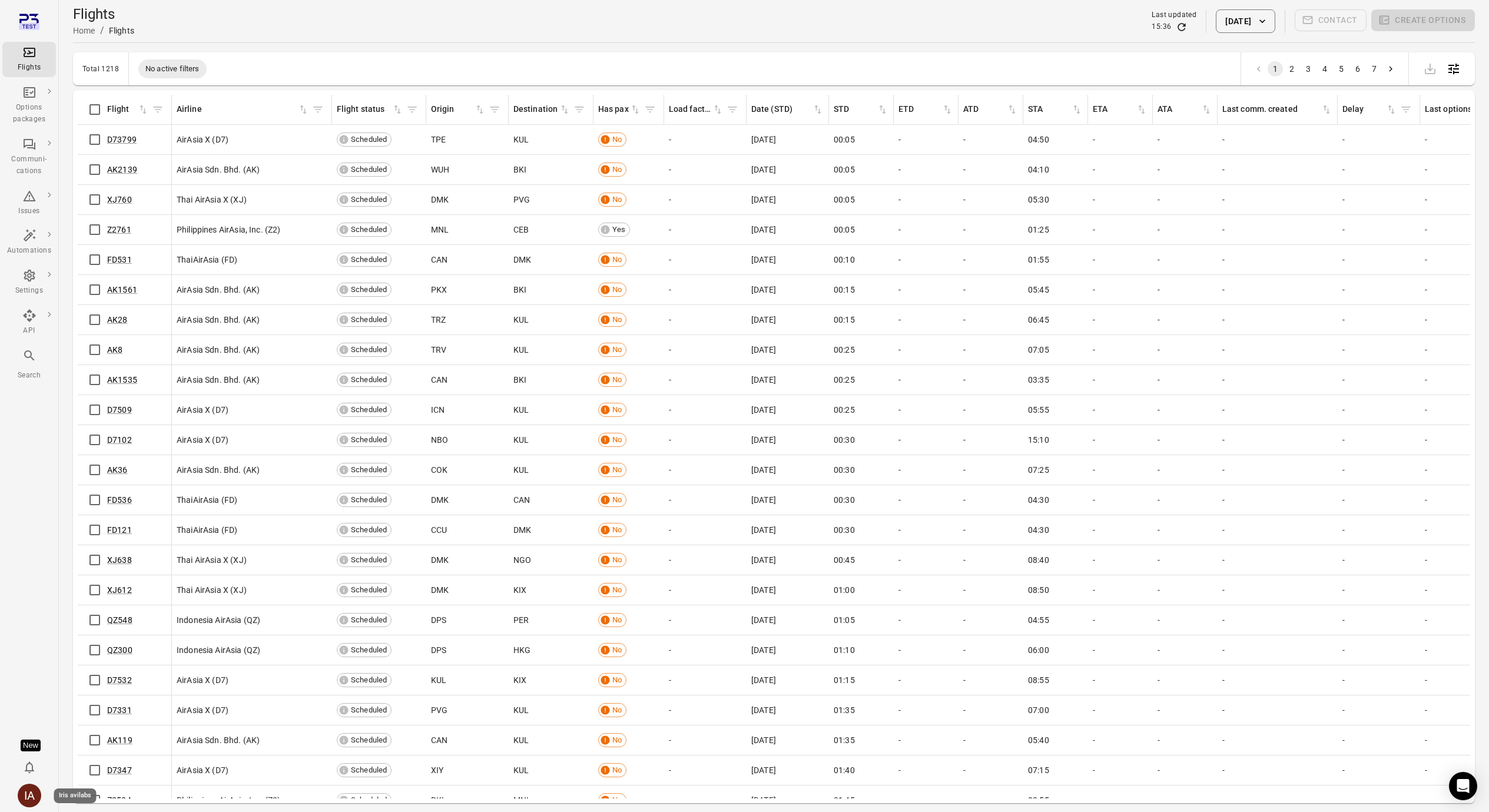
click at [28, 792] on div "IA" at bounding box center [30, 795] width 24 height 24
click at [103, 798] on button "Log out" at bounding box center [90, 792] width 89 height 22
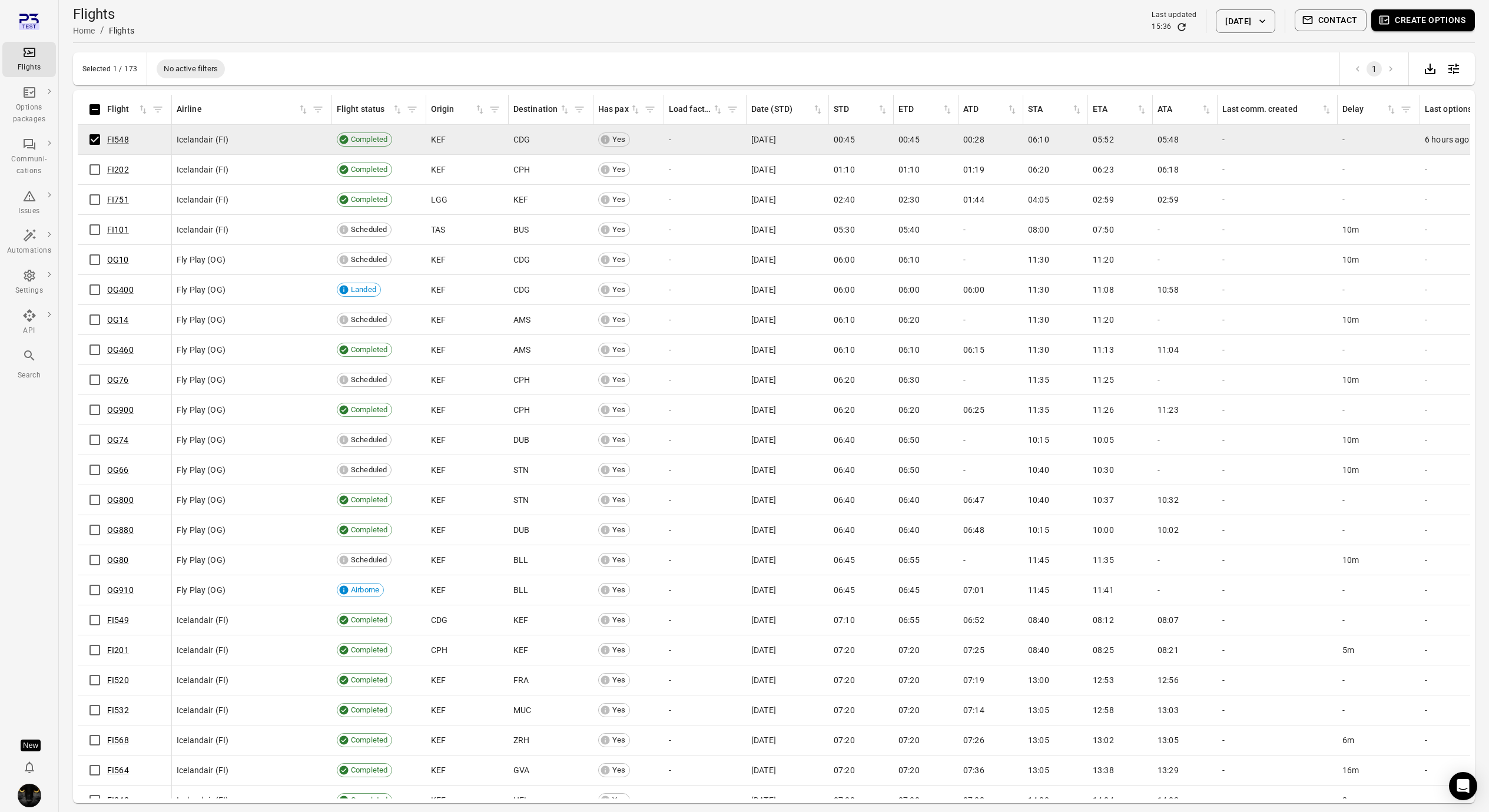
click at [1418, 26] on button "Create options" at bounding box center [1423, 20] width 103 height 22
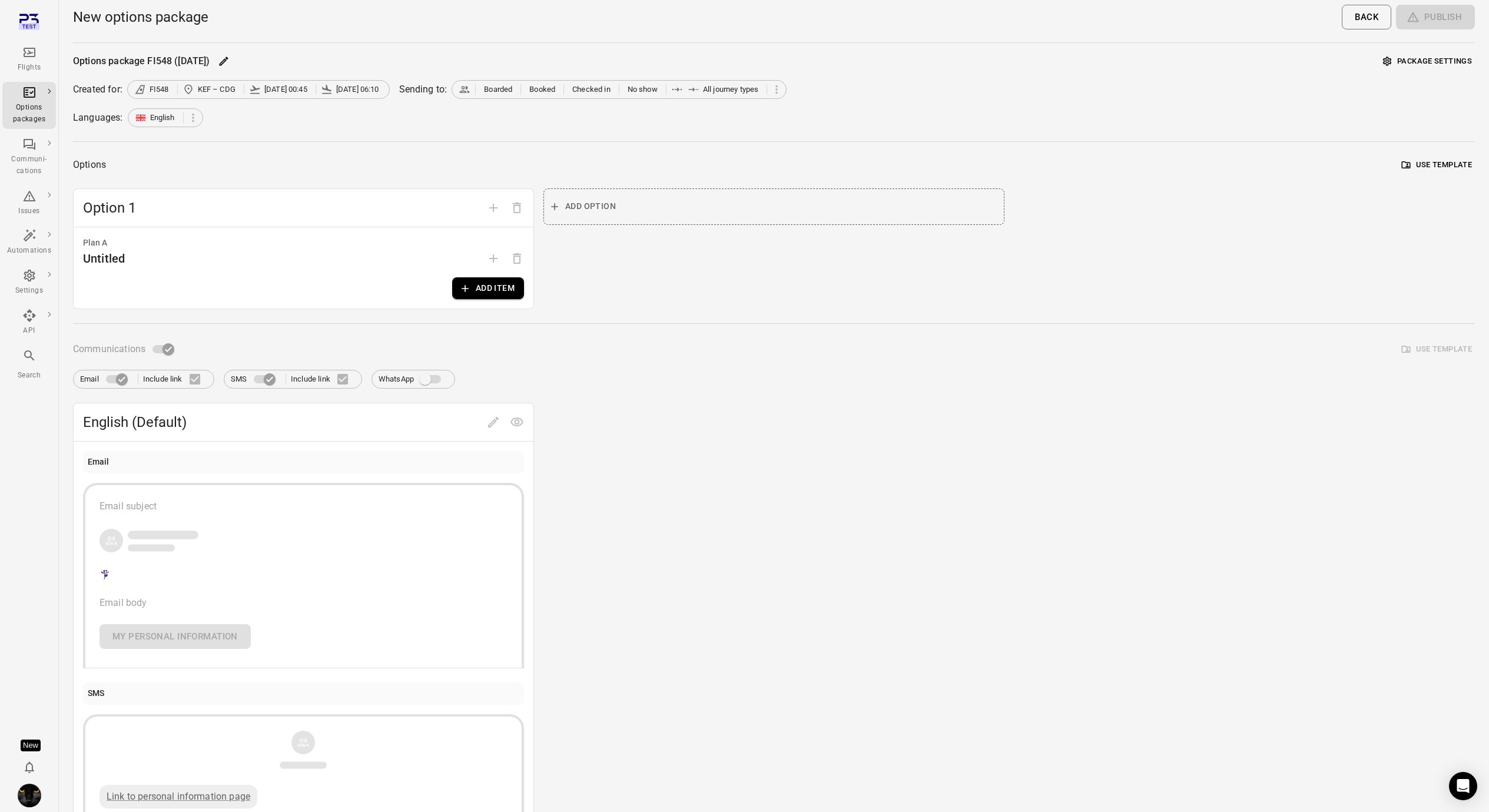
click at [488, 288] on button "Add item" at bounding box center [488, 288] width 72 height 22
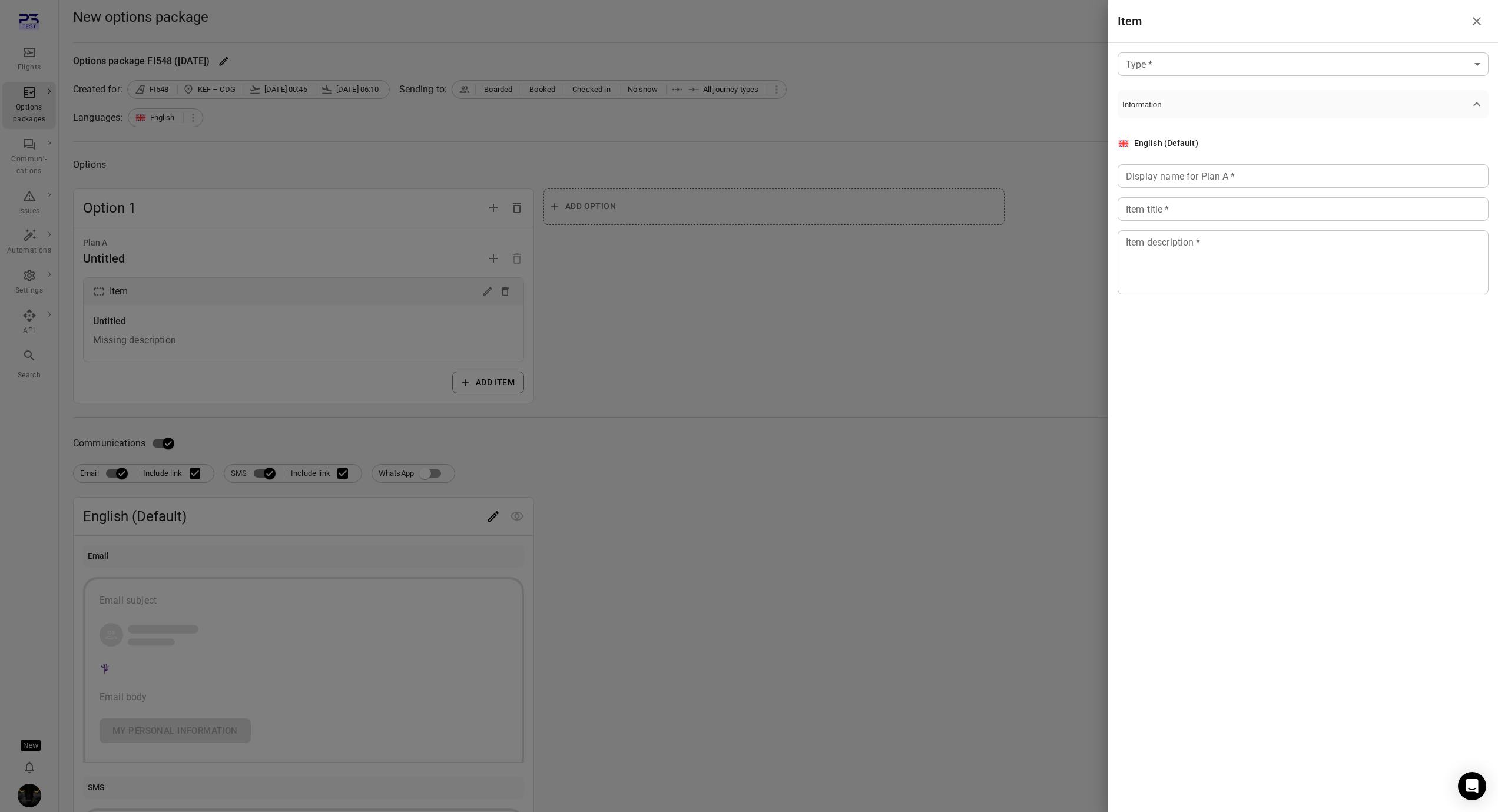
click at [1221, 50] on div "Type   * ​ Type   * Information English (Default) Display name for Plan A   * D…" at bounding box center [1304, 182] width 390 height 279
click at [1226, 58] on body "Flights Options packages Communi-cations Issues Automations Settings API Search…" at bounding box center [749, 503] width 1498 height 1007
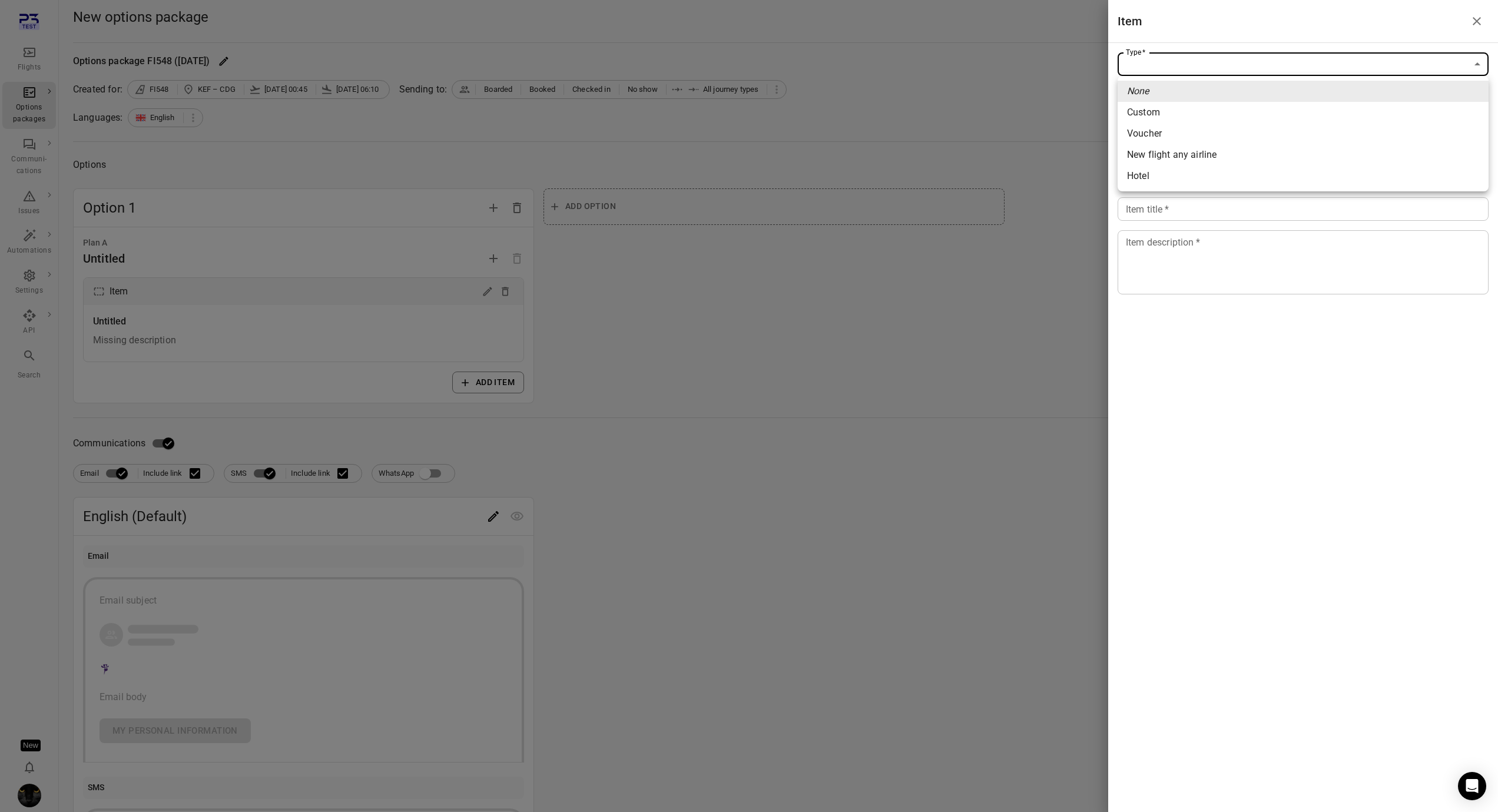
click at [841, 154] on div at bounding box center [749, 406] width 1498 height 812
click at [31, 58] on div at bounding box center [749, 406] width 1498 height 812
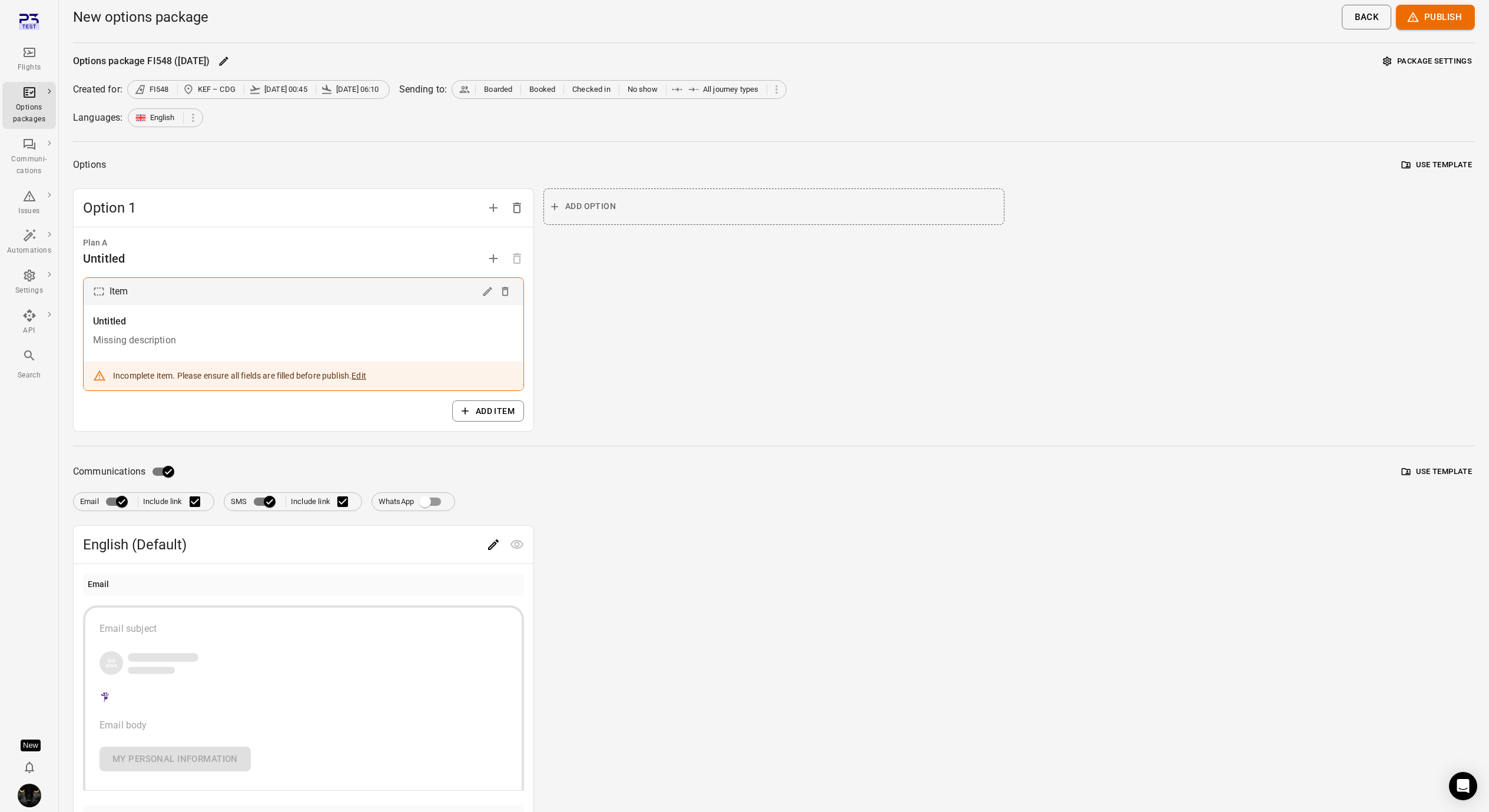
click at [30, 49] on icon "Main navigation" at bounding box center [30, 52] width 14 height 14
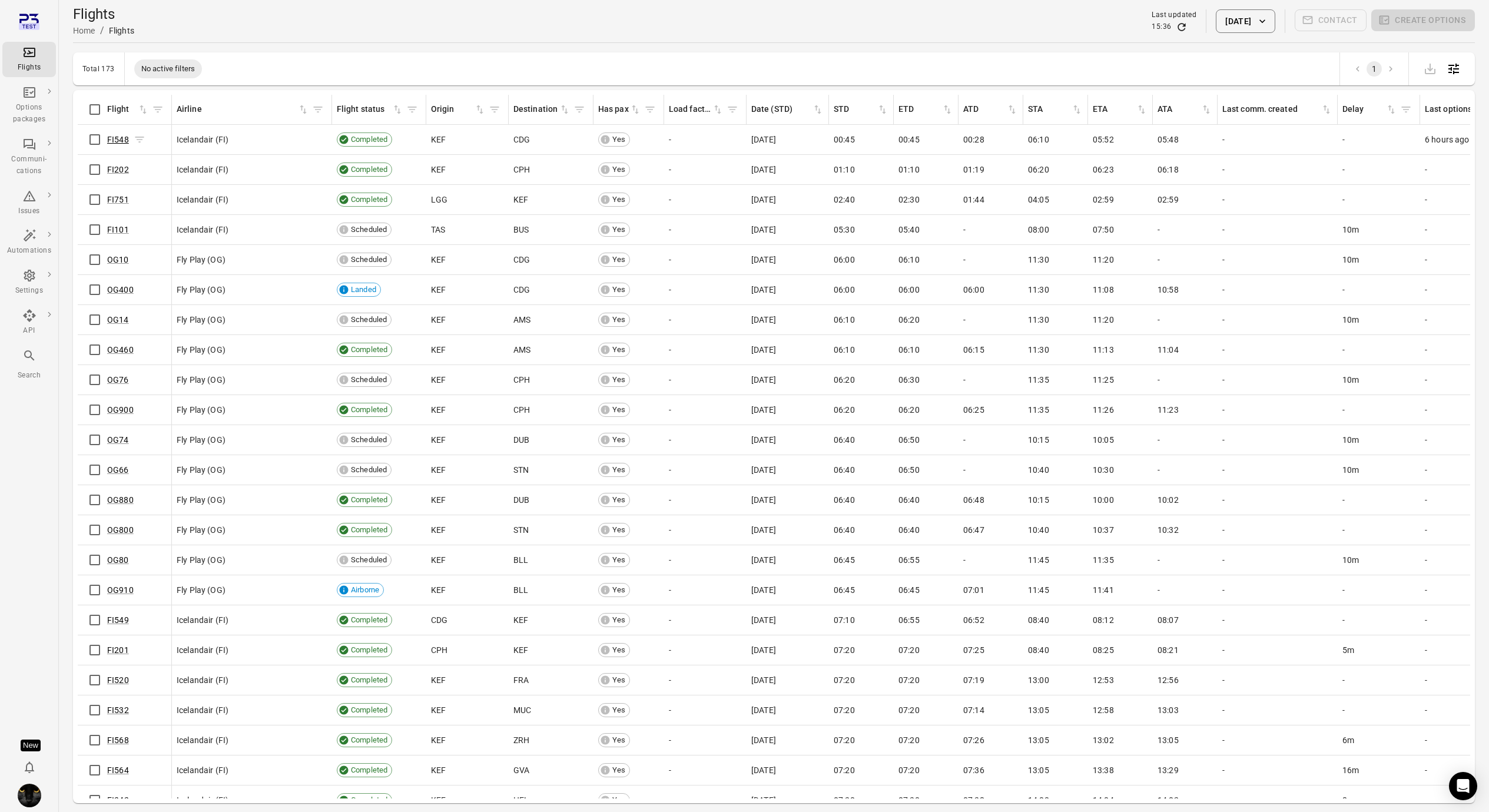
click at [123, 138] on link "FI548" at bounding box center [118, 140] width 22 height 10
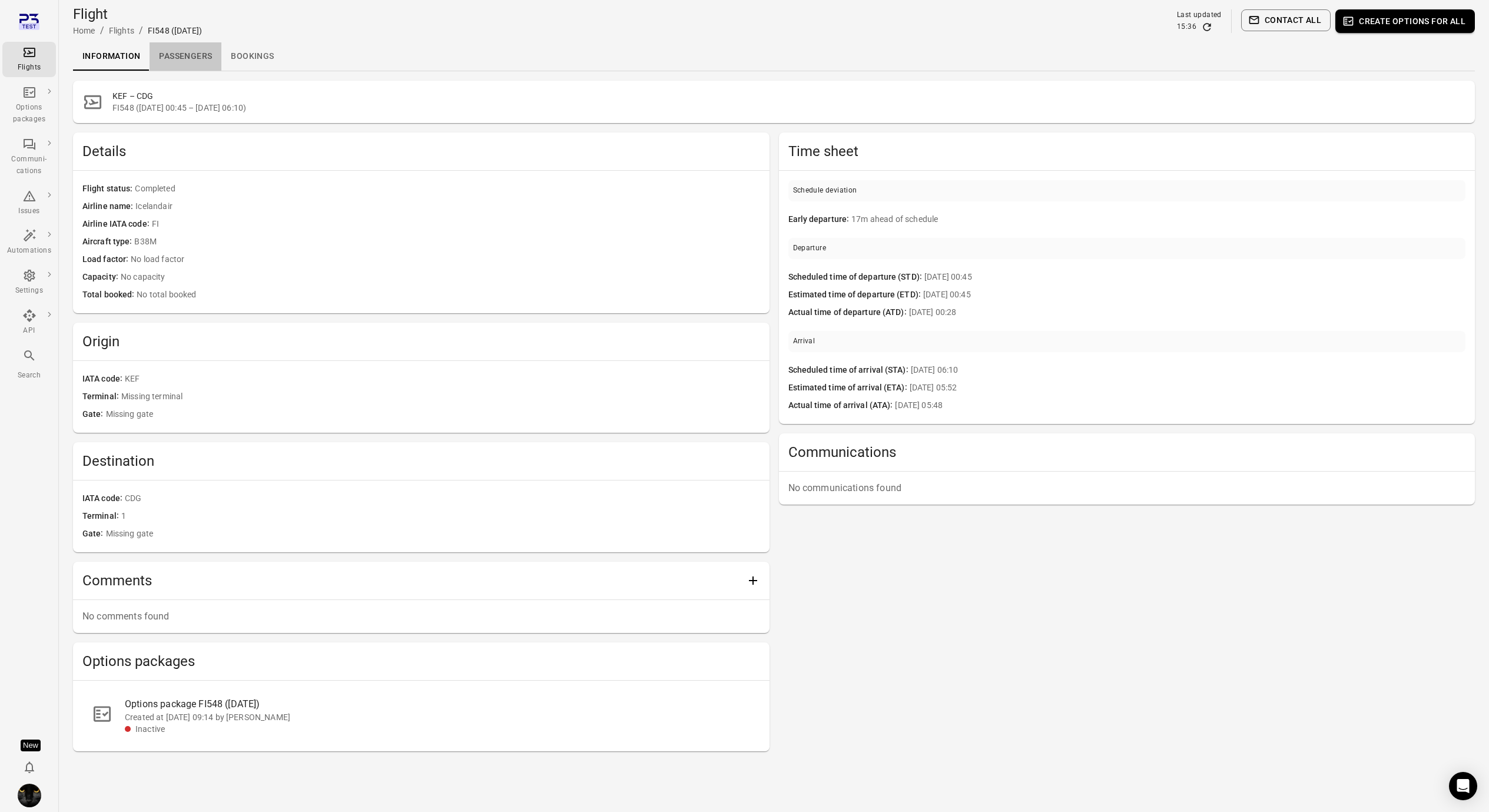
click at [196, 56] on link "Passengers" at bounding box center [186, 56] width 72 height 29
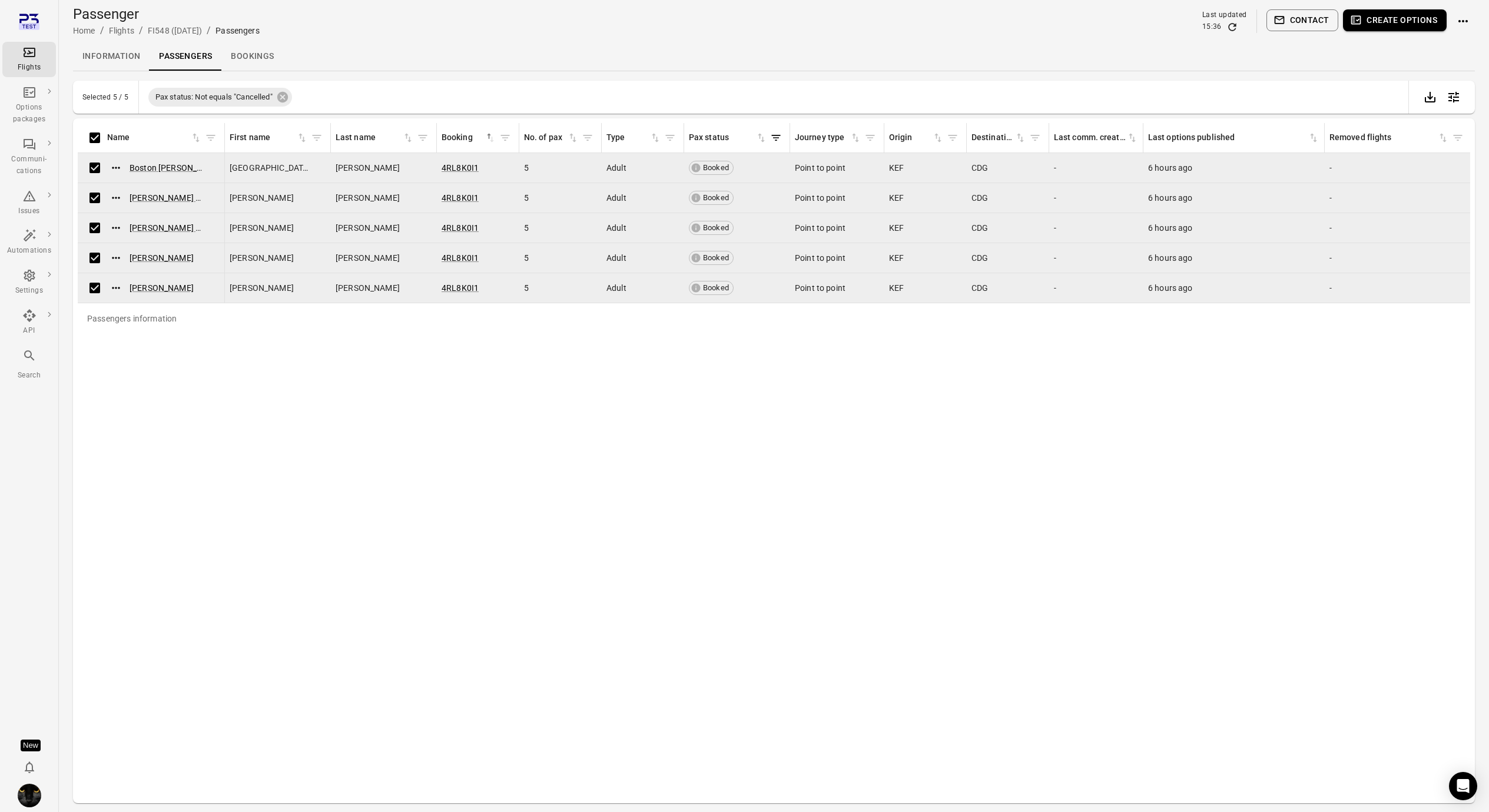
click at [1415, 23] on button "Create options" at bounding box center [1395, 20] width 103 height 22
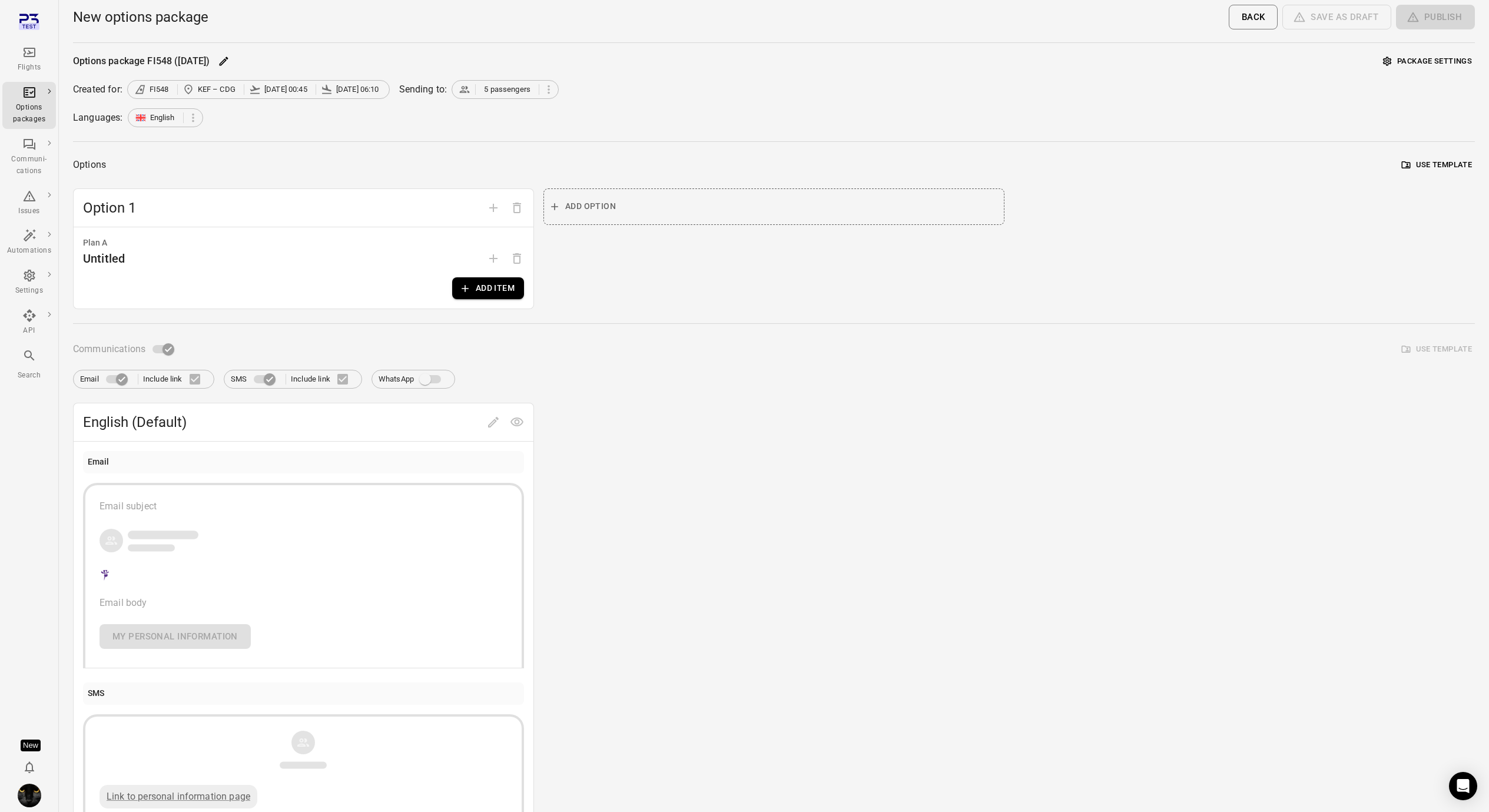
click at [494, 289] on button "Add item" at bounding box center [488, 288] width 72 height 22
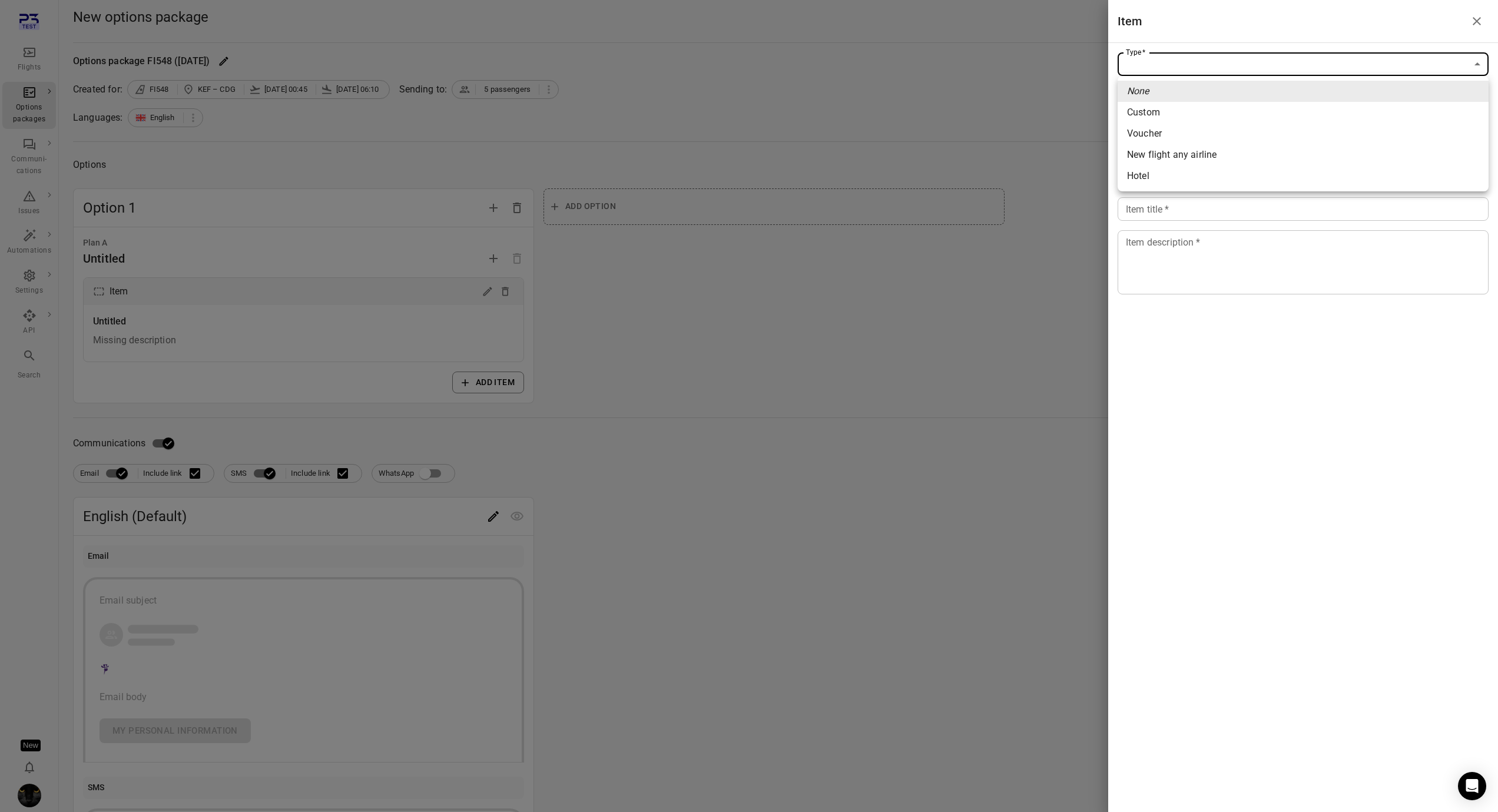
click at [1242, 70] on body "Flights Options packages Communi-cations Issues Automations Settings API Search…" at bounding box center [749, 503] width 1498 height 1007
click at [1207, 156] on span "New flight any airline" at bounding box center [1303, 155] width 352 height 14
type input "**********"
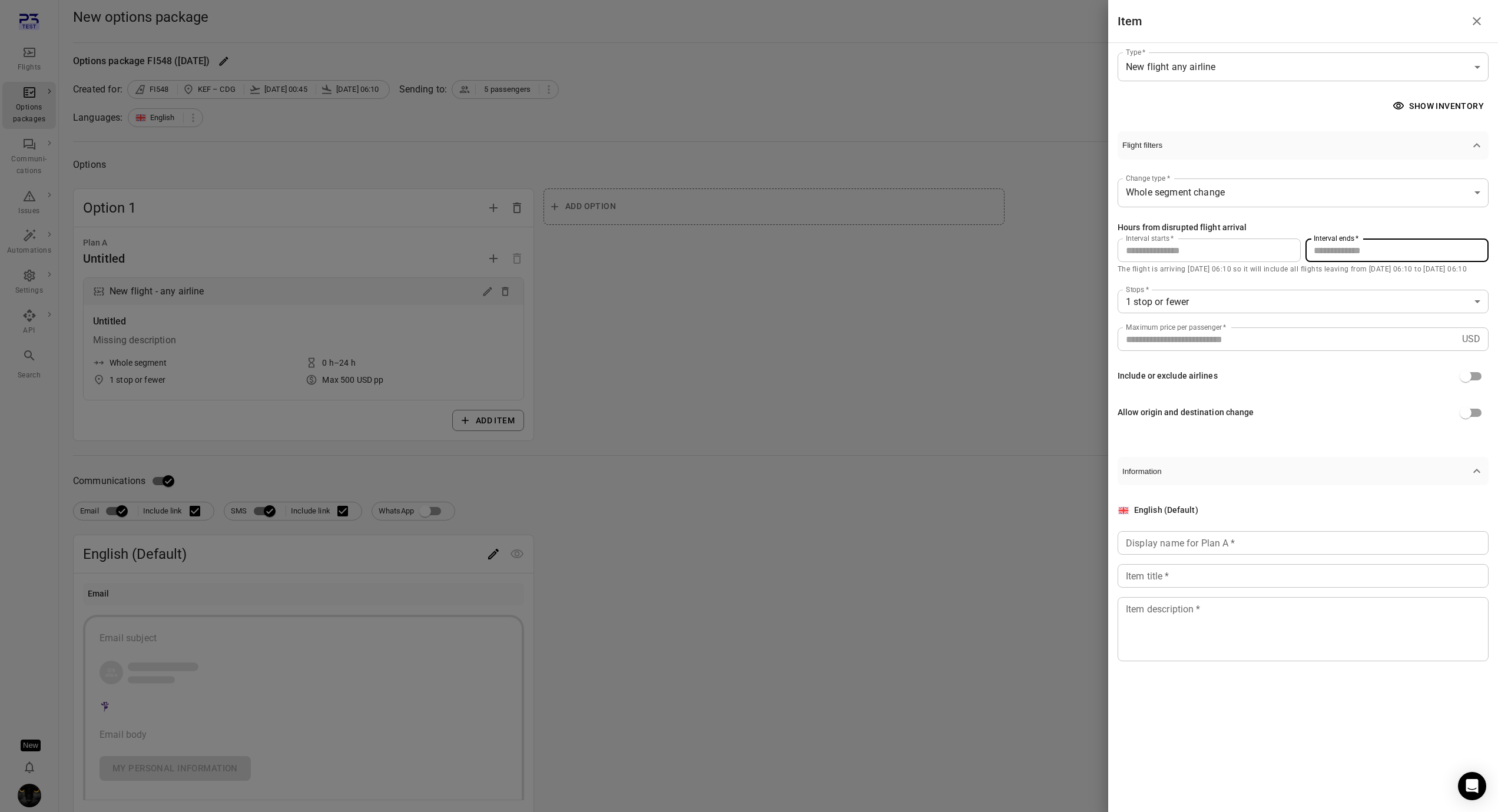
drag, startPoint x: 1340, startPoint y: 246, endPoint x: 1262, endPoint y: 244, distance: 78.0
click at [1262, 244] on div "Interval starts   * * Interval starts   * Interval ends   * ** Interval ends   *" at bounding box center [1303, 250] width 371 height 24
type input "***"
drag, startPoint x: 1432, startPoint y: 139, endPoint x: 1445, endPoint y: 106, distance: 35.5
click at [1432, 139] on button "Flight filters" at bounding box center [1303, 146] width 371 height 29
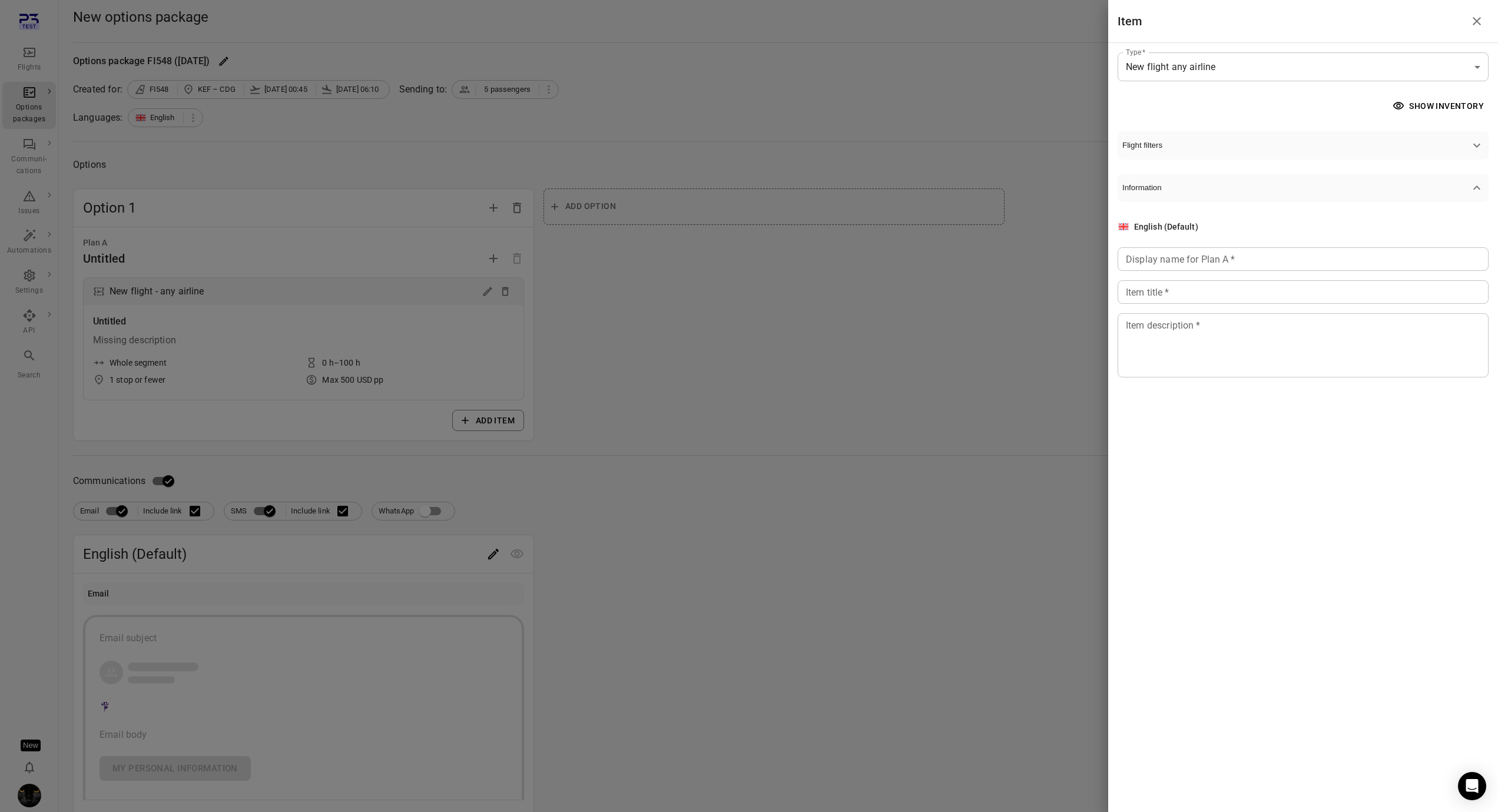
click at [1446, 102] on button "Show inventory" at bounding box center [1439, 106] width 98 height 22
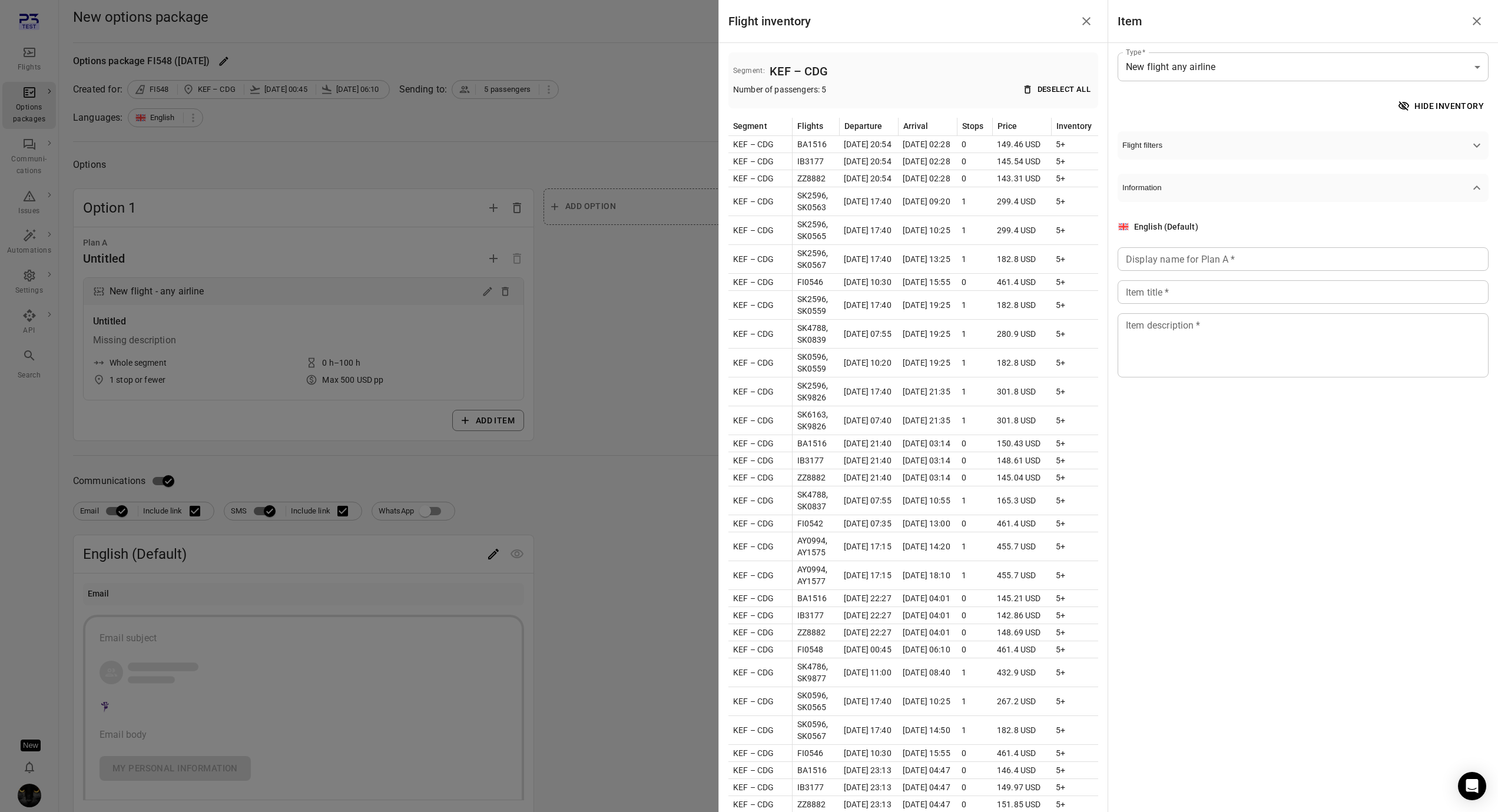
click at [586, 137] on div at bounding box center [749, 406] width 1498 height 812
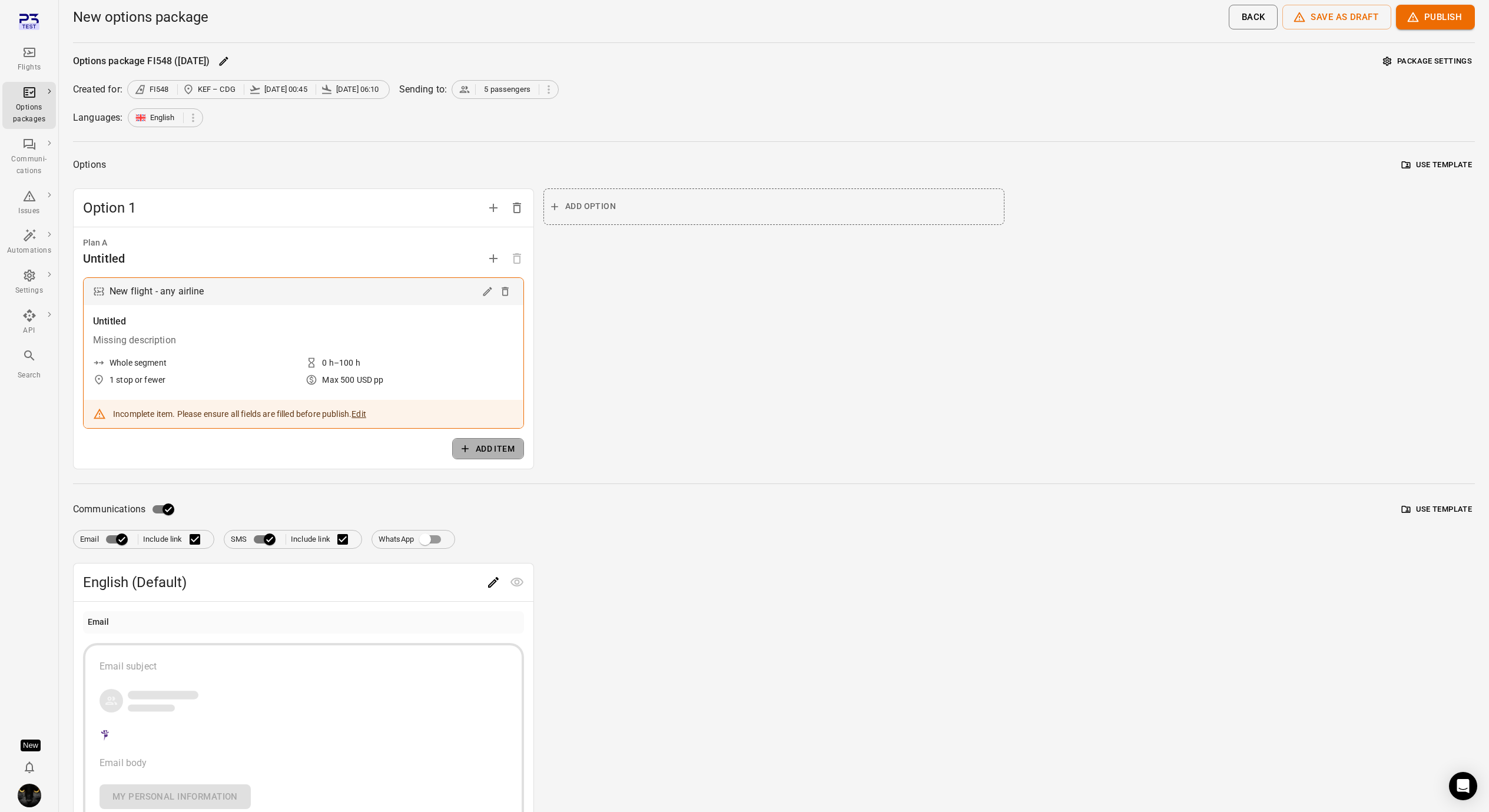
click at [501, 449] on button "Add item" at bounding box center [488, 449] width 72 height 22
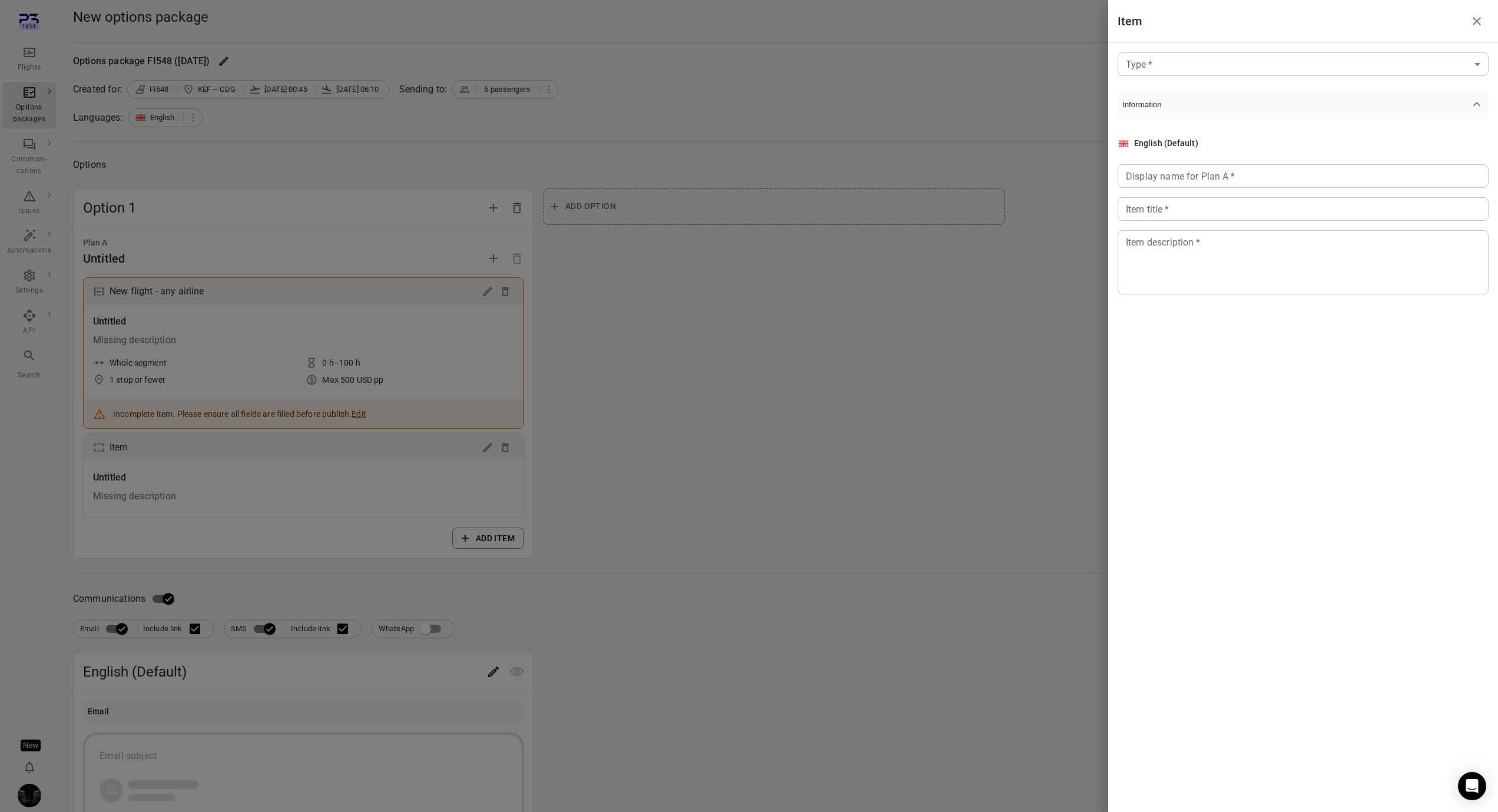
click at [1374, 81] on div "Type   * ​ Type   * Information English (Default) Display name for Plan A   * D…" at bounding box center [1304, 182] width 390 height 279
click at [1373, 58] on body "Flights Options packages Communi-cations Issues Automations Settings API Search…" at bounding box center [749, 581] width 1498 height 1163
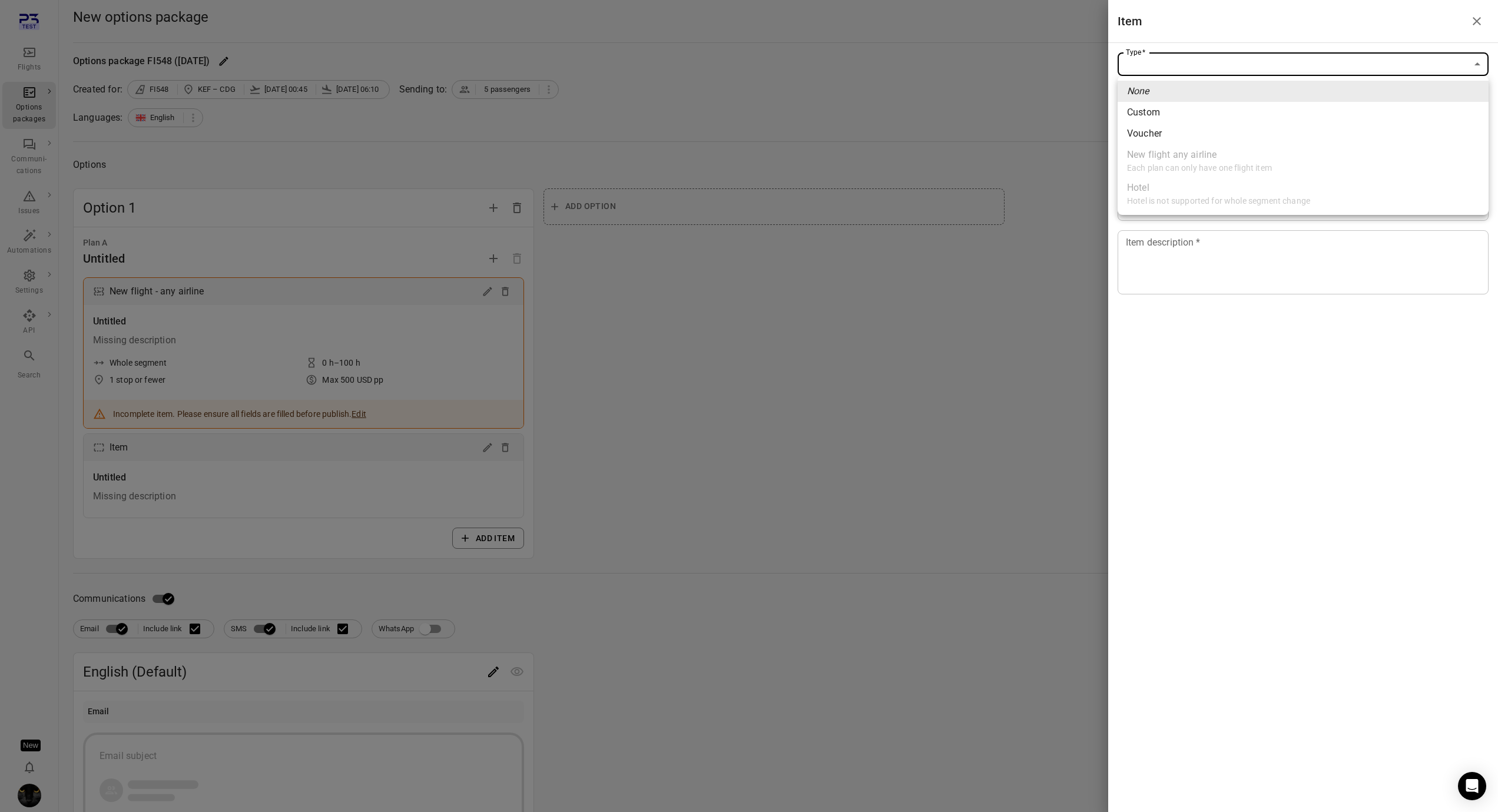
click at [1050, 159] on div at bounding box center [749, 406] width 1498 height 812
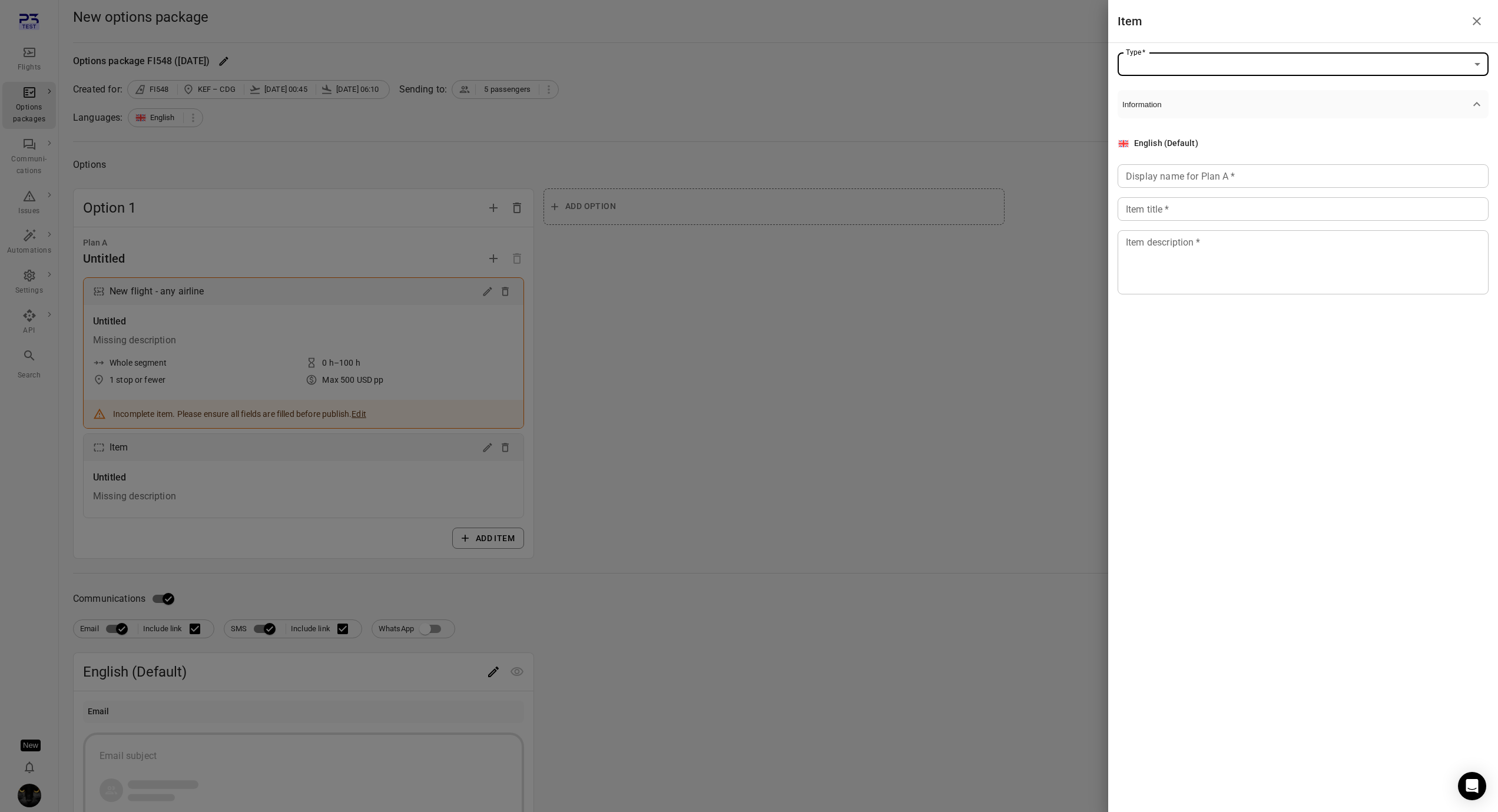
drag, startPoint x: 117, startPoint y: 30, endPoint x: 14, endPoint y: 59, distance: 107.0
click at [117, 30] on div at bounding box center [749, 406] width 1498 height 812
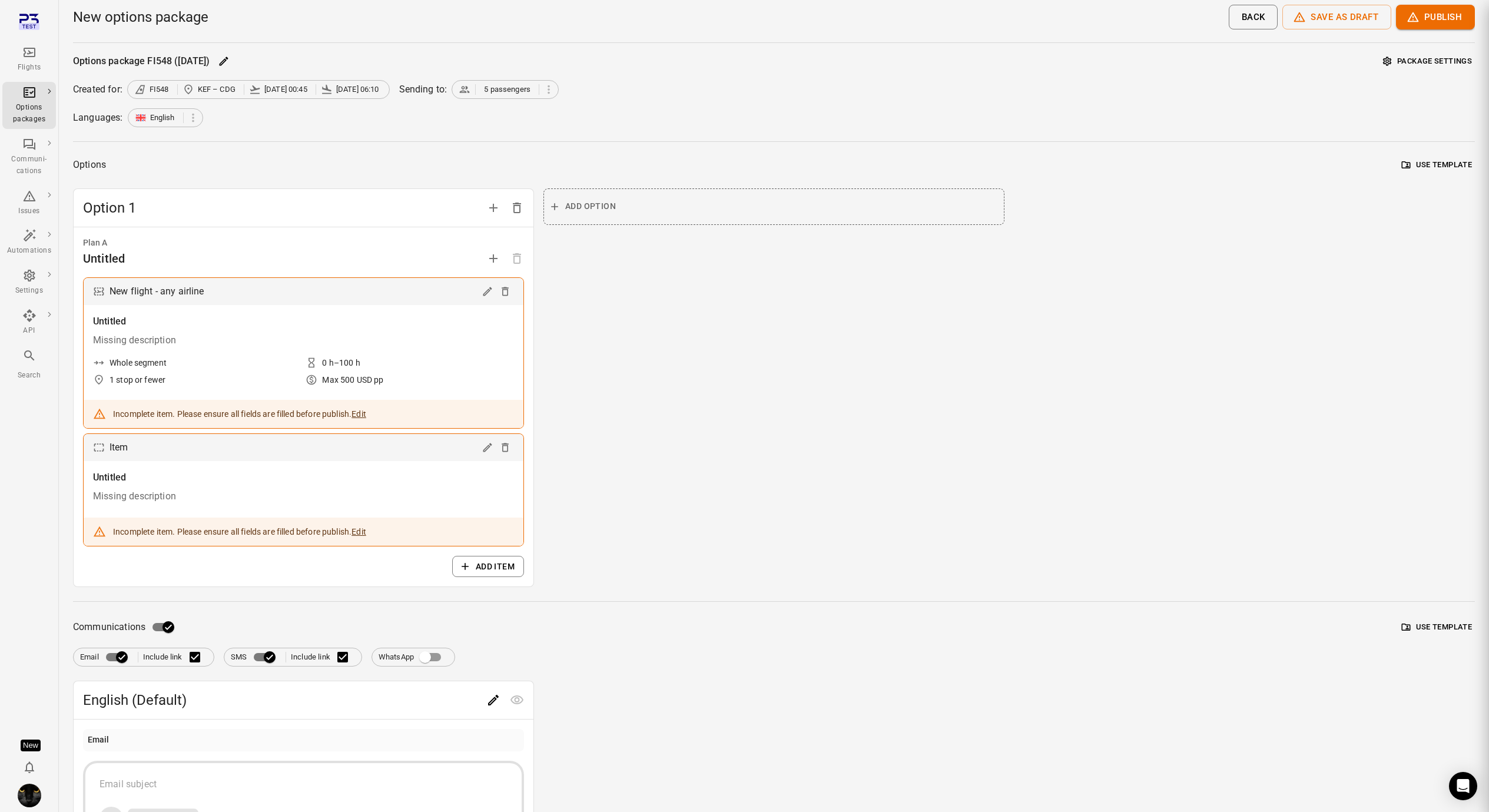
click at [14, 59] on div "Flights" at bounding box center [29, 59] width 44 height 29
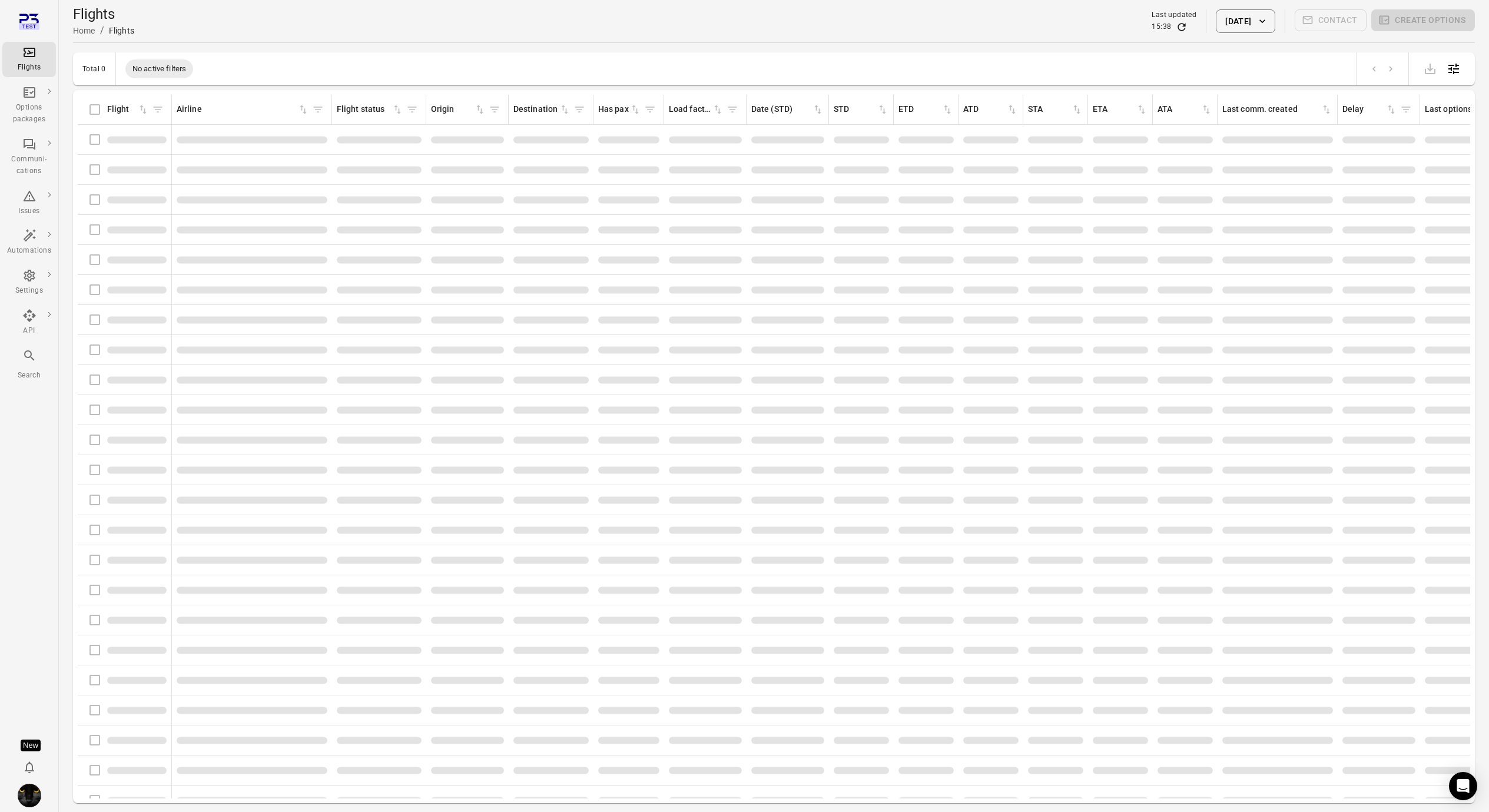
click at [23, 57] on icon "Main navigation" at bounding box center [30, 52] width 14 height 14
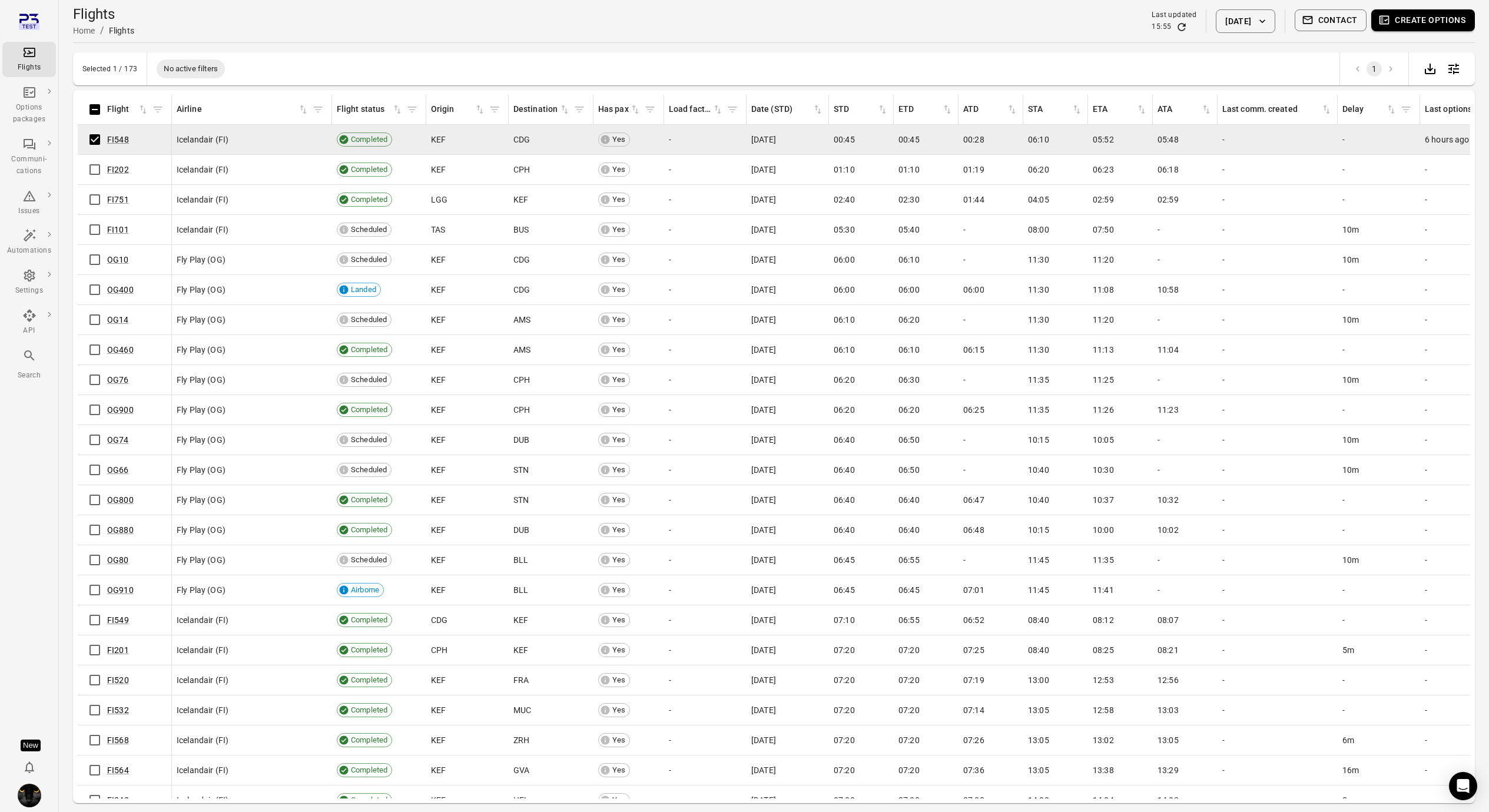
click at [1409, 23] on button "Create options" at bounding box center [1423, 20] width 103 height 22
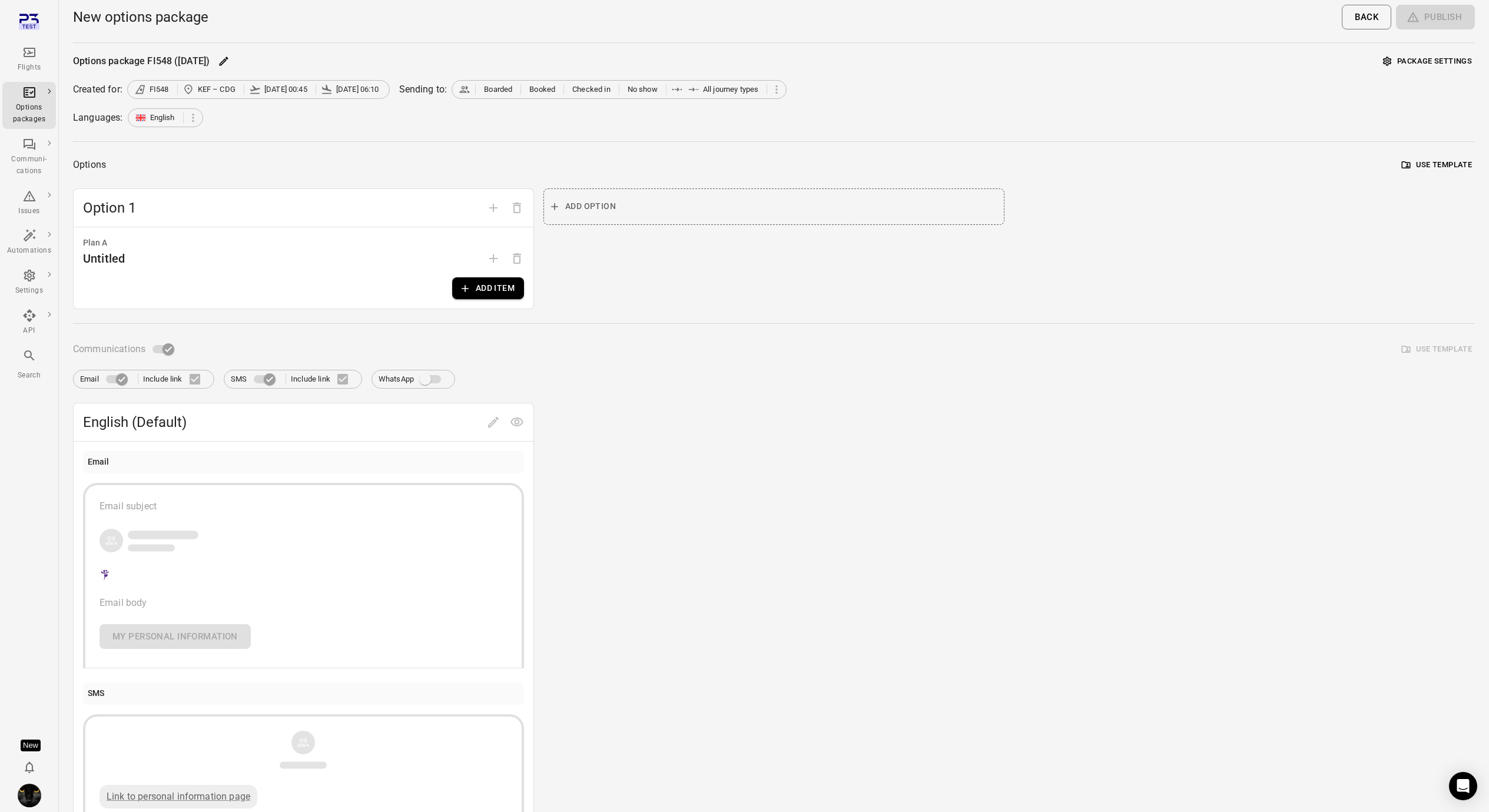
click at [530, 290] on div "Plan A Untitled Add item" at bounding box center [303, 267] width 460 height 81
click at [461, 281] on button "Add item" at bounding box center [488, 288] width 72 height 22
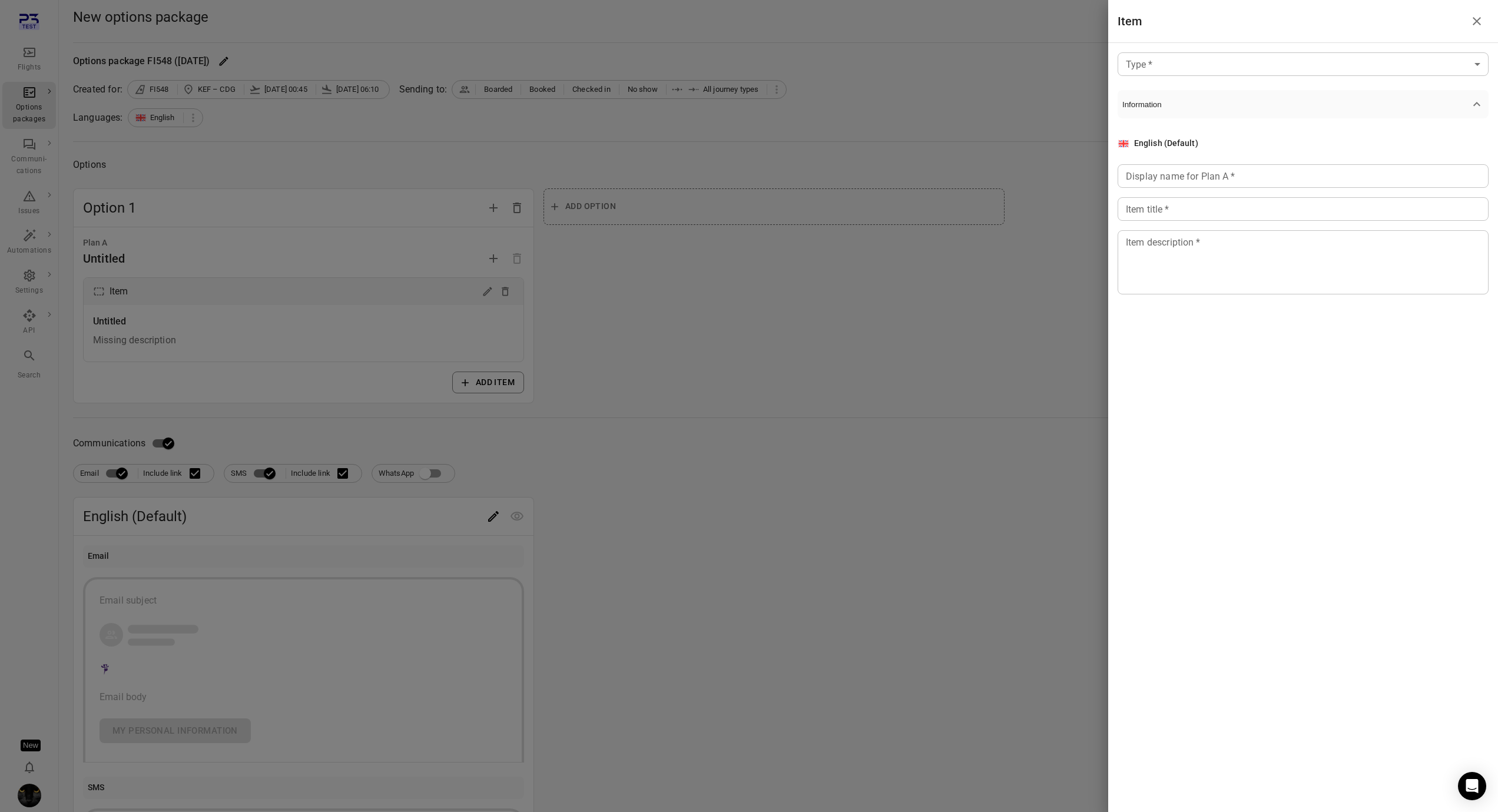
click at [1149, 57] on body "Flights Options packages Communi-cations Issues Automations Settings API Search…" at bounding box center [749, 503] width 1498 height 1007
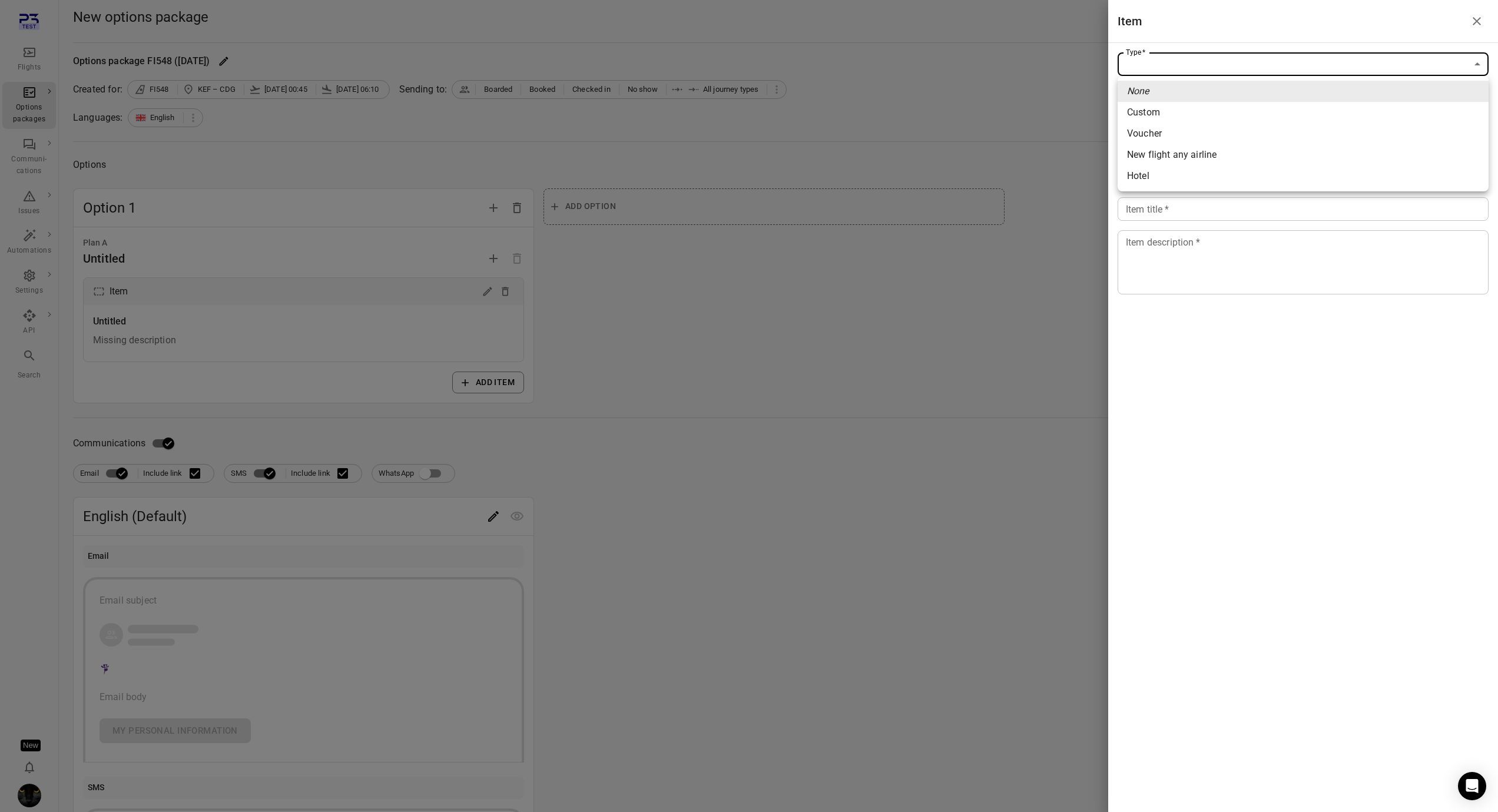
drag, startPoint x: 72, startPoint y: 61, endPoint x: 34, endPoint y: 39, distance: 43.9
click at [71, 61] on div at bounding box center [749, 406] width 1498 height 812
click at [33, 43] on div "None Custom Voucher New flight any airline Hotel" at bounding box center [749, 406] width 1498 height 812
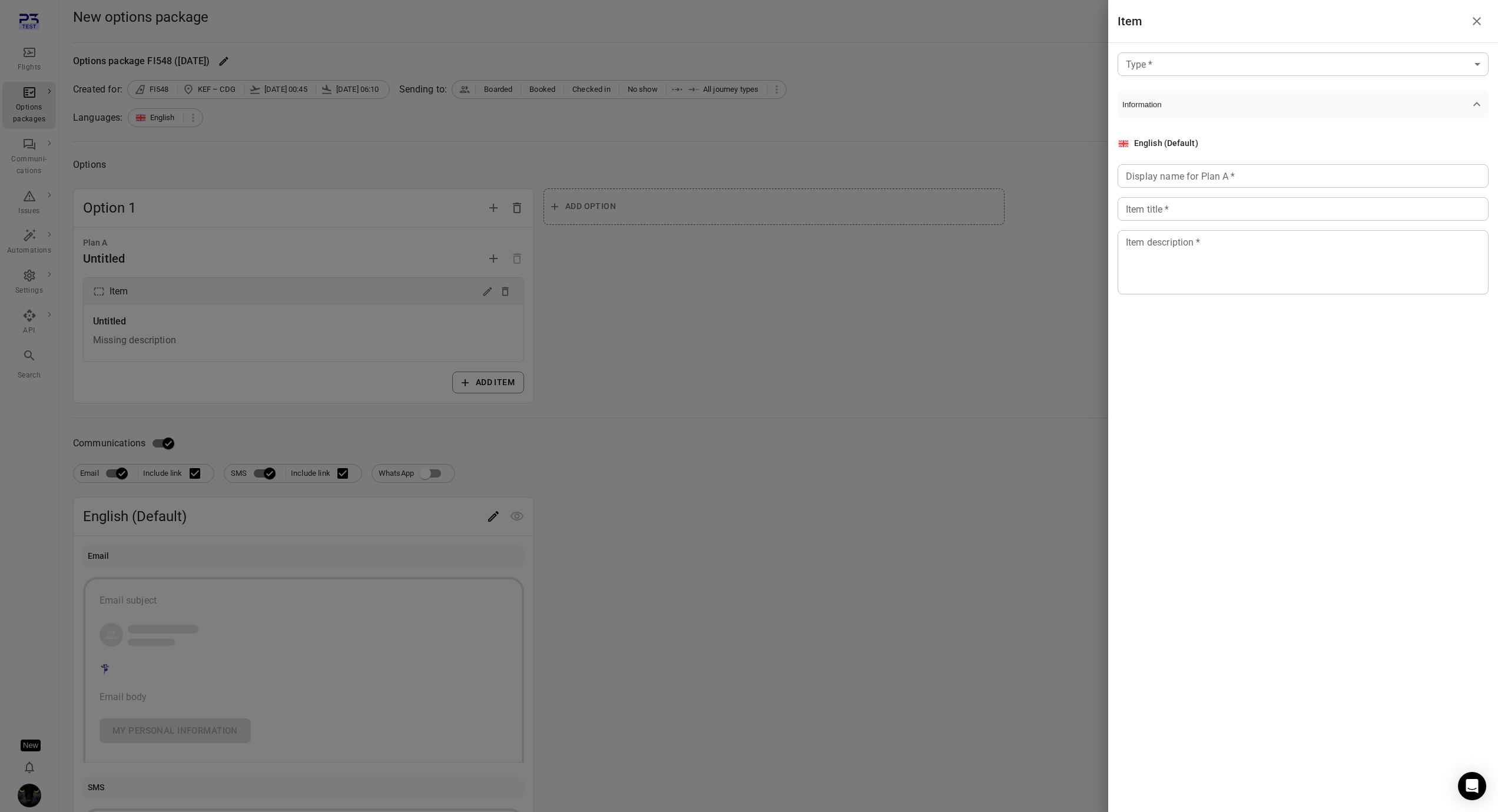
click at [27, 52] on div at bounding box center [749, 406] width 1498 height 812
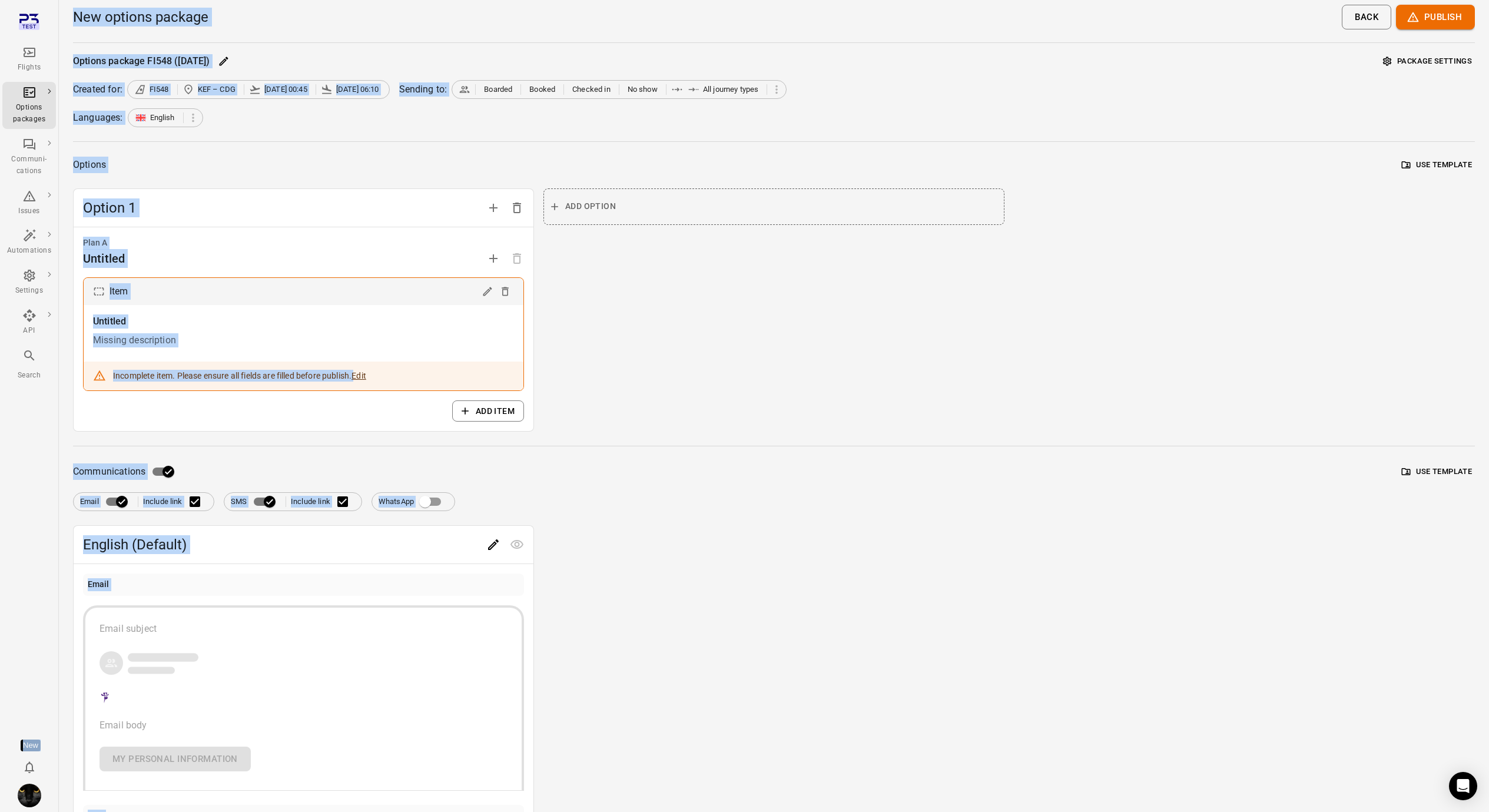
click at [27, 52] on icon "Main navigation" at bounding box center [30, 52] width 14 height 14
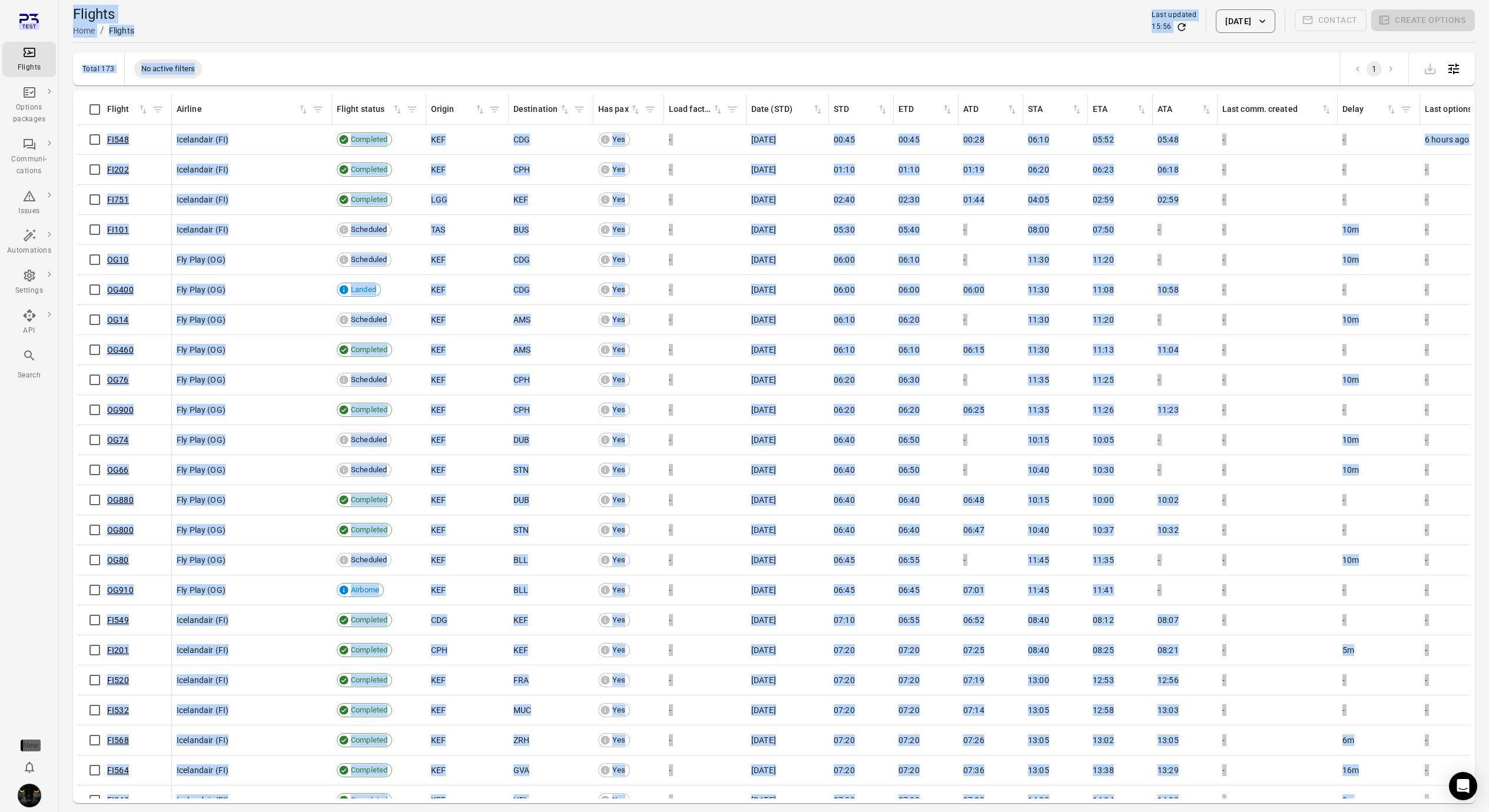
click at [397, 10] on div "Flights Home / Flights Last updated 15:56 28 Aug 2025 Contact Create options" at bounding box center [774, 21] width 1402 height 33
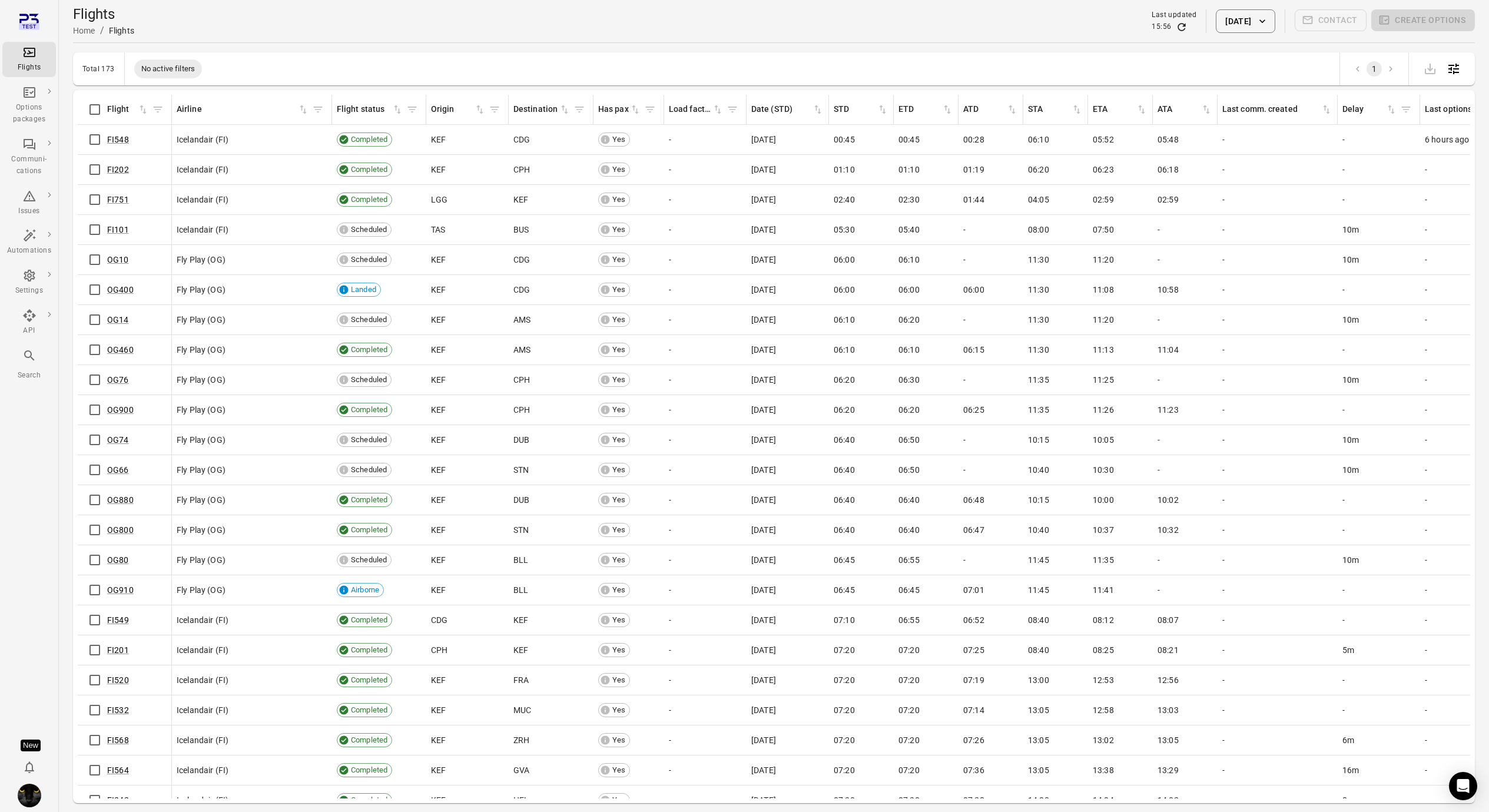
click at [37, 55] on div "Flights" at bounding box center [29, 59] width 44 height 29
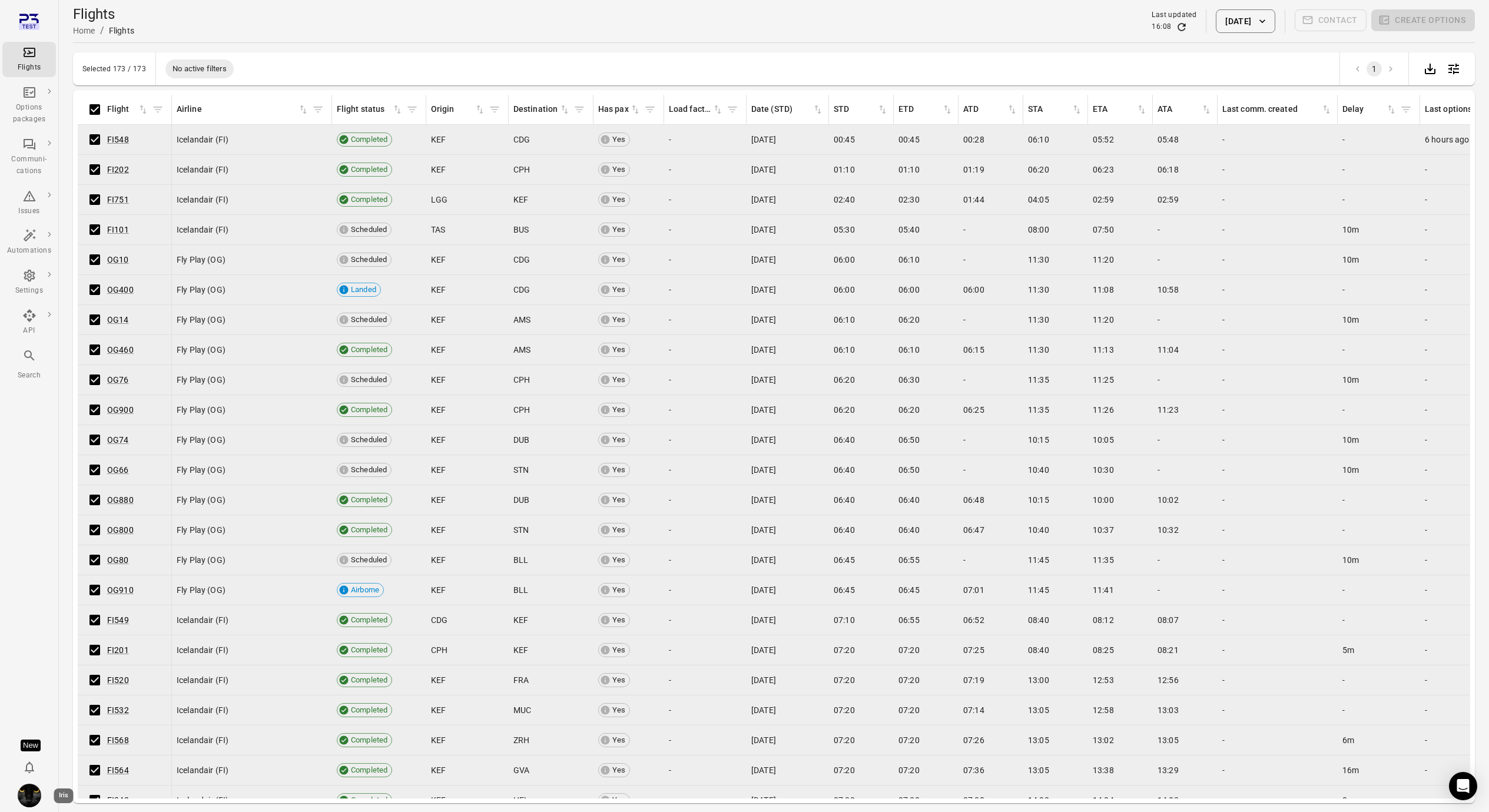
click at [33, 794] on img "Iris" at bounding box center [30, 795] width 24 height 24
click at [87, 796] on button "Log out" at bounding box center [90, 792] width 89 height 22
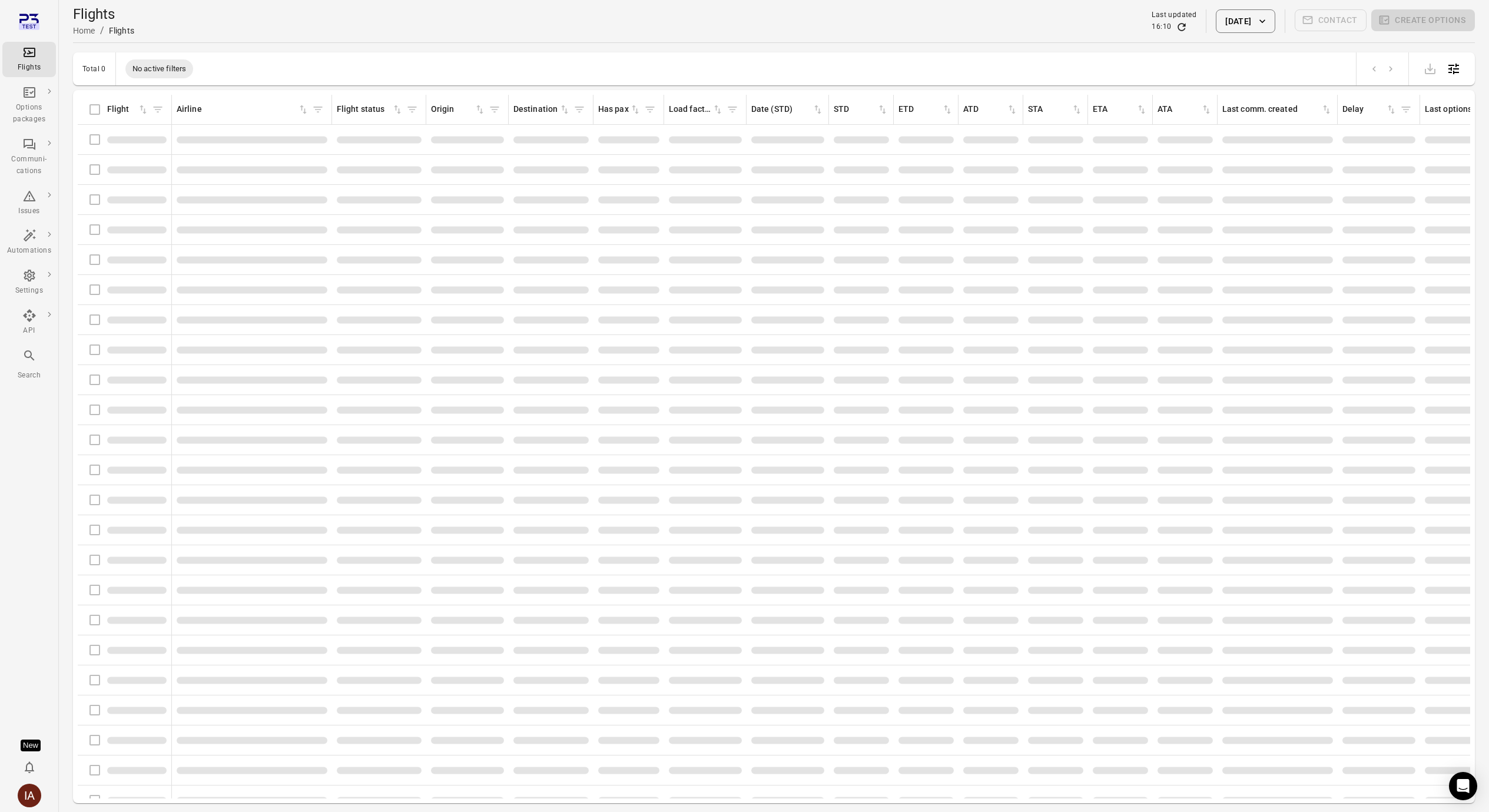
drag, startPoint x: 116, startPoint y: 241, endPoint x: 108, endPoint y: 222, distance: 20.6
click at [116, 240] on div "Flights information" at bounding box center [125, 229] width 84 height 25
click at [94, 139] on div "Flights information" at bounding box center [125, 140] width 84 height 25
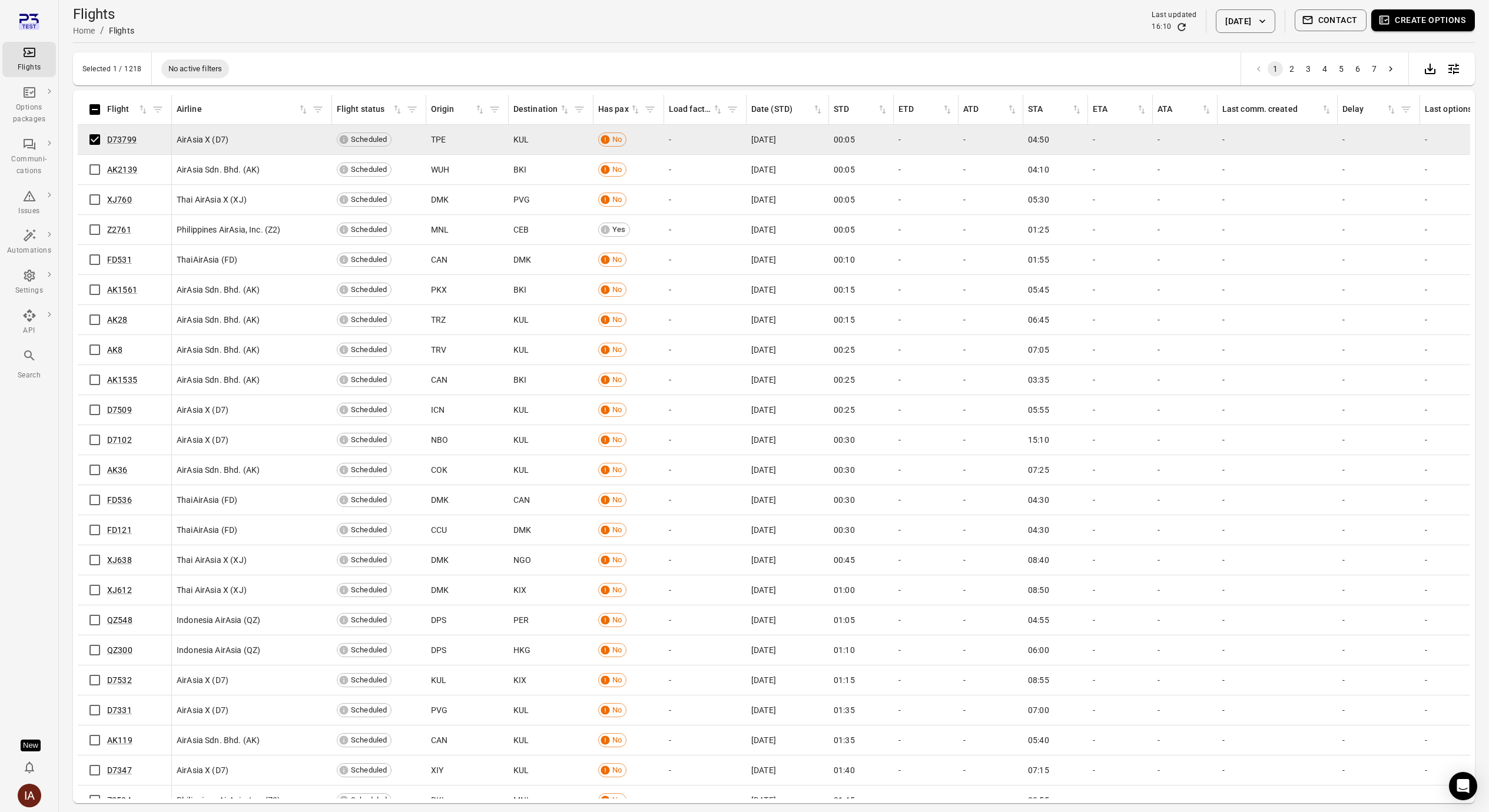
click at [1422, 21] on button "Create options" at bounding box center [1423, 20] width 103 height 22
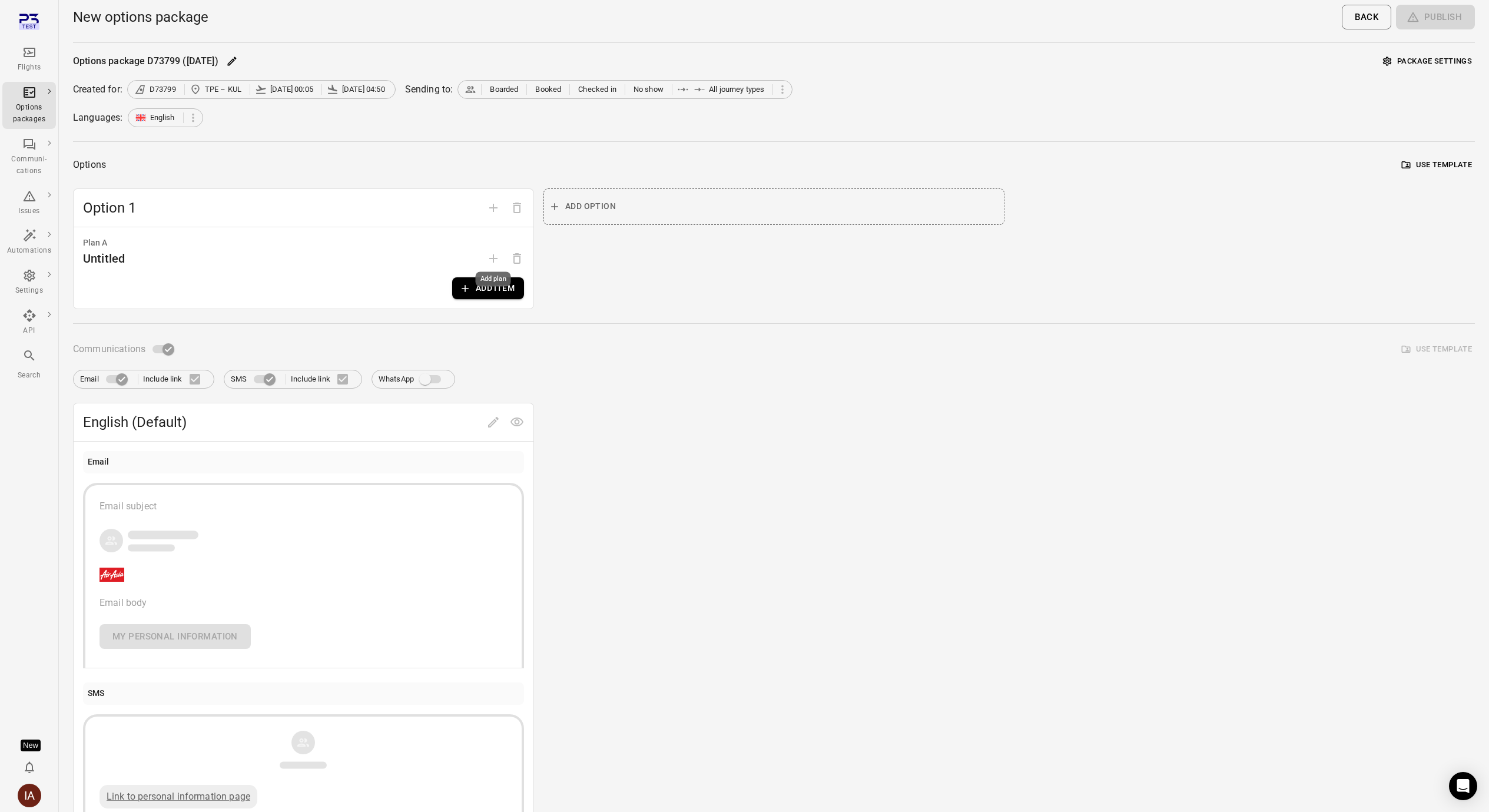
click at [492, 282] on div "Add plan" at bounding box center [493, 279] width 35 height 15
click at [506, 291] on button "Add item" at bounding box center [488, 288] width 72 height 22
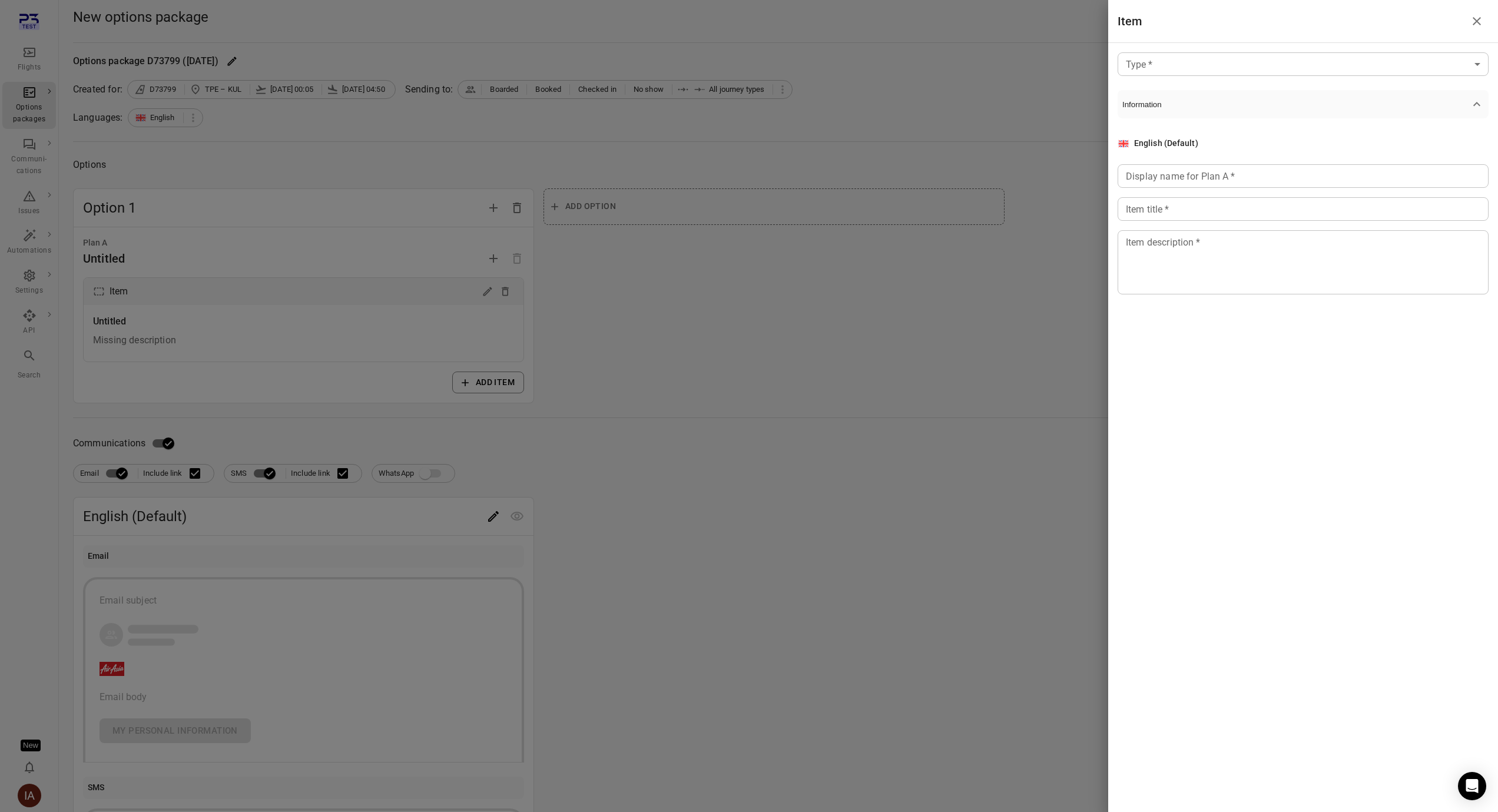
click at [503, 291] on div at bounding box center [749, 406] width 1498 height 812
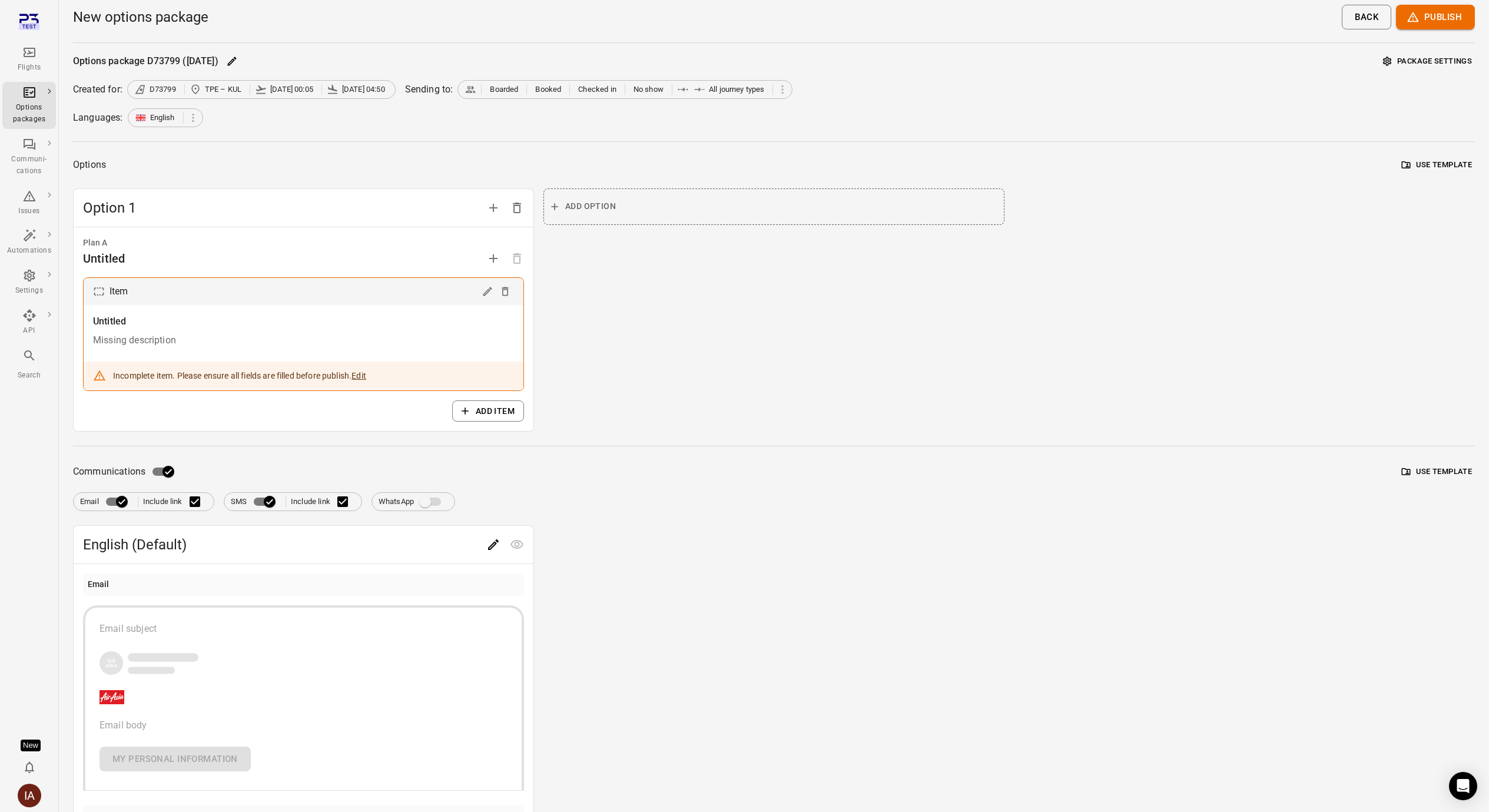
click at [480, 420] on button "Add item" at bounding box center [488, 411] width 72 height 22
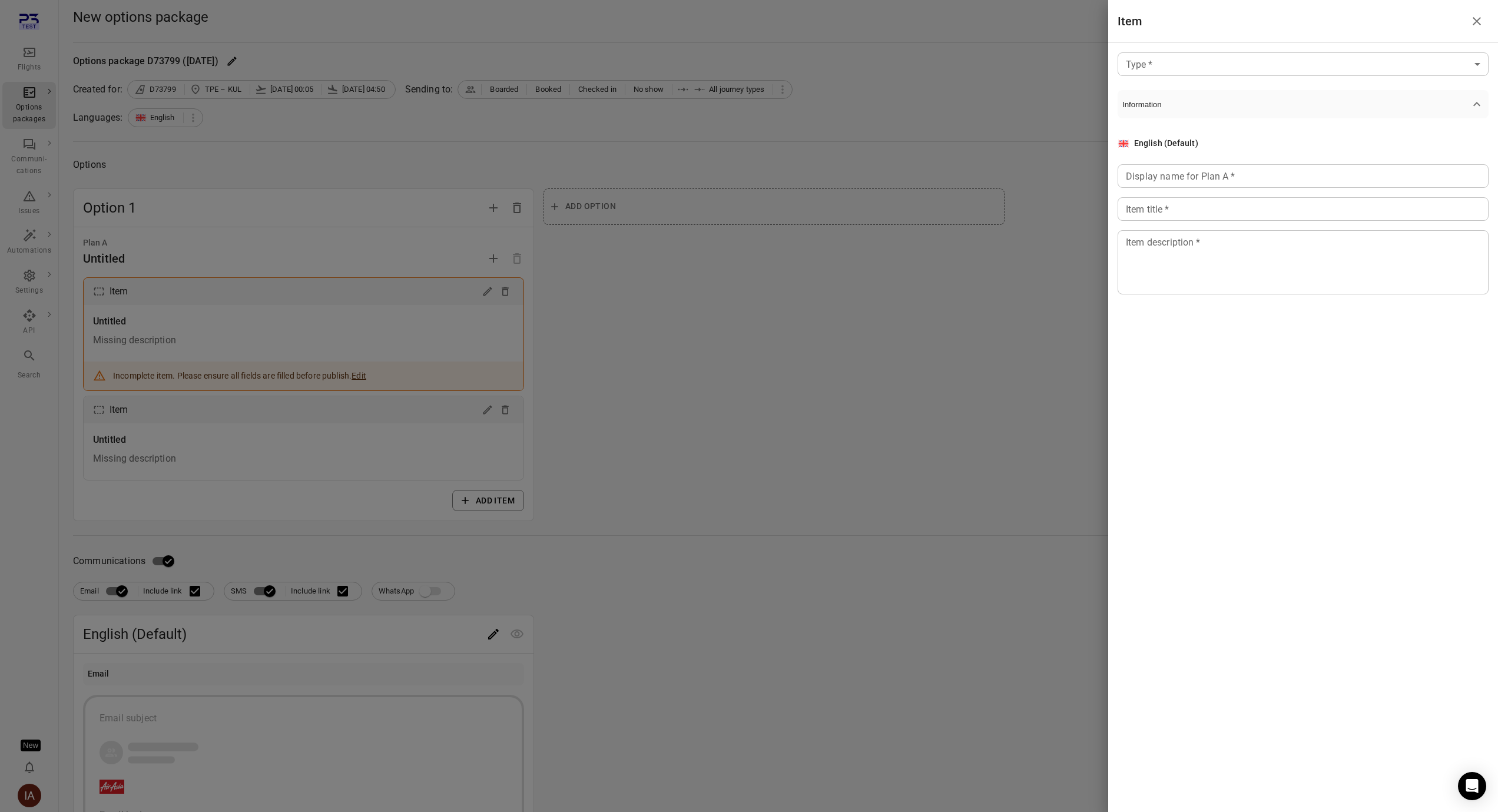
click at [1247, 65] on body "Flights Options packages Communi-cations Issues Automations Settings API Search…" at bounding box center [749, 562] width 1498 height 1125
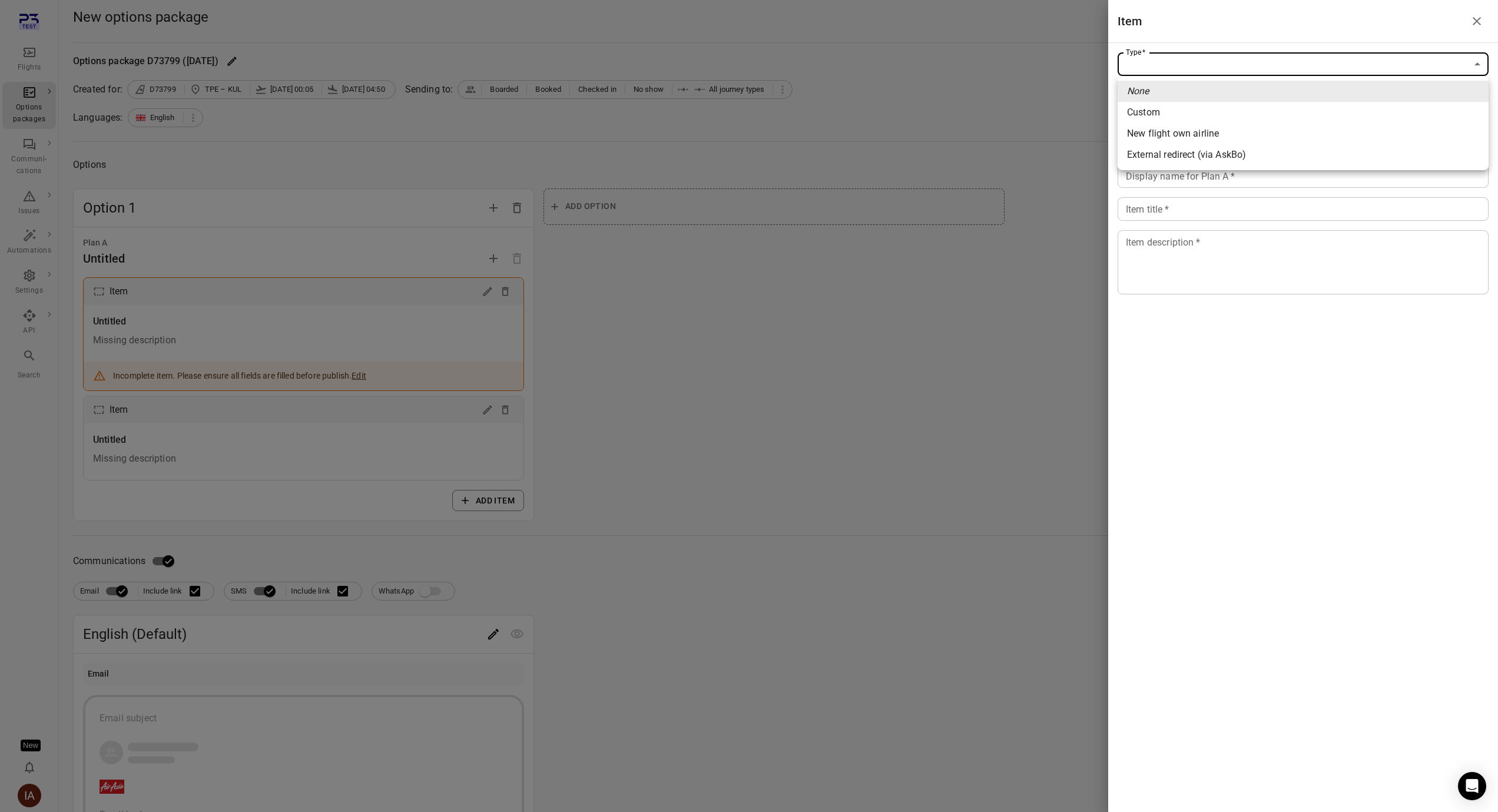
click at [34, 797] on div at bounding box center [749, 406] width 1498 height 812
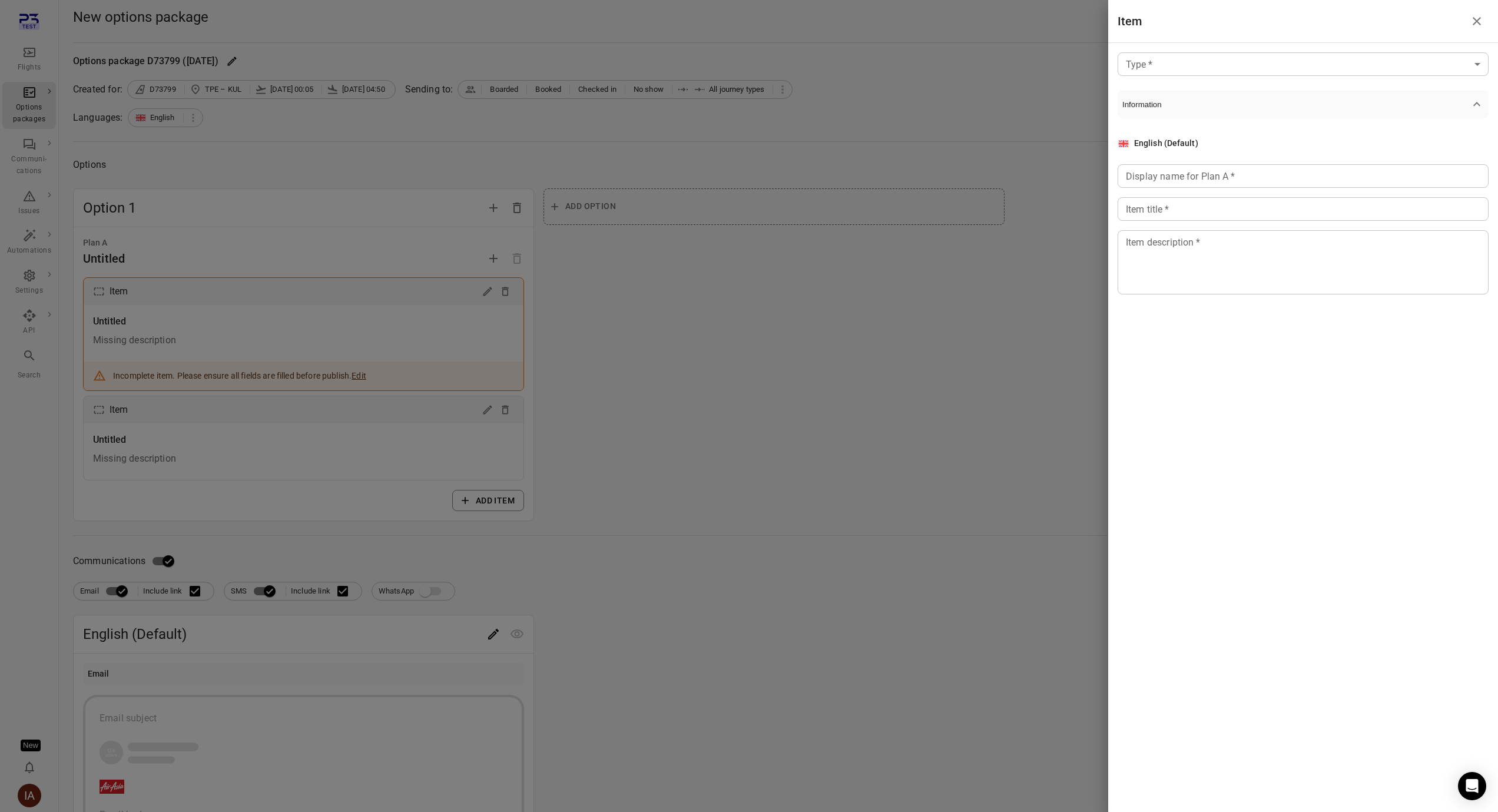
click at [927, 509] on div at bounding box center [749, 406] width 1498 height 812
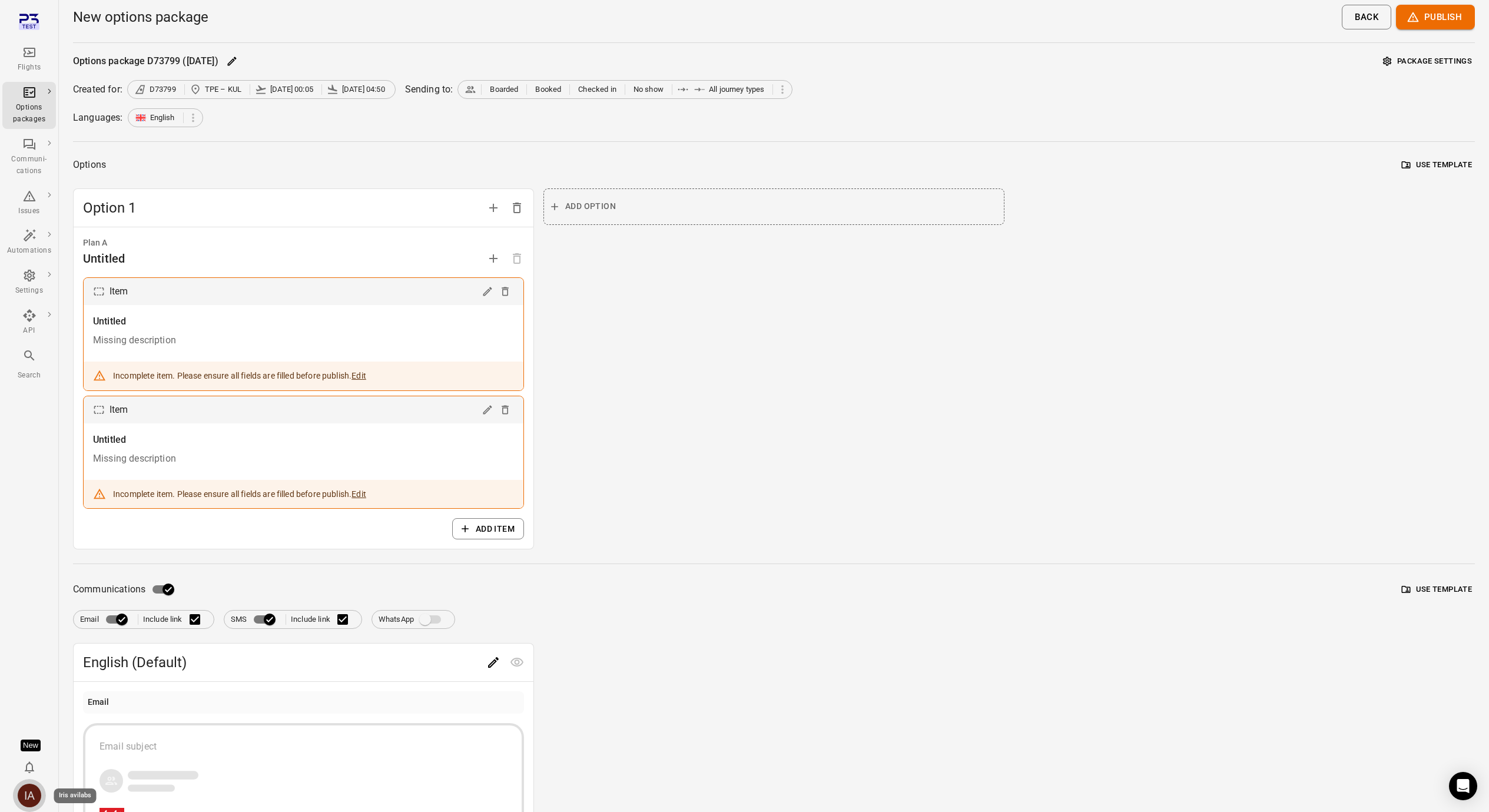
click at [37, 792] on div "IA" at bounding box center [30, 795] width 24 height 24
click at [83, 791] on button "Log out" at bounding box center [90, 792] width 89 height 22
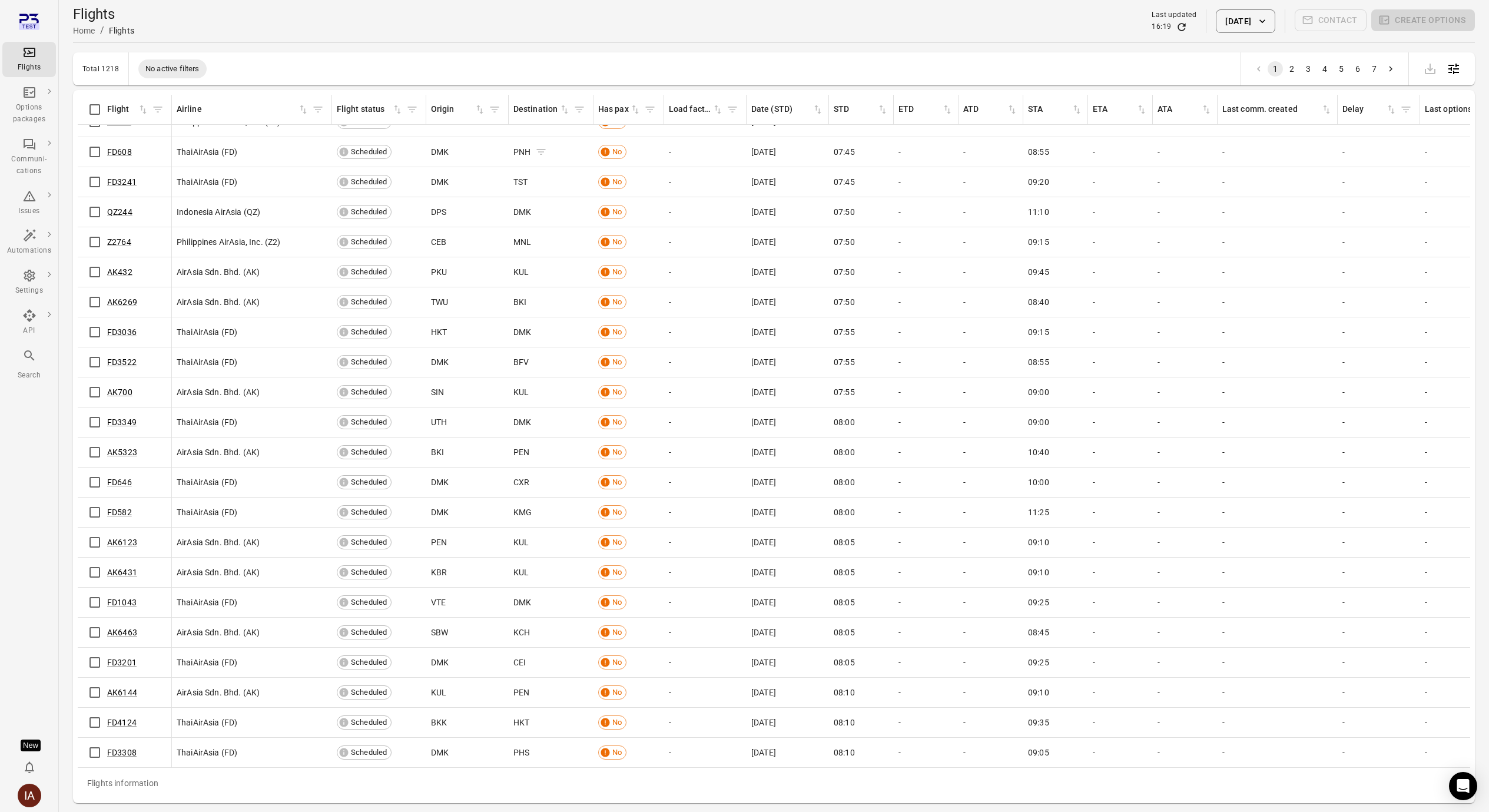
scroll to position [5245, 0]
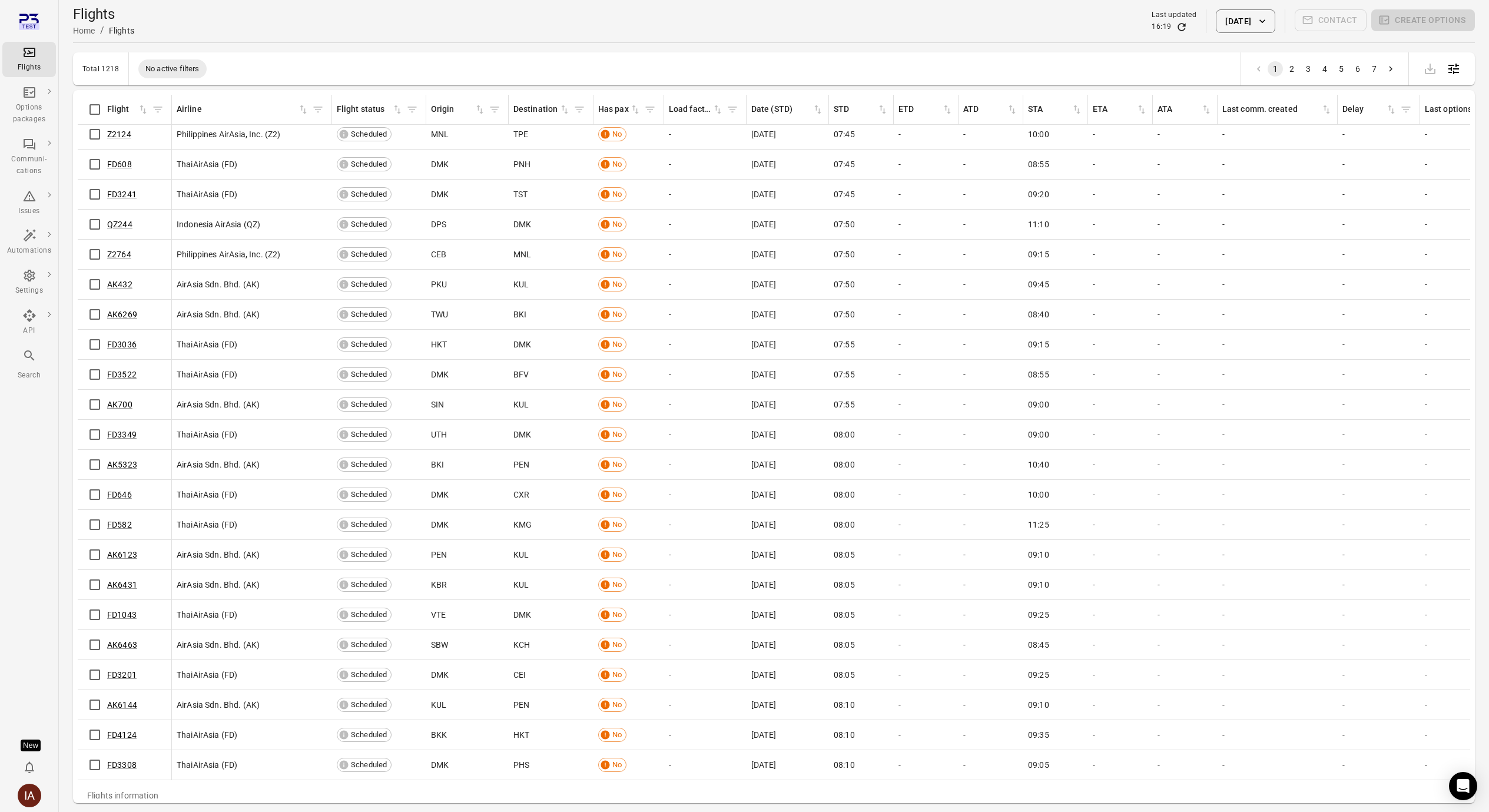
click at [1222, 22] on button "[DATE]" at bounding box center [1245, 21] width 59 height 24
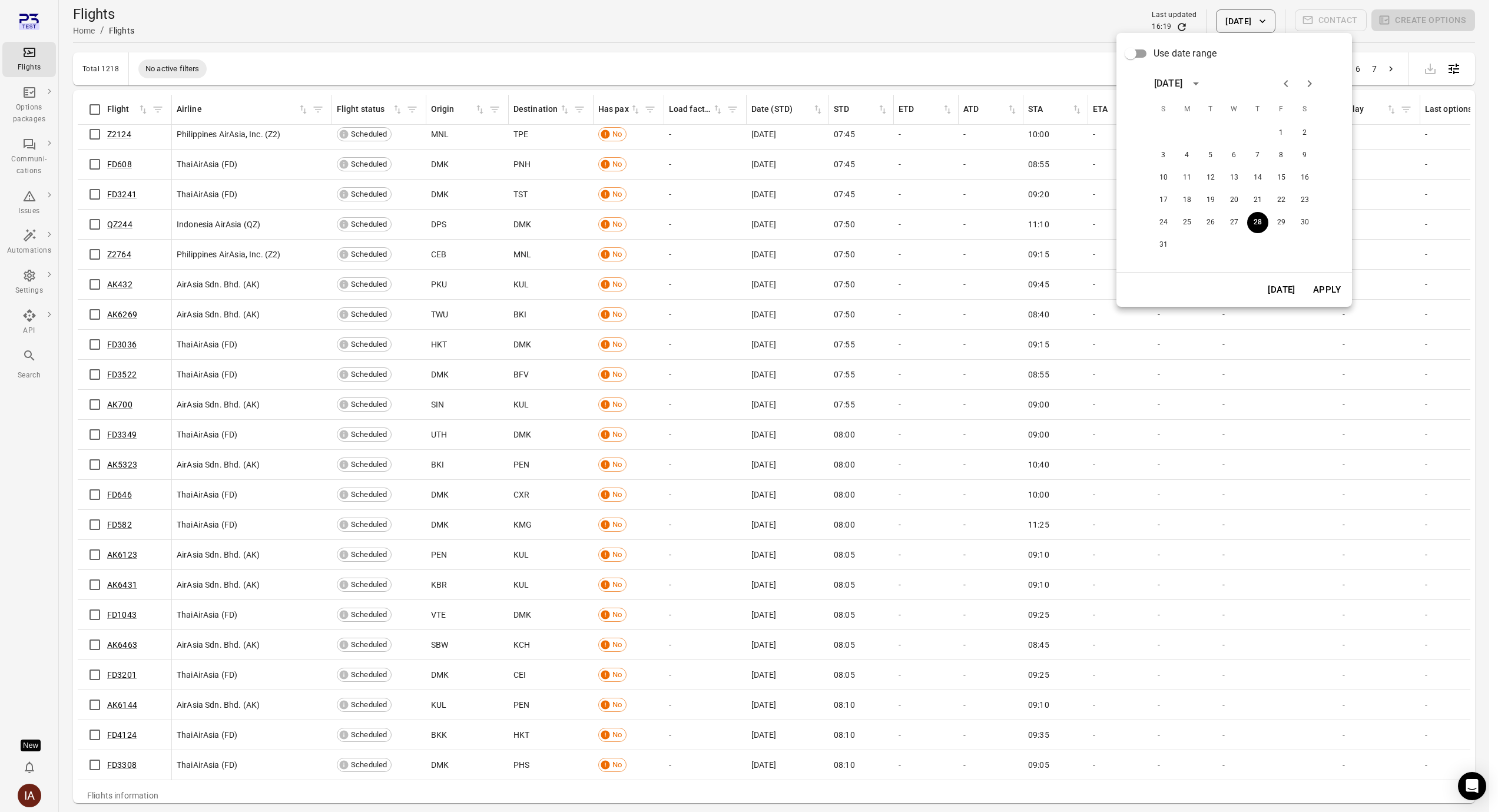
click at [1285, 291] on button "[DATE]" at bounding box center [1282, 289] width 40 height 25
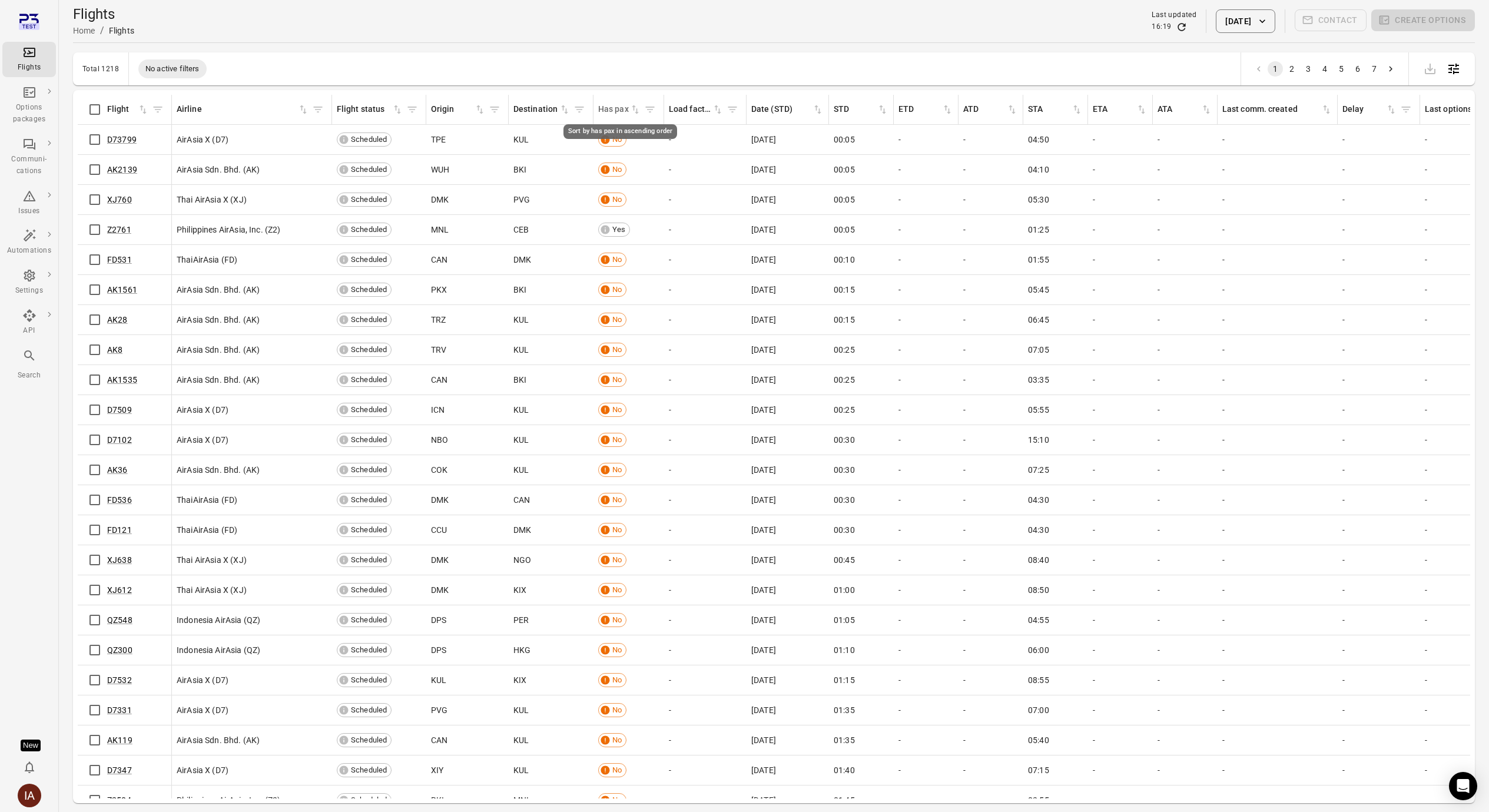
click at [632, 110] on icon "Sort by has pax in ascending order" at bounding box center [636, 109] width 12 height 12
click at [636, 117] on div "Has pax sorted ascending" at bounding box center [629, 109] width 61 height 18
click at [634, 112] on icon "Sort by has pax in descending order" at bounding box center [636, 109] width 12 height 12
click at [119, 140] on link "Z2761" at bounding box center [119, 140] width 24 height 10
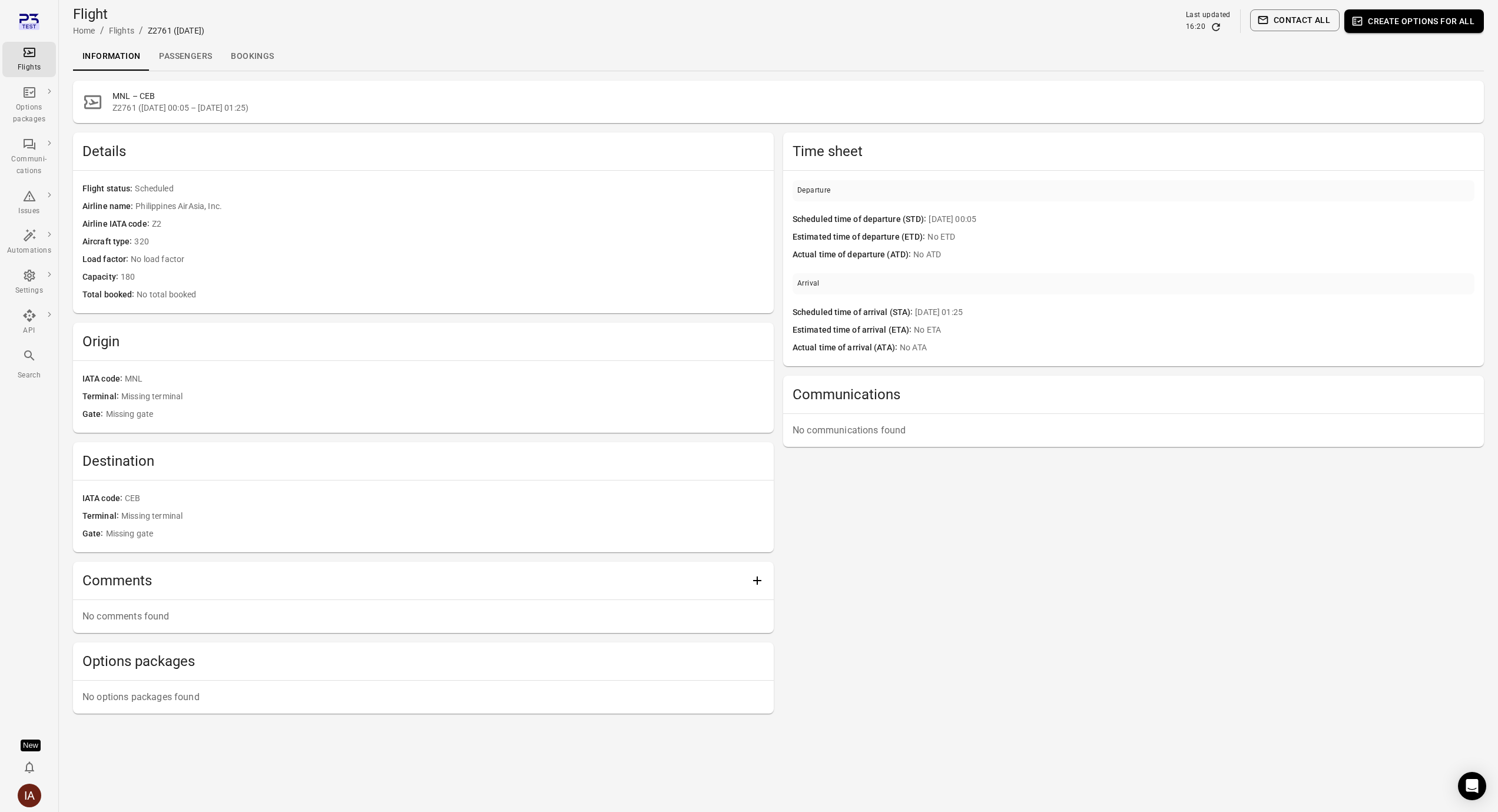
click at [188, 61] on link "Passengers" at bounding box center [186, 56] width 72 height 29
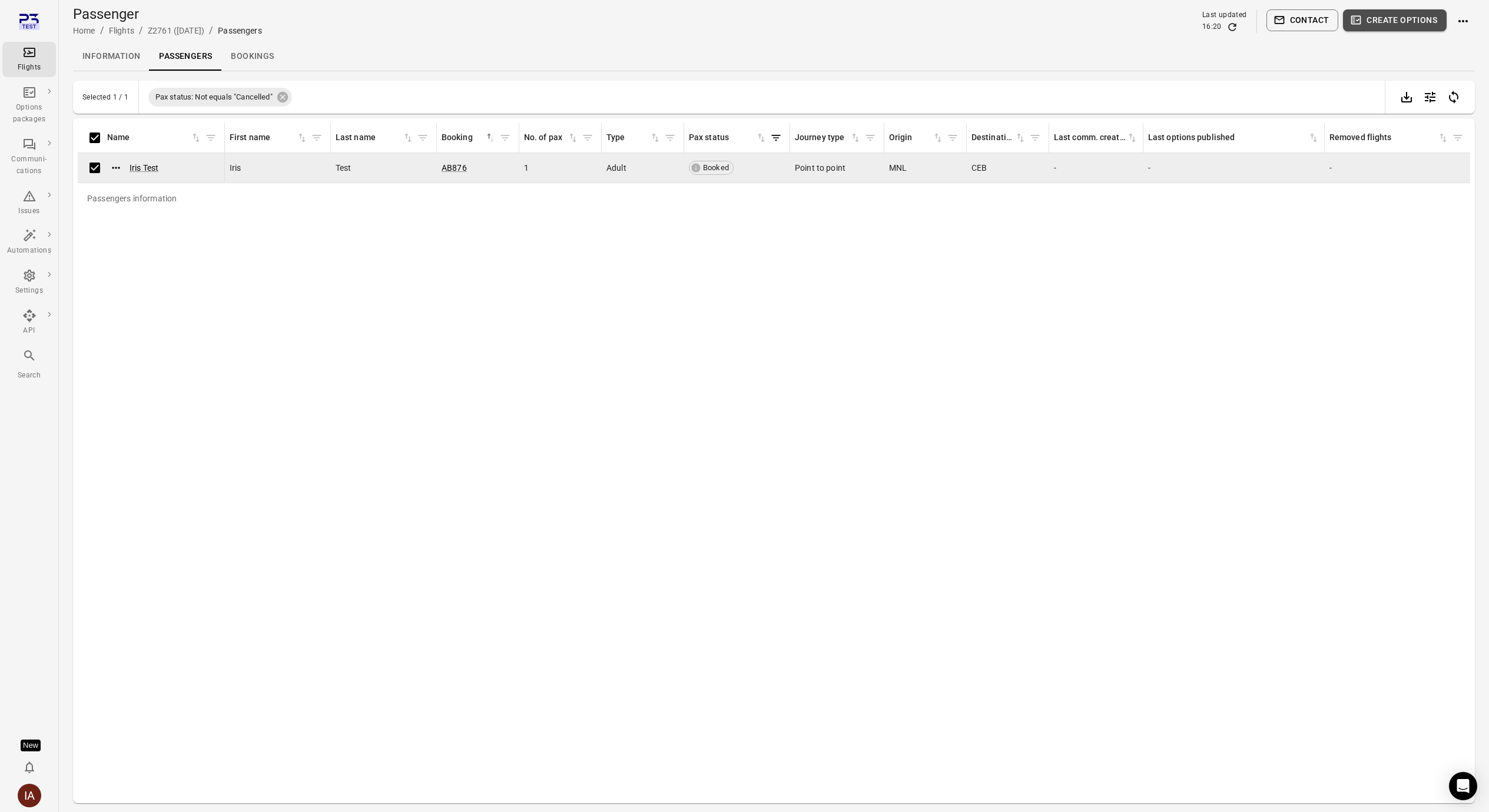
click at [1391, 26] on button "Create options" at bounding box center [1395, 20] width 103 height 22
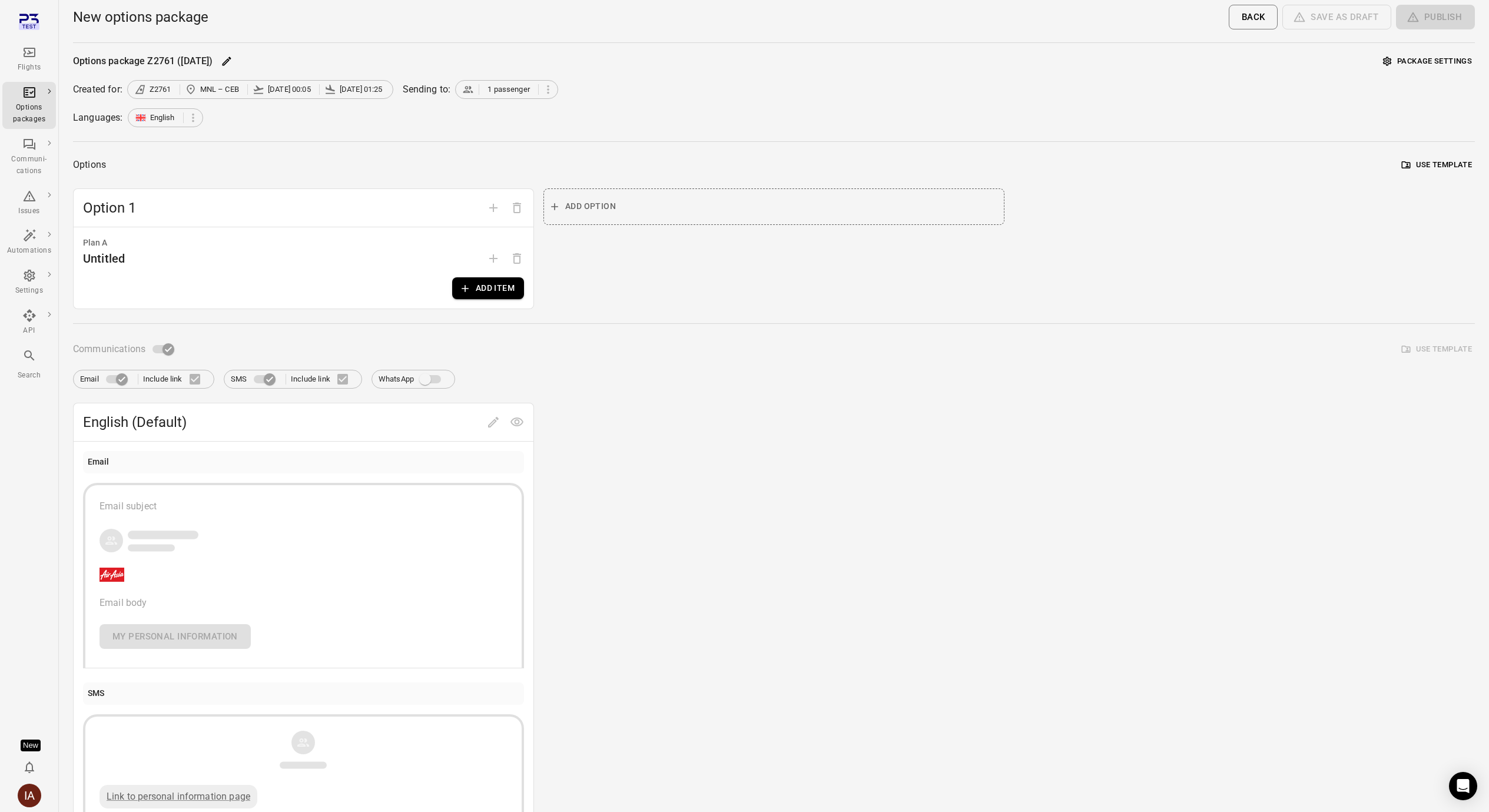
click at [490, 298] on button "Add item" at bounding box center [488, 288] width 72 height 22
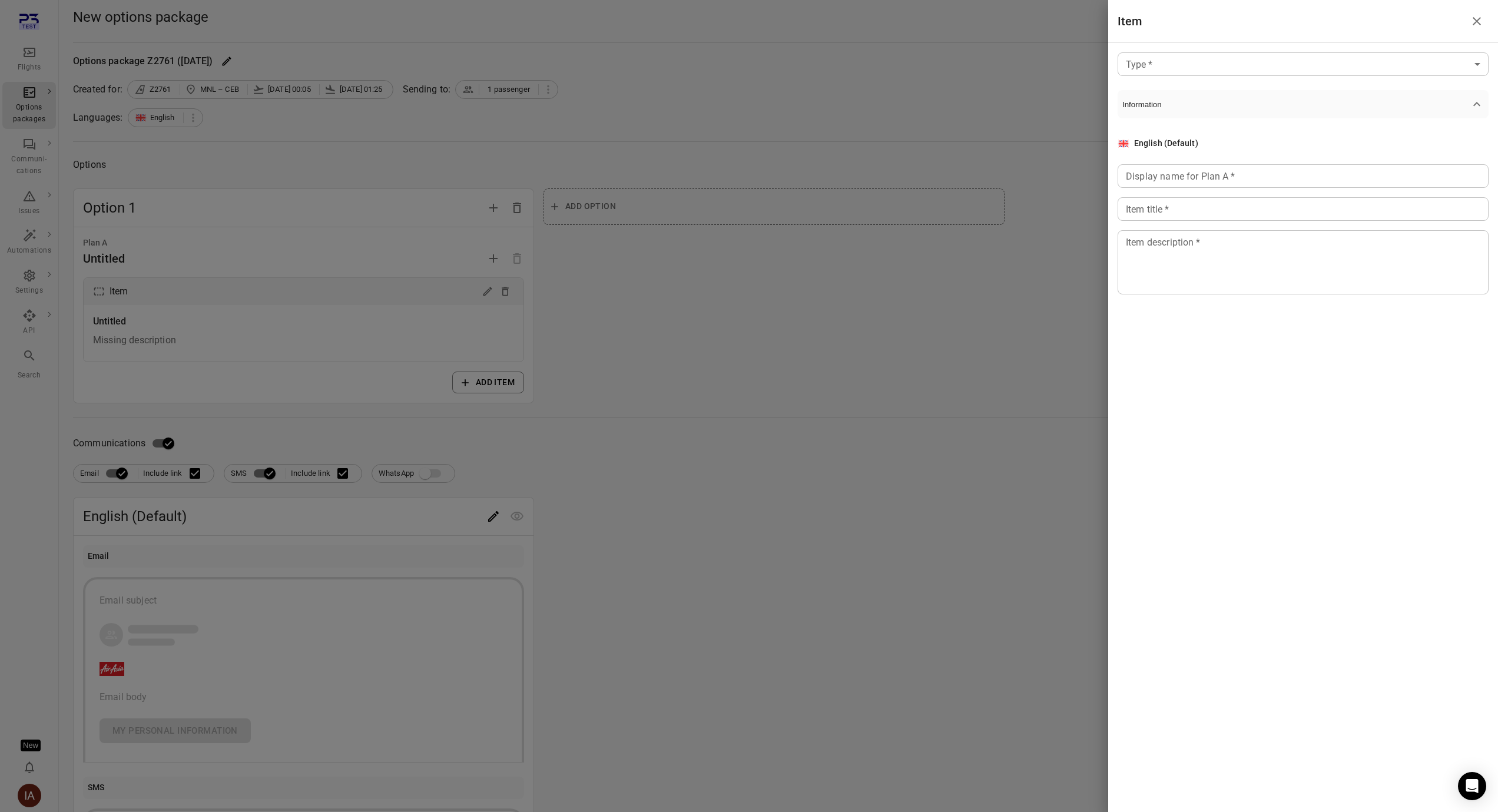
click at [522, 294] on div at bounding box center [749, 406] width 1498 height 812
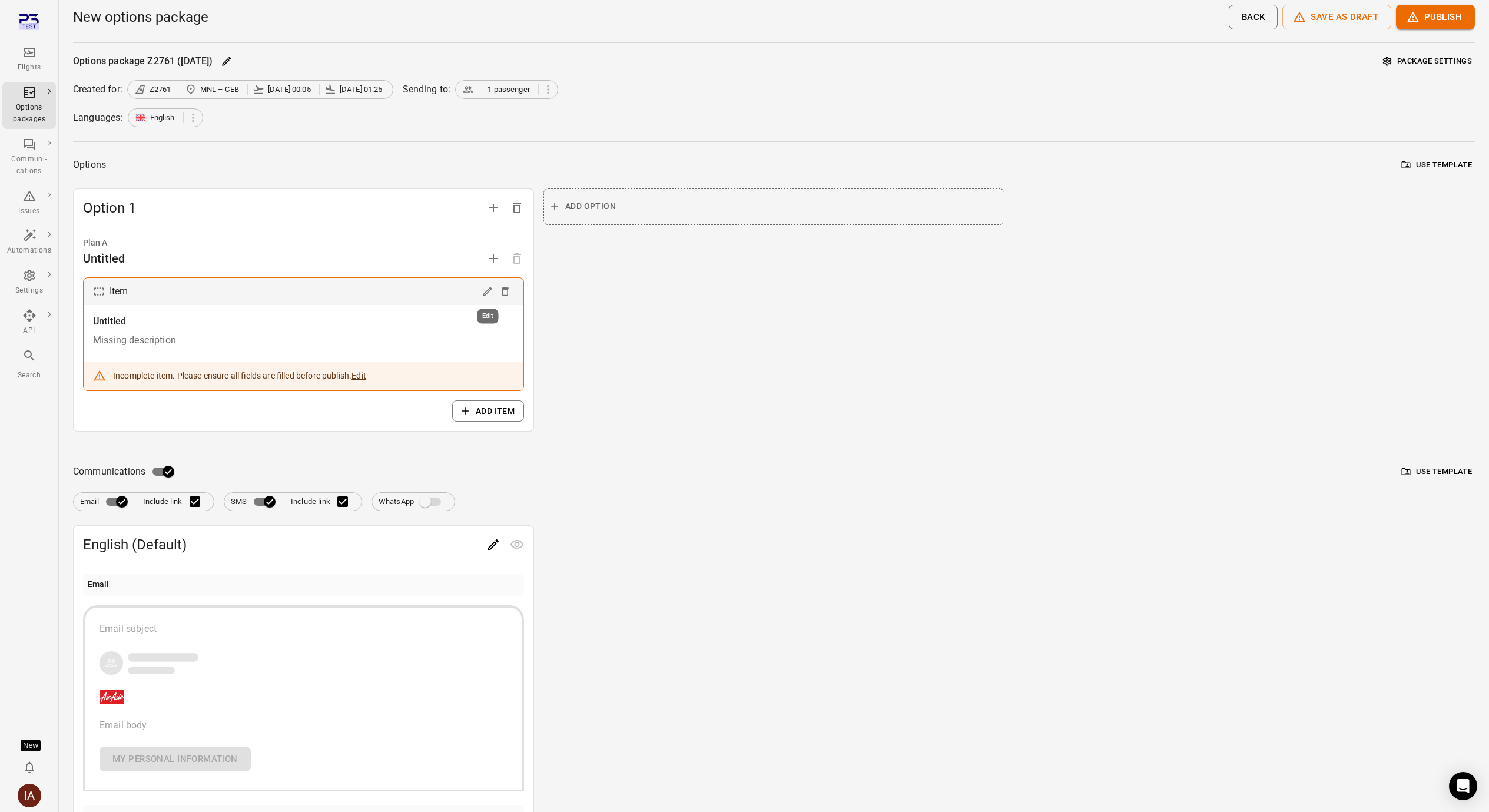
click at [489, 292] on icon "Edit" at bounding box center [488, 291] width 12 height 12
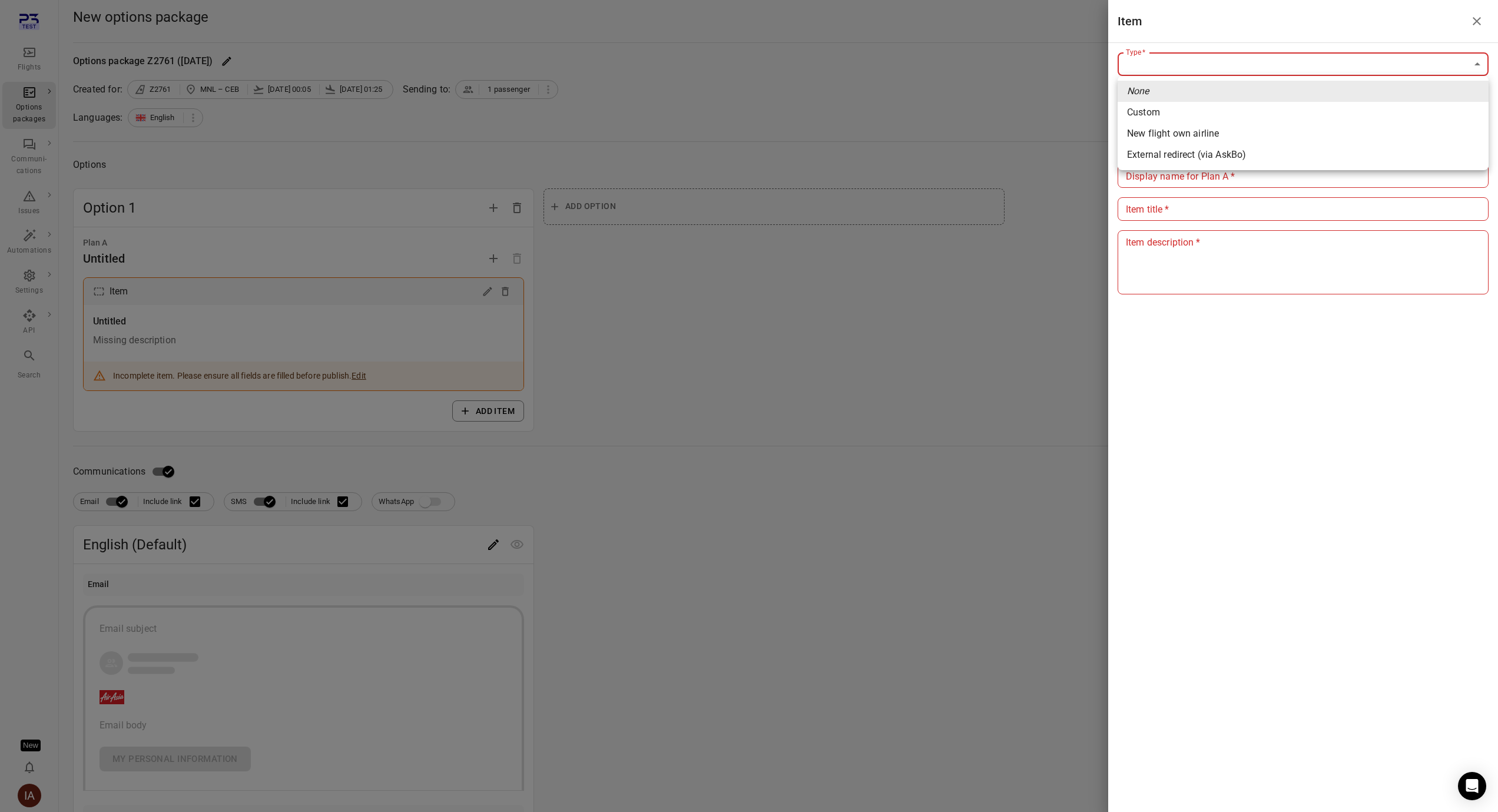
click at [1147, 64] on body "Flights Options packages Communi-cations Issues Automations Settings API Search…" at bounding box center [749, 518] width 1498 height 1036
click at [1195, 131] on span "New flight own airline" at bounding box center [1303, 134] width 352 height 14
type input "**********"
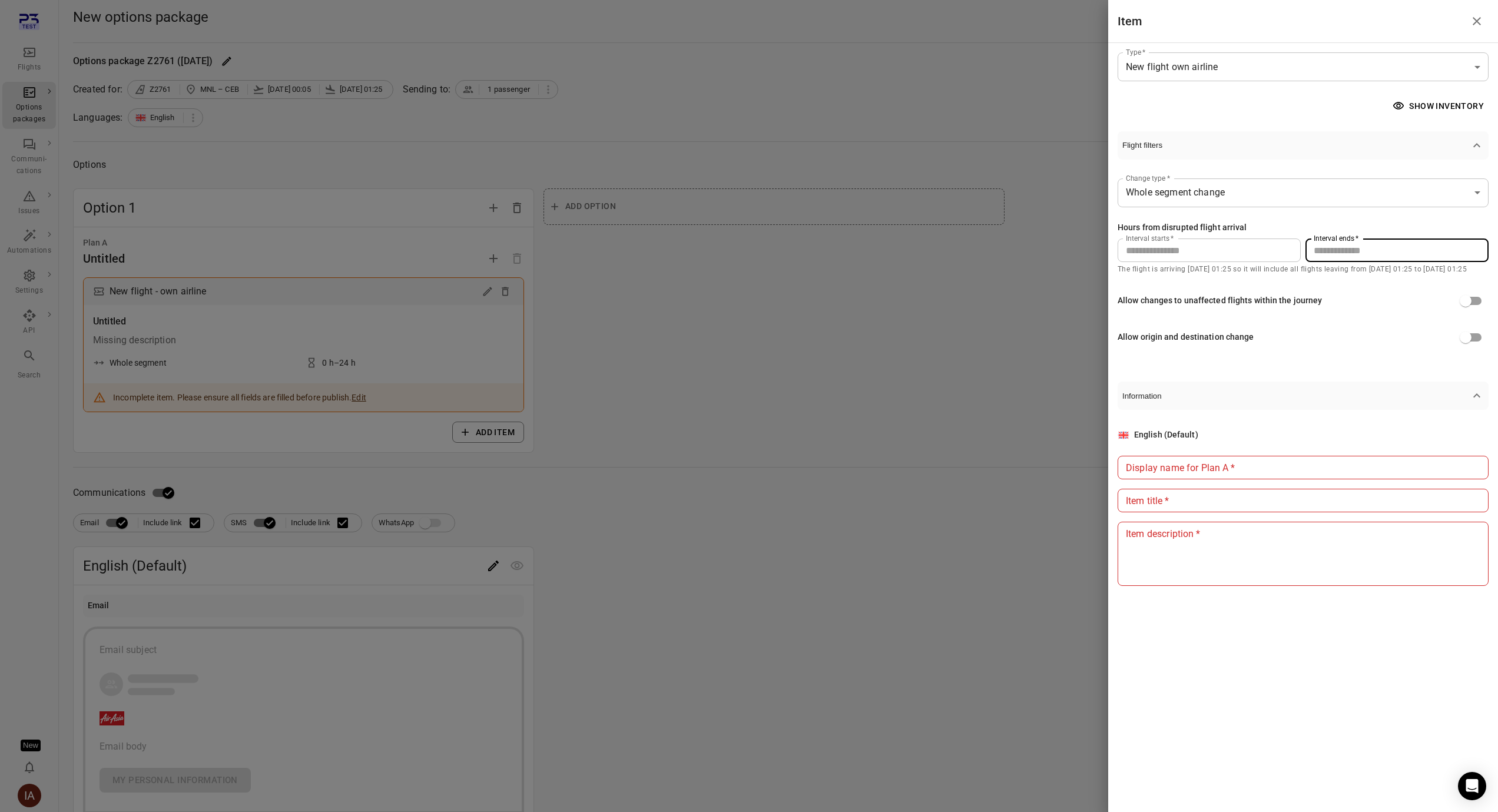
drag, startPoint x: 1318, startPoint y: 254, endPoint x: 1261, endPoint y: 255, distance: 57.0
click at [1262, 256] on div "Interval starts   * * Interval starts   * Interval ends   * ** Interval ends   *" at bounding box center [1303, 250] width 371 height 24
type input "***"
click at [1465, 111] on button "Show inventory" at bounding box center [1439, 106] width 98 height 22
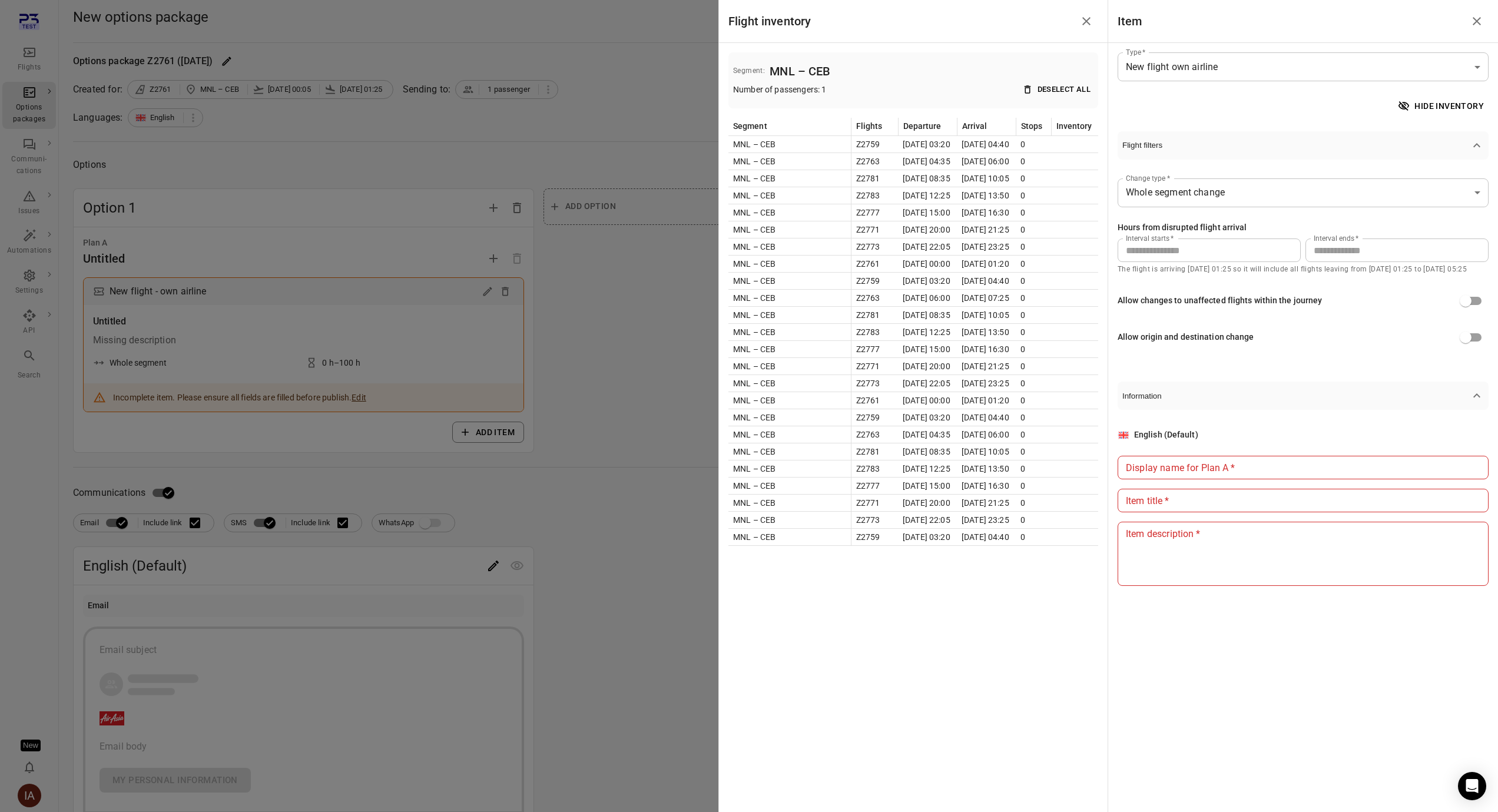
click at [629, 439] on div at bounding box center [749, 406] width 1498 height 812
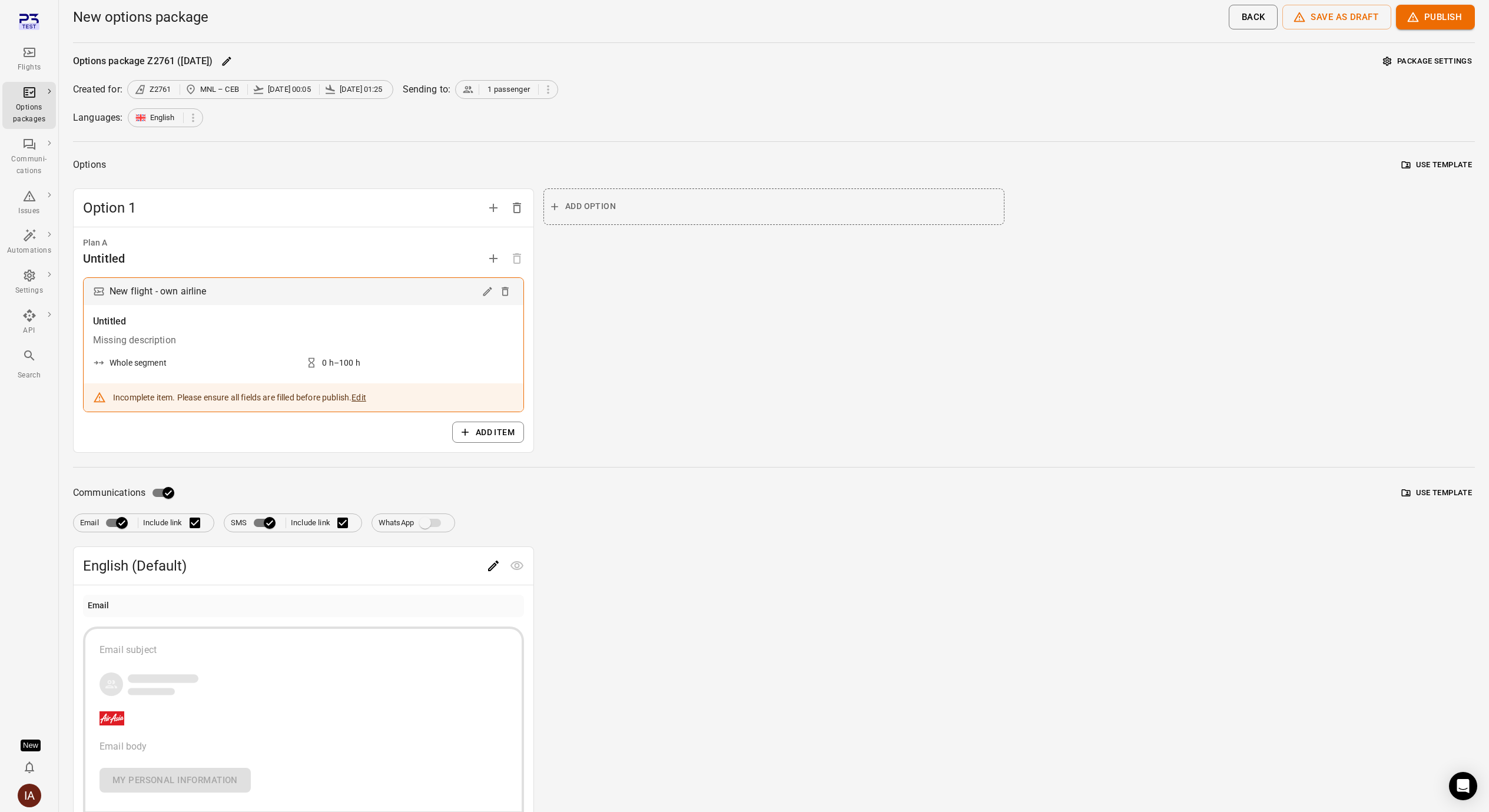
click at [27, 57] on icon "Main navigation" at bounding box center [30, 52] width 14 height 14
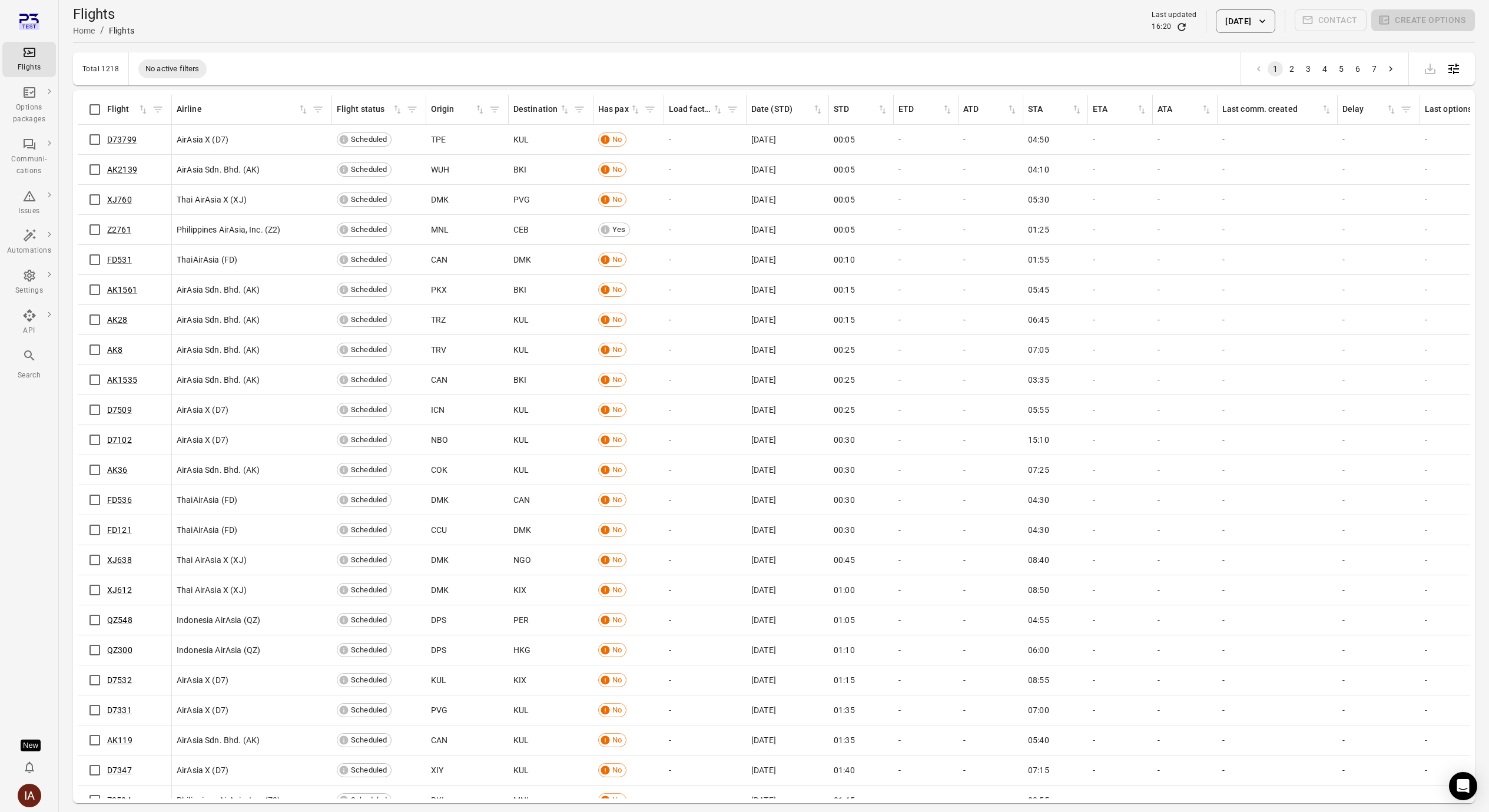
click at [1220, 29] on button "[DATE]" at bounding box center [1245, 21] width 59 height 24
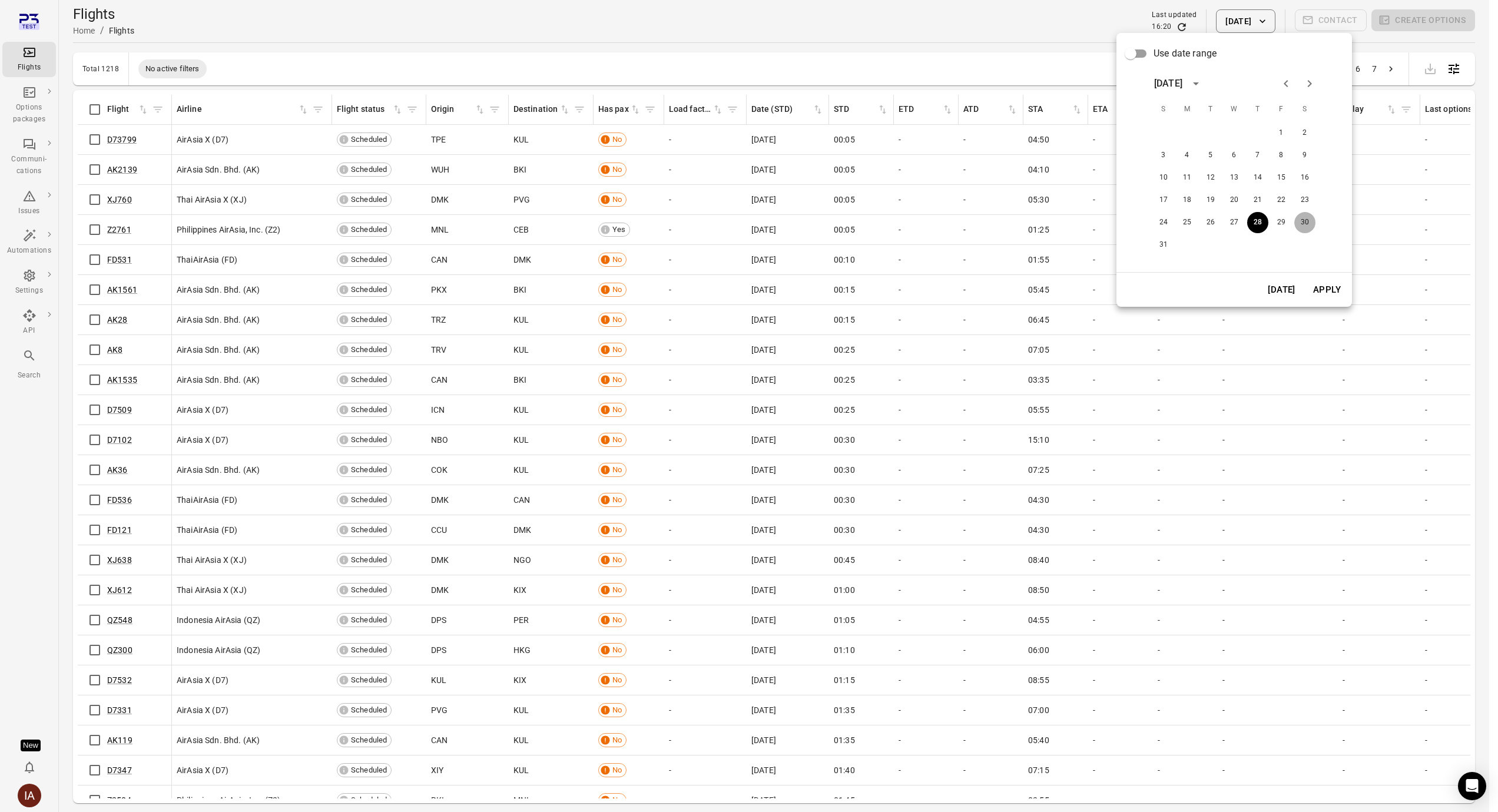
click at [1312, 220] on button "30" at bounding box center [1305, 222] width 21 height 21
click at [1336, 288] on button "Apply" at bounding box center [1327, 289] width 40 height 25
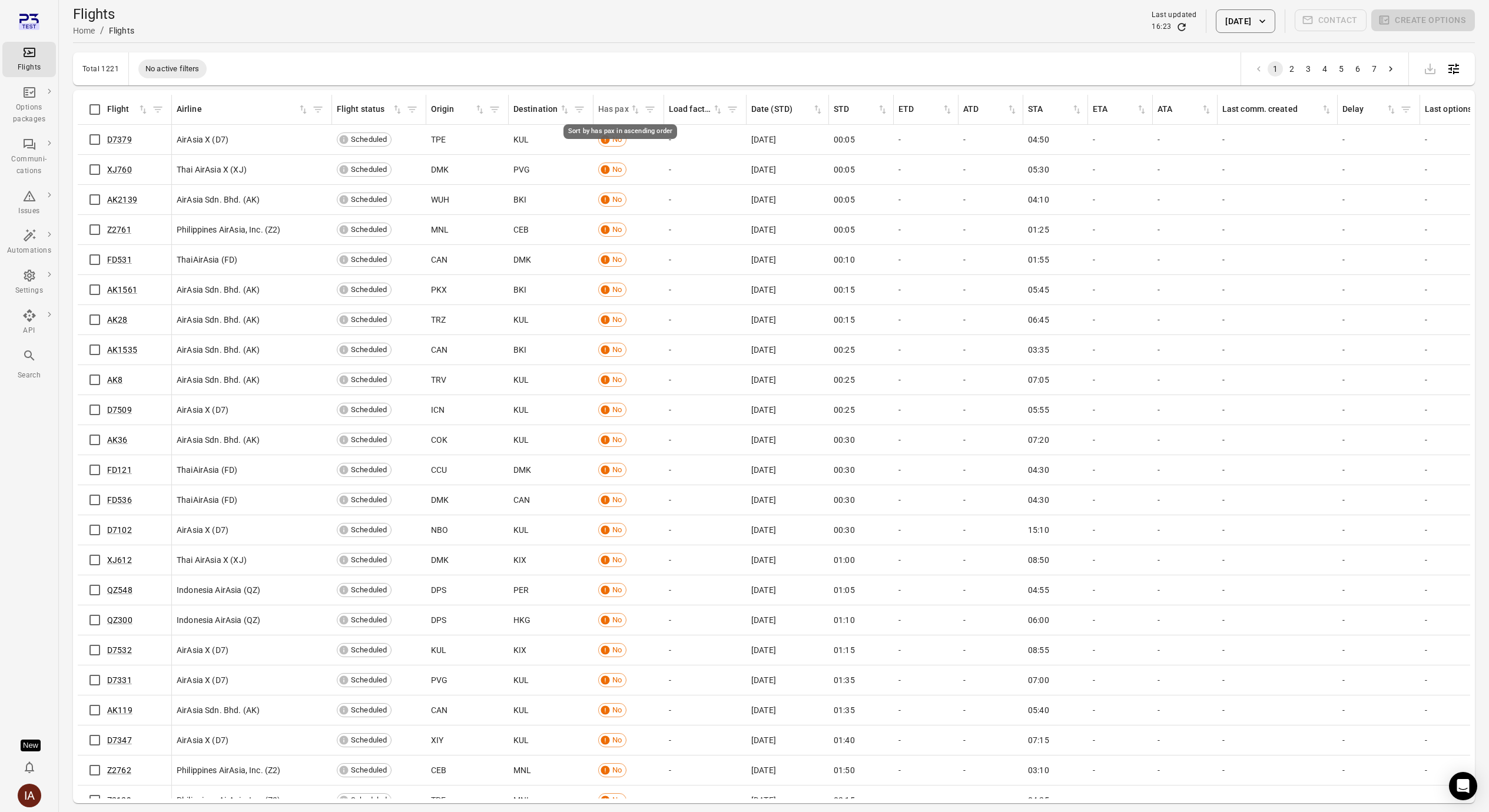
click at [639, 109] on icon "Sort by has pax in ascending order" at bounding box center [636, 109] width 12 height 12
click at [633, 108] on icon "Sort by has pax in descending order" at bounding box center [634, 108] width 4 height 5
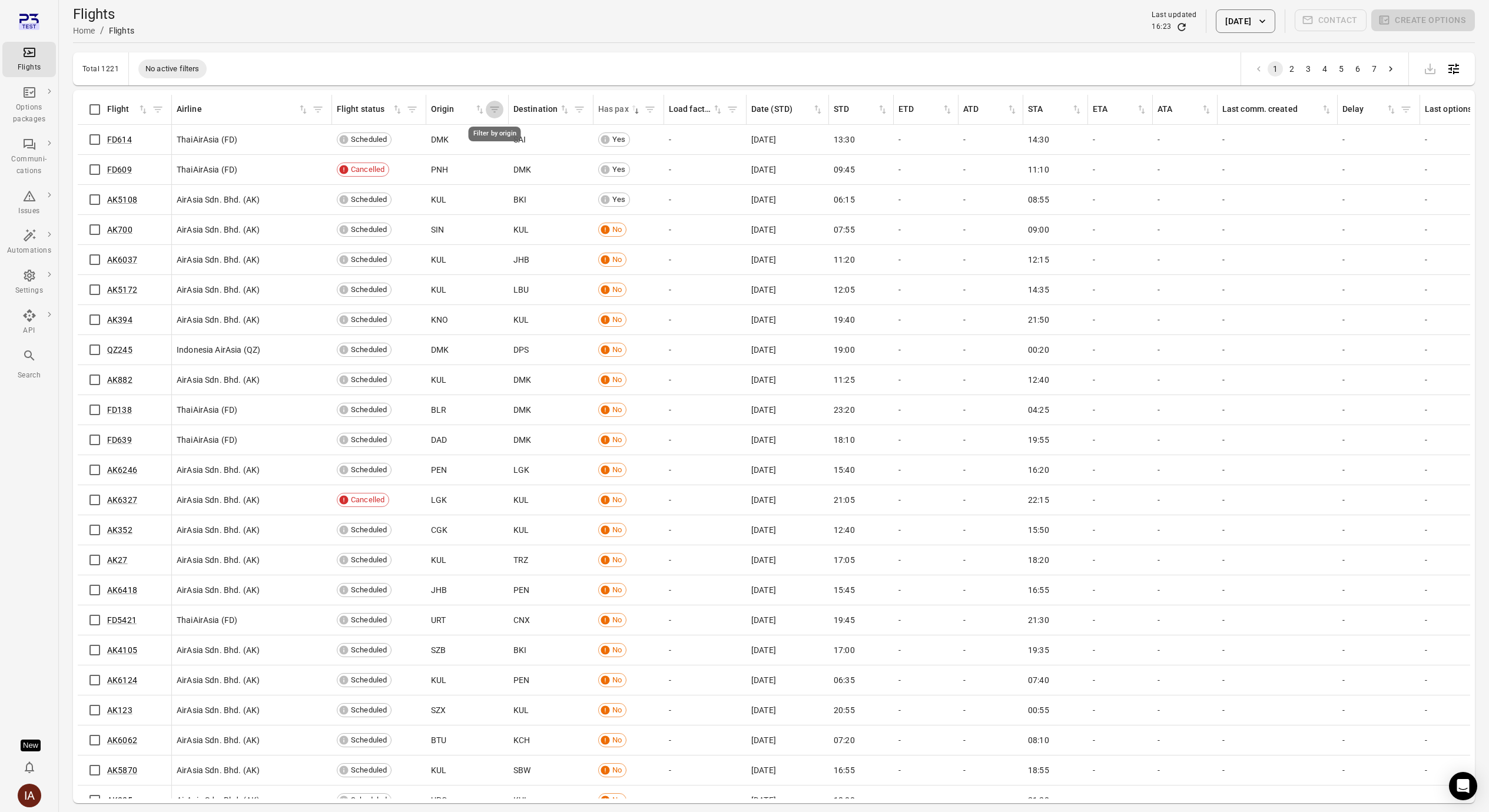
click at [495, 110] on icon "Filter by origin" at bounding box center [495, 109] width 12 height 12
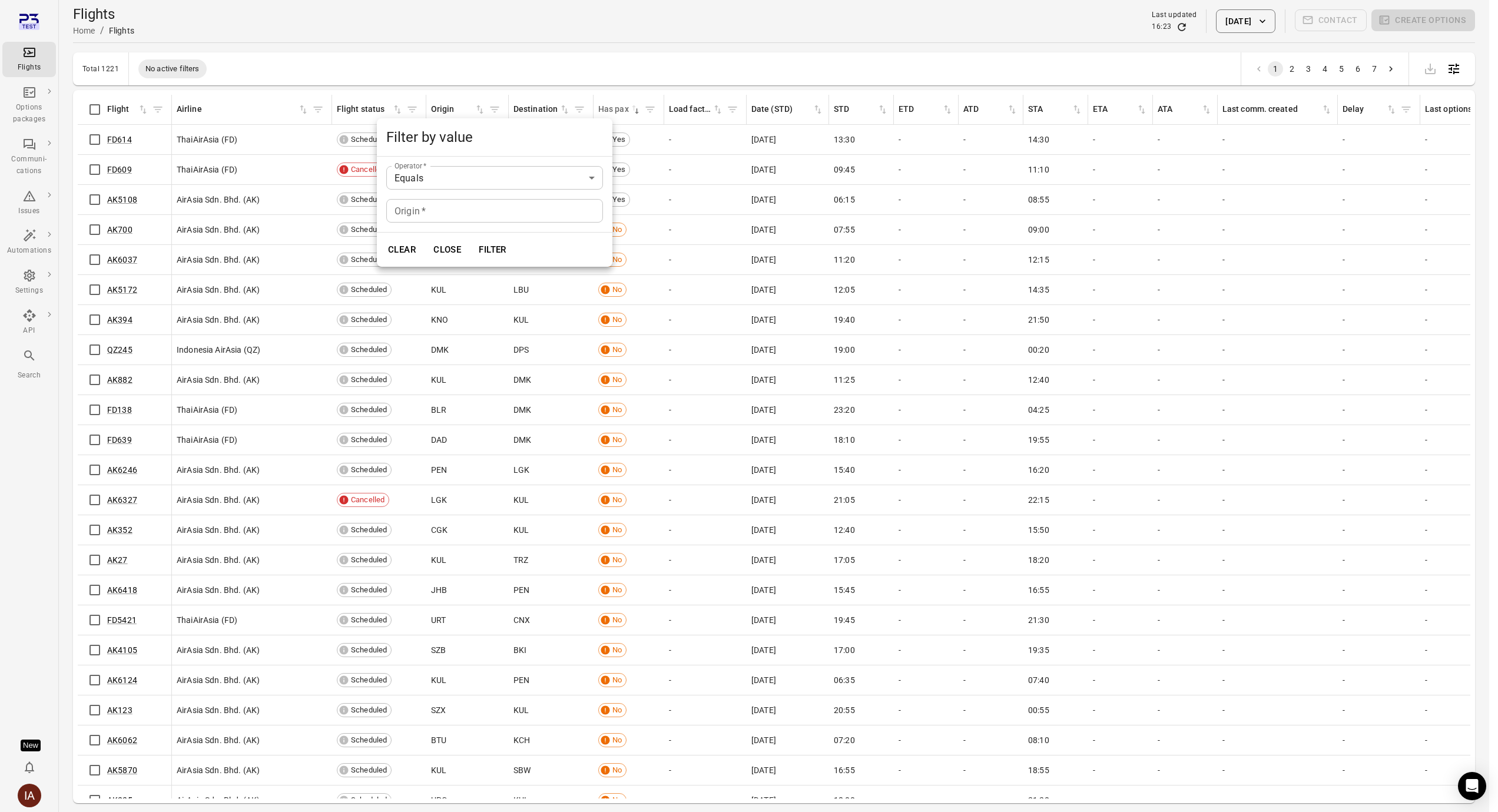
click at [450, 215] on input "Origin   *" at bounding box center [495, 211] width 216 height 24
type input "***"
click at [472, 237] on button "Filter" at bounding box center [492, 250] width 40 height 25
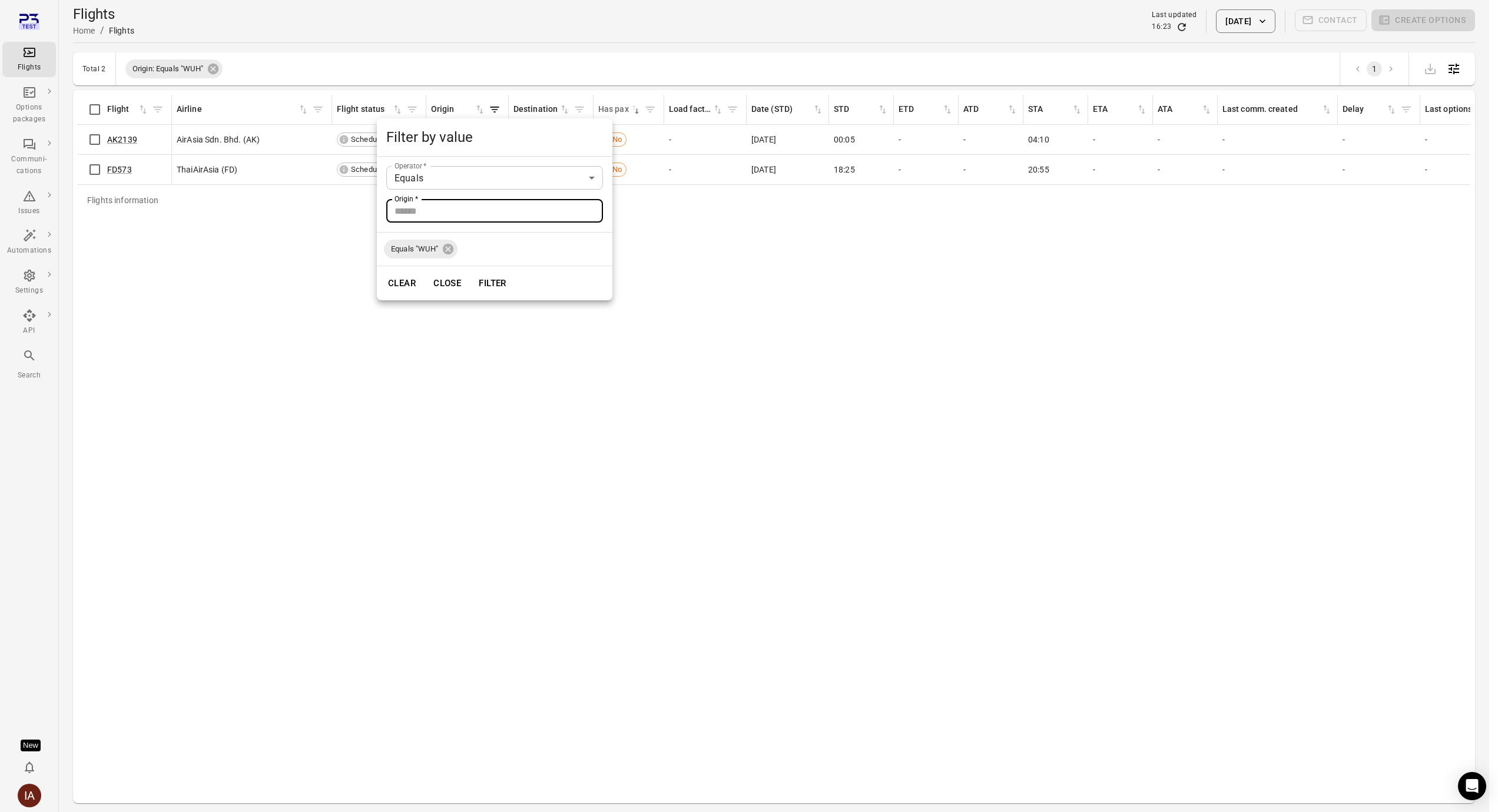
click at [748, 432] on div at bounding box center [749, 406] width 1498 height 812
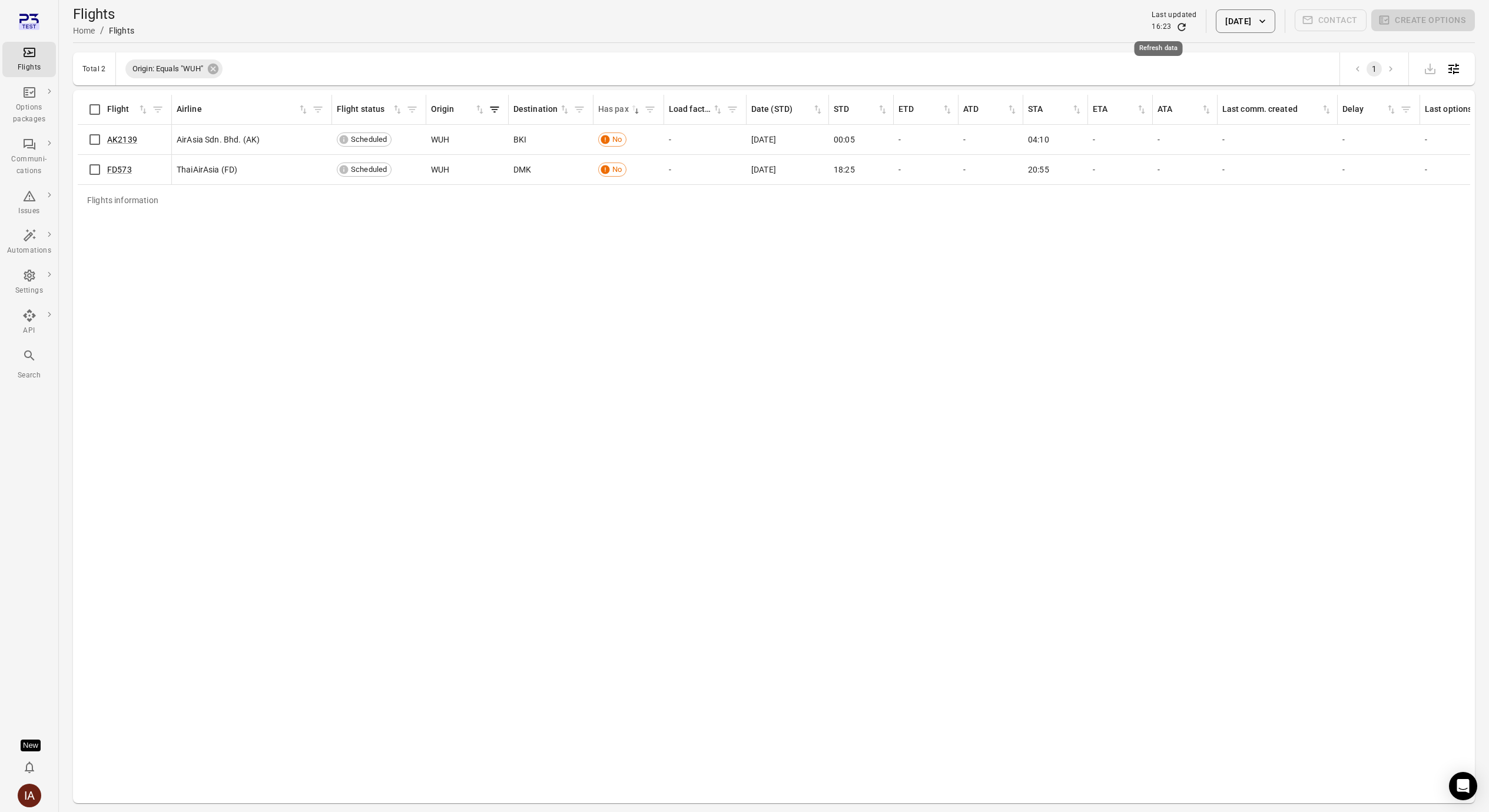
click at [1178, 26] on icon "Refresh data" at bounding box center [1182, 27] width 8 height 8
click at [1176, 26] on icon "Refresh data" at bounding box center [1182, 27] width 12 height 12
click at [1176, 28] on icon "Refresh data" at bounding box center [1182, 27] width 12 height 12
click at [133, 139] on link "AK2139" at bounding box center [122, 140] width 30 height 10
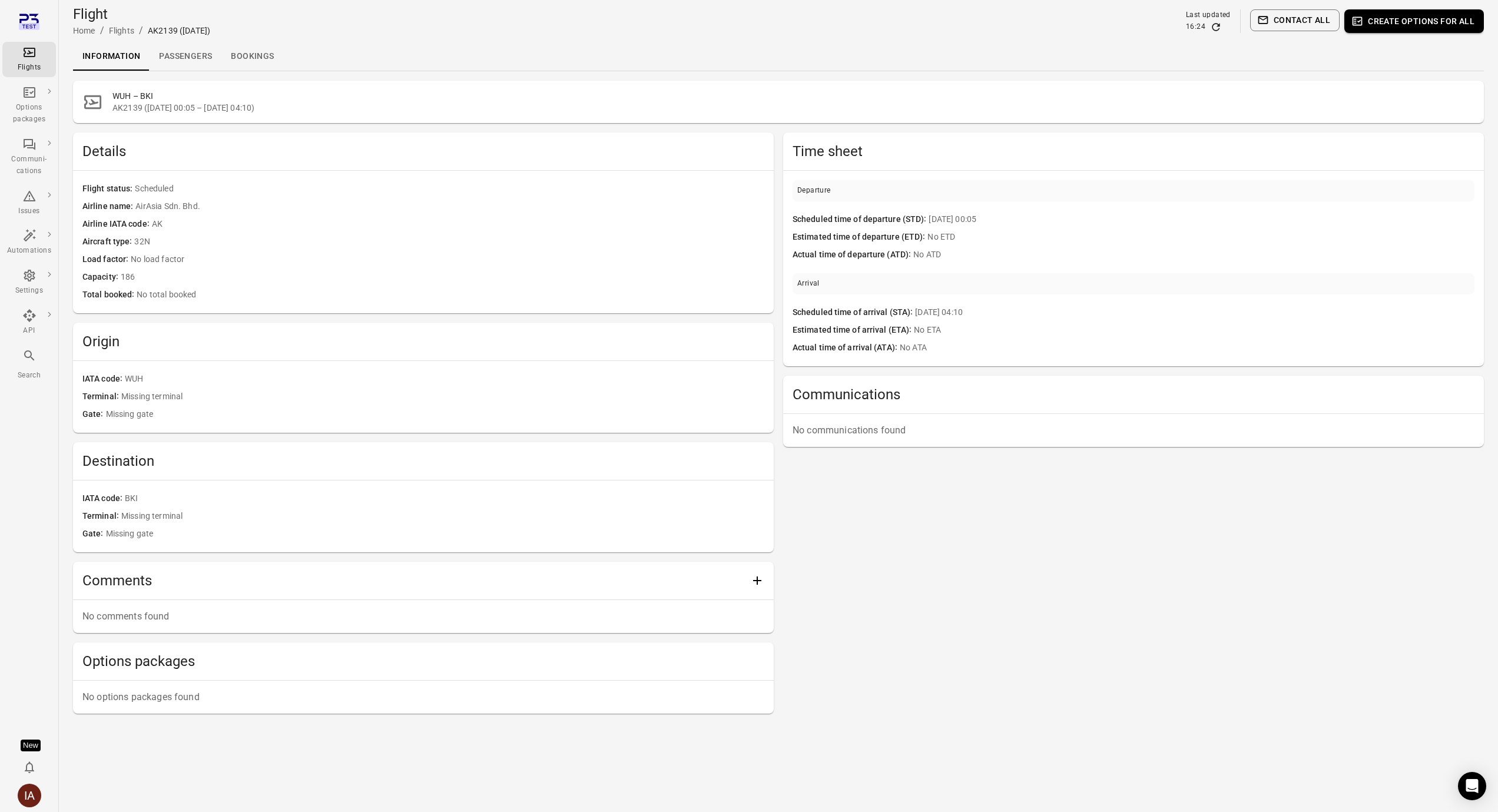
click at [181, 51] on link "Passengers" at bounding box center [186, 56] width 72 height 29
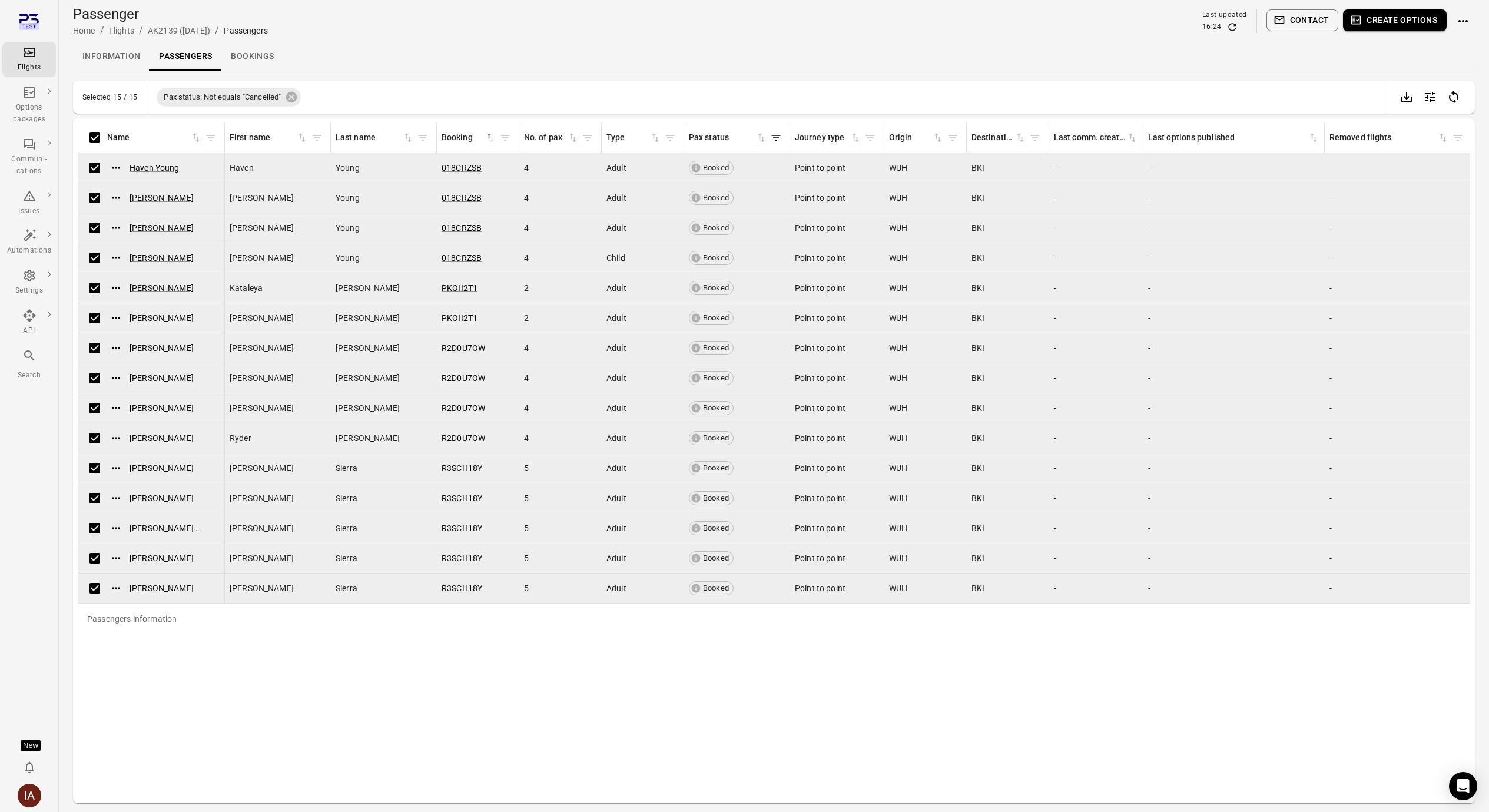
click at [1404, 20] on button "Create options" at bounding box center [1395, 20] width 103 height 22
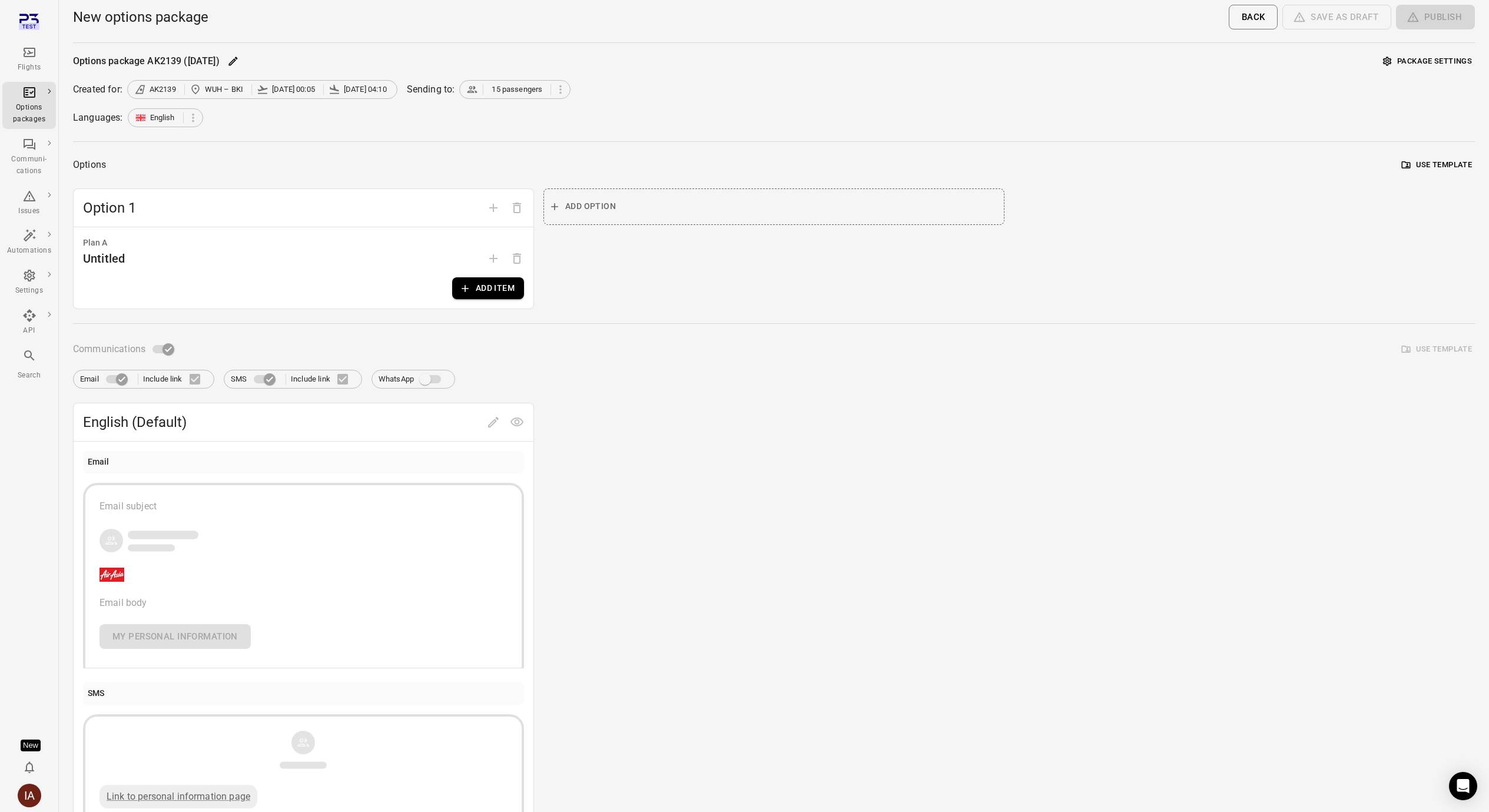
click at [510, 283] on button "Add item" at bounding box center [488, 288] width 72 height 22
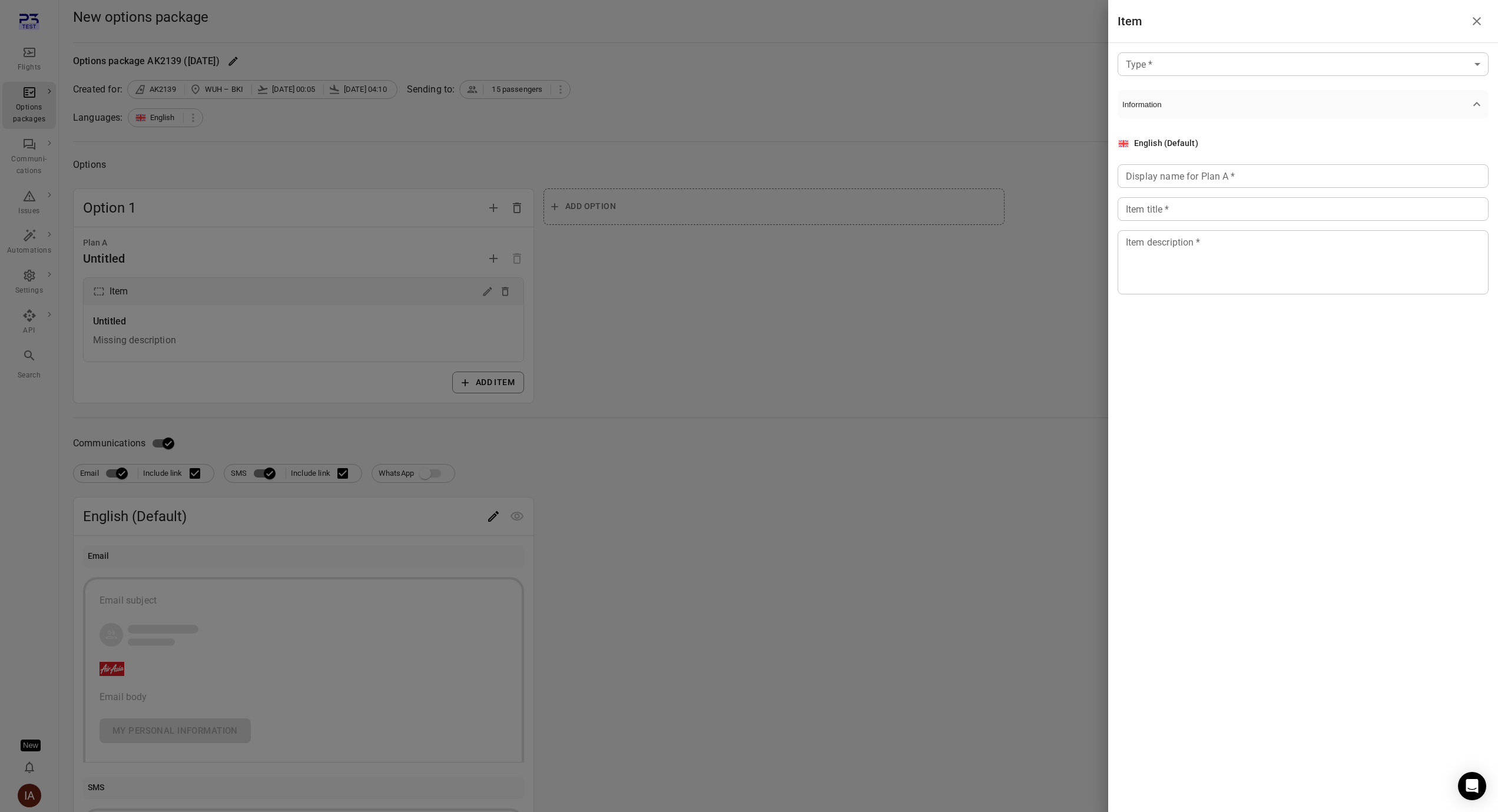
click at [1172, 61] on body "Flights Options packages Communi-cations Issues Automations Settings API Search…" at bounding box center [749, 503] width 1498 height 1007
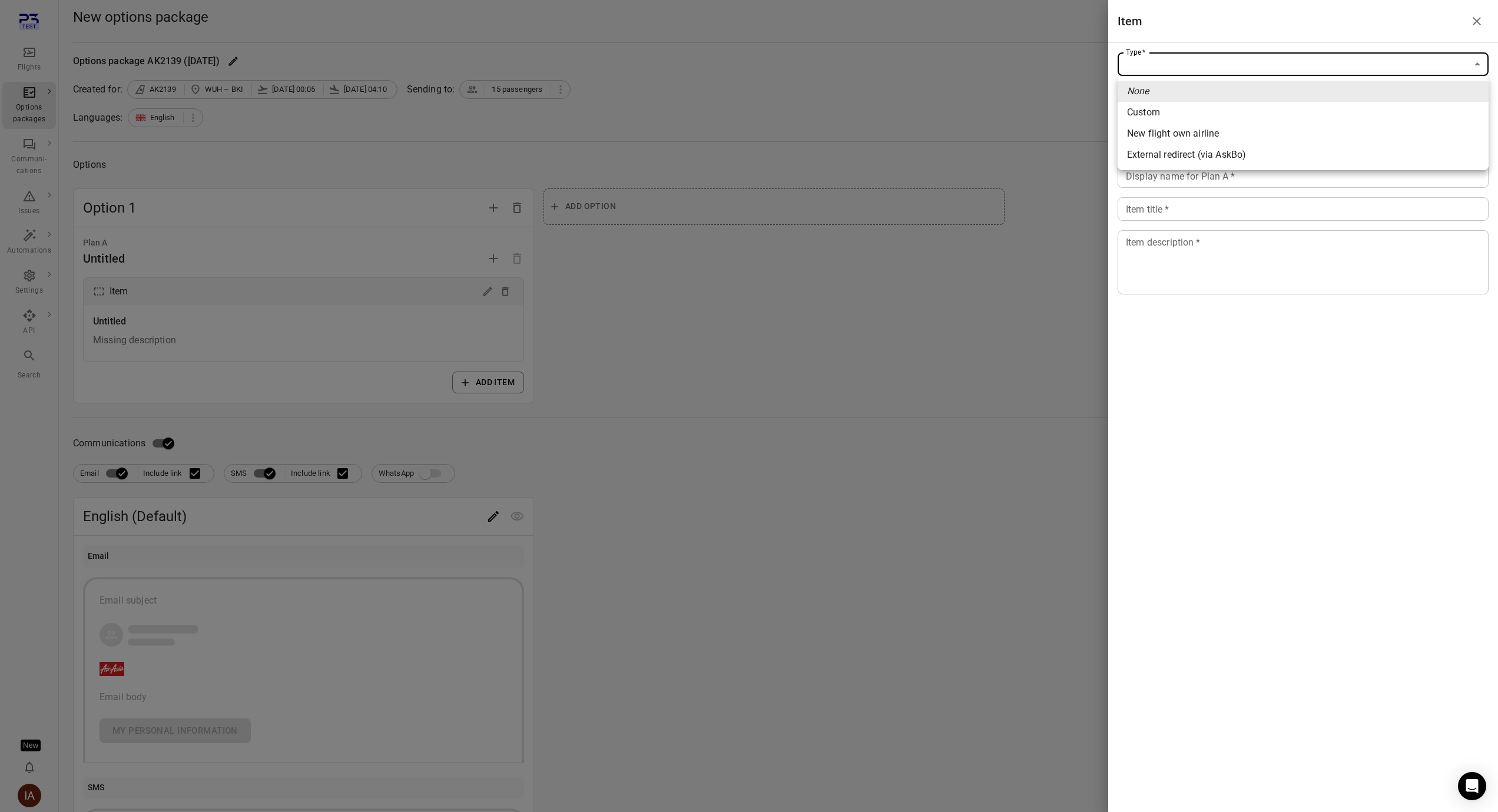
click at [1187, 159] on span "External redirect (via AskBo)" at bounding box center [1303, 155] width 352 height 14
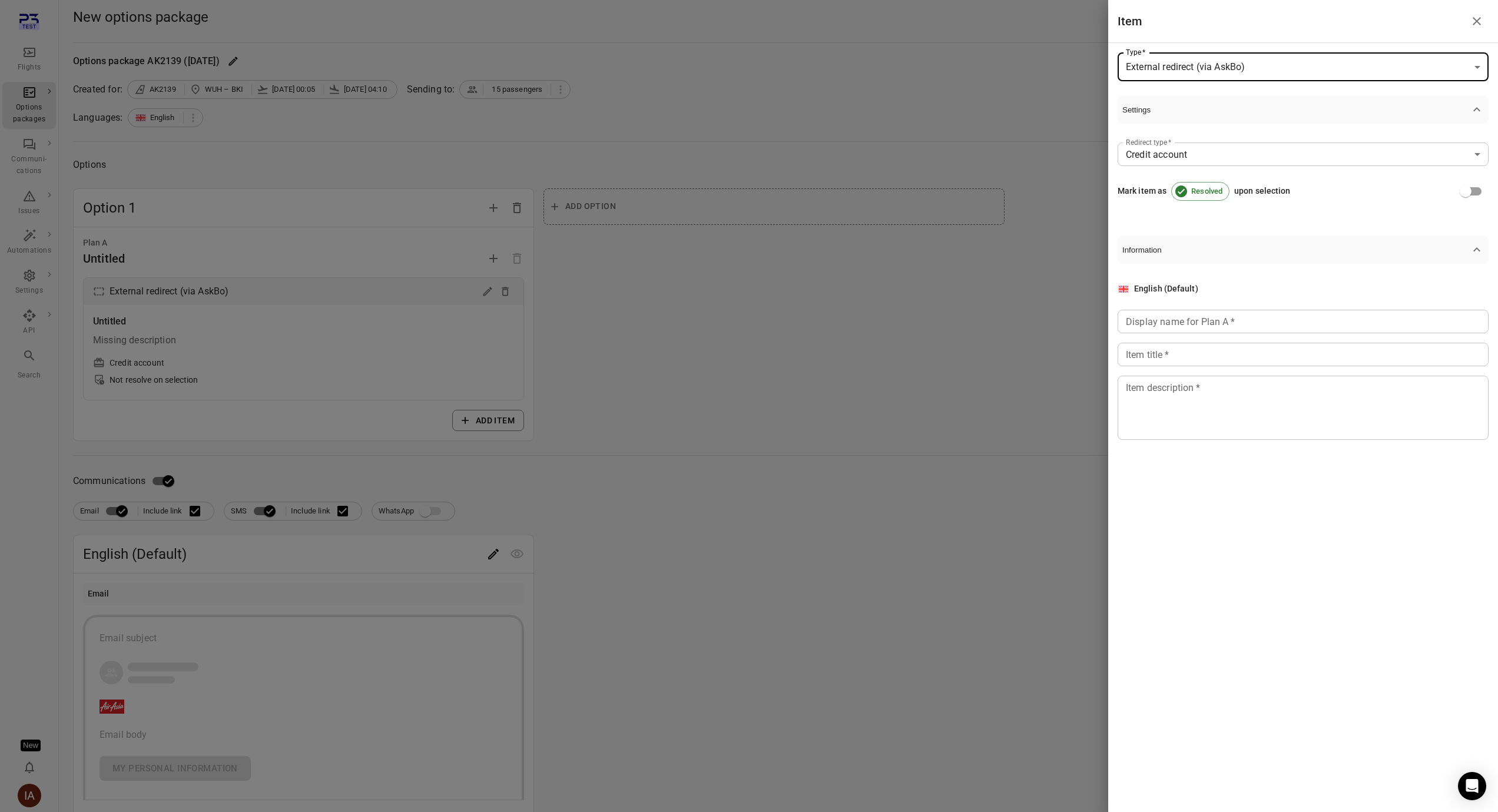
click at [1199, 73] on body "**********" at bounding box center [749, 523] width 1498 height 1045
click at [1184, 144] on span "New flight own airline" at bounding box center [1303, 139] width 352 height 14
type input "**********"
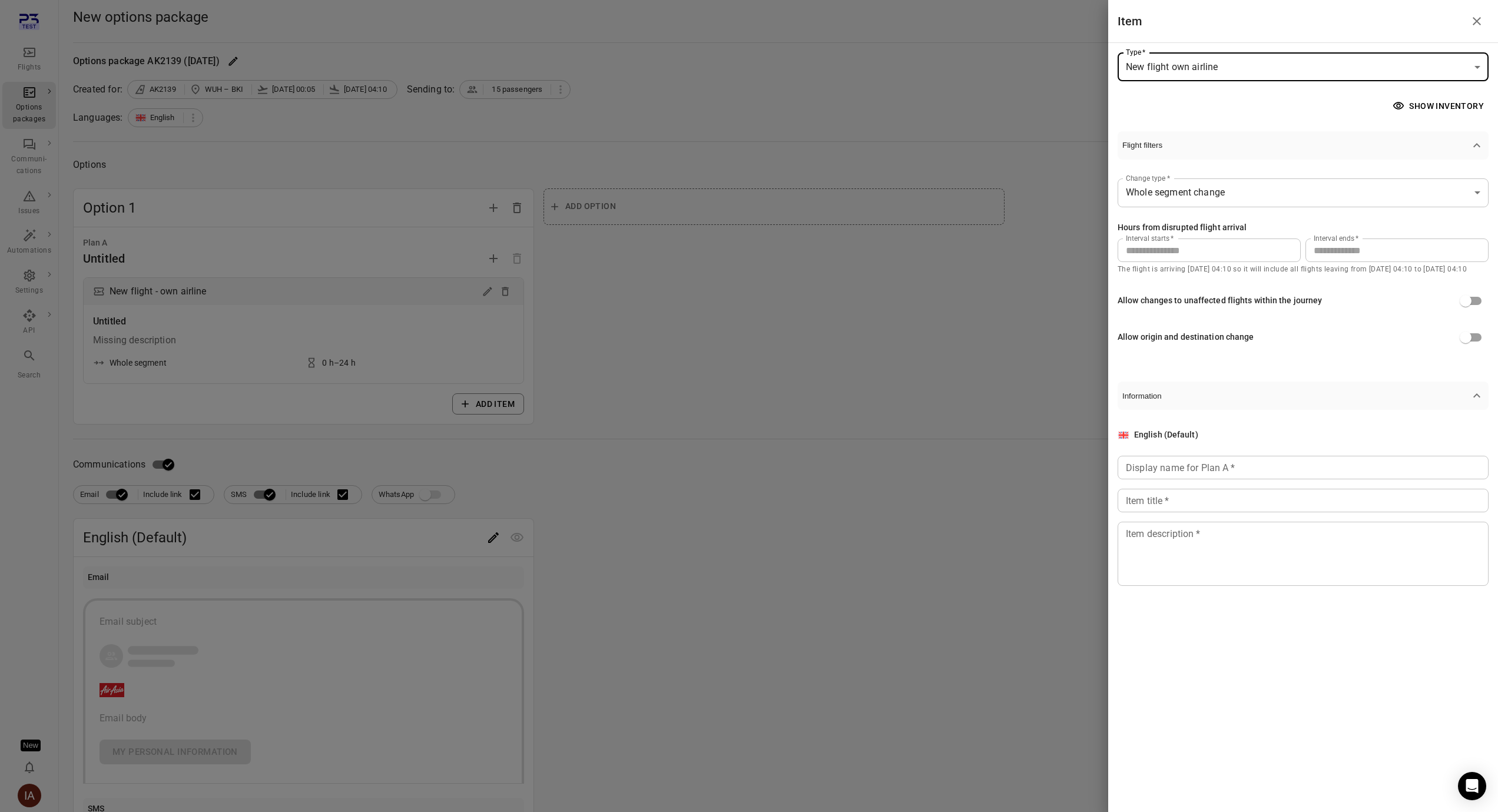
click at [1345, 260] on input "**" at bounding box center [1397, 250] width 183 height 24
type input "***"
click at [1421, 103] on button "Show inventory" at bounding box center [1439, 106] width 98 height 22
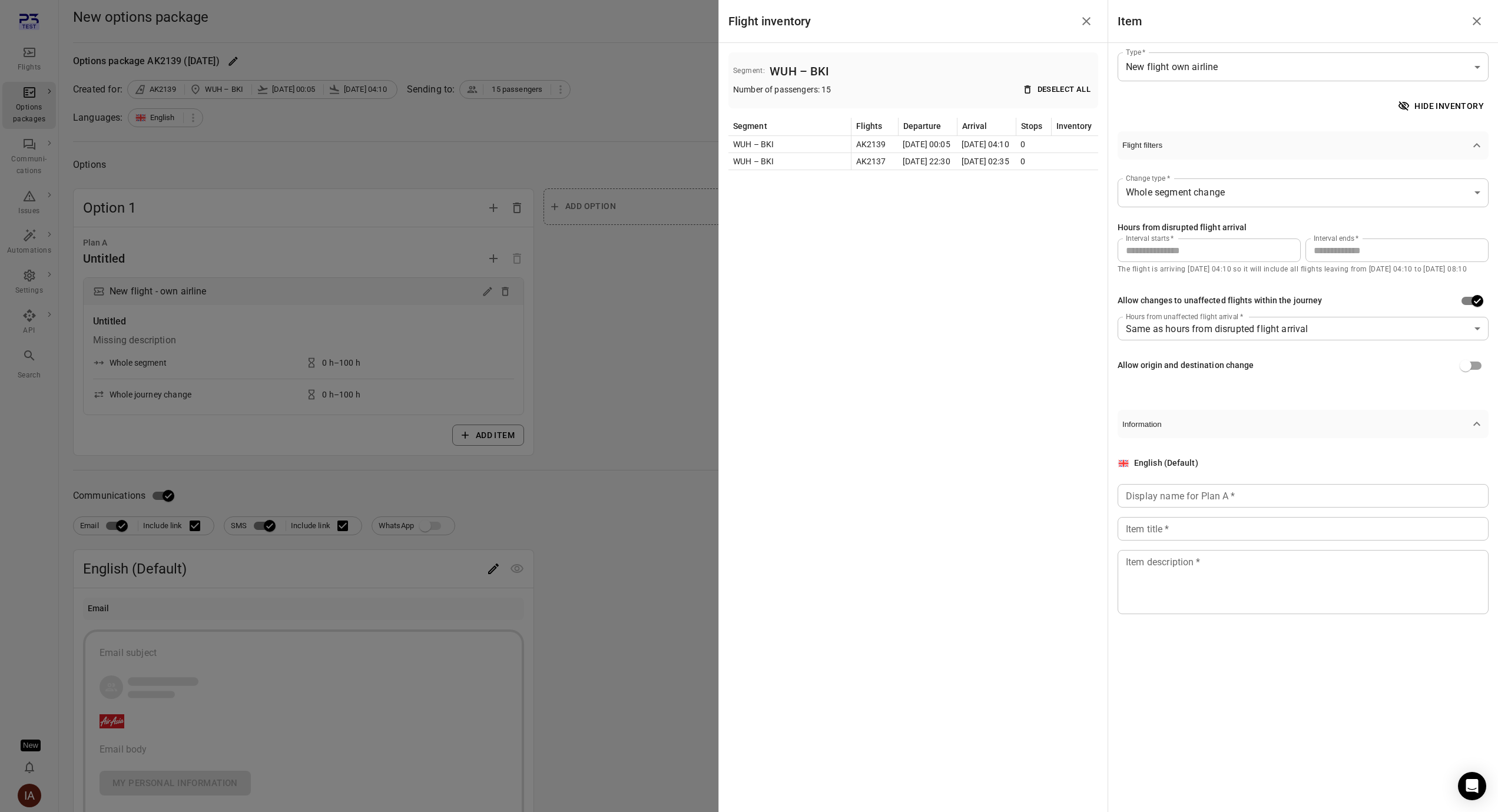
click at [1275, 335] on body "**********" at bounding box center [749, 530] width 1498 height 1059
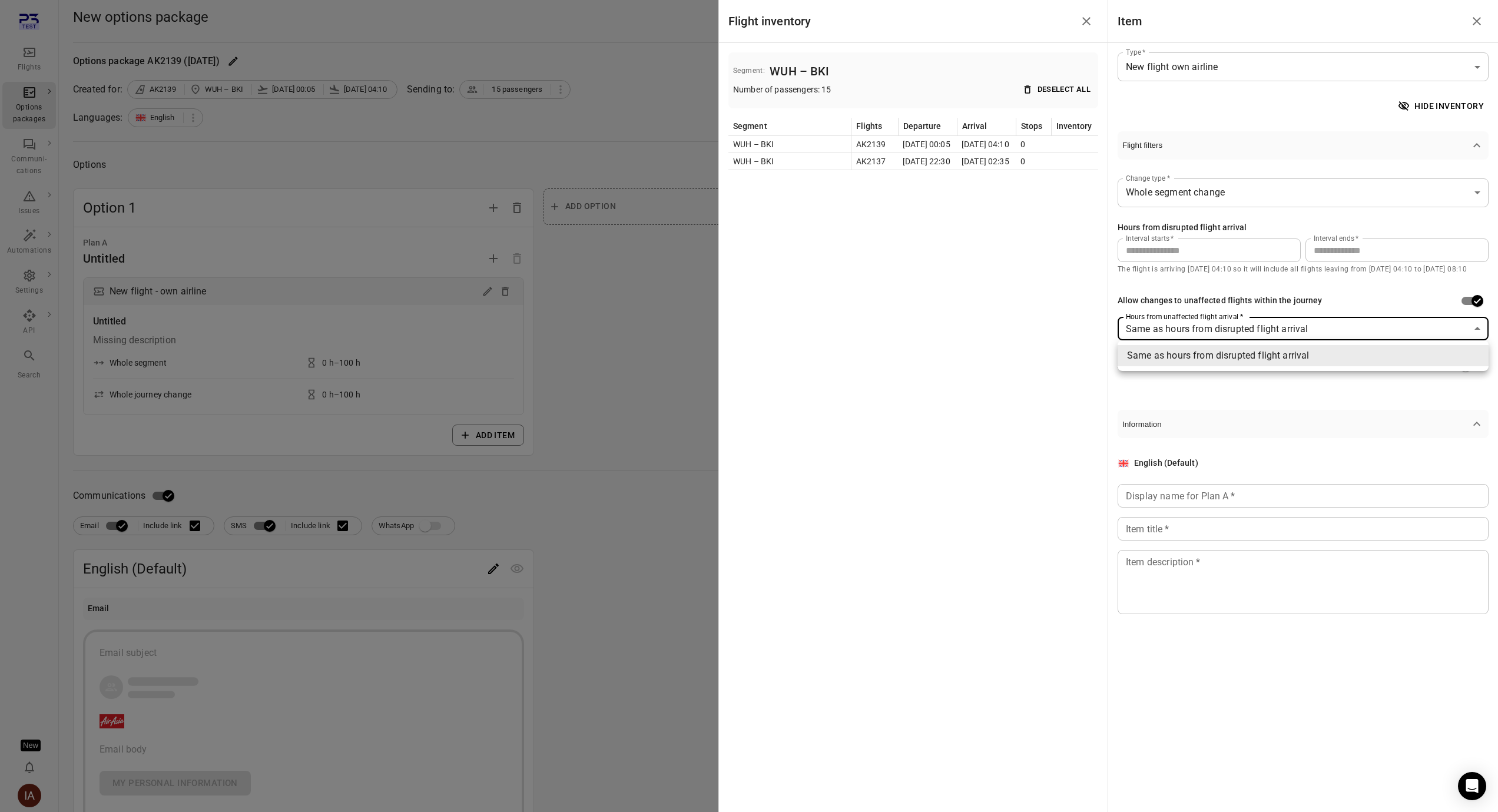
click at [1275, 335] on div at bounding box center [749, 406] width 1498 height 812
click at [143, 60] on div at bounding box center [749, 406] width 1498 height 812
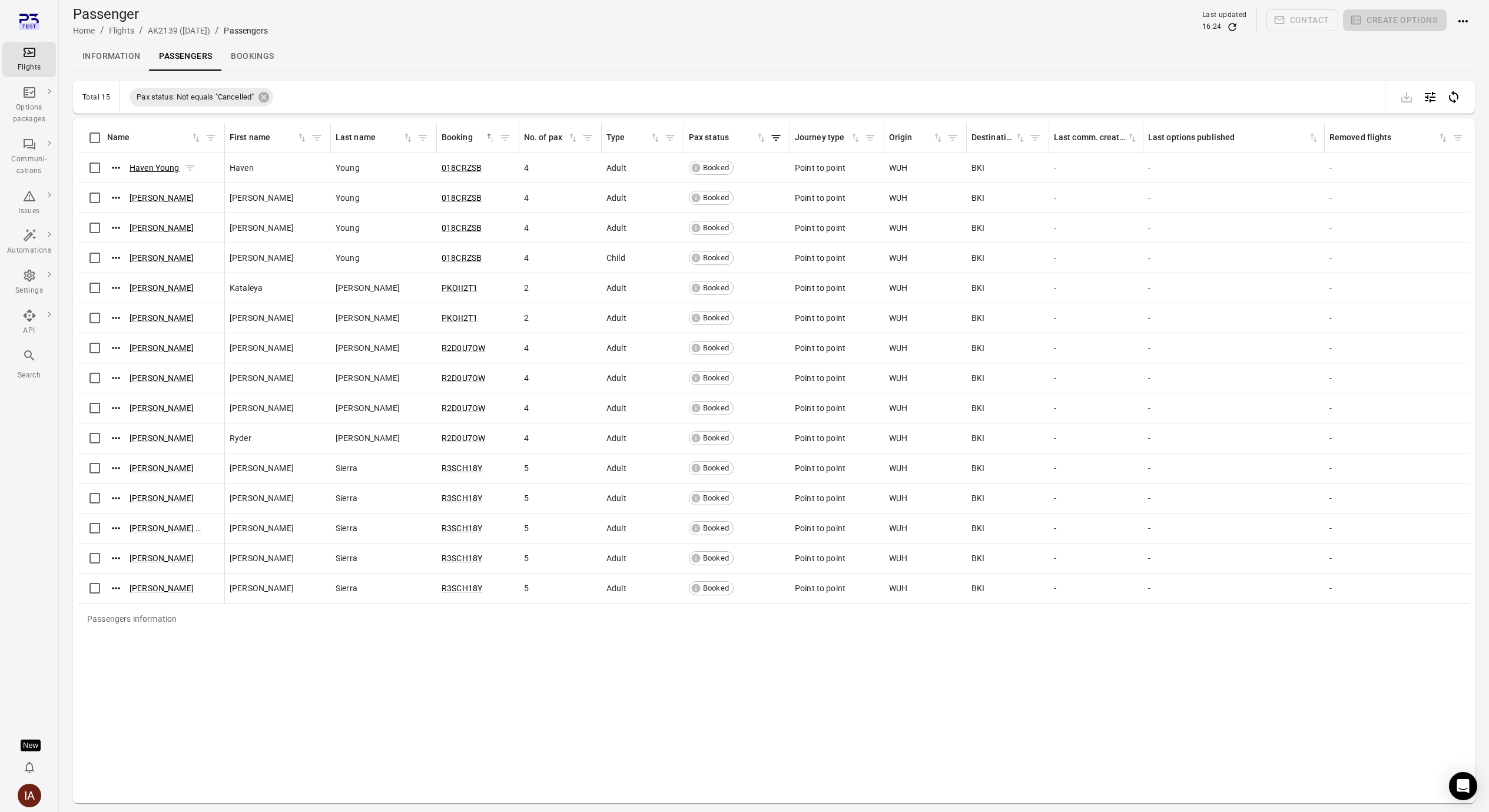
click at [144, 171] on link "Haven Young" at bounding box center [155, 168] width 50 height 10
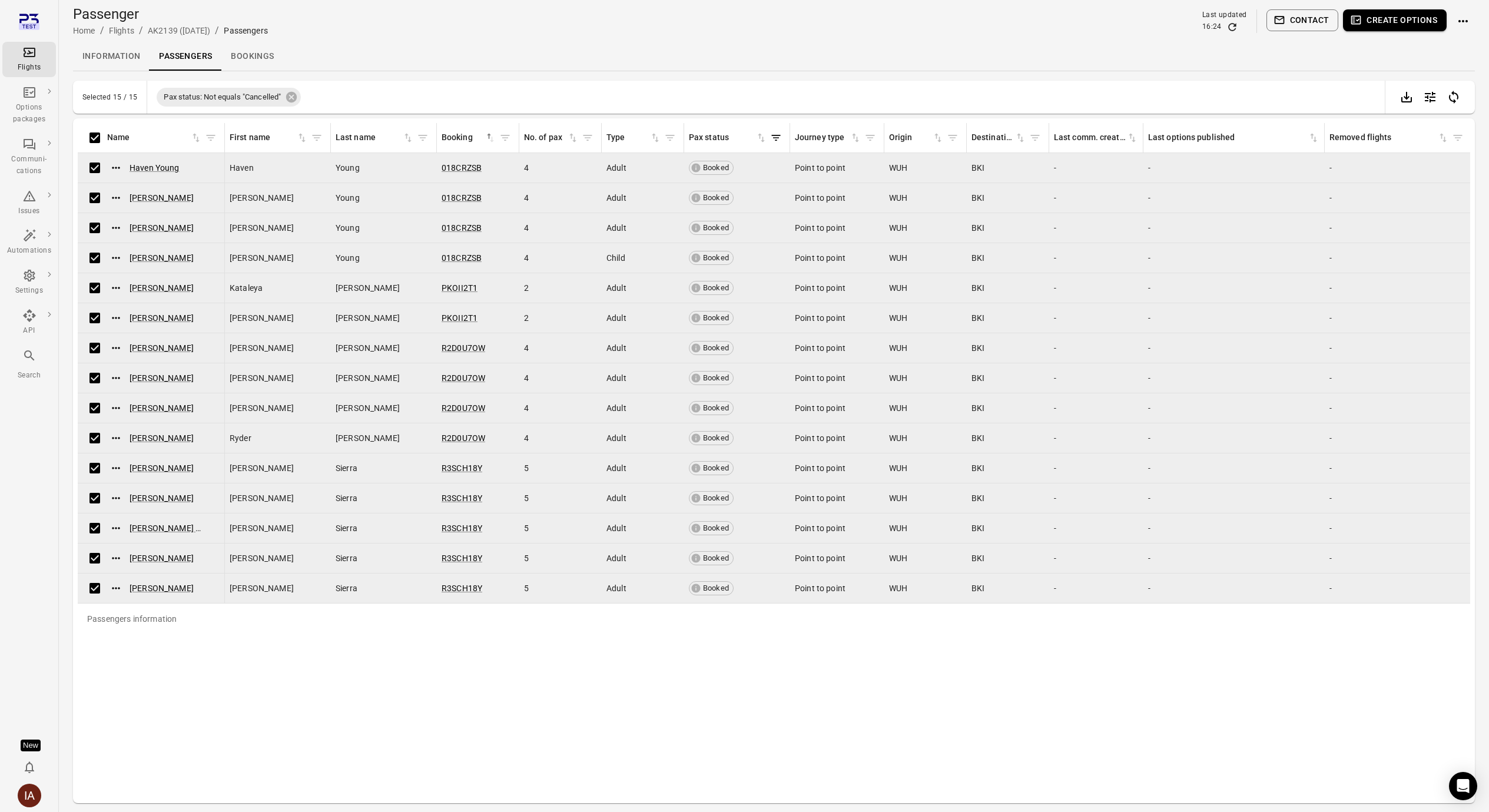
click at [1386, 30] on button "Create options" at bounding box center [1395, 20] width 103 height 22
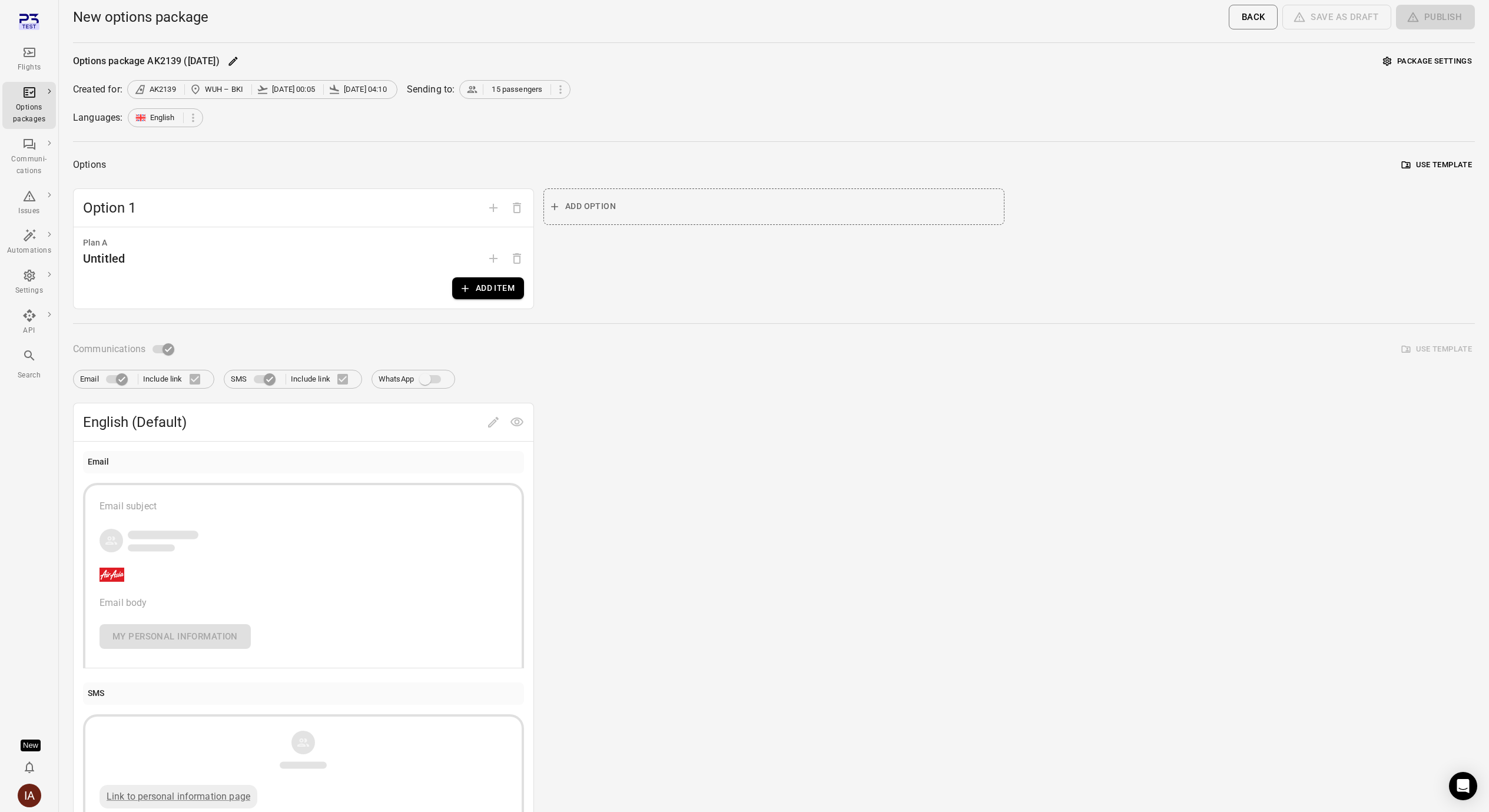
click at [507, 289] on button "Add item" at bounding box center [488, 288] width 72 height 22
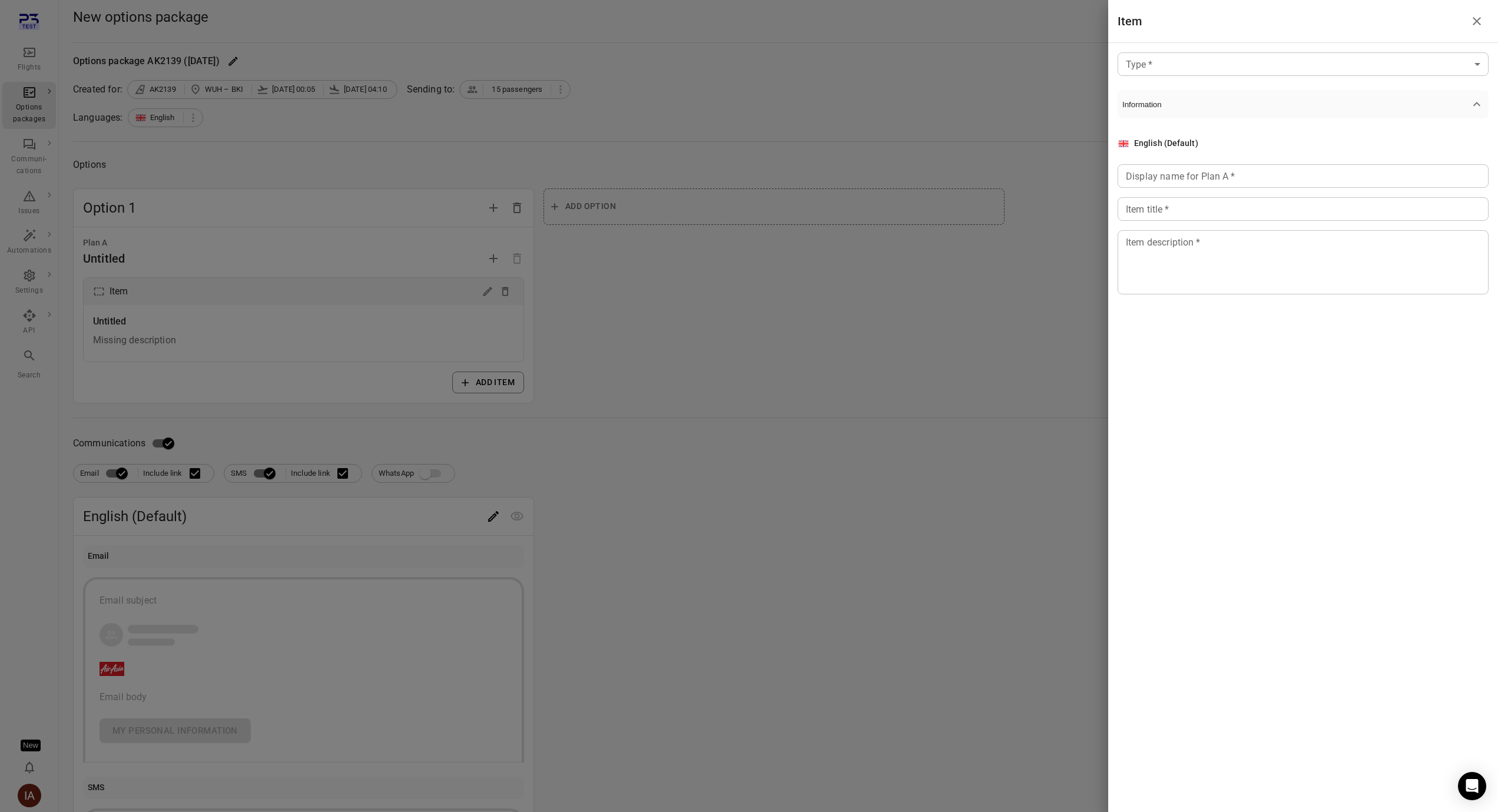
click at [1307, 58] on body "Flights Options packages Communi-cations Issues Automations Settings API Search…" at bounding box center [749, 503] width 1498 height 1007
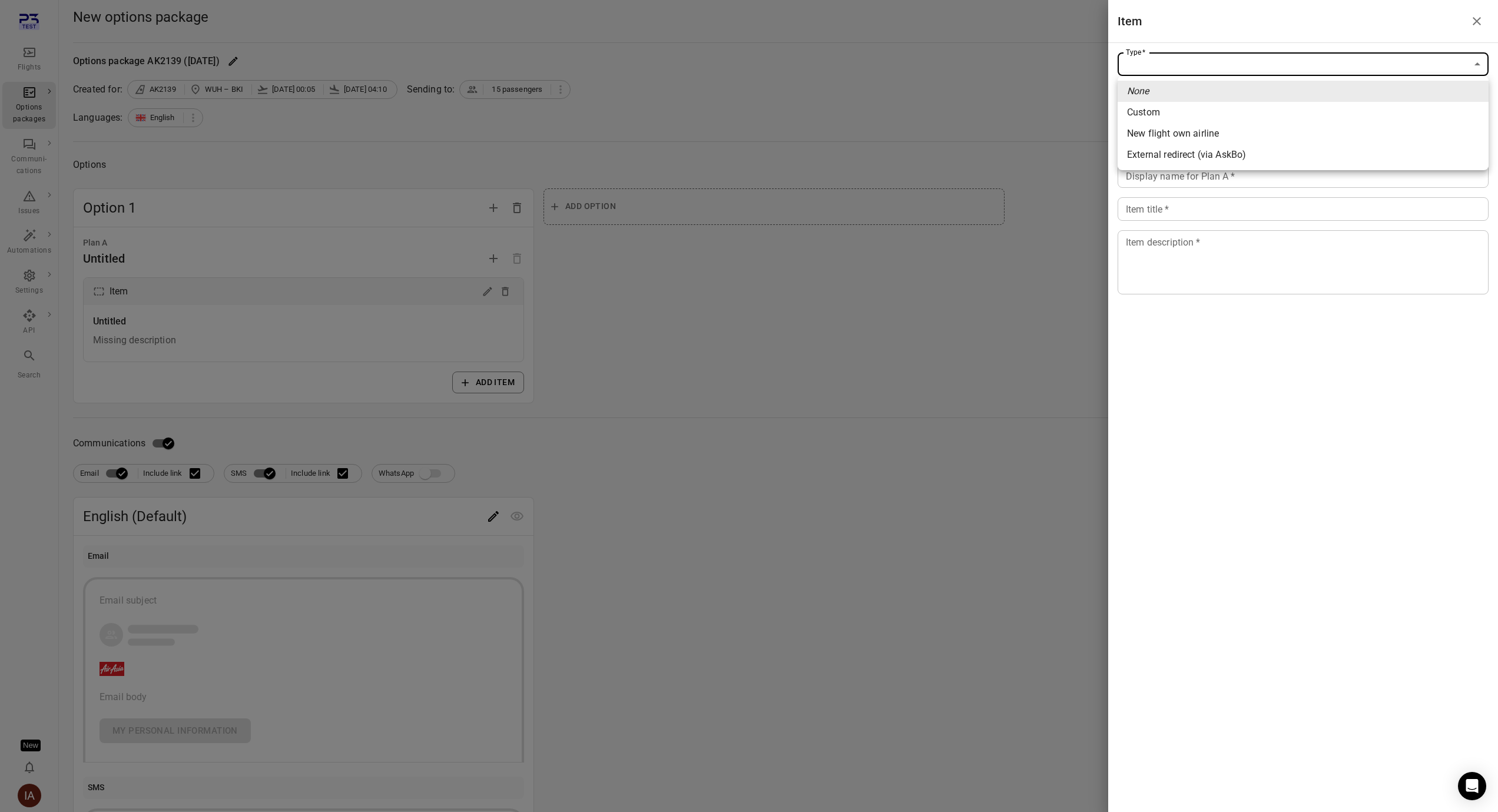
click at [1208, 137] on span "New flight own airline" at bounding box center [1303, 134] width 352 height 14
type input "**********"
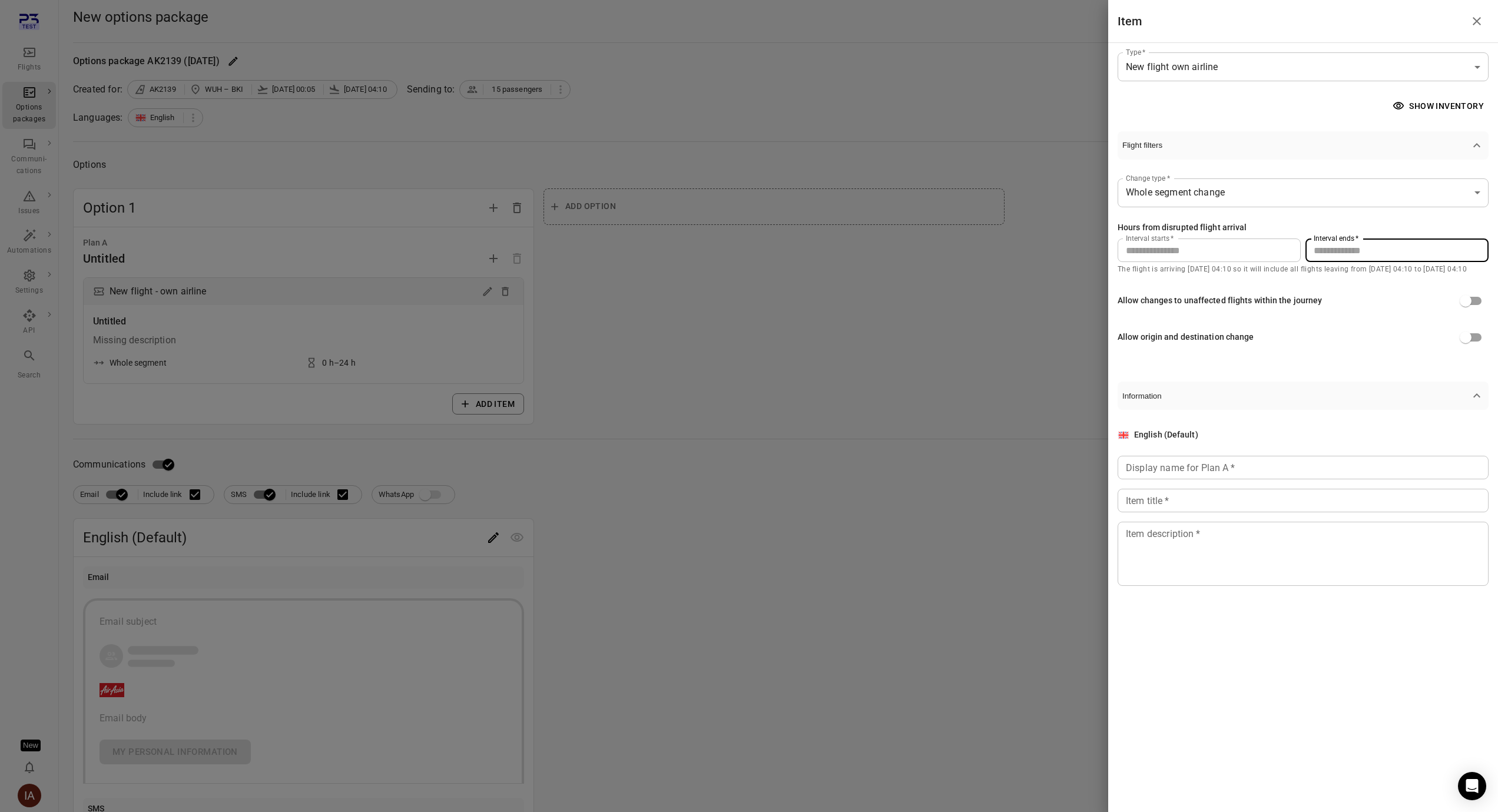
drag, startPoint x: 1331, startPoint y: 254, endPoint x: 1297, endPoint y: 251, distance: 34.1
click at [1297, 251] on div "Interval starts   * * Interval starts   * Interval ends   * ** Interval ends   *" at bounding box center [1303, 250] width 371 height 24
type input "***"
click at [1318, 289] on div "Allow changes to unaffected flights within the journey" at bounding box center [1303, 301] width 371 height 23
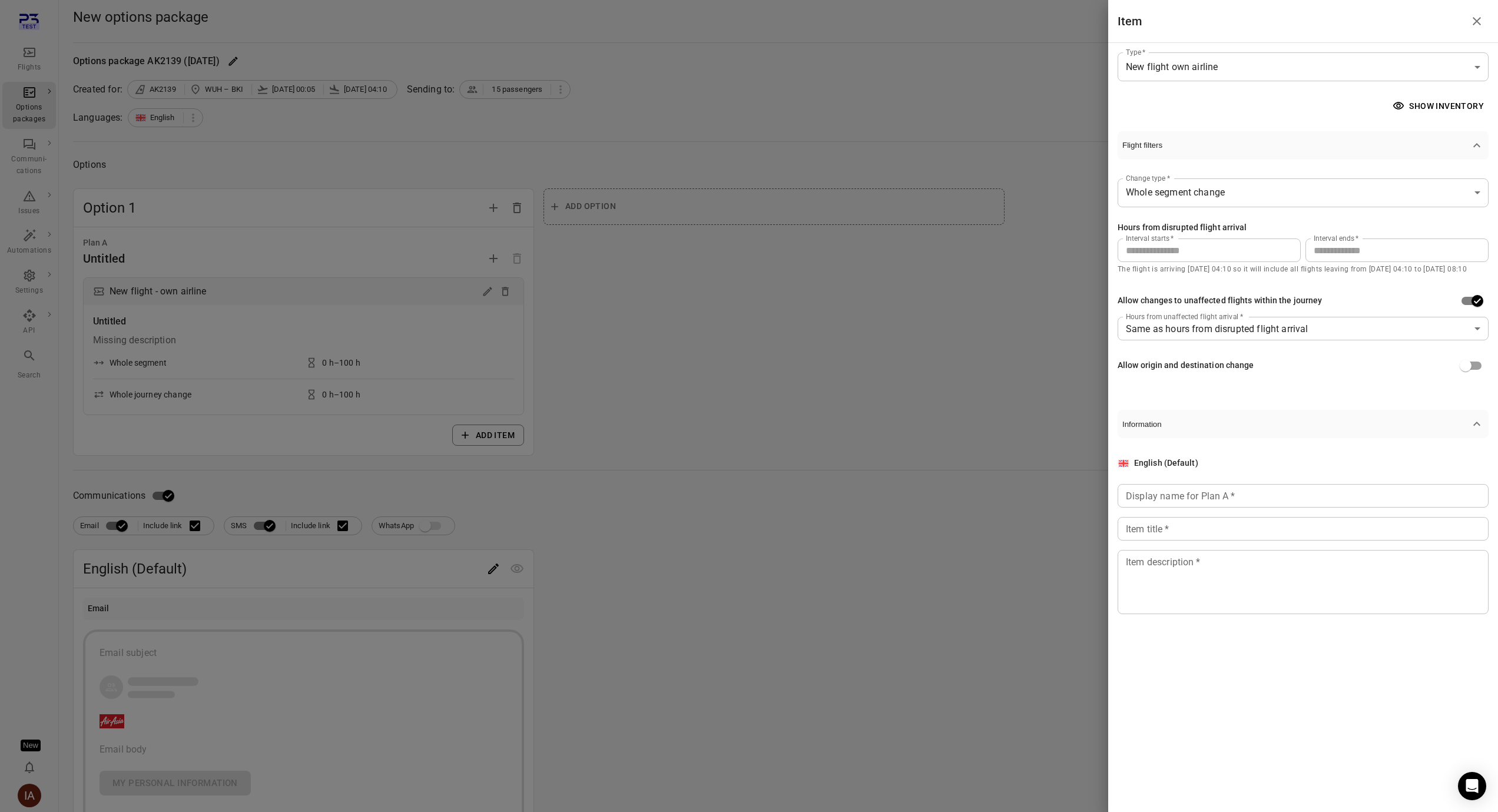
click at [1214, 508] on div "English (Default) Display name for Plan A   * Display name for Plan A   * Item …" at bounding box center [1303, 535] width 371 height 157
click at [1211, 499] on input "Display name for Plan A   *" at bounding box center [1303, 496] width 371 height 24
type input "******"
click at [1201, 525] on input "Item title   *" at bounding box center [1303, 528] width 371 height 24
type input "**********"
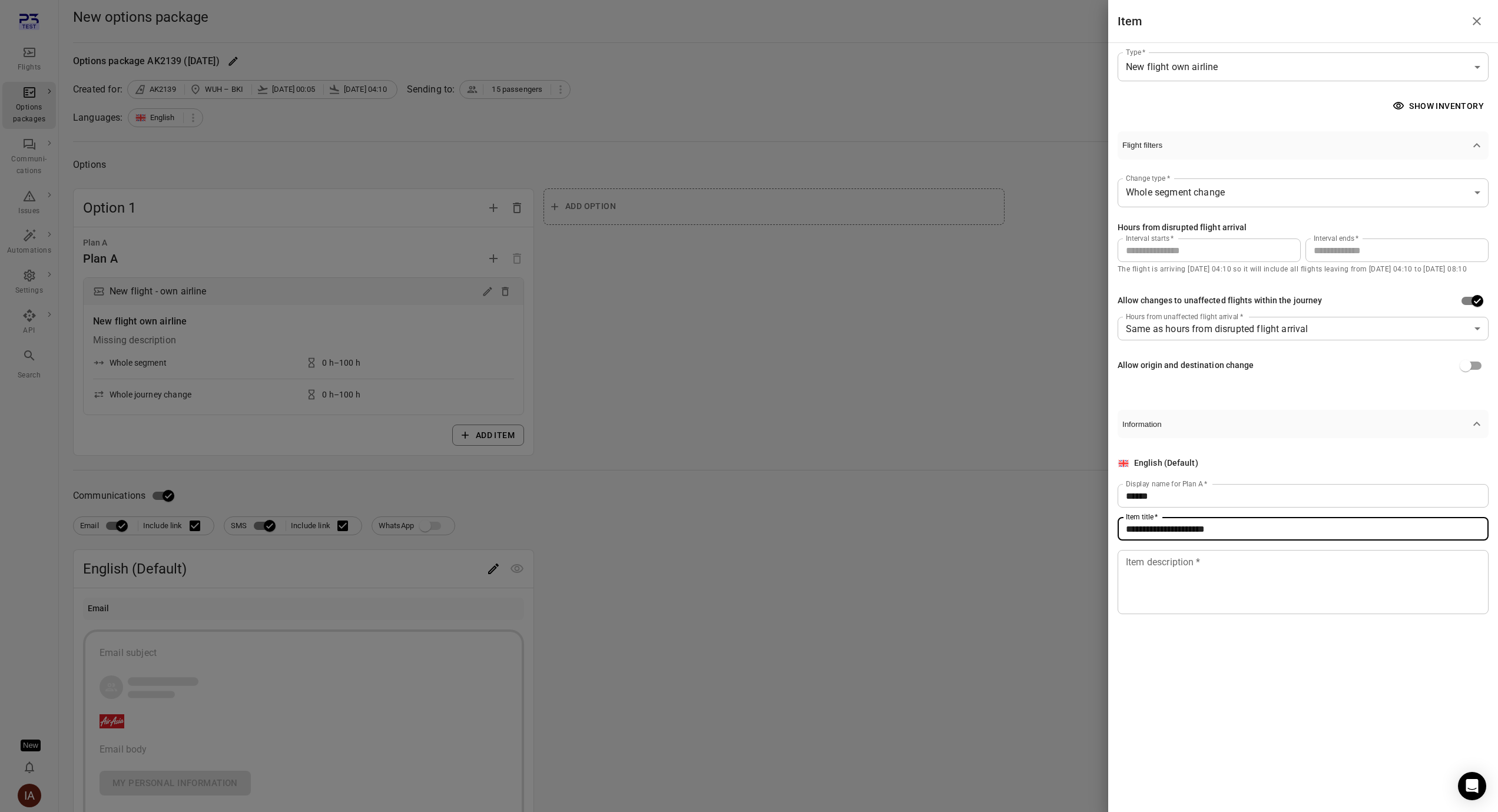
click at [1194, 562] on textarea "Item description   *" at bounding box center [1303, 582] width 354 height 54
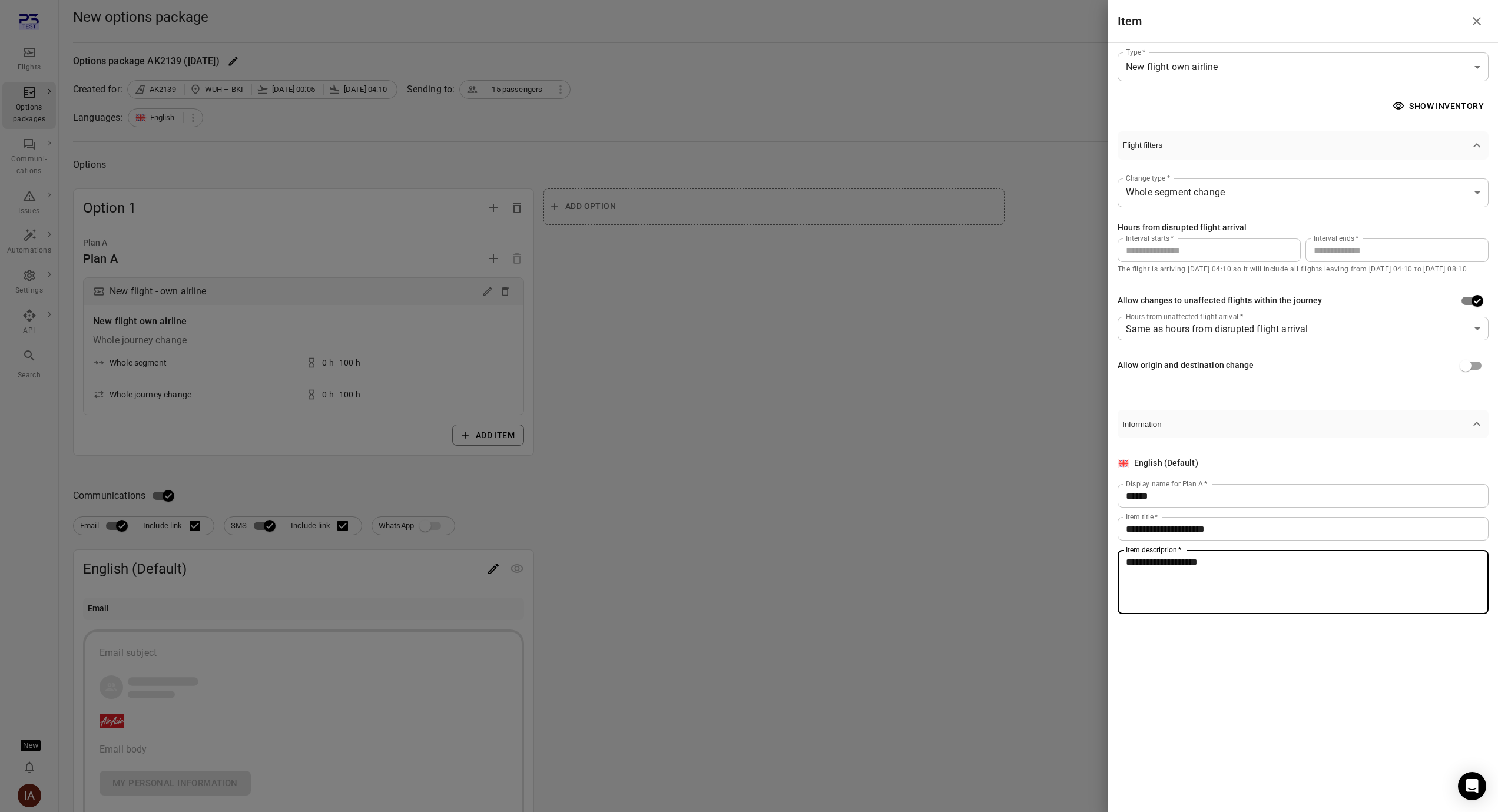
type textarea "**********"
click at [955, 533] on div at bounding box center [749, 406] width 1498 height 812
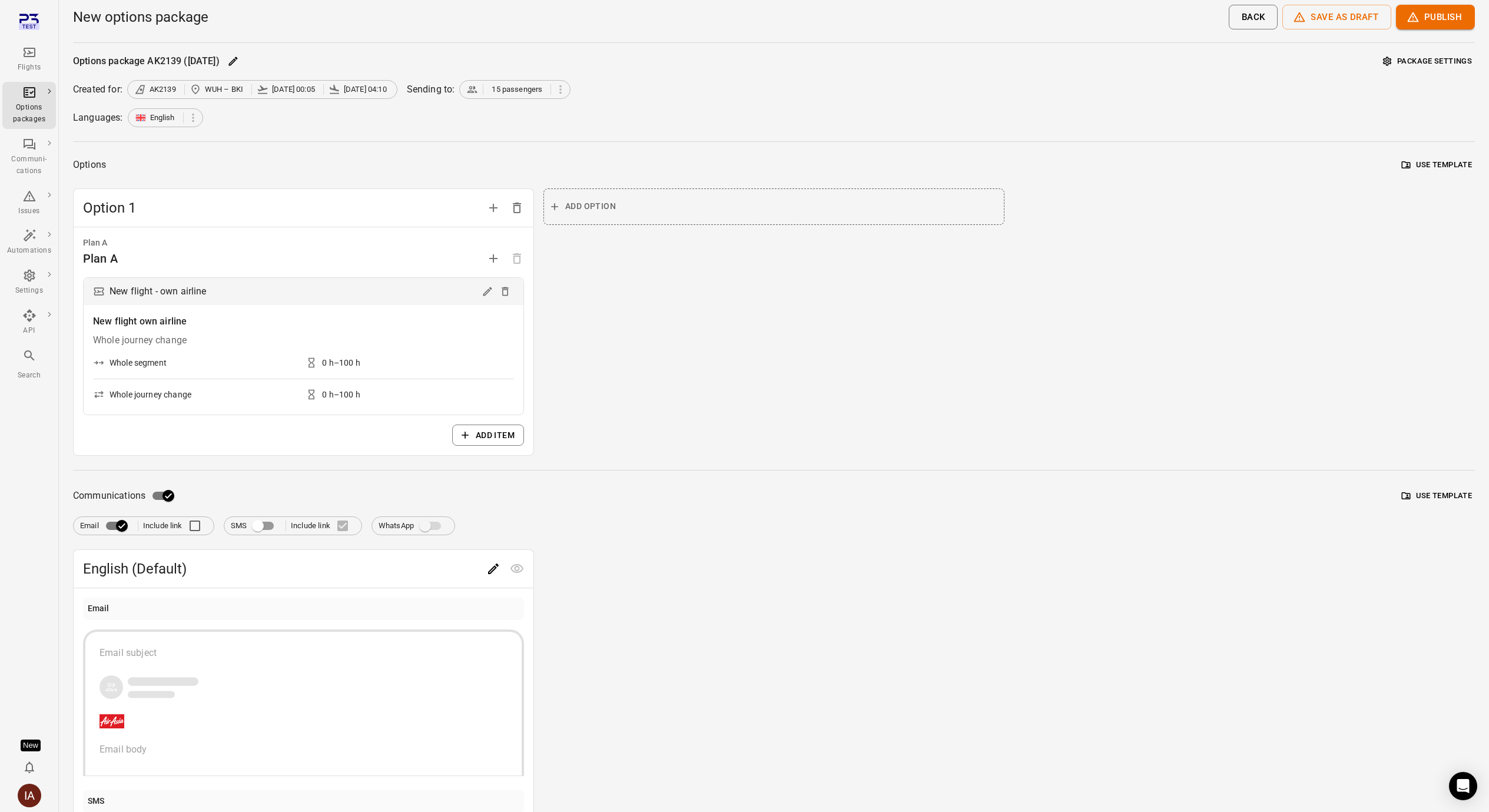
click at [492, 570] on icon "Edit" at bounding box center [494, 569] width 11 height 11
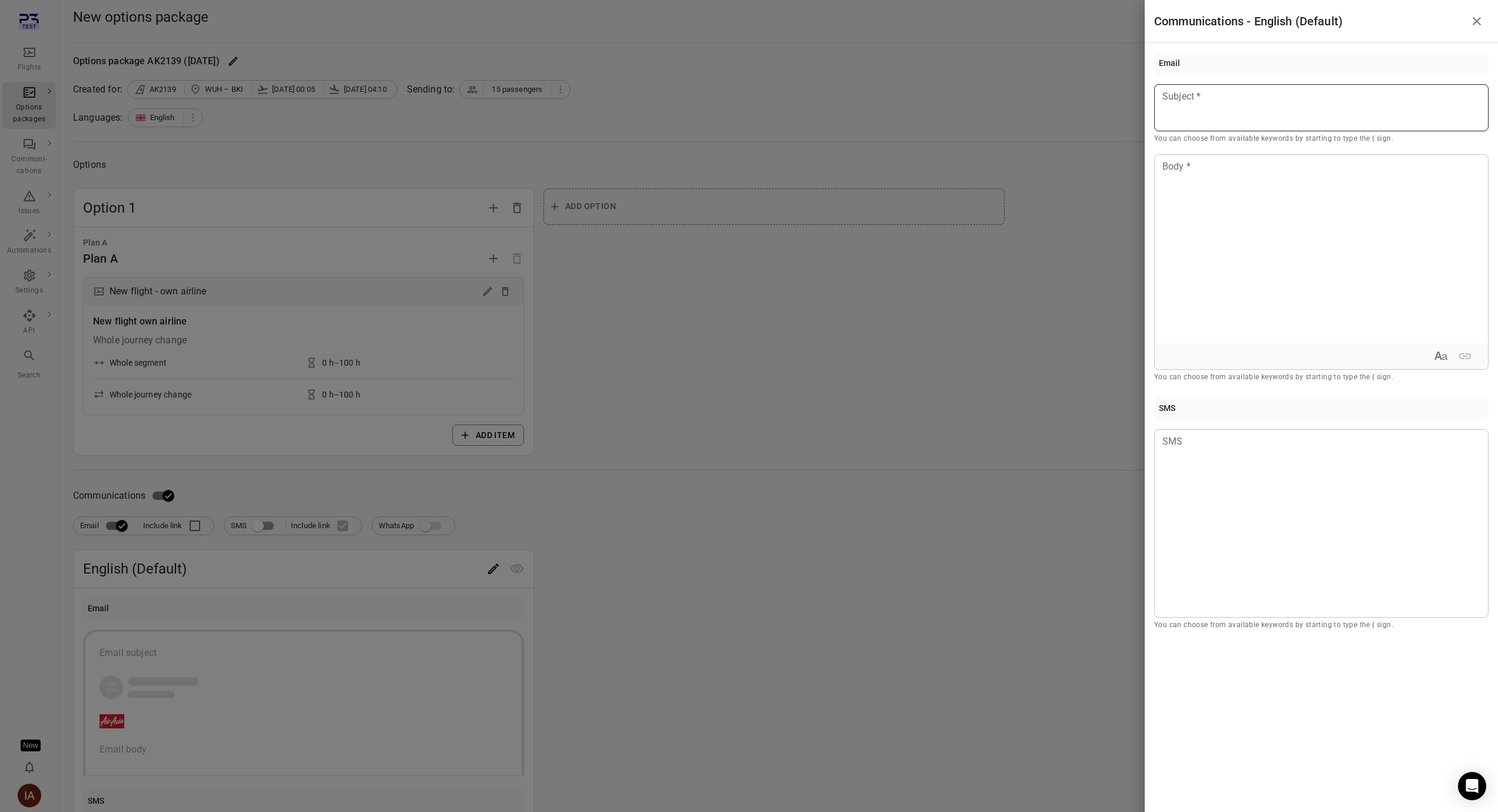
click at [1221, 113] on div at bounding box center [1321, 108] width 334 height 47
click at [1233, 136] on div "Example: [PERSON_NAME]" at bounding box center [1229, 141] width 99 height 12
click at [1237, 183] on div at bounding box center [1321, 248] width 333 height 188
click at [985, 299] on div at bounding box center [749, 406] width 1498 height 812
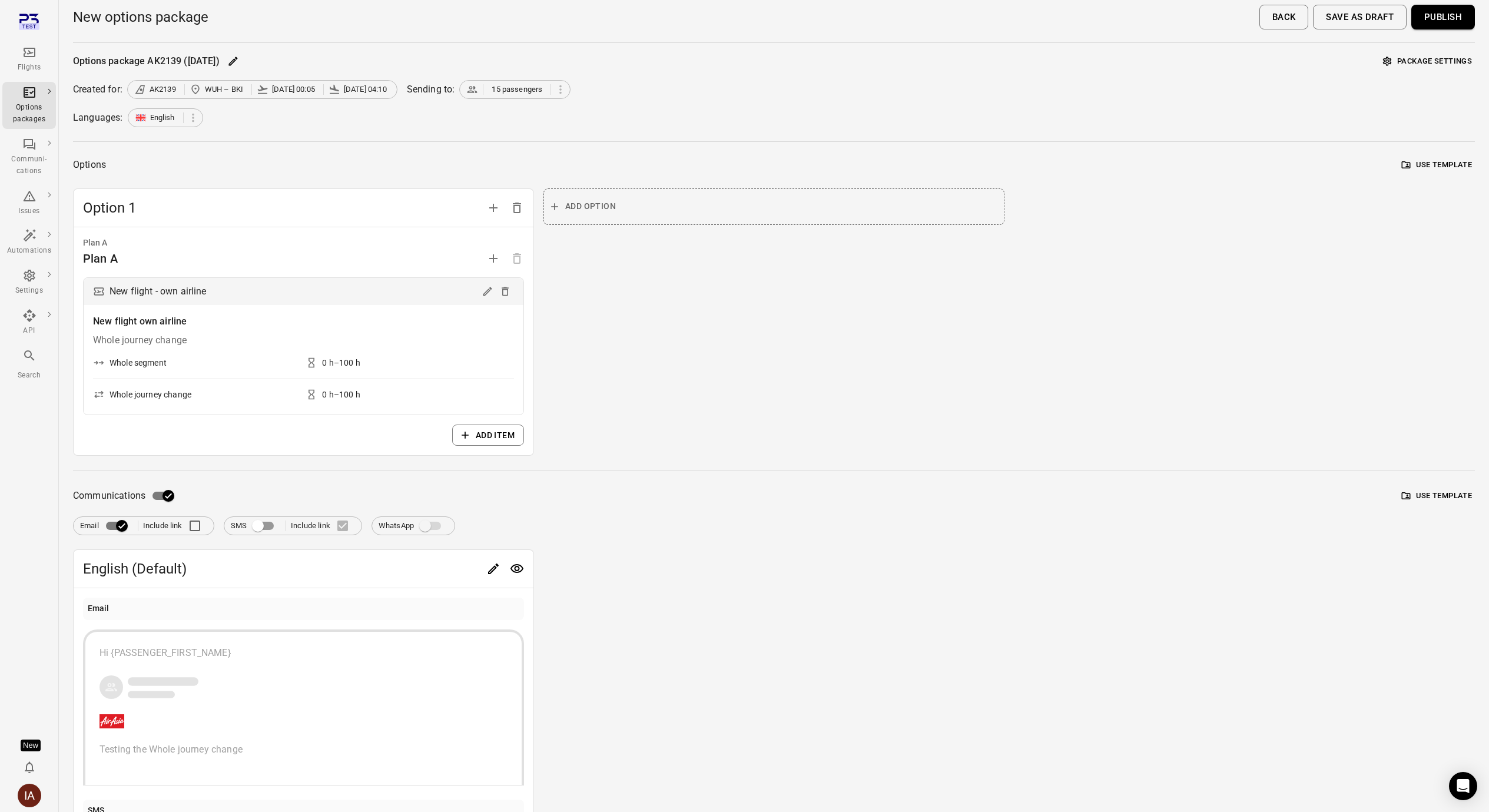
click at [1432, 20] on button "Publish" at bounding box center [1443, 17] width 64 height 25
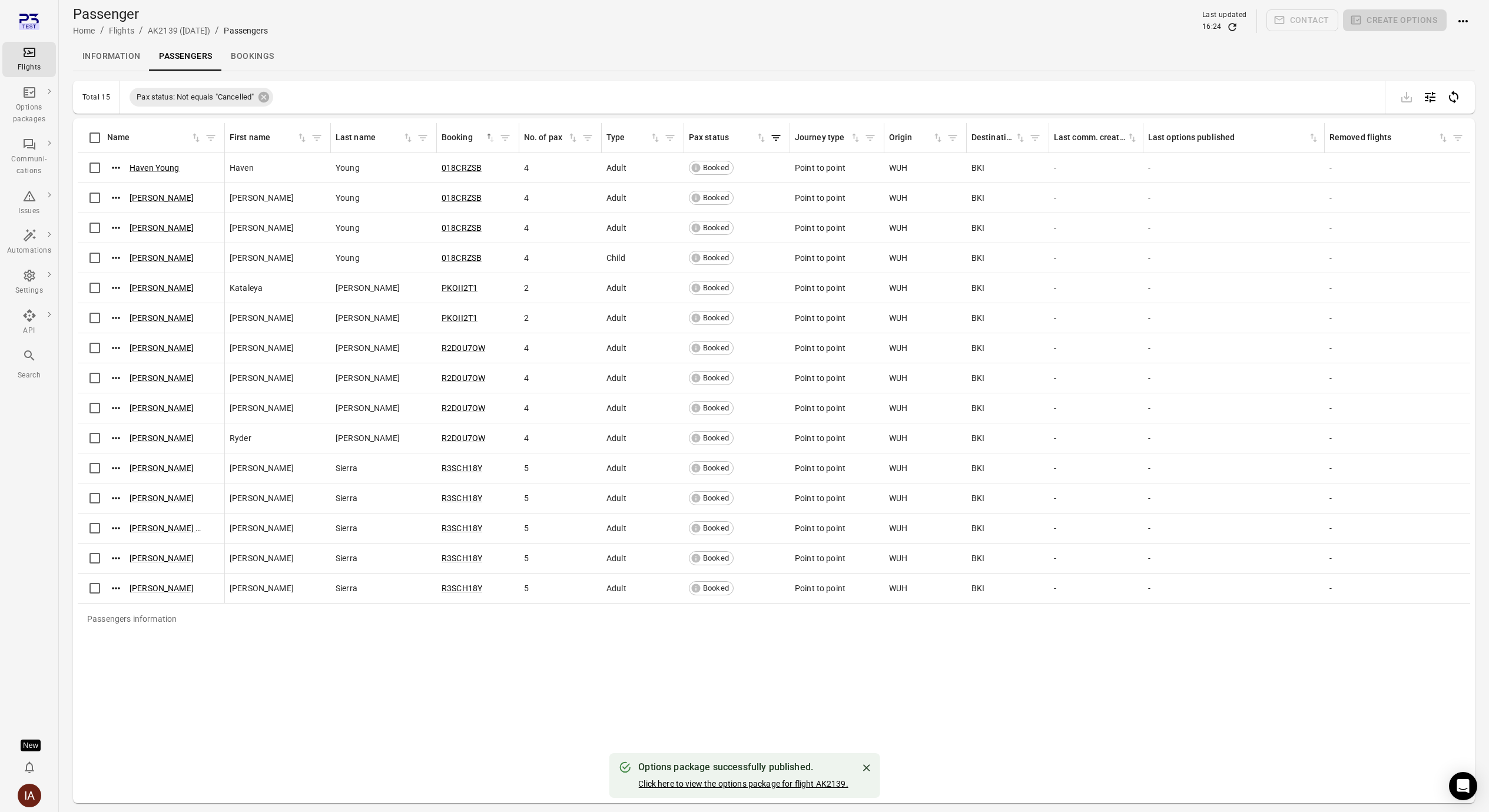
click at [709, 781] on link "Click here to view the options package for flight AK2139." at bounding box center [743, 783] width 211 height 10
